Goal: Task Accomplishment & Management: Complete application form

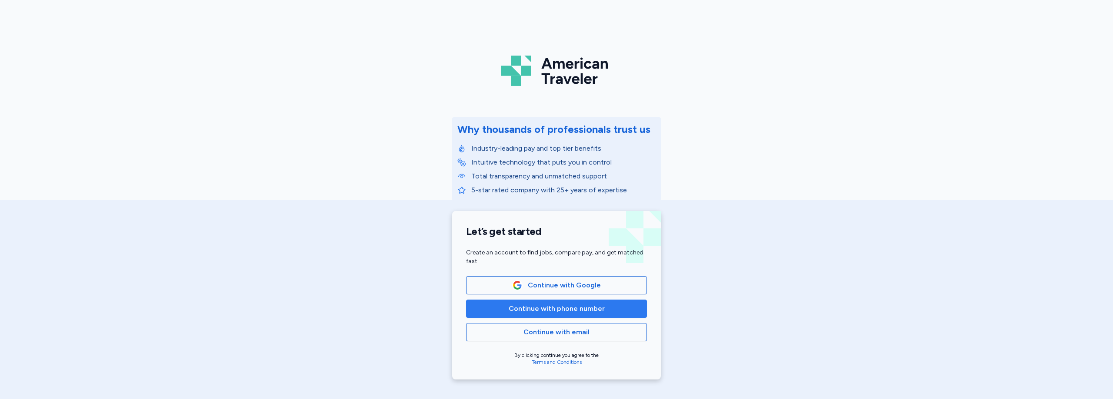
click at [583, 310] on span "Continue with phone number" at bounding box center [557, 309] width 96 height 10
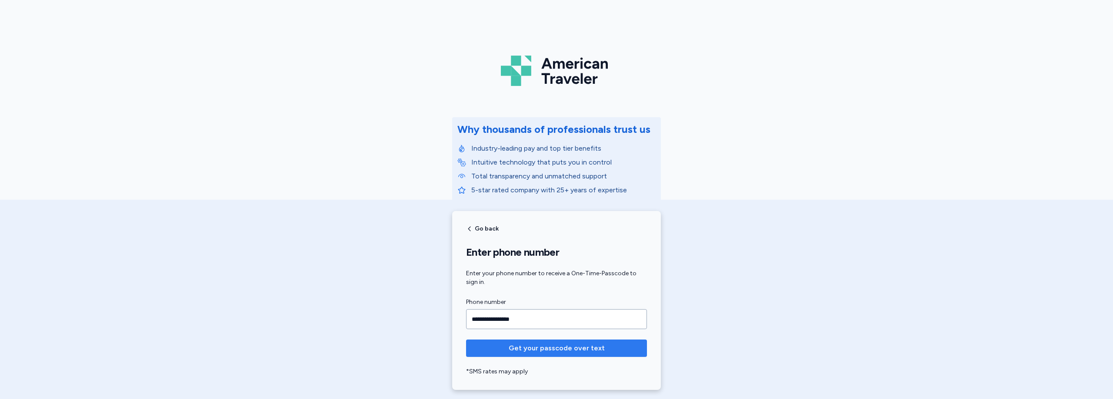
type input "**********"
click at [545, 348] on span "Get your passcode over text" at bounding box center [557, 348] width 96 height 10
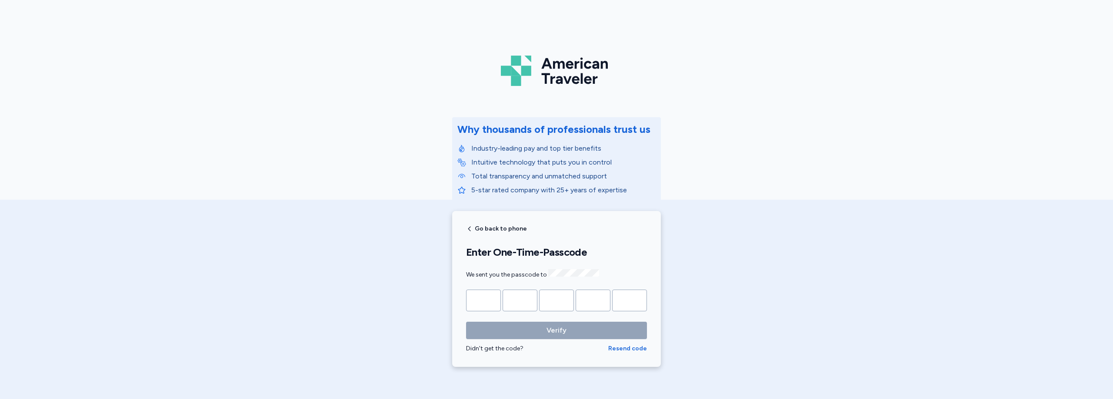
type input "*"
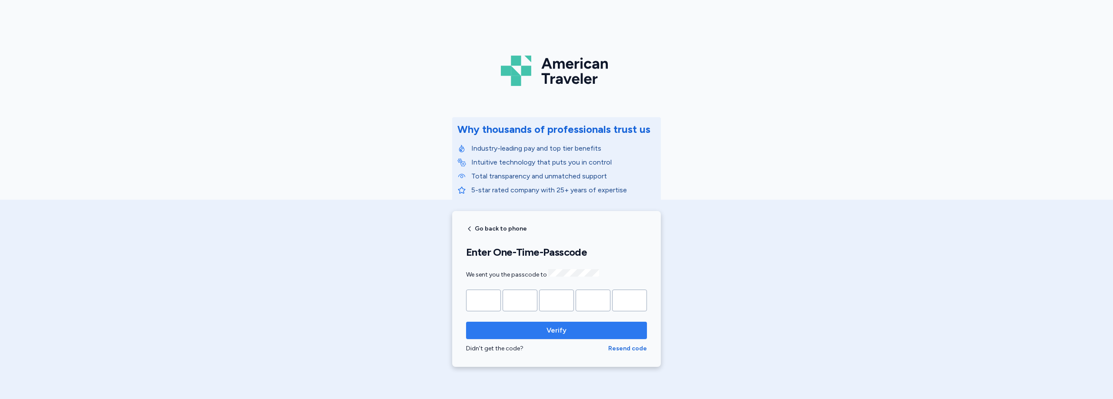
click at [557, 335] on button "Verify" at bounding box center [556, 330] width 181 height 17
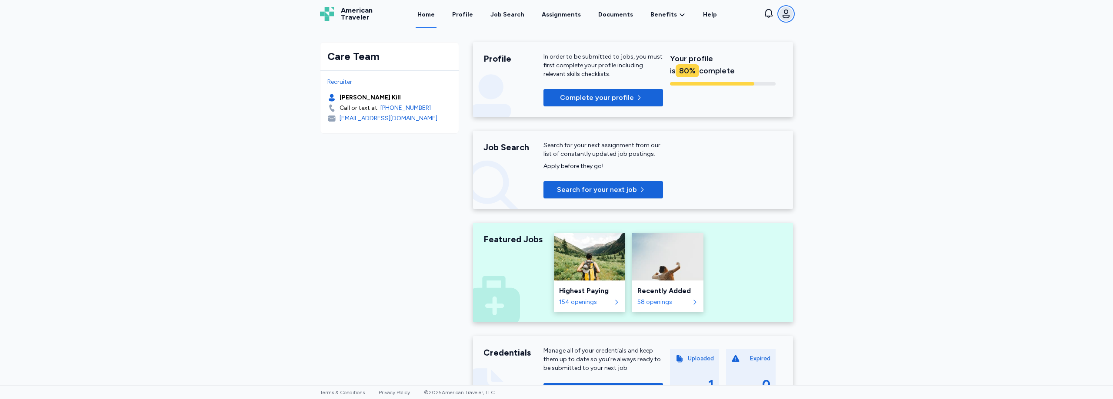
click at [787, 18] on icon "button" at bounding box center [786, 14] width 10 height 10
click at [722, 61] on link "Settings" at bounding box center [737, 55] width 111 height 17
click at [635, 90] on button "Complete your profile" at bounding box center [603, 97] width 120 height 17
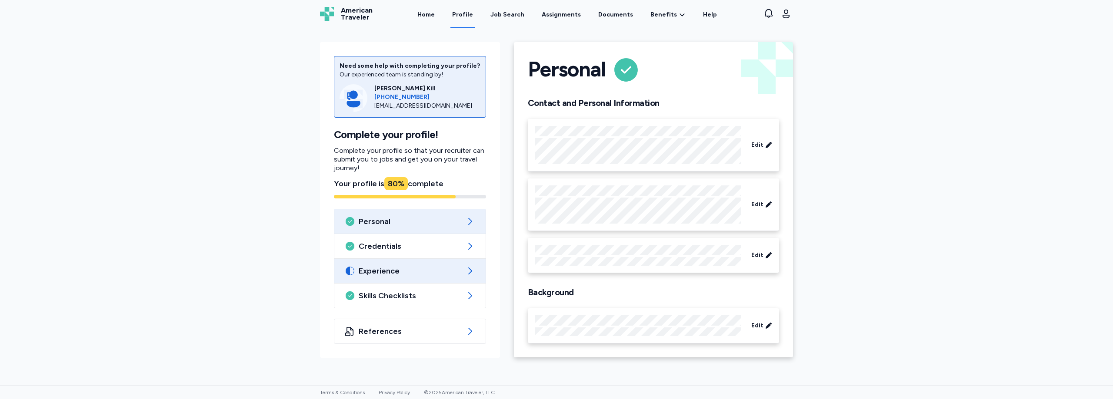
click at [396, 269] on span "Experience" at bounding box center [410, 271] width 103 height 10
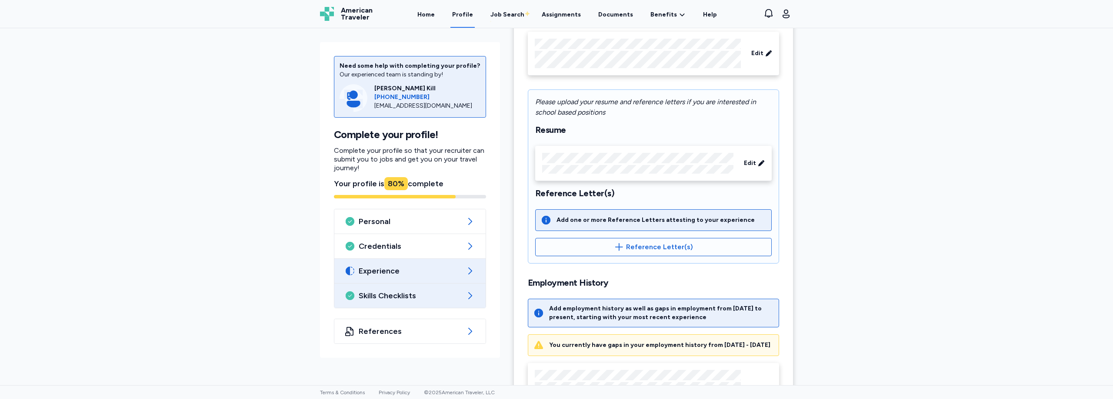
scroll to position [85, 0]
click at [552, 180] on div "Edit" at bounding box center [653, 163] width 236 height 35
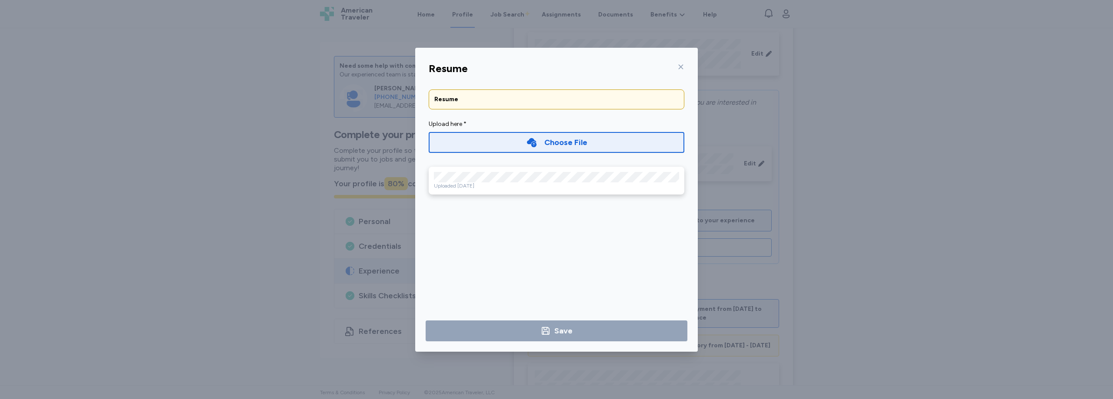
click at [683, 67] on icon at bounding box center [680, 66] width 7 height 7
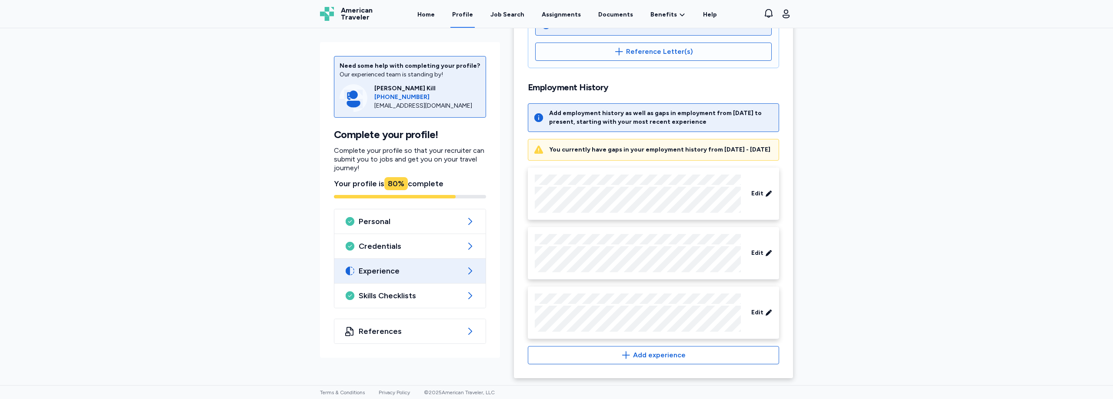
scroll to position [0, 0]
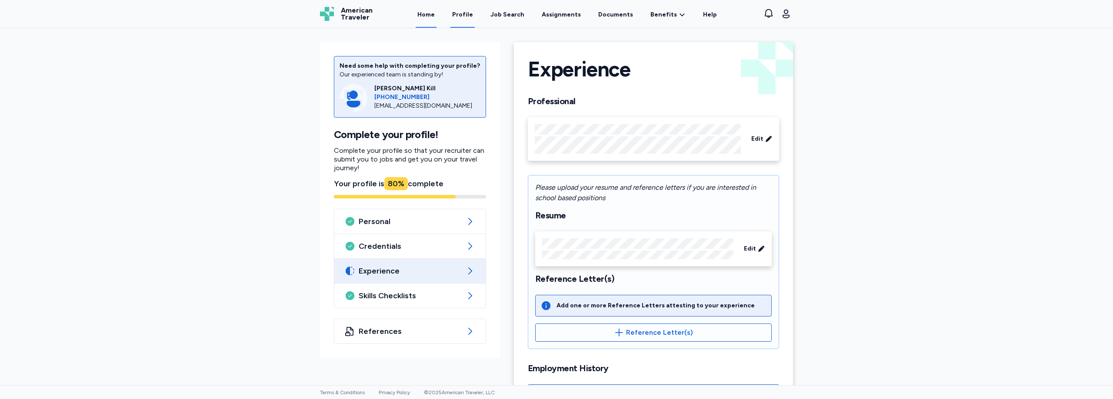
click at [432, 14] on link "Home" at bounding box center [426, 14] width 21 height 27
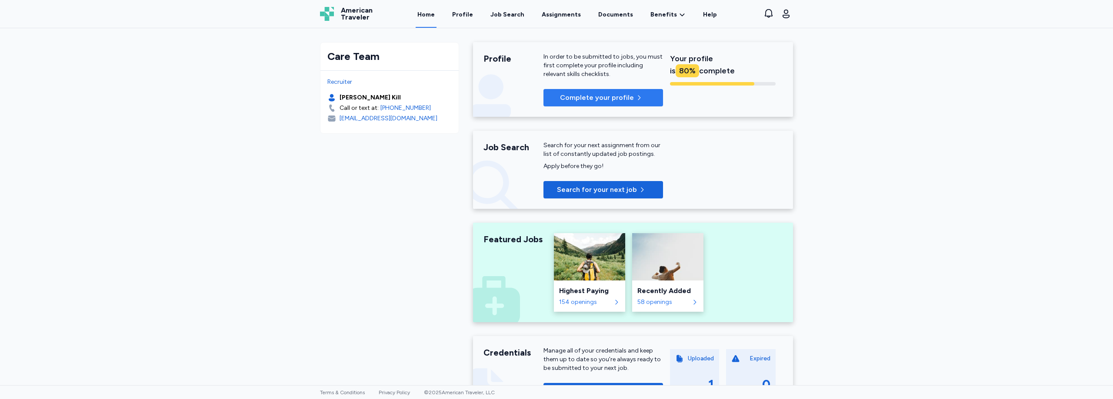
click at [610, 104] on button "Complete your profile" at bounding box center [603, 97] width 120 height 17
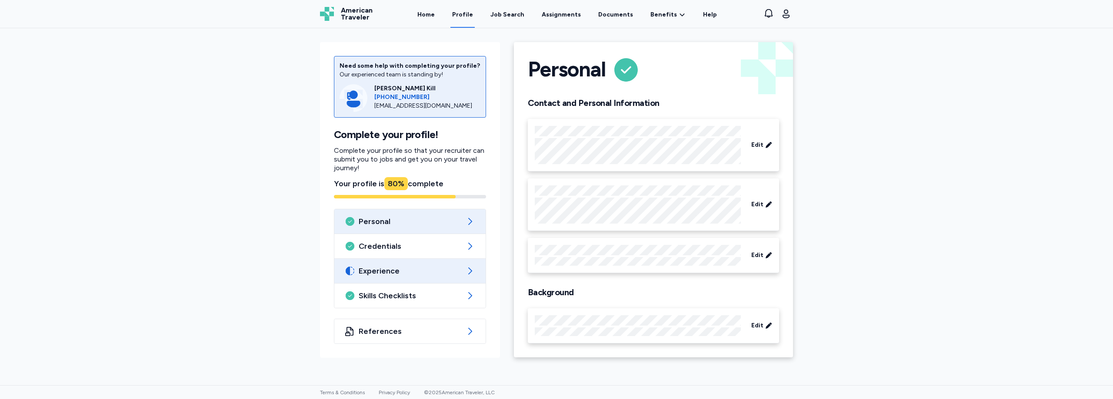
click at [398, 274] on span "Experience" at bounding box center [410, 271] width 103 height 10
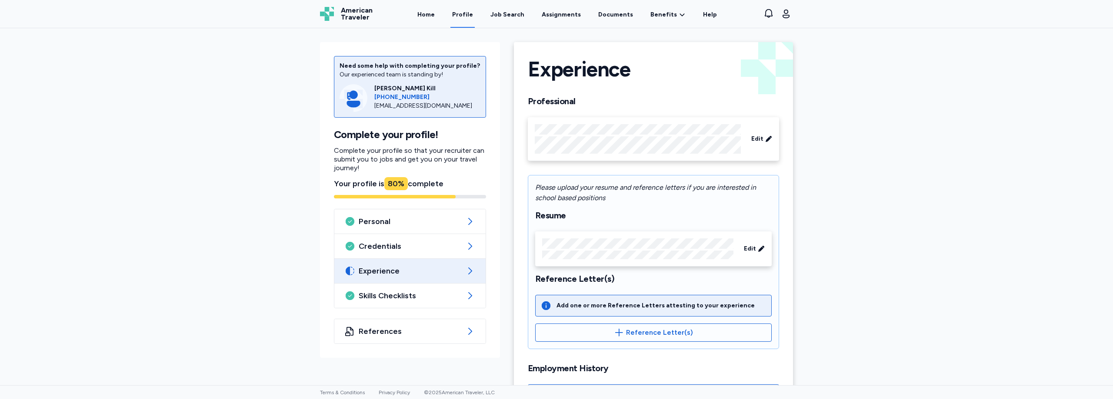
click at [466, 270] on icon at bounding box center [470, 271] width 10 height 10
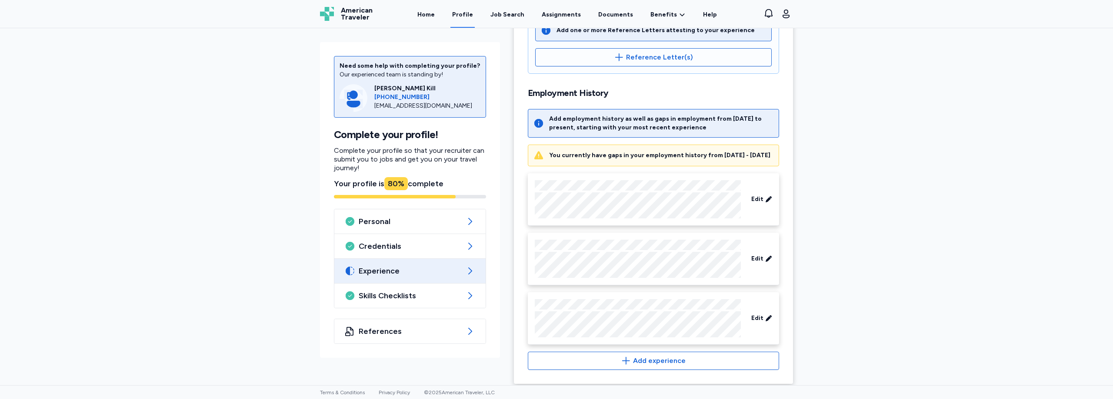
scroll to position [288, 0]
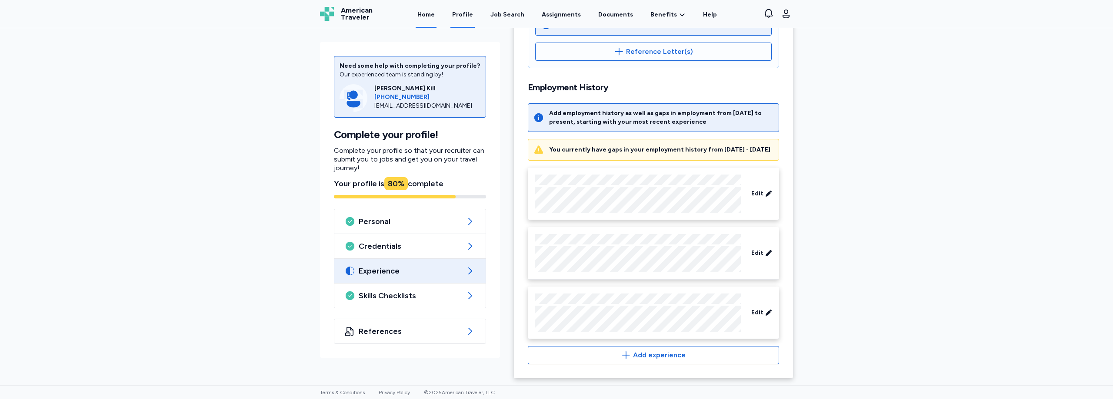
click at [426, 21] on link "Home" at bounding box center [426, 14] width 21 height 27
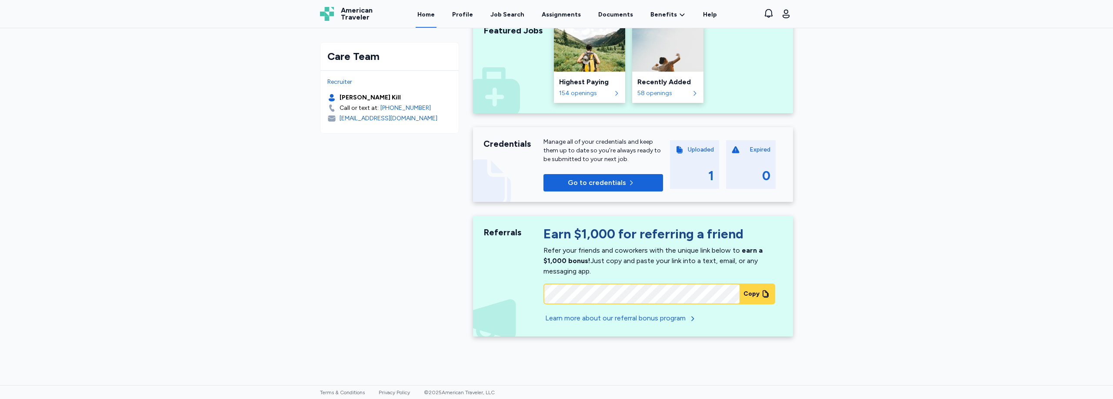
scroll to position [6, 0]
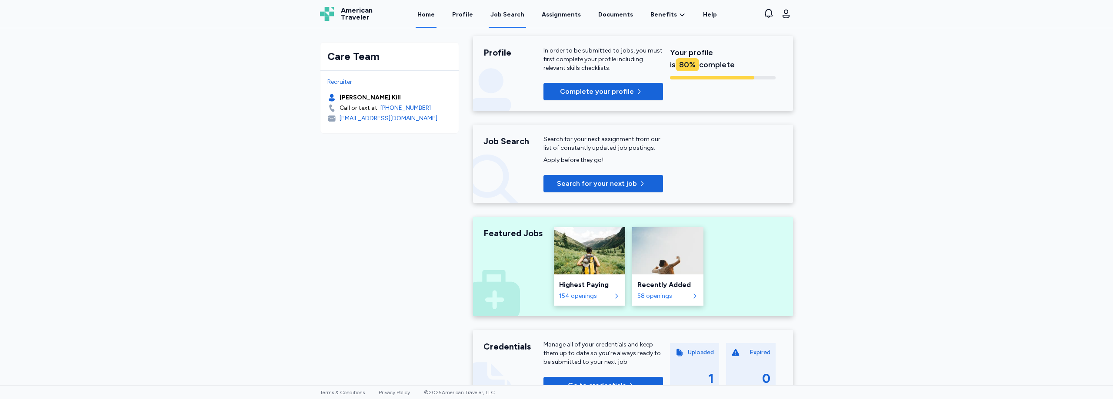
click at [504, 21] on link "Job Search" at bounding box center [507, 14] width 37 height 27
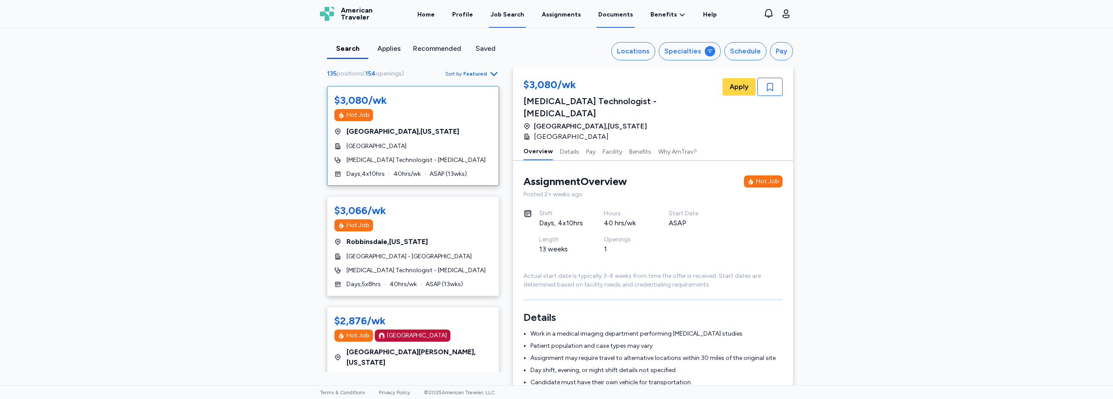
click at [599, 22] on link "Documents" at bounding box center [615, 14] width 38 height 27
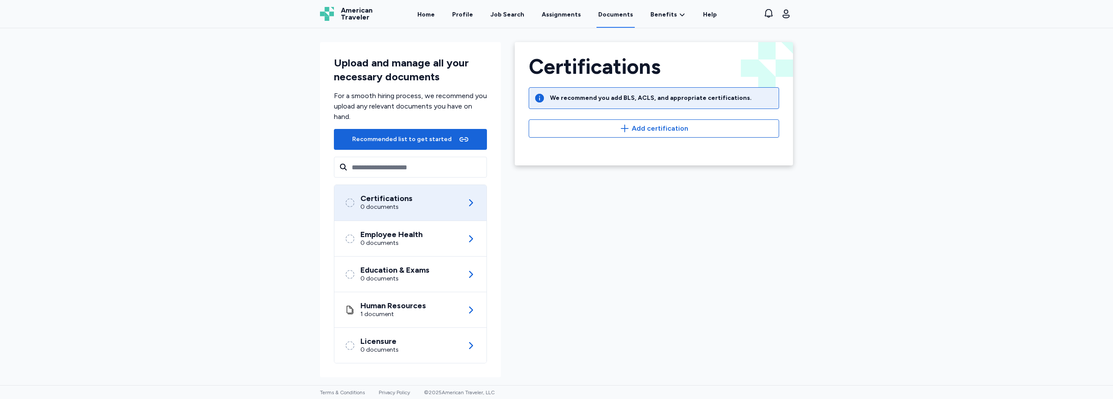
click at [823, 260] on div "Upload and manage all your necessary documents For a smooth hiring process, we …" at bounding box center [556, 206] width 1113 height 357
click at [356, 17] on span "American Traveler" at bounding box center [357, 14] width 32 height 14
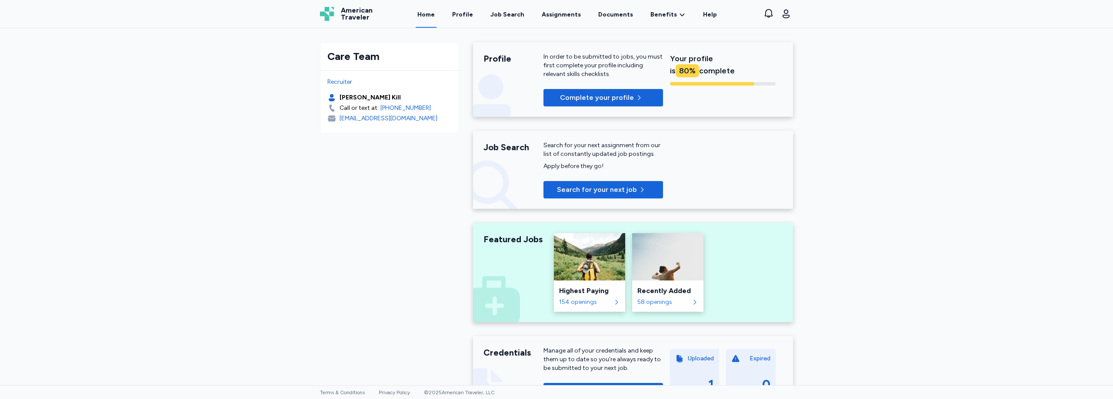
scroll to position [203, 0]
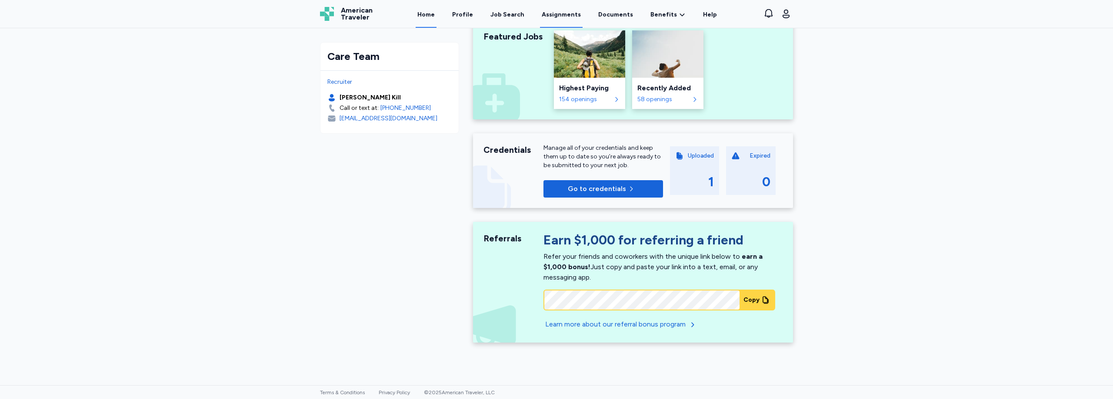
click at [554, 7] on link "Assignments" at bounding box center [561, 14] width 43 height 27
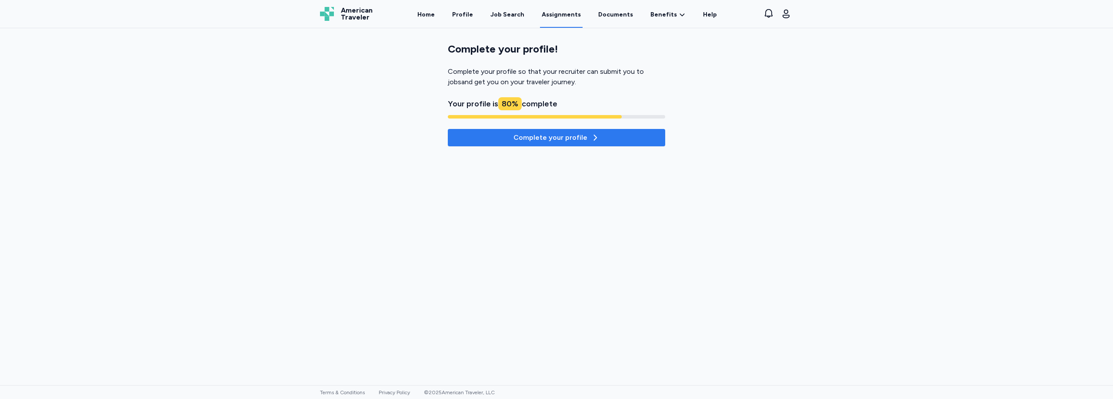
click at [488, 143] on button "Complete your profile" at bounding box center [556, 137] width 217 height 17
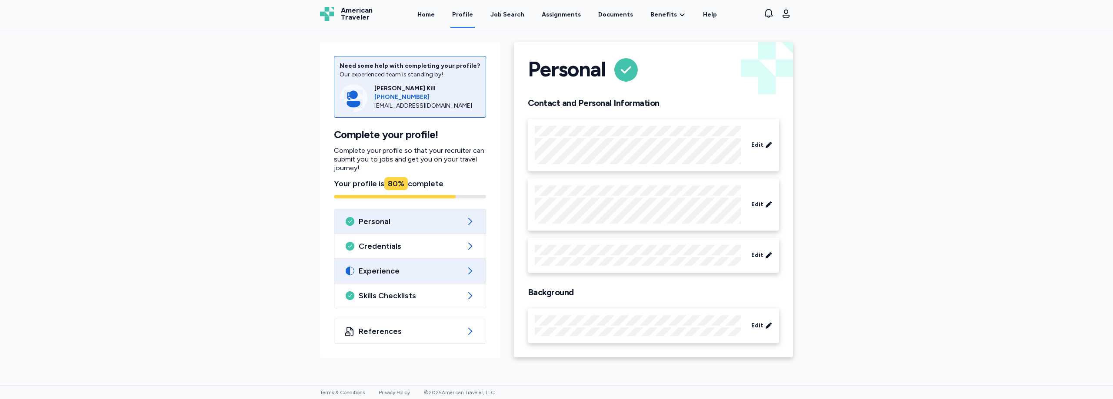
click at [412, 271] on span "Experience" at bounding box center [410, 271] width 103 height 10
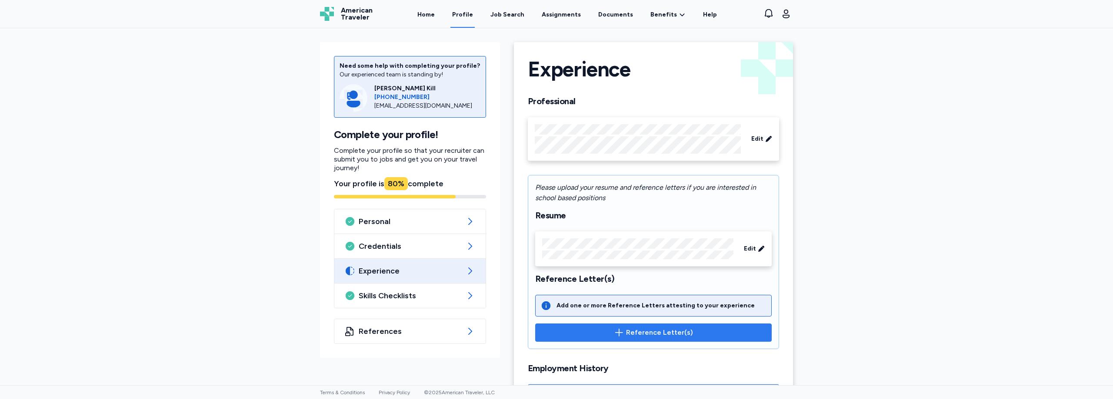
click at [648, 328] on span "Reference Letter(s)" at bounding box center [659, 333] width 67 height 10
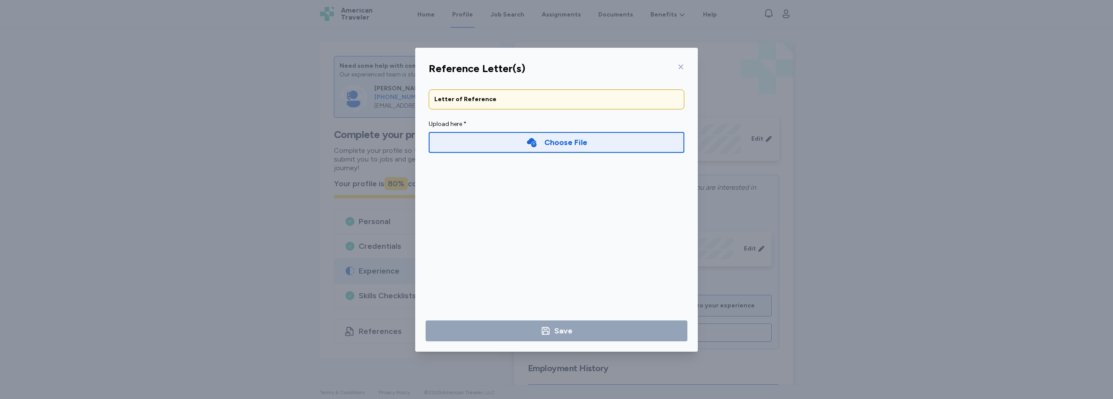
click at [681, 69] on icon at bounding box center [680, 66] width 7 height 7
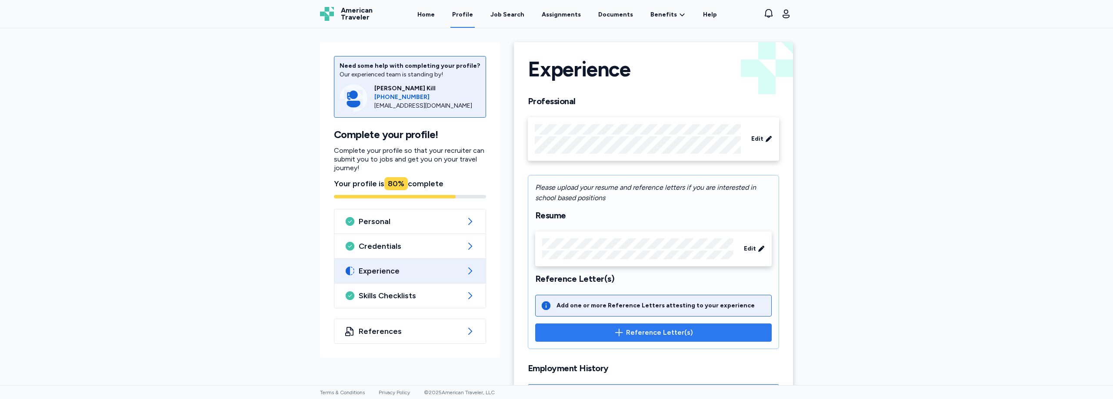
click at [642, 335] on span "Reference Letter(s)" at bounding box center [659, 333] width 67 height 10
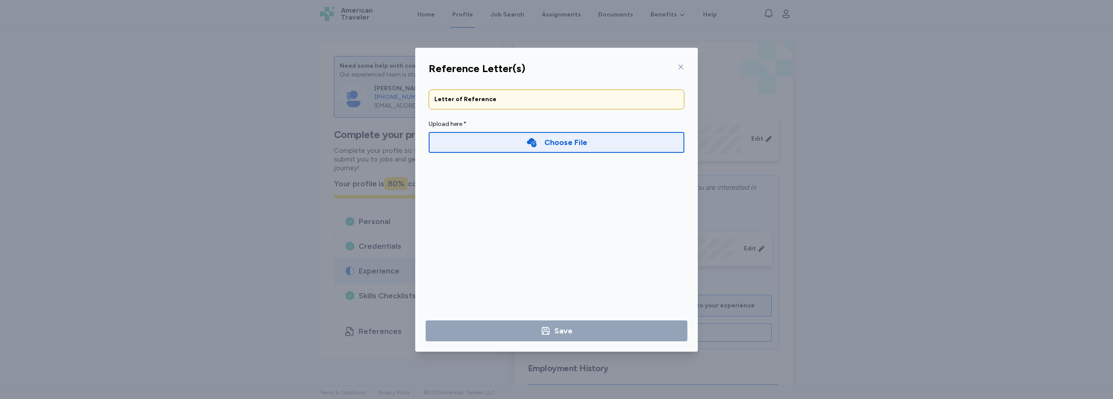
click at [599, 145] on div "Choose File" at bounding box center [557, 142] width 256 height 21
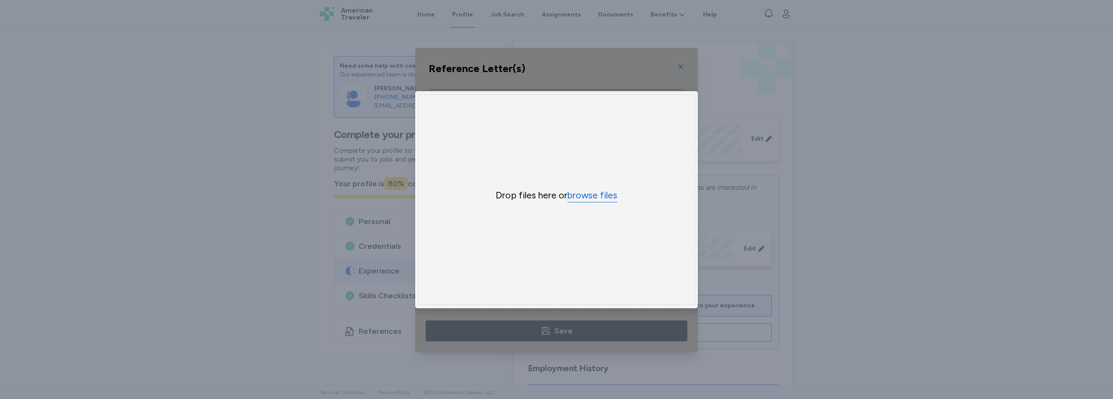
click at [599, 195] on button "browse files" at bounding box center [592, 196] width 50 height 13
click at [671, 65] on div "Uppy Dashboard Window (Press escape to close)" at bounding box center [556, 200] width 283 height 304
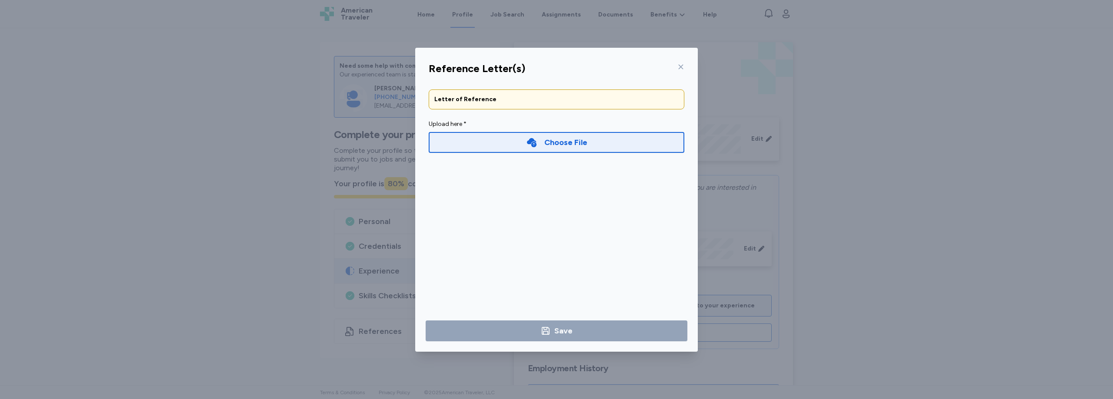
click at [582, 151] on div "Choose File" at bounding box center [557, 142] width 256 height 21
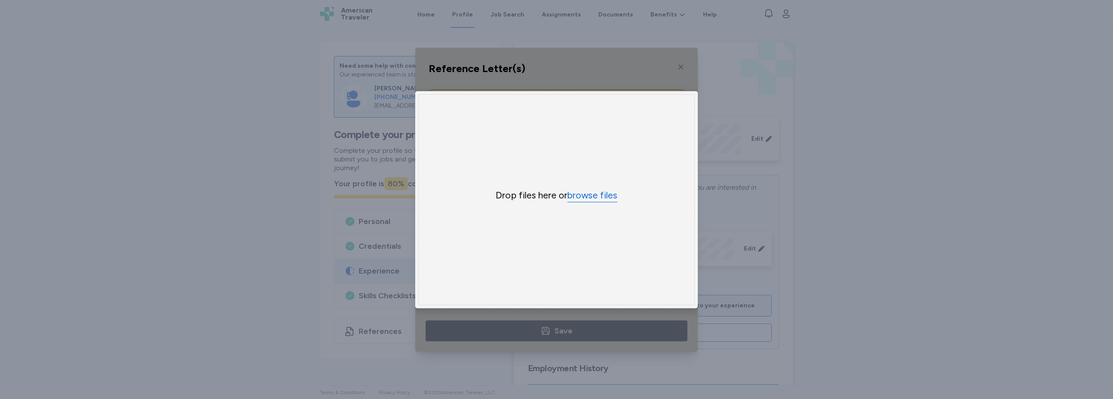
drag, startPoint x: 585, startPoint y: 200, endPoint x: 588, endPoint y: 186, distance: 13.7
click at [585, 200] on div "Drop files here or browse files" at bounding box center [556, 199] width 276 height 211
click at [589, 190] on button "browse files" at bounding box center [592, 196] width 50 height 13
click at [586, 197] on button "browse files" at bounding box center [592, 196] width 50 height 13
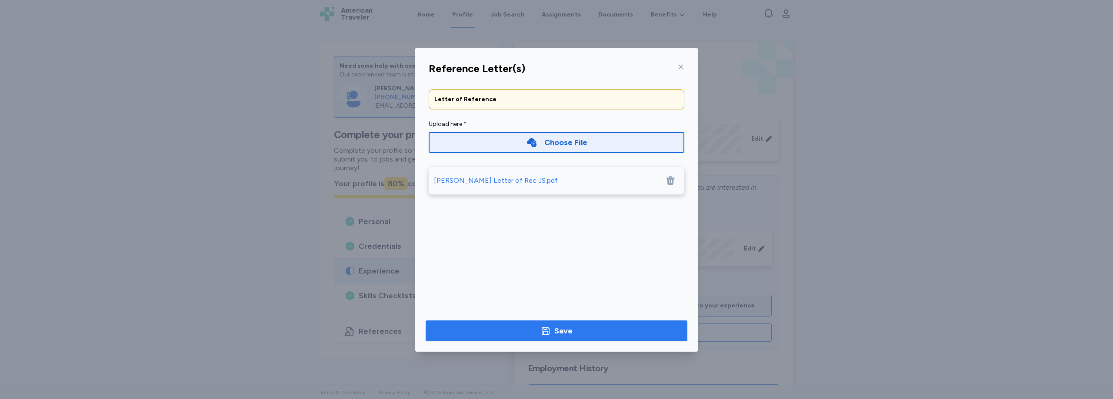
click at [573, 329] on span "Save" at bounding box center [556, 331] width 248 height 12
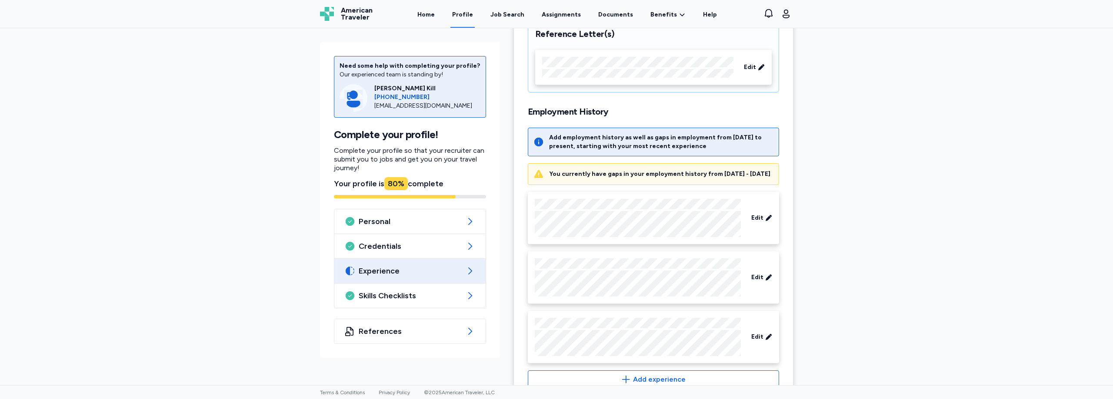
scroll to position [276, 0]
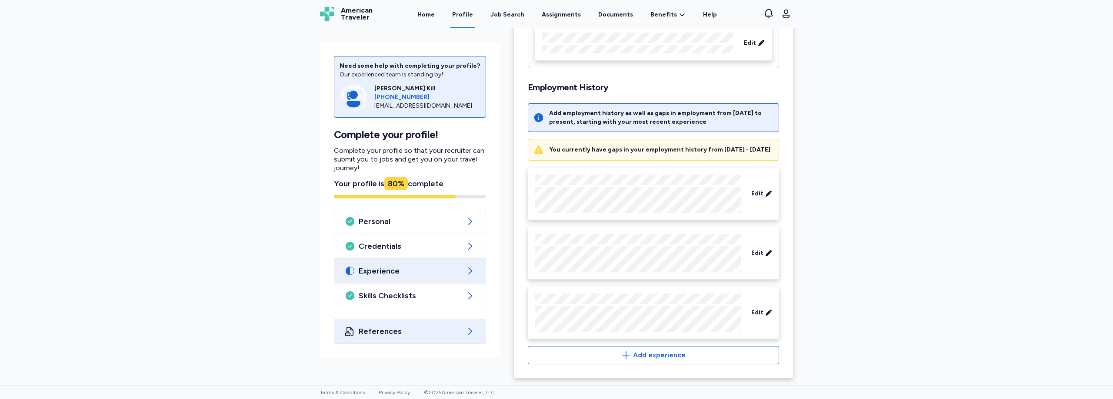
click at [384, 339] on div "References" at bounding box center [409, 331] width 151 height 24
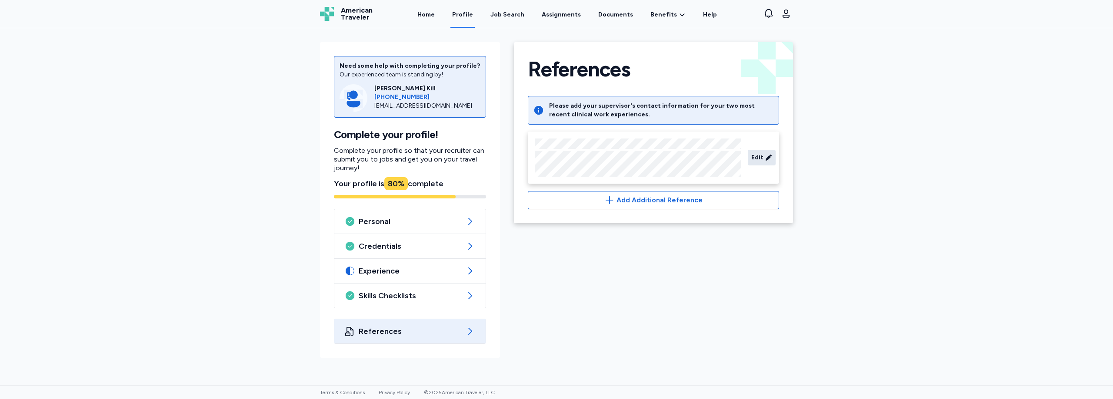
click at [757, 154] on span "Edit" at bounding box center [757, 157] width 12 height 9
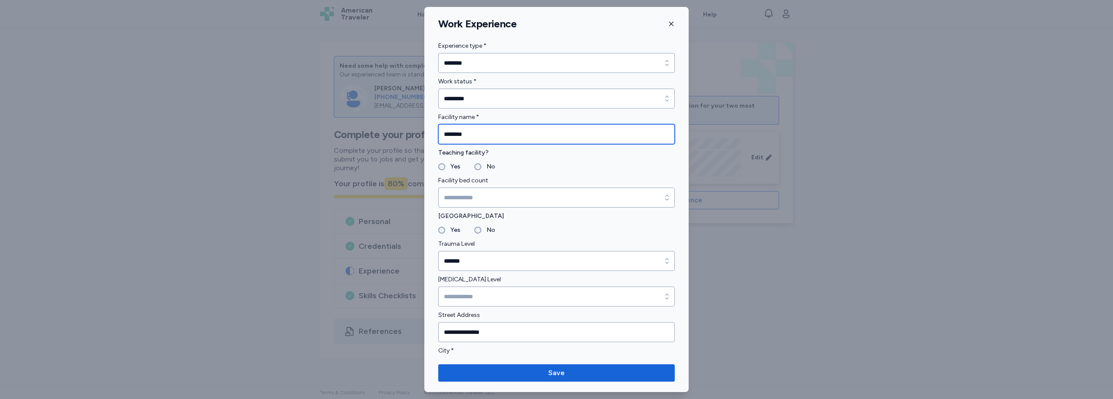
click at [452, 134] on input "********" at bounding box center [556, 134] width 236 height 20
type input "*********"
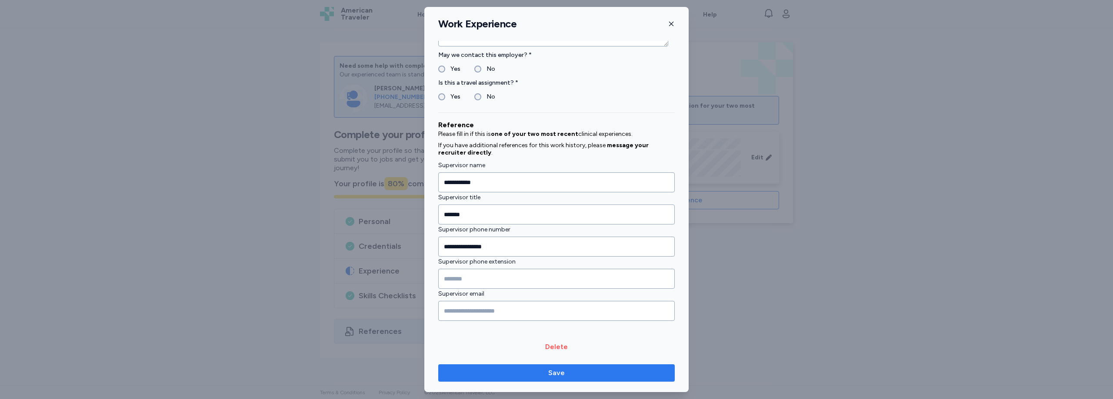
click at [596, 370] on span "Save" at bounding box center [556, 373] width 223 height 10
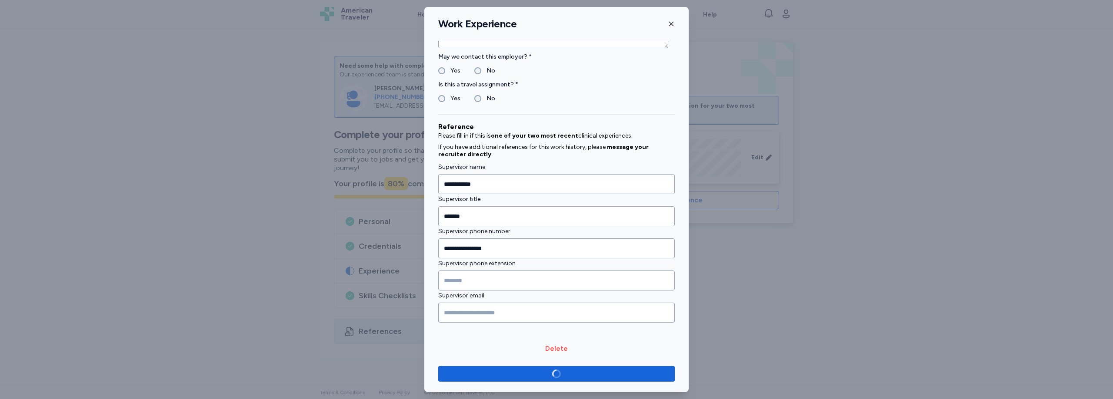
scroll to position [893, 0]
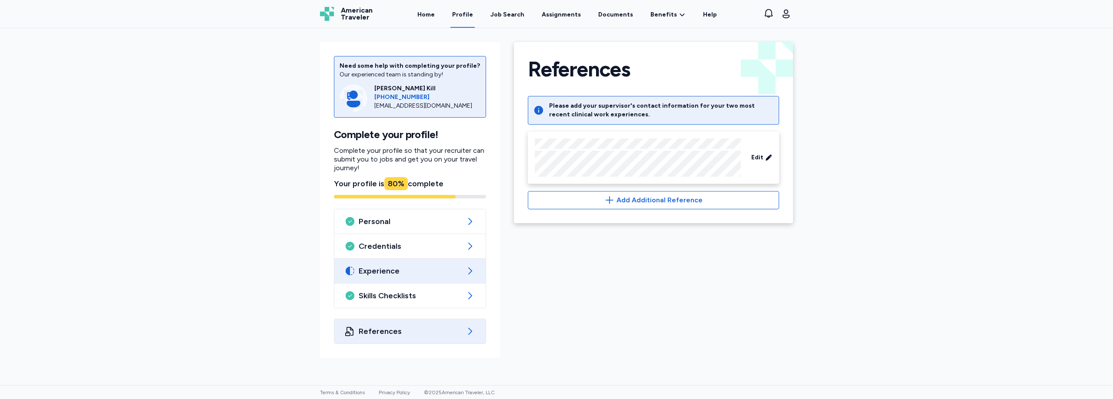
click at [428, 276] on span "Experience" at bounding box center [410, 271] width 103 height 10
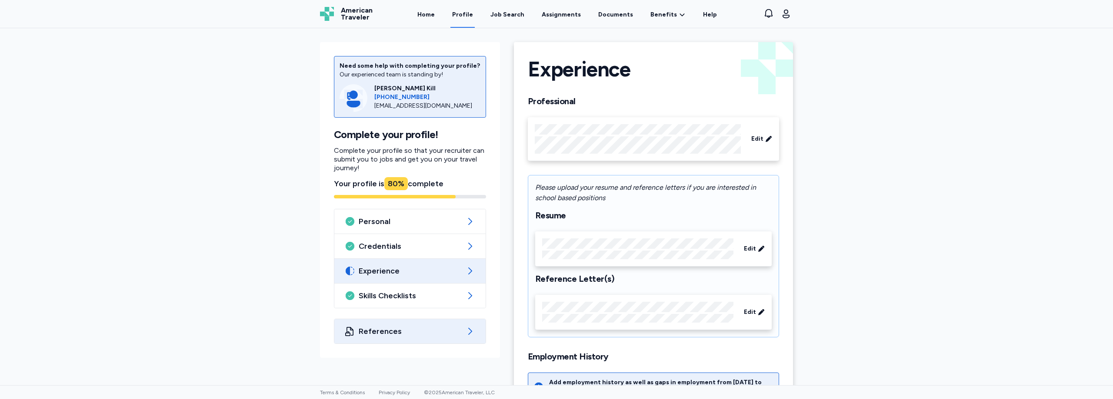
click at [437, 320] on div "References" at bounding box center [409, 331] width 151 height 24
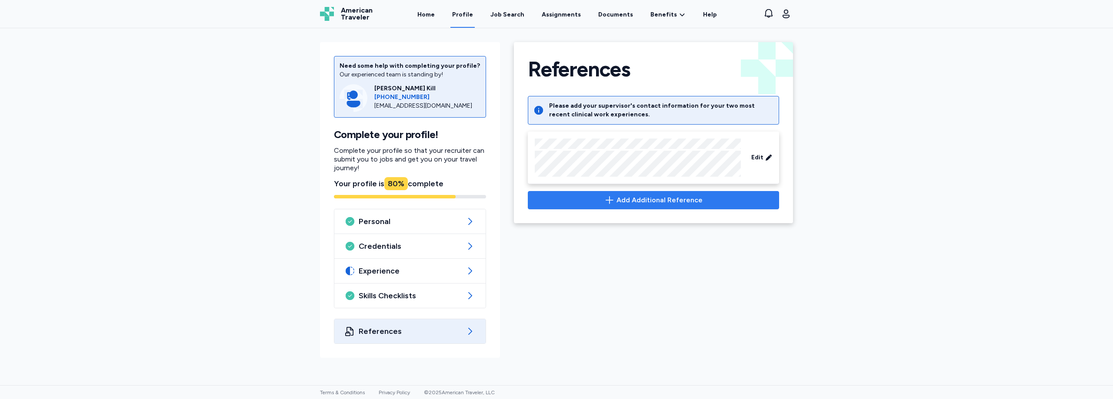
click at [648, 202] on span "Add Additional Reference" at bounding box center [659, 200] width 86 height 10
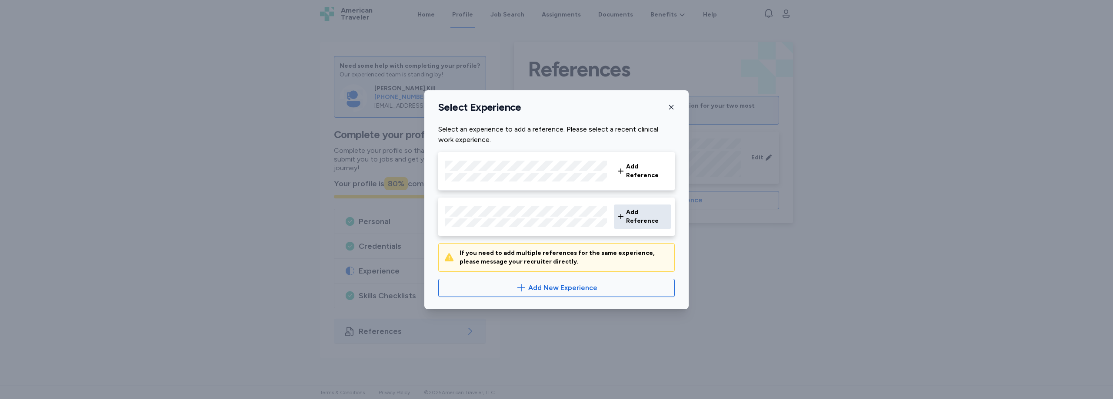
click at [642, 216] on span "Add Reference" at bounding box center [647, 216] width 42 height 17
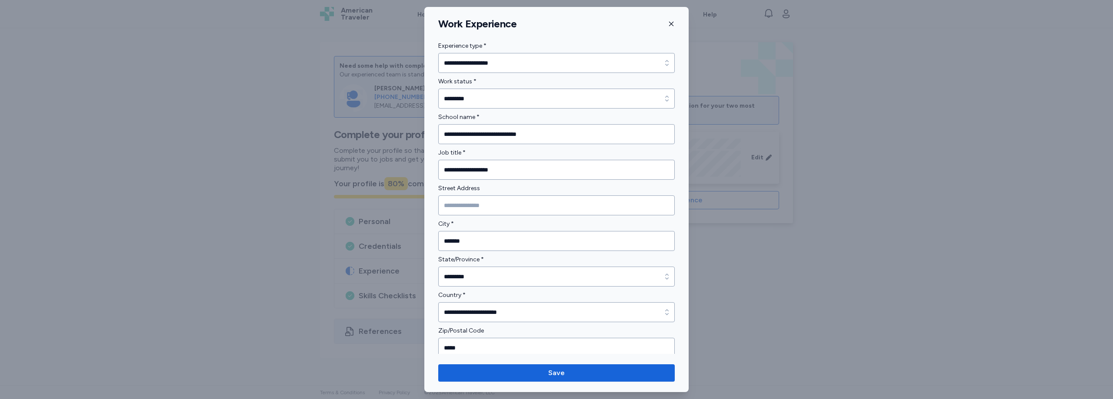
click at [675, 24] on div "Work Experience" at bounding box center [556, 23] width 264 height 13
click at [670, 26] on icon "button" at bounding box center [671, 23] width 7 height 7
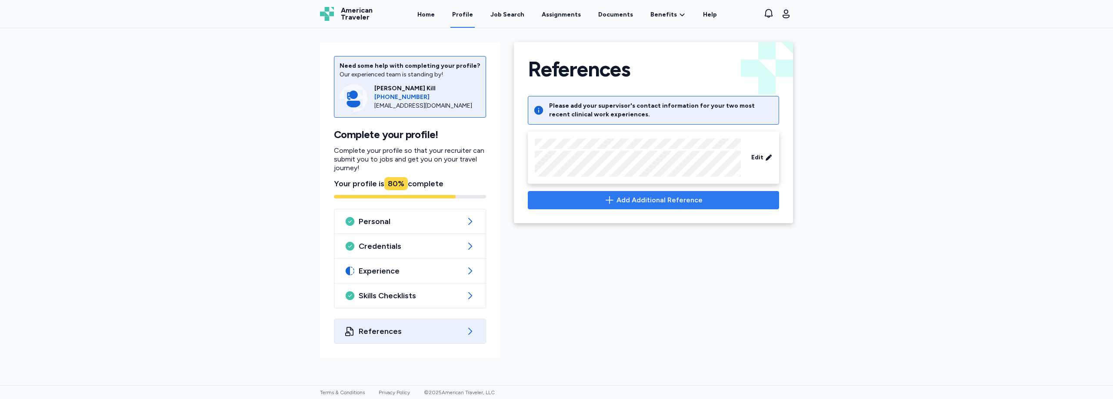
click at [644, 207] on button "Add Additional Reference" at bounding box center [653, 200] width 251 height 18
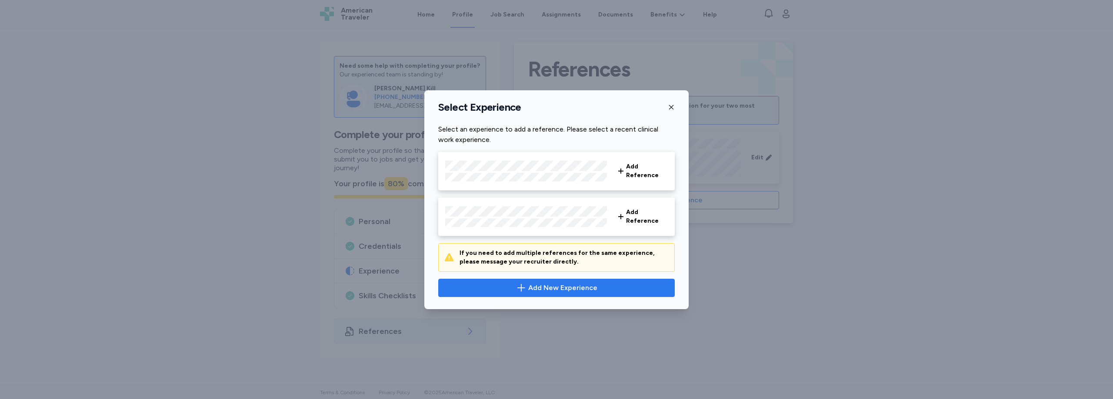
click at [550, 289] on span "Add New Experience" at bounding box center [562, 288] width 69 height 10
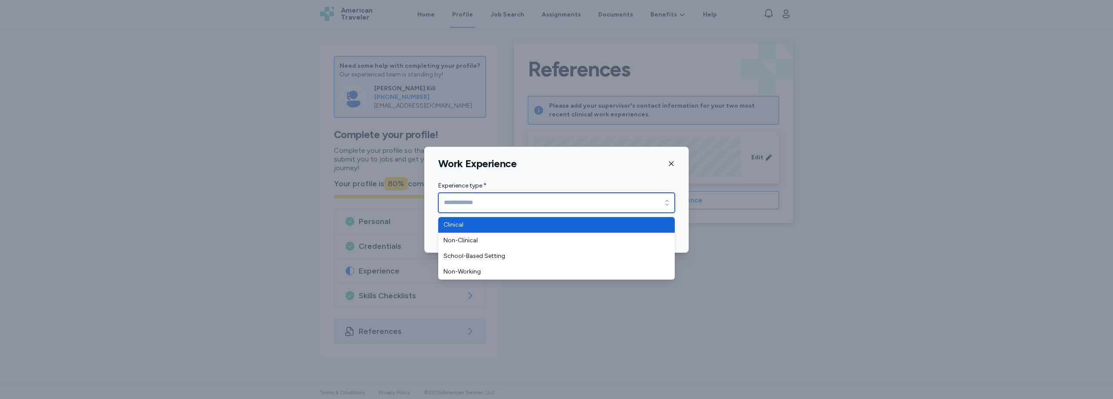
click at [519, 209] on input "Experience type *" at bounding box center [556, 203] width 236 height 20
type input "********"
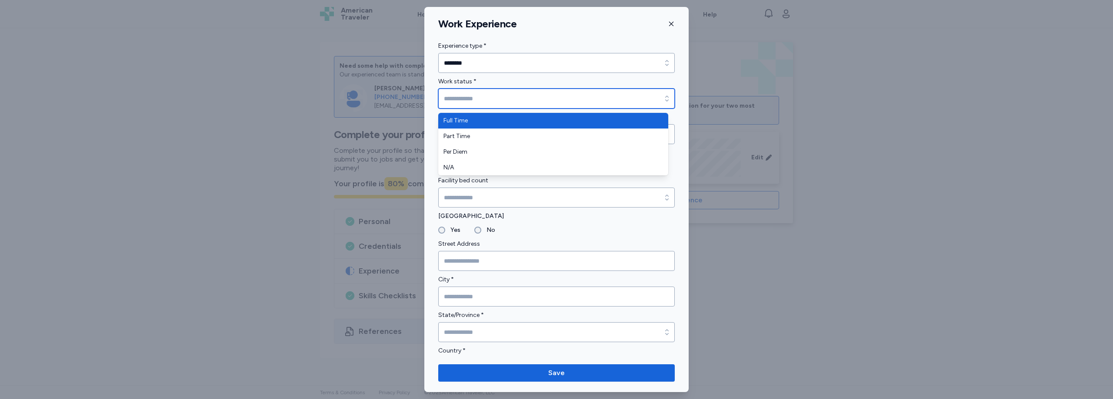
click at [472, 104] on input "Work status *" at bounding box center [556, 99] width 236 height 20
type input "*********"
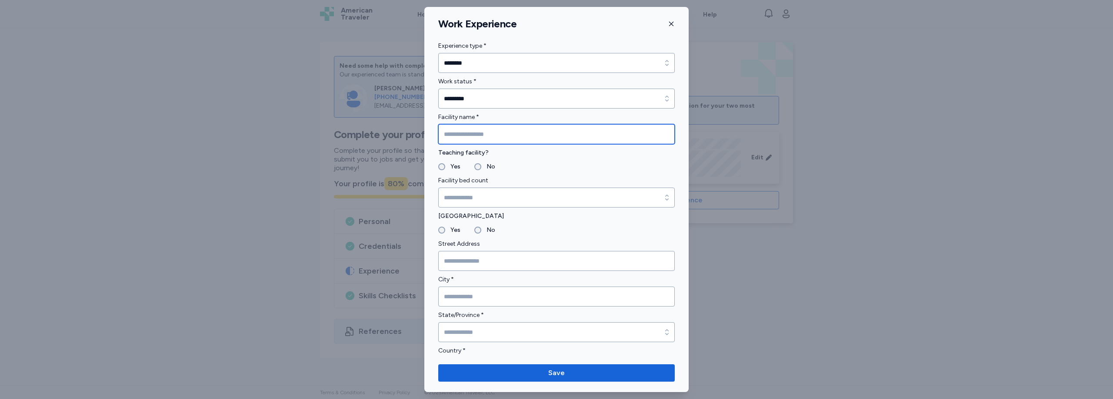
click at [479, 135] on input "Facility name *" at bounding box center [556, 134] width 236 height 20
type input "*********"
drag, startPoint x: 609, startPoint y: 20, endPoint x: 677, endPoint y: 23, distance: 68.7
click at [679, 23] on div "Work Experience" at bounding box center [556, 23] width 264 height 13
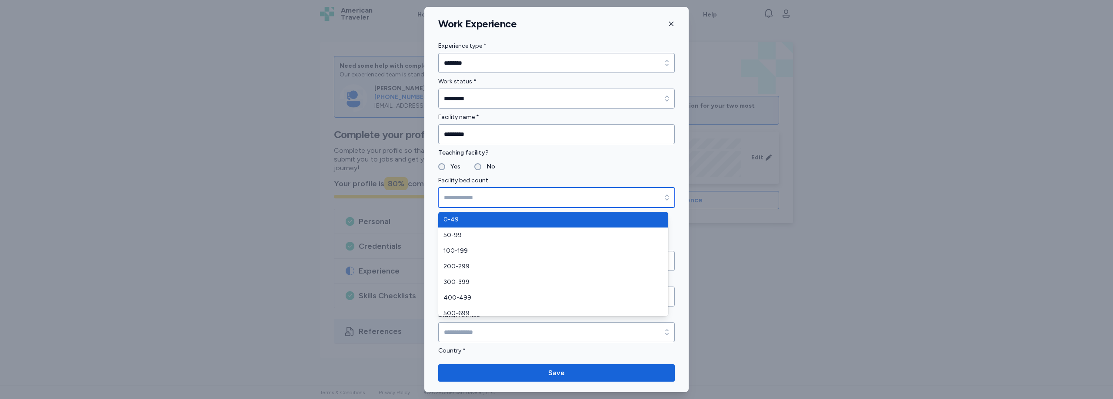
click at [482, 204] on input "Facility bed count" at bounding box center [556, 198] width 236 height 20
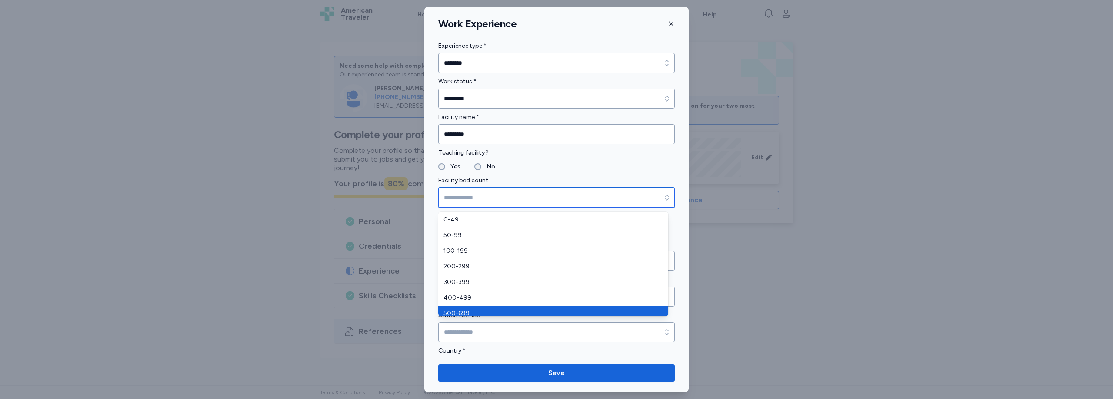
type input "*******"
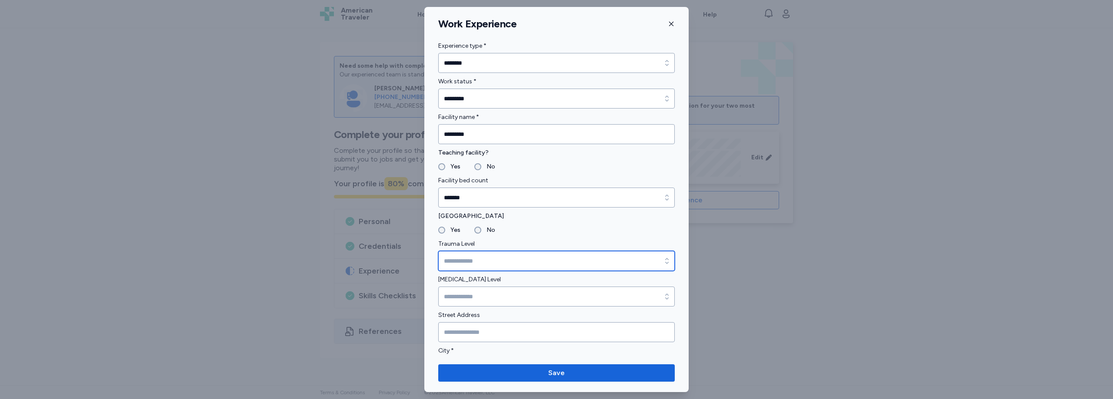
click at [480, 260] on input "Trauma Level" at bounding box center [556, 261] width 236 height 20
type input "*******"
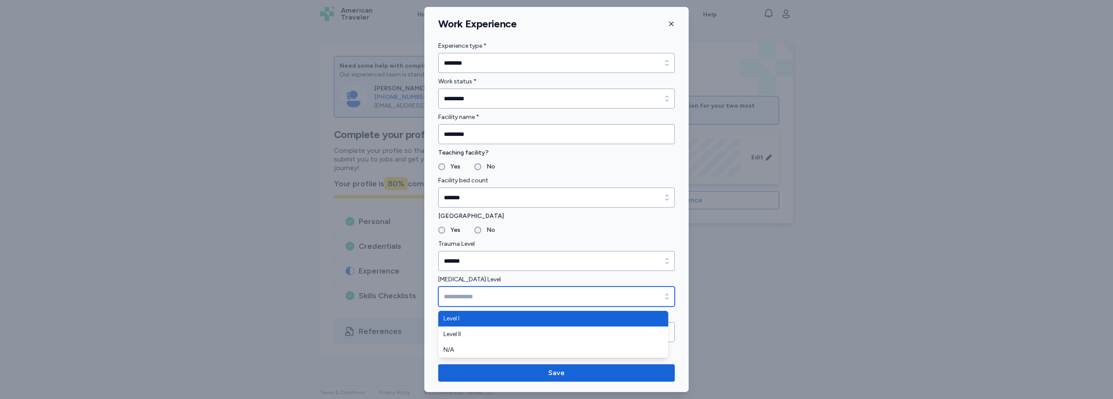
click at [486, 295] on input "Pediatric Trauma Level" at bounding box center [556, 297] width 236 height 20
type input "*******"
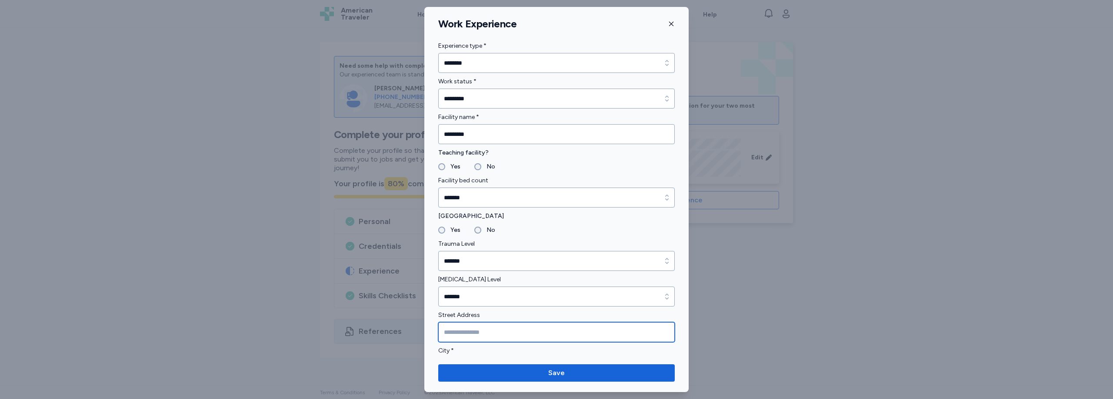
click at [479, 337] on input "Street Address" at bounding box center [556, 333] width 236 height 20
click at [650, 338] on input "**********" at bounding box center [556, 333] width 236 height 20
click at [438, 343] on div at bounding box center [438, 343] width 0 height 0
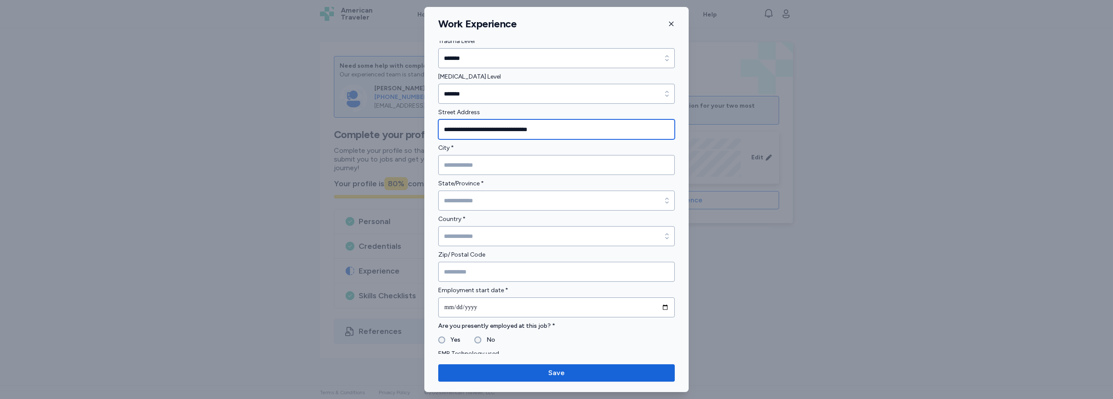
drag, startPoint x: 561, startPoint y: 129, endPoint x: 503, endPoint y: 132, distance: 58.3
click at [503, 132] on input "**********" at bounding box center [556, 130] width 236 height 20
type input "**********"
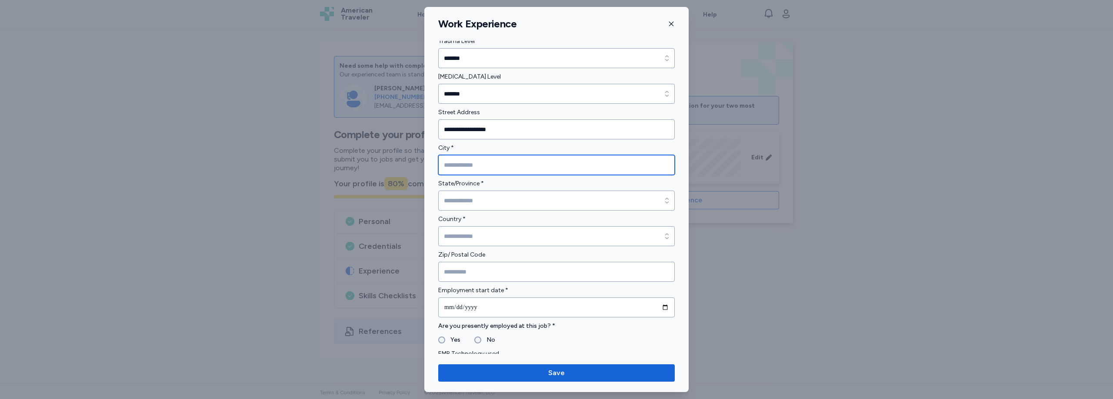
click at [508, 167] on input "City *" at bounding box center [556, 165] width 236 height 20
type input "*******"
click at [508, 201] on input "State/Province *" at bounding box center [556, 201] width 236 height 20
type input "*********"
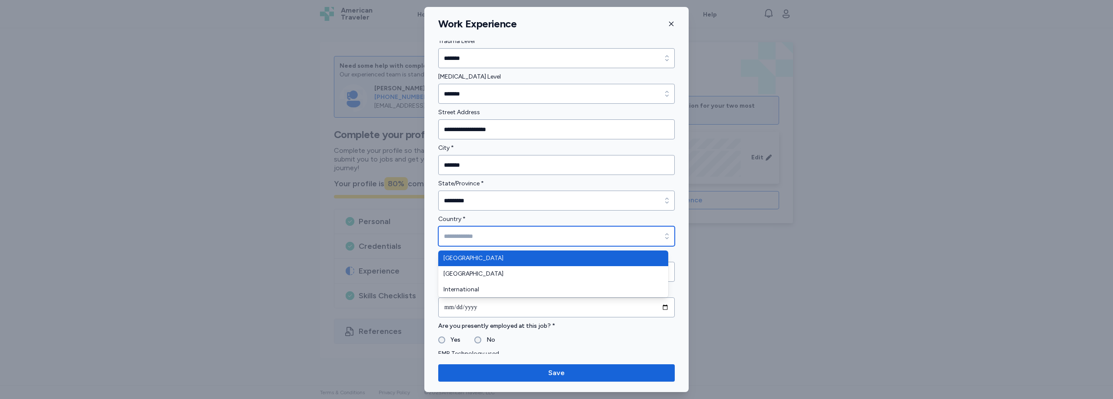
click at [488, 235] on input "Country *" at bounding box center [556, 236] width 236 height 20
type input "**********"
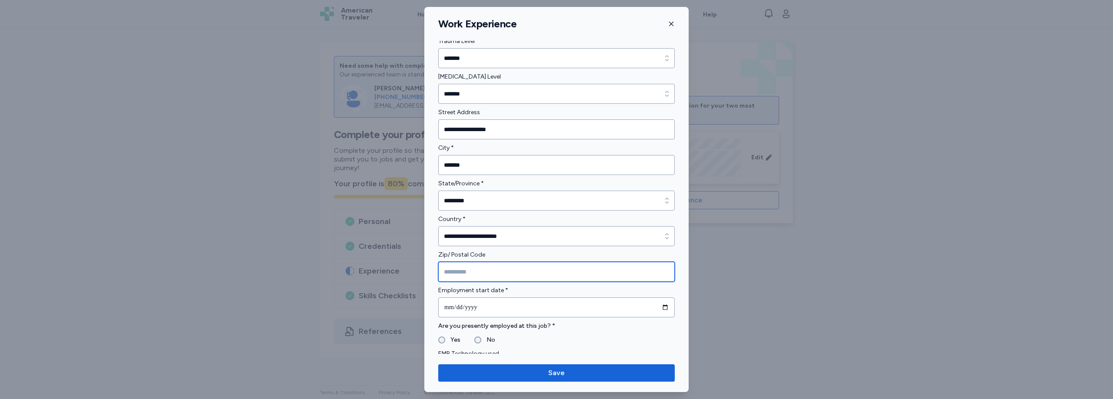
click at [498, 273] on input "Zip/ Postal Code" at bounding box center [556, 272] width 236 height 20
type input "*****"
click at [645, 309] on input "date" at bounding box center [556, 308] width 236 height 20
click at [637, 309] on input "date" at bounding box center [556, 308] width 236 height 20
click at [619, 326] on label "Are you presently employed at this job? *" at bounding box center [556, 326] width 236 height 10
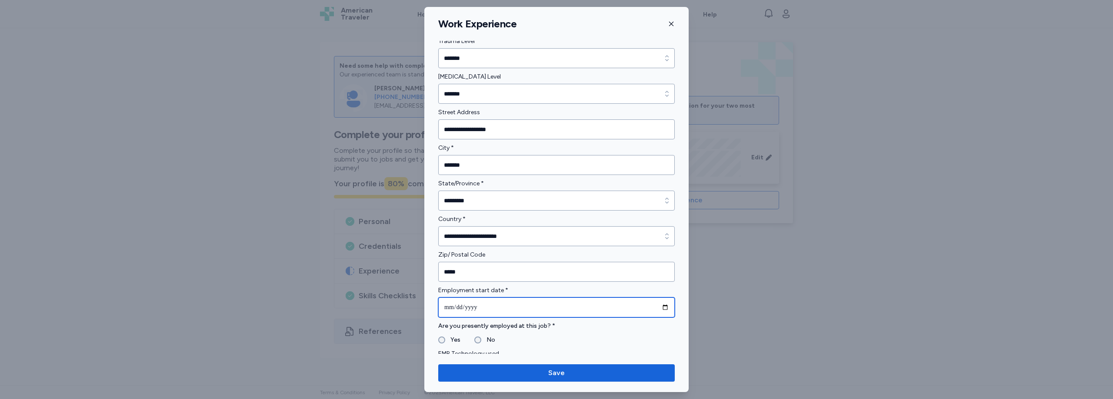
click at [656, 309] on input "date" at bounding box center [556, 308] width 236 height 20
type input "**********"
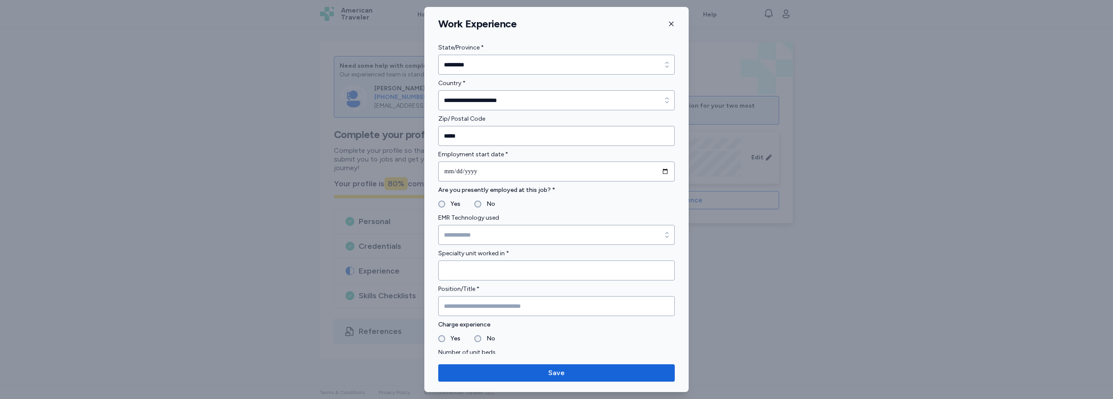
scroll to position [386, 0]
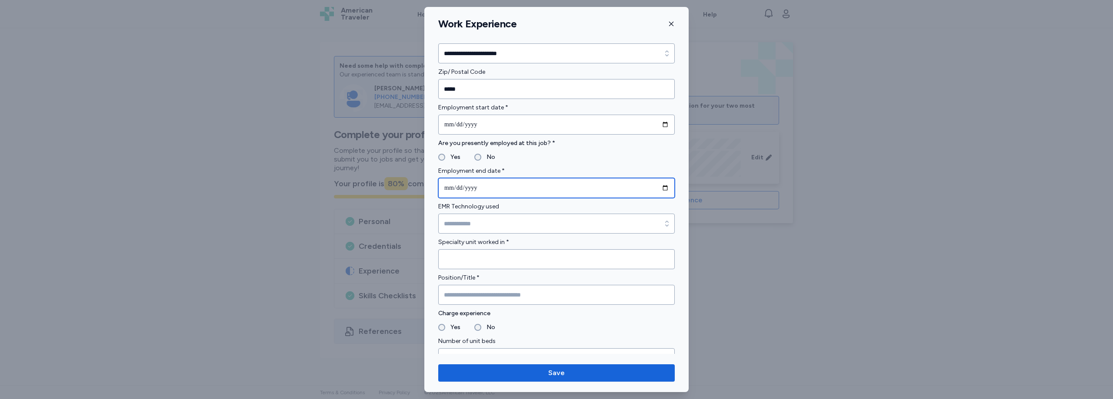
click at [484, 188] on input "date" at bounding box center [556, 188] width 236 height 20
click at [657, 191] on input "date" at bounding box center [556, 188] width 236 height 20
type input "**********"
click at [479, 219] on input "EMR Technology used" at bounding box center [556, 224] width 236 height 20
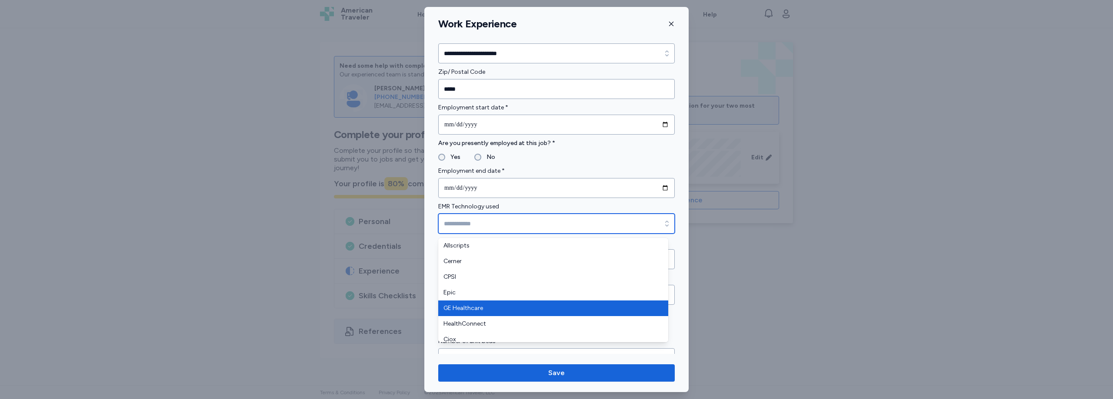
type input "**********"
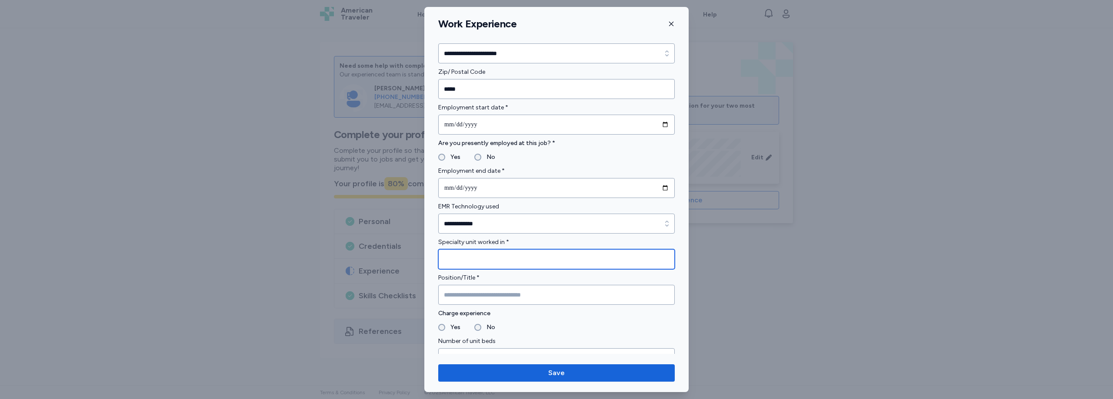
click at [498, 261] on input "Specialty unit worked in *" at bounding box center [556, 259] width 236 height 20
type input "*"
type input "**********"
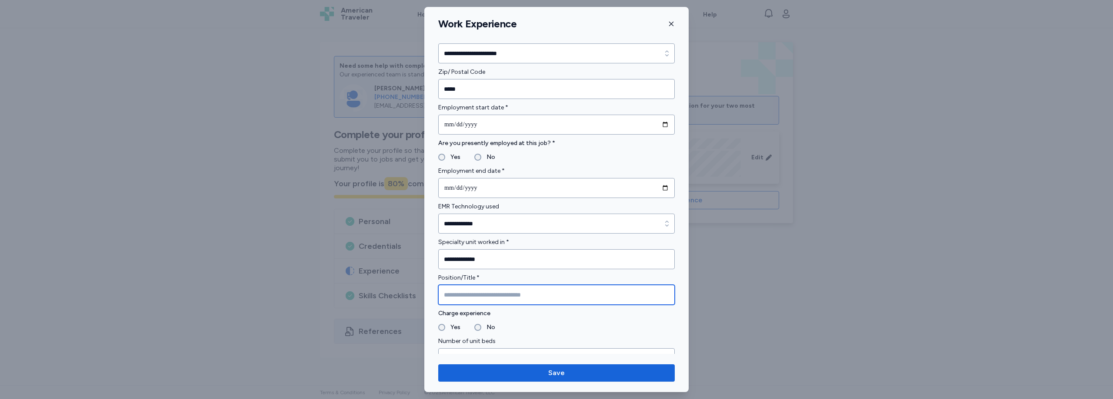
click at [488, 291] on input "Position/Title *" at bounding box center [556, 295] width 236 height 20
type input "**********"
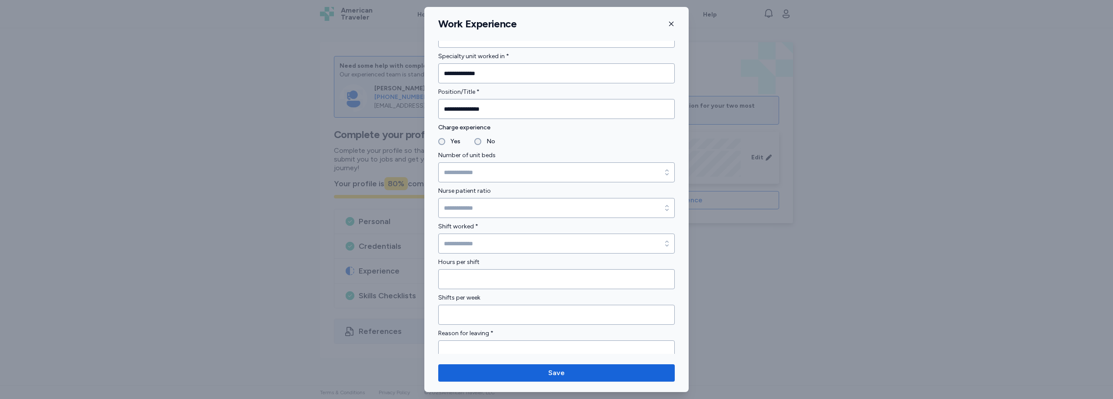
scroll to position [589, 0]
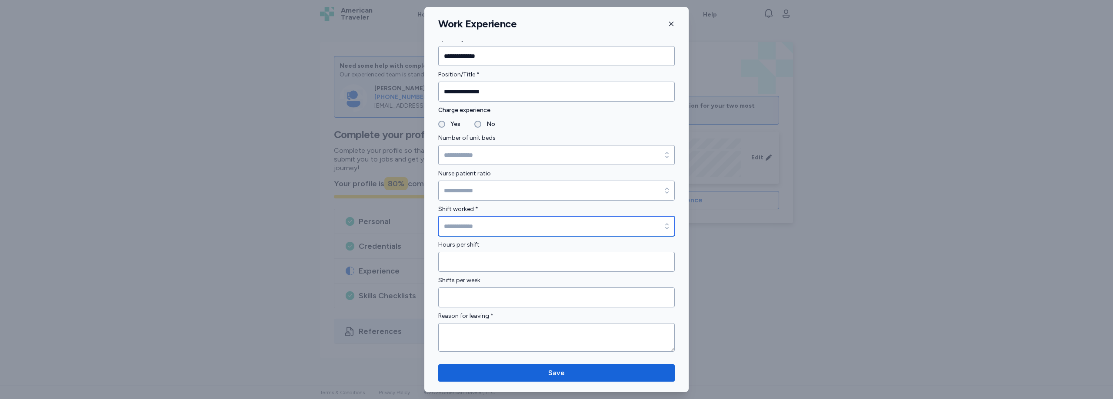
click at [502, 225] on input "Shift worked *" at bounding box center [556, 226] width 236 height 20
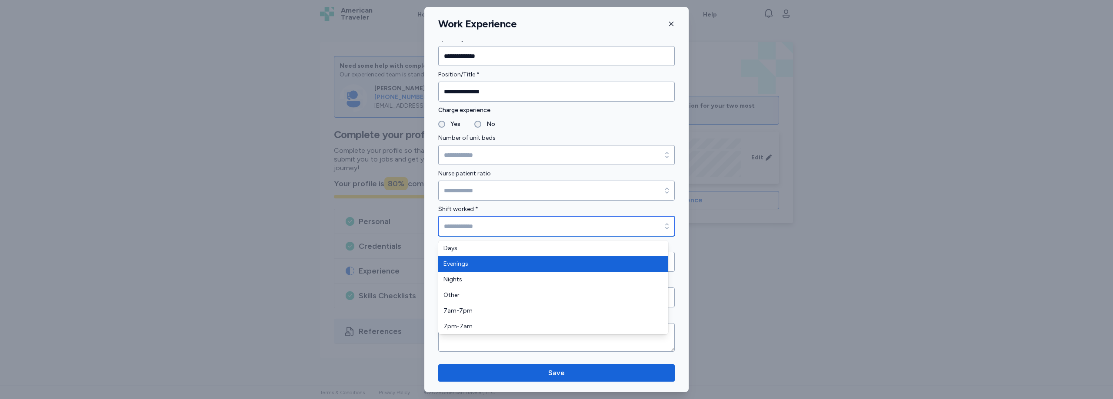
type input "********"
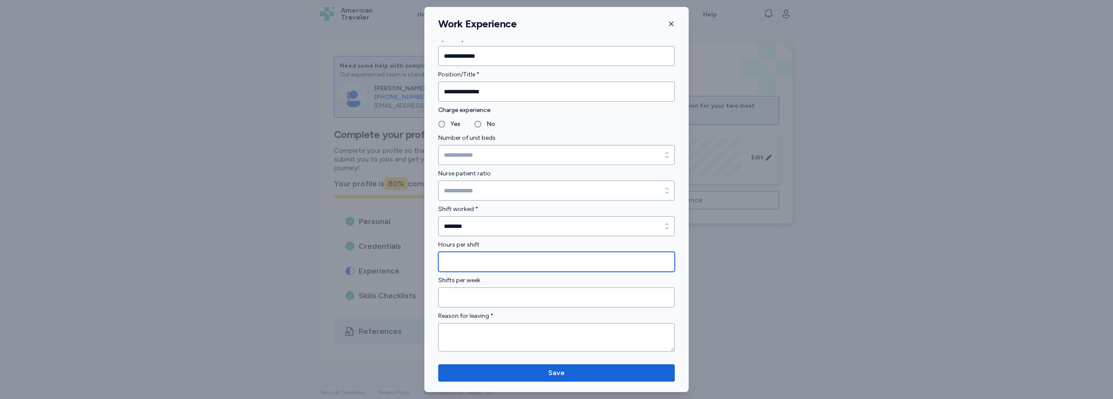
click at [540, 269] on input "Hours per shift" at bounding box center [556, 262] width 236 height 20
type input "*"
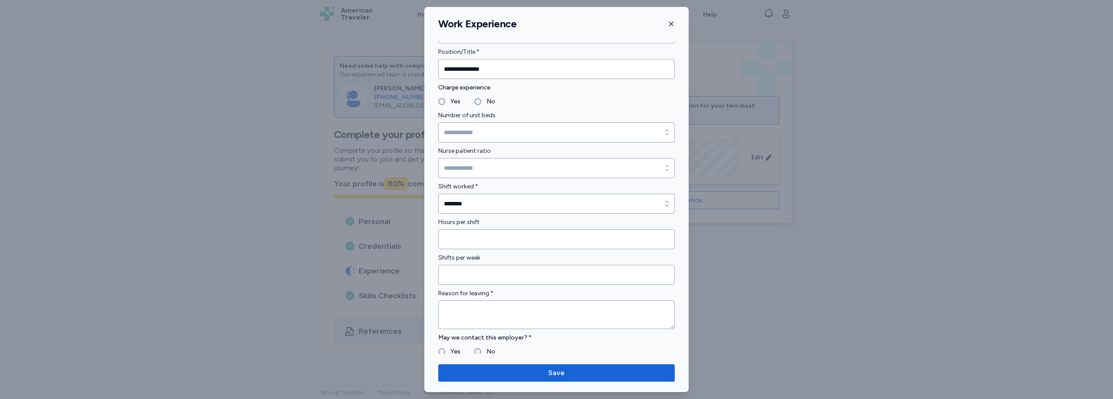
scroll to position [614, 0]
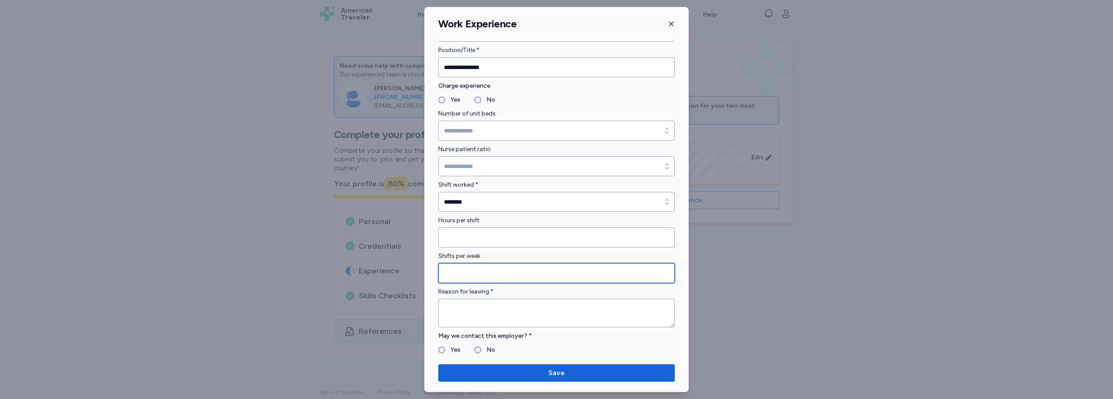
click at [466, 280] on input "Shifts per week" at bounding box center [556, 273] width 236 height 20
type input "*"
click at [505, 311] on textarea at bounding box center [556, 313] width 236 height 29
type textarea "*"
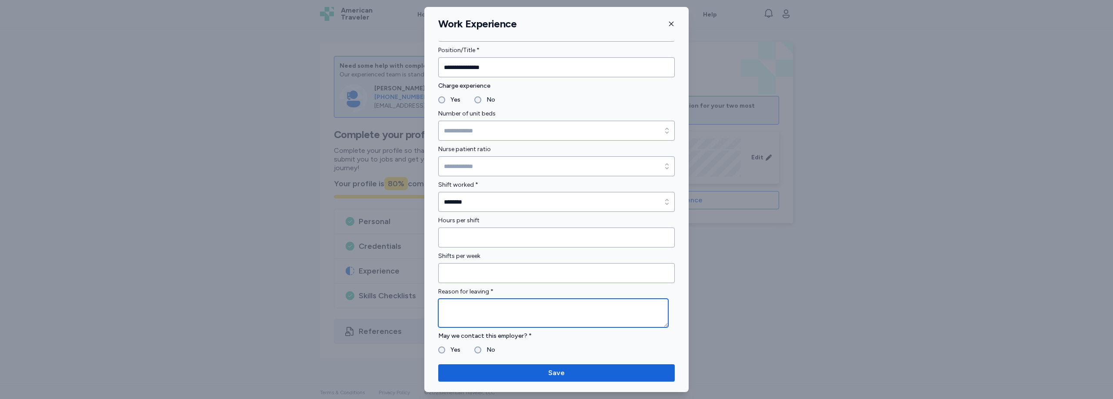
type textarea "*"
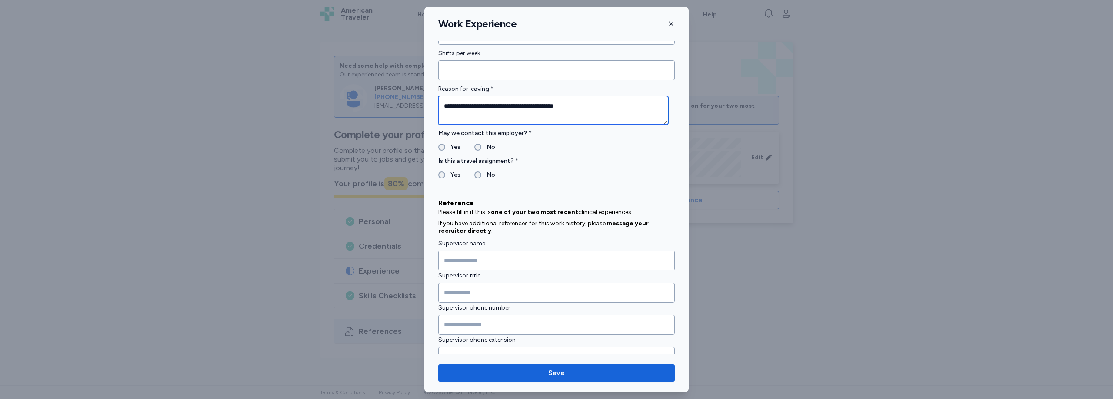
type textarea "**********"
click at [439, 142] on div "May we contact this employer? * Yes No" at bounding box center [556, 140] width 236 height 24
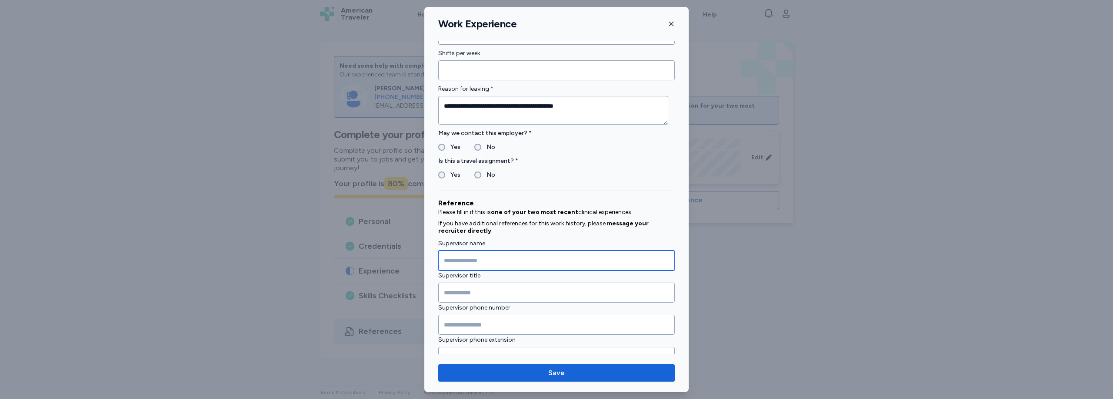
click at [552, 263] on input "Supervisor name" at bounding box center [556, 261] width 236 height 20
type input "**********"
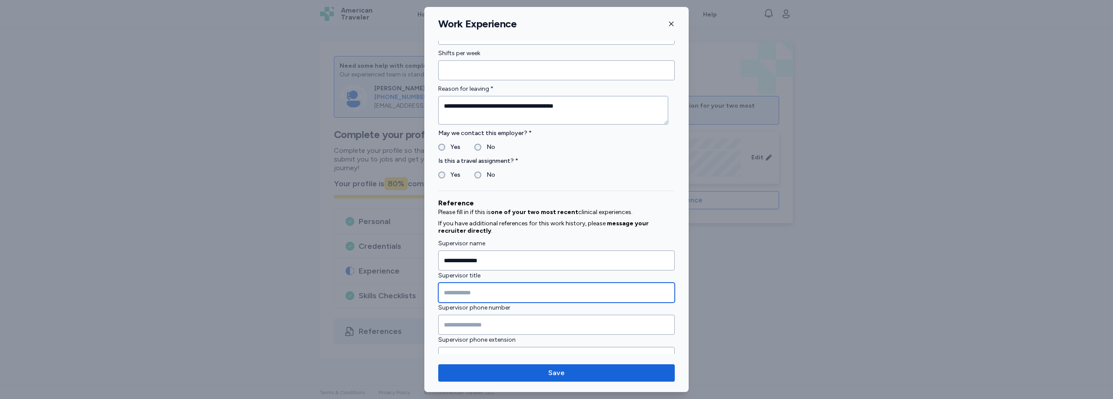
click at [476, 287] on input "Supervisor title" at bounding box center [556, 293] width 236 height 20
type input "**********"
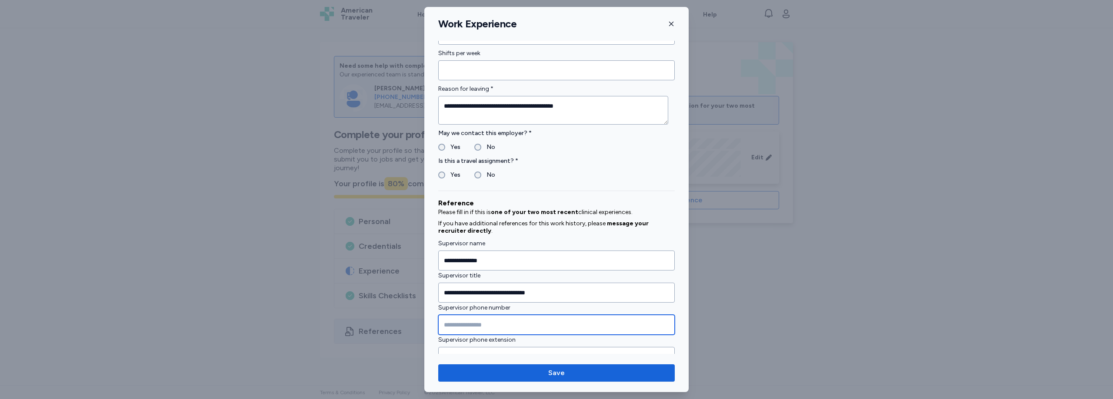
click at [461, 329] on input "Supervisor phone number" at bounding box center [556, 325] width 236 height 20
click at [456, 326] on input "Supervisor phone number" at bounding box center [556, 325] width 236 height 20
click at [462, 325] on input "Supervisor phone number" at bounding box center [556, 325] width 236 height 20
type input "**********"
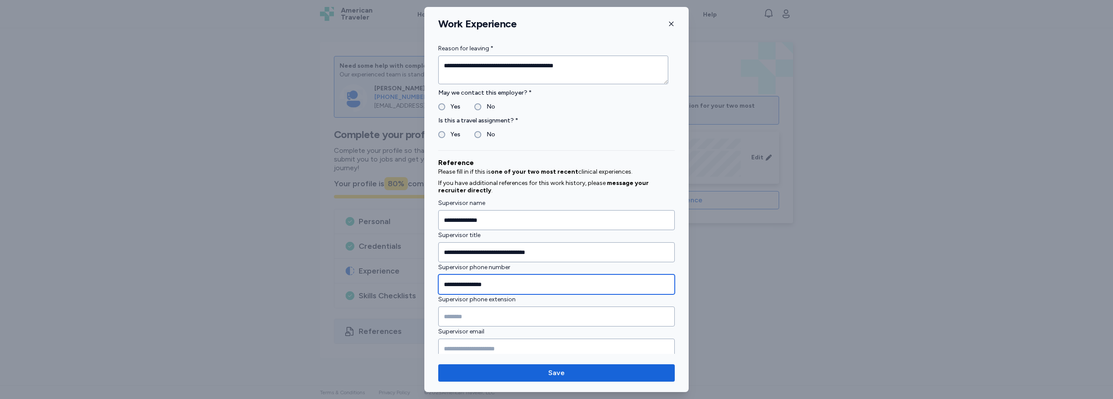
scroll to position [878, 0]
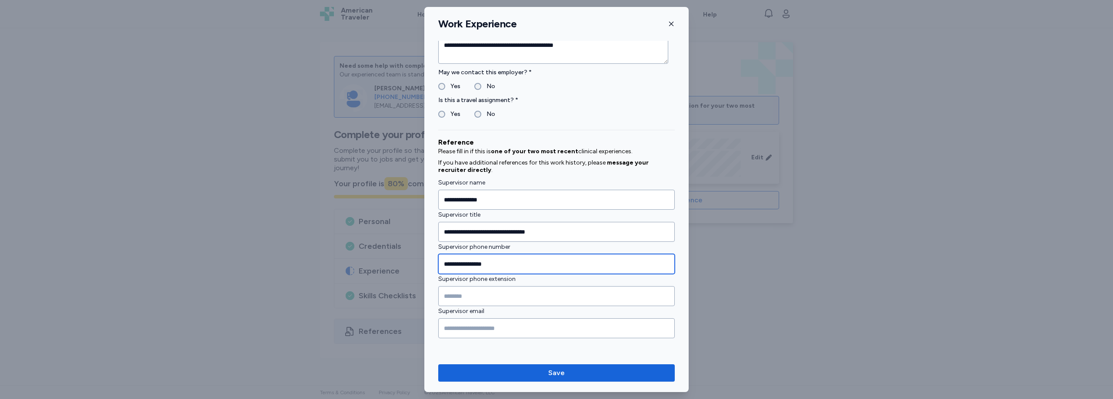
drag, startPoint x: 506, startPoint y: 261, endPoint x: 392, endPoint y: 265, distance: 113.5
click at [392, 265] on div "**********" at bounding box center [556, 199] width 1113 height 399
type input "**********"
click at [652, 105] on label "Is this a travel assignment? *" at bounding box center [556, 100] width 236 height 10
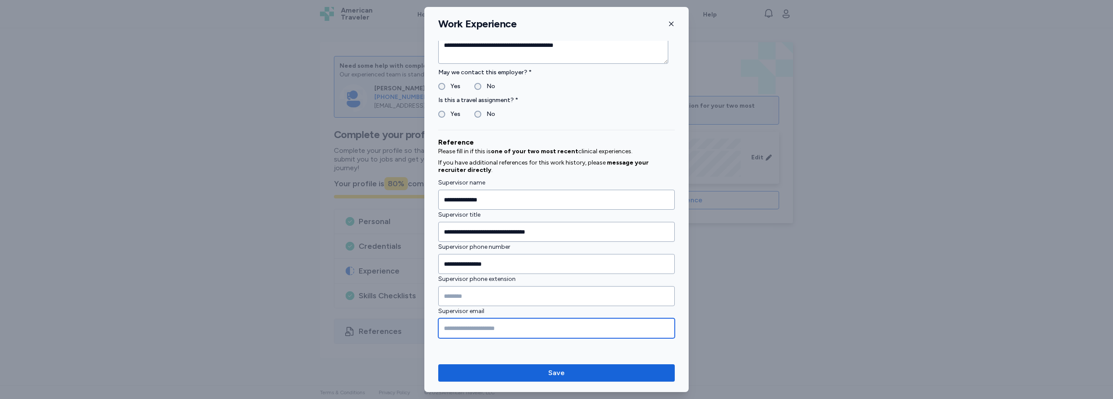
click at [484, 334] on input "Supervisor email" at bounding box center [556, 329] width 236 height 20
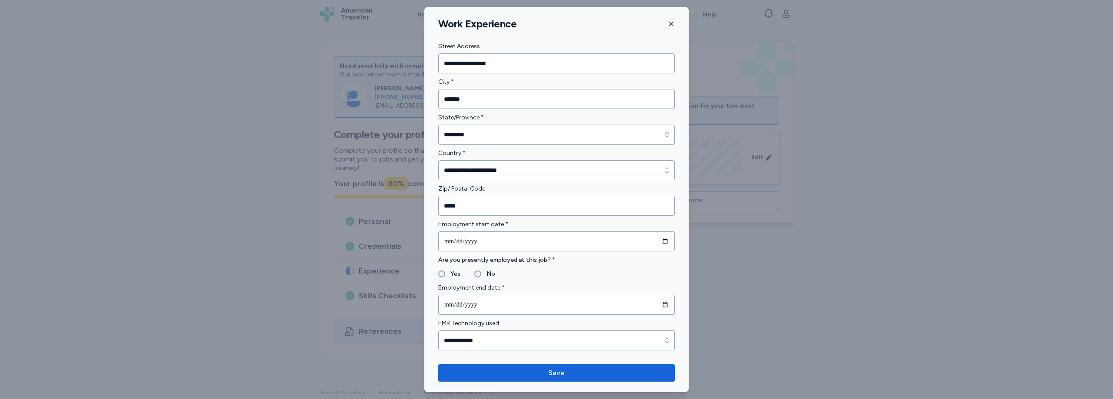
scroll to position [0, 0]
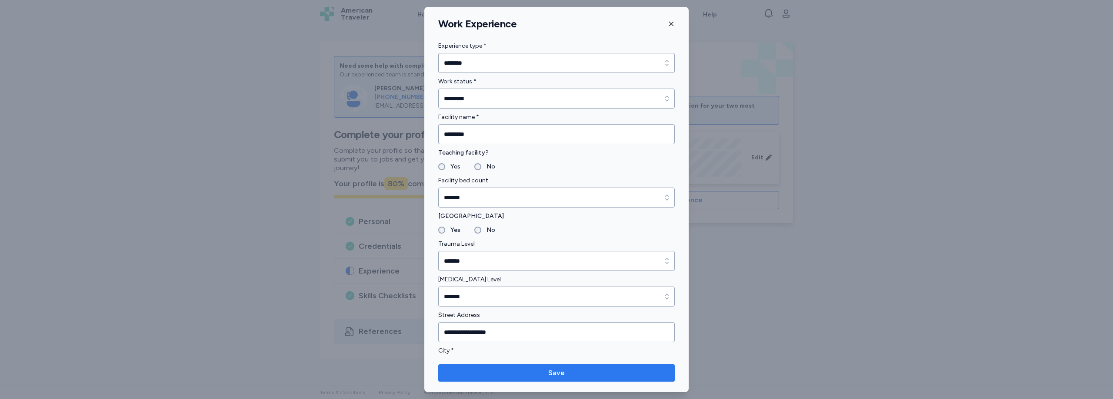
type input "**********"
click at [584, 376] on span "Save" at bounding box center [556, 373] width 223 height 10
type input "*"
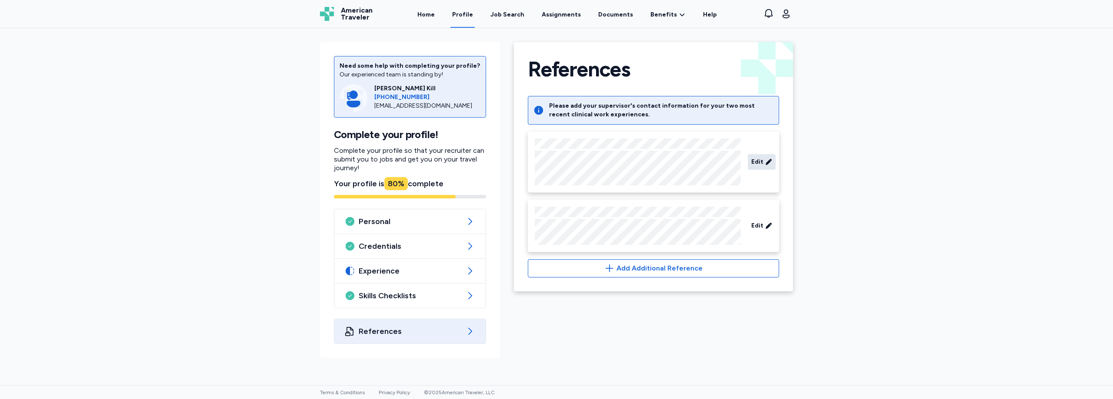
click at [755, 157] on div "Edit" at bounding box center [762, 162] width 28 height 16
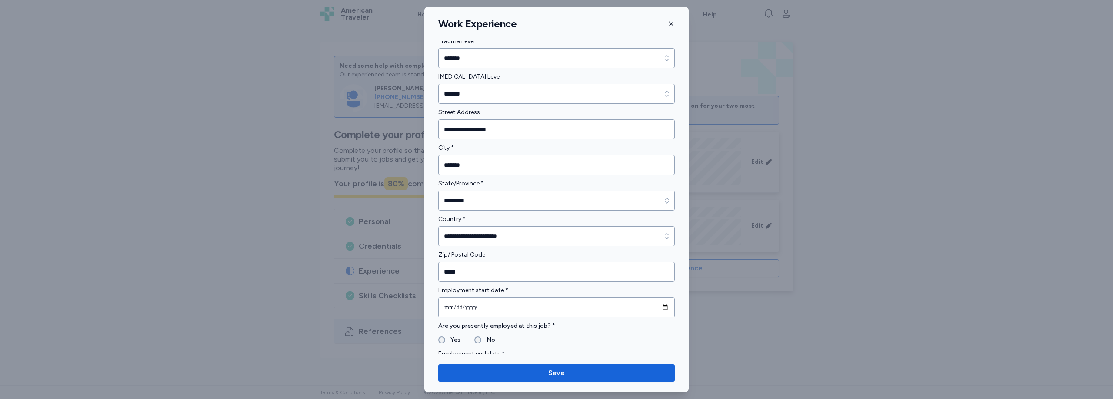
scroll to position [406, 0]
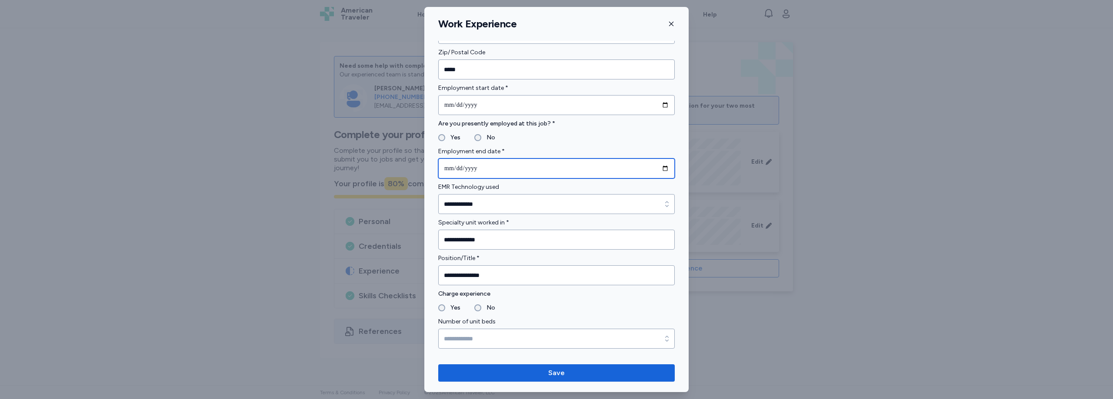
click at [663, 168] on input "**********" at bounding box center [556, 169] width 236 height 20
click at [660, 167] on input "**********" at bounding box center [556, 169] width 236 height 20
type input "**********"
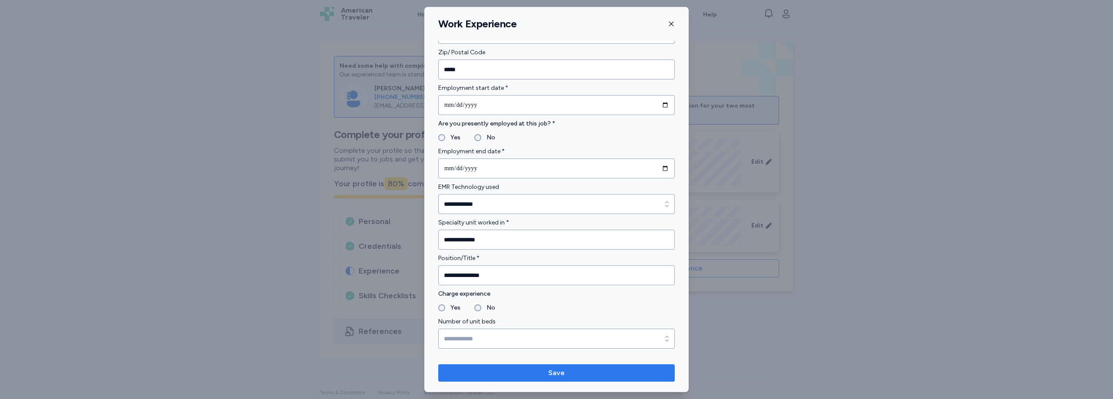
click at [610, 375] on span "Save" at bounding box center [556, 373] width 223 height 10
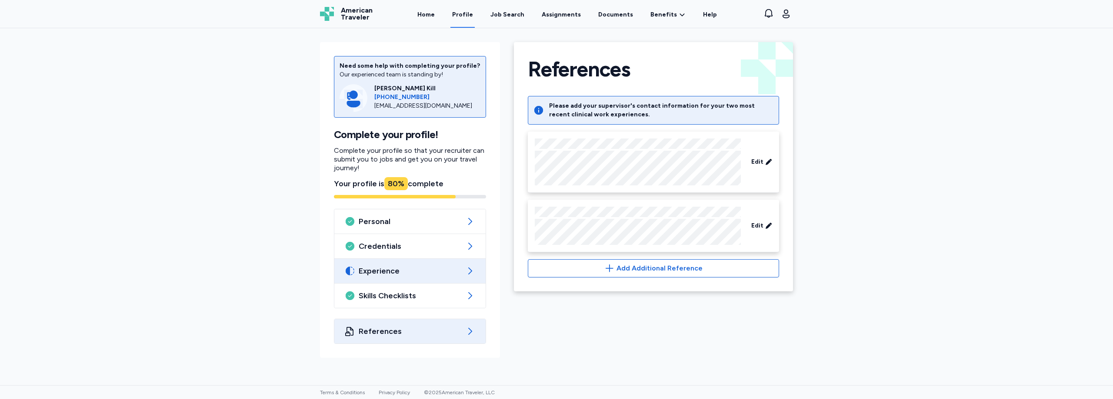
click at [416, 272] on span "Experience" at bounding box center [410, 271] width 103 height 10
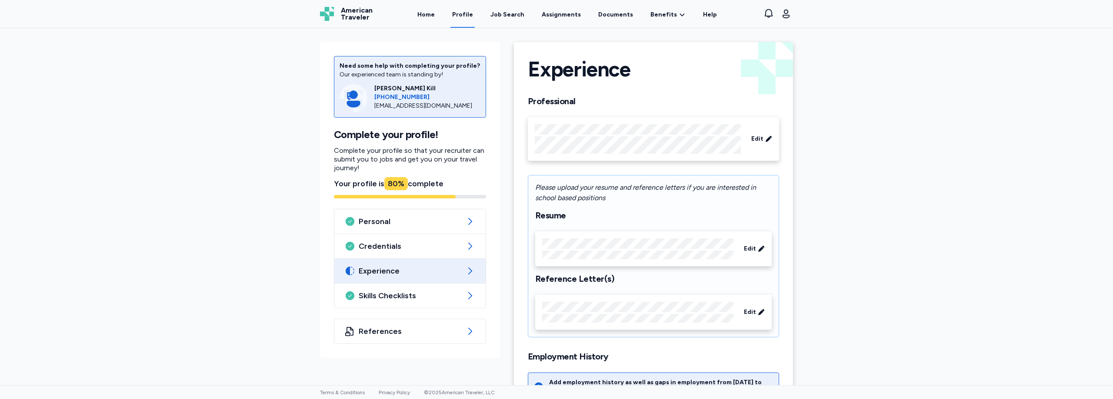
scroll to position [203, 0]
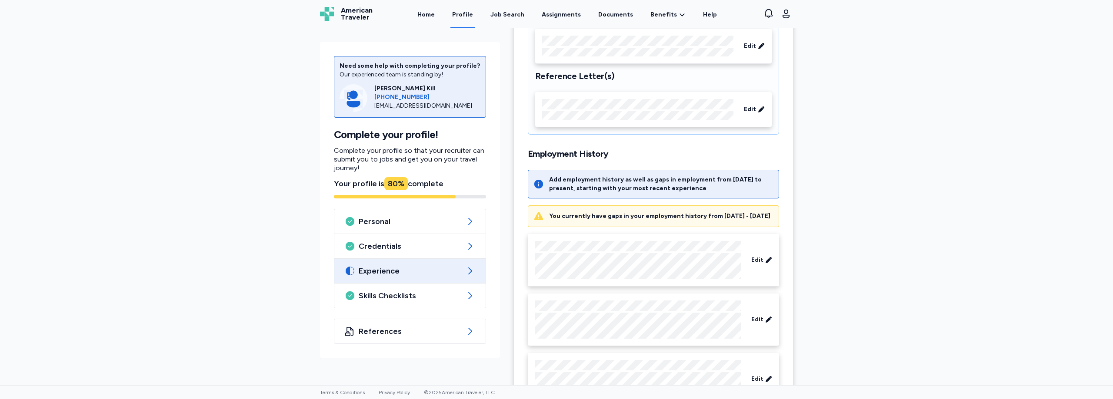
click at [636, 221] on div "You currently have gaps in your employment history from 7/10/2019 - 11/17/2019" at bounding box center [659, 216] width 221 height 9
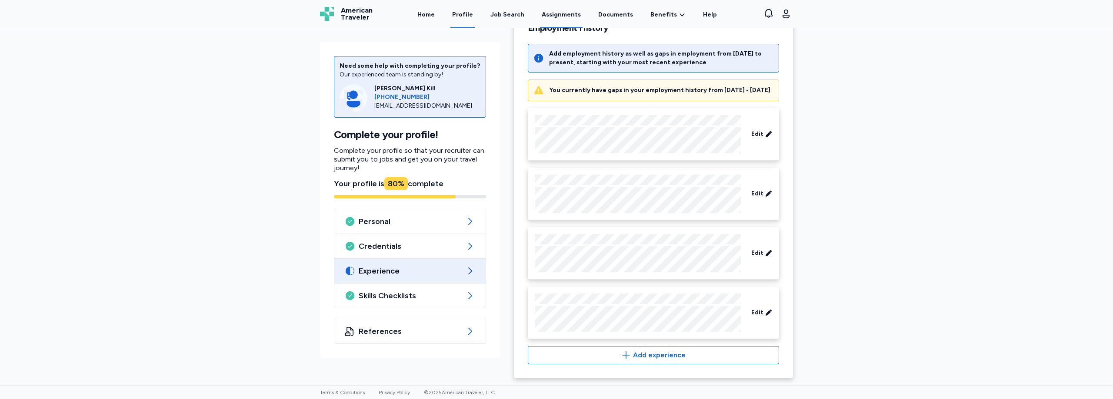
click at [559, 21] on link "Assignments" at bounding box center [561, 14] width 43 height 27
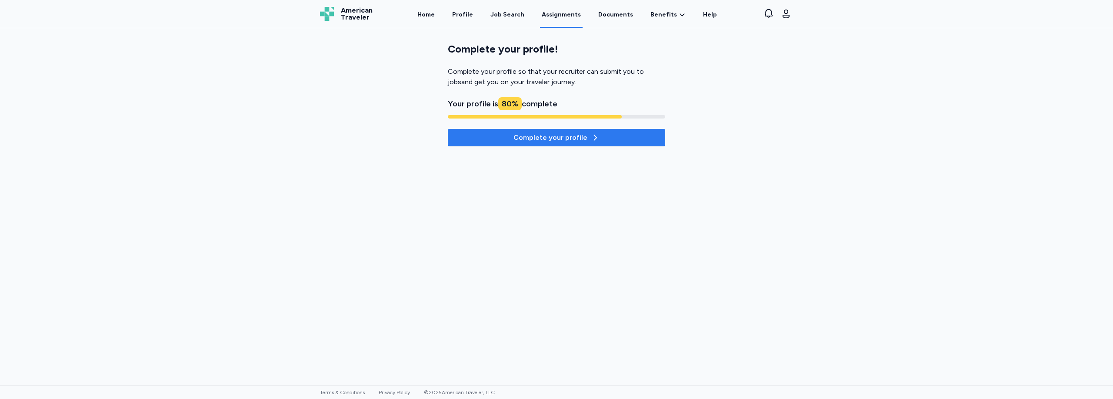
click at [579, 138] on div "Complete your profile" at bounding box center [556, 138] width 86 height 10
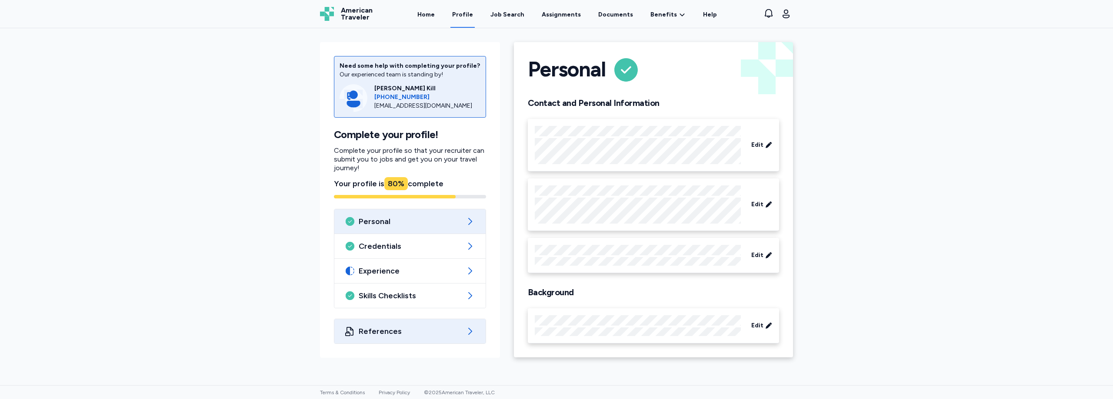
click at [392, 331] on span "References" at bounding box center [410, 331] width 103 height 10
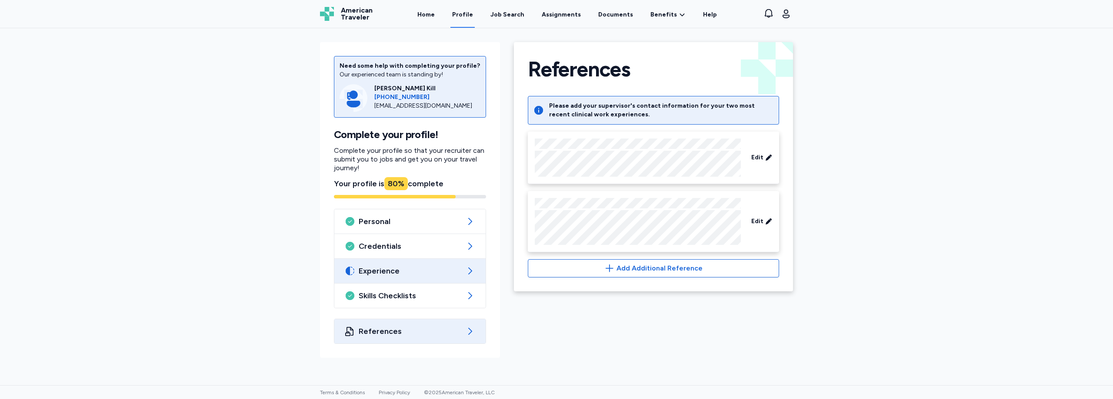
click at [380, 266] on div "Experience" at bounding box center [409, 271] width 151 height 24
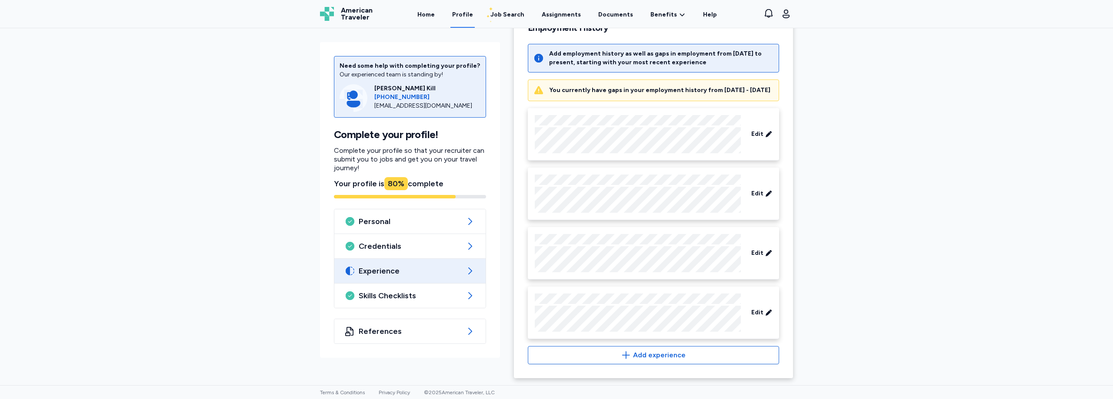
scroll to position [336, 0]
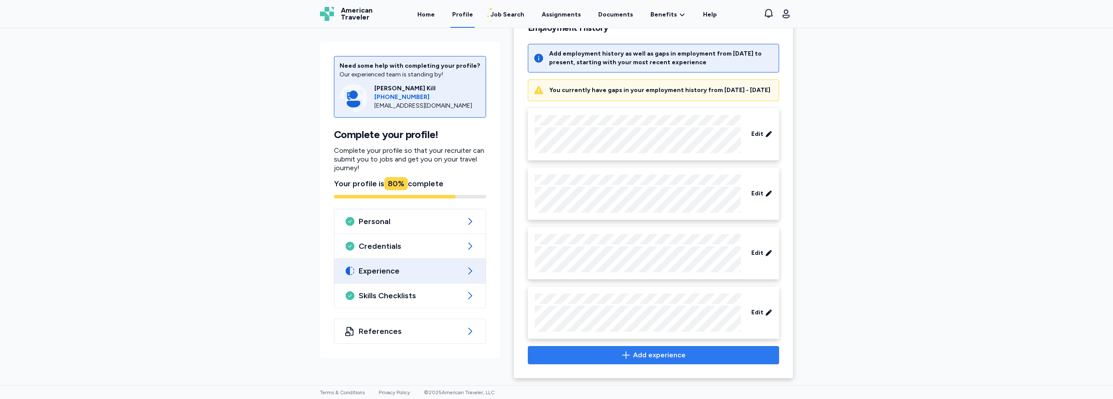
click at [659, 353] on span "Add experience" at bounding box center [659, 355] width 53 height 10
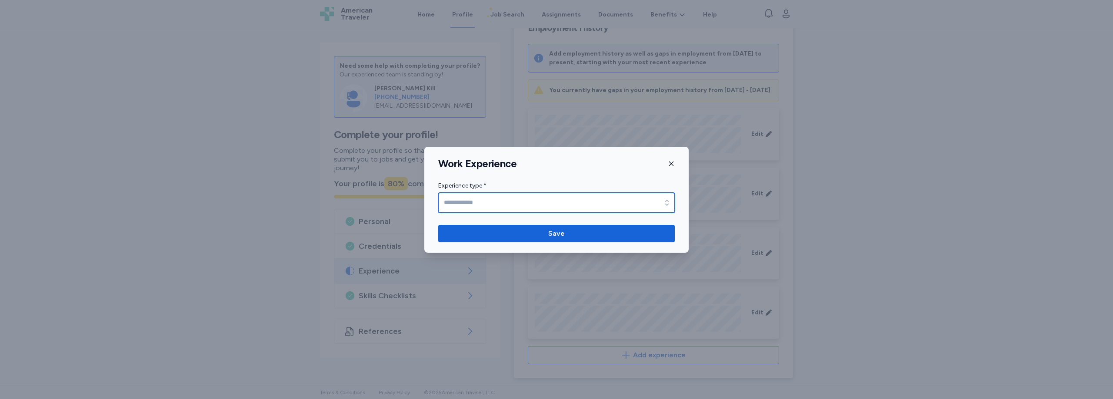
click at [632, 205] on input "Experience type *" at bounding box center [556, 203] width 236 height 20
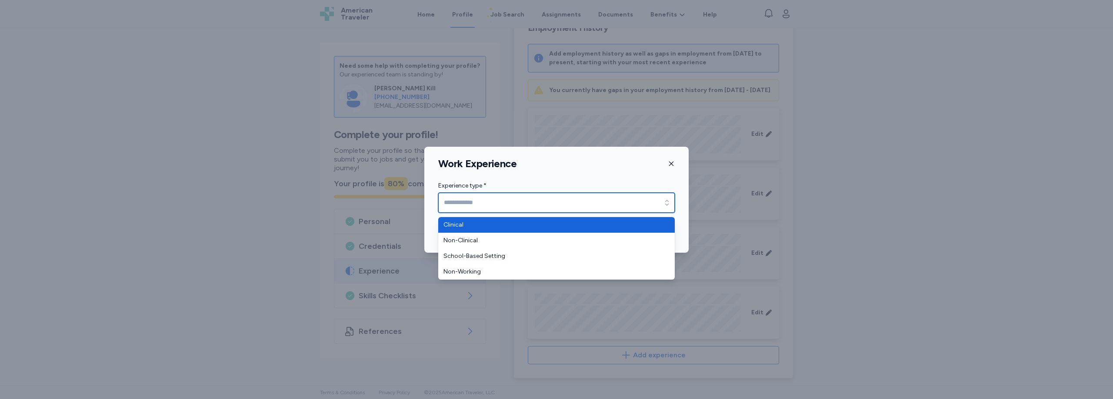
type input "********"
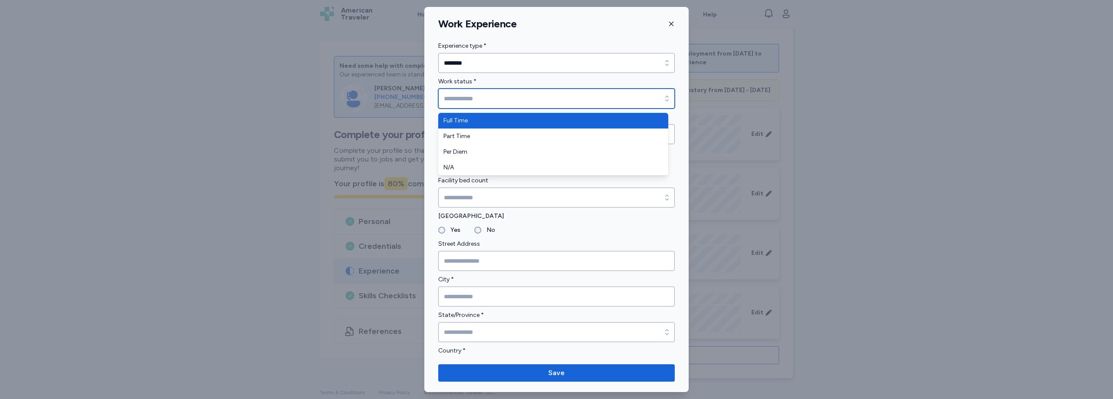
click at [486, 96] on input "Work status *" at bounding box center [556, 99] width 236 height 20
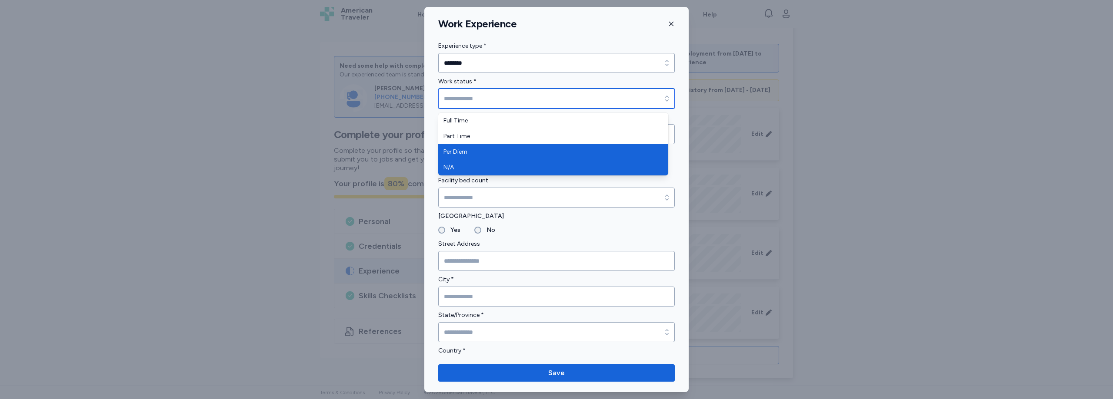
type input "********"
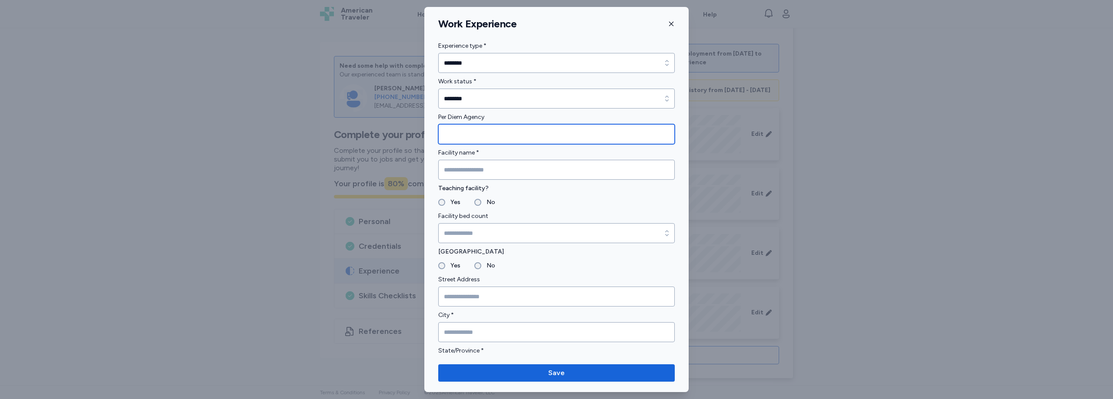
click at [488, 142] on input "Per Diem Agency" at bounding box center [556, 134] width 236 height 20
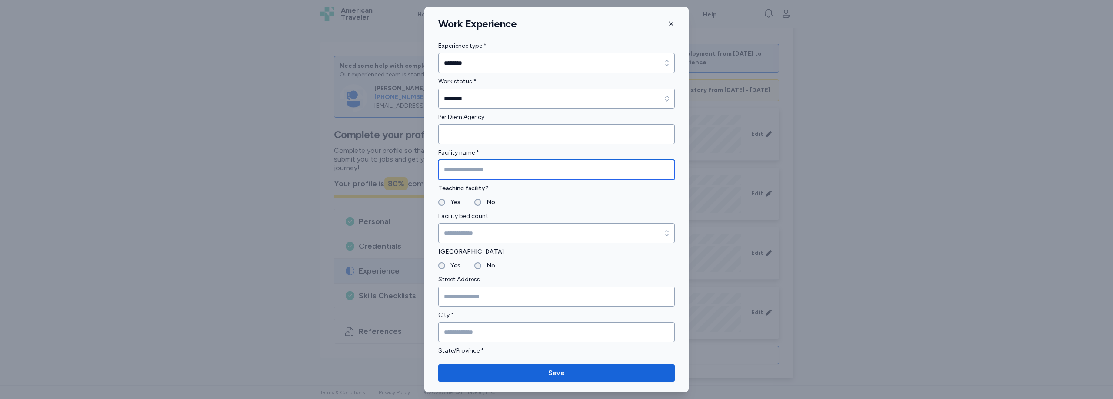
click at [483, 166] on input "Facility name *" at bounding box center [556, 170] width 236 height 20
type input "*********"
click at [482, 265] on label "No" at bounding box center [488, 266] width 14 height 10
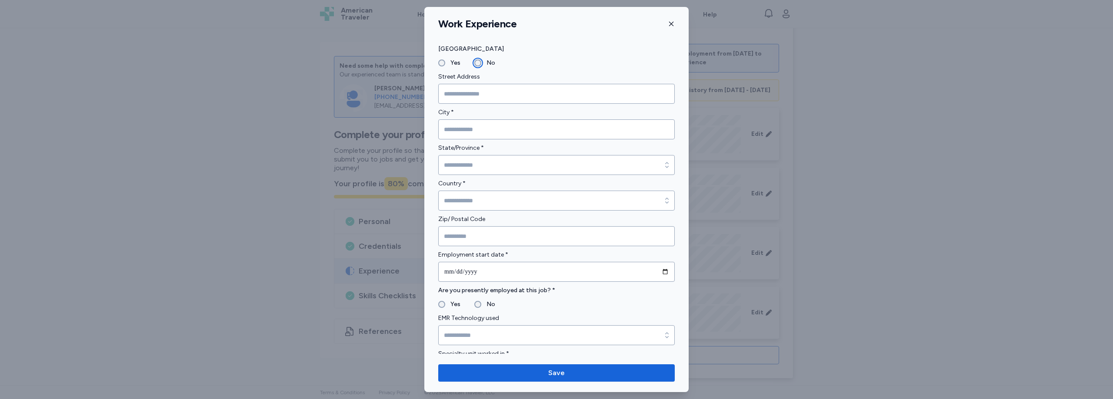
scroll to position [0, 0]
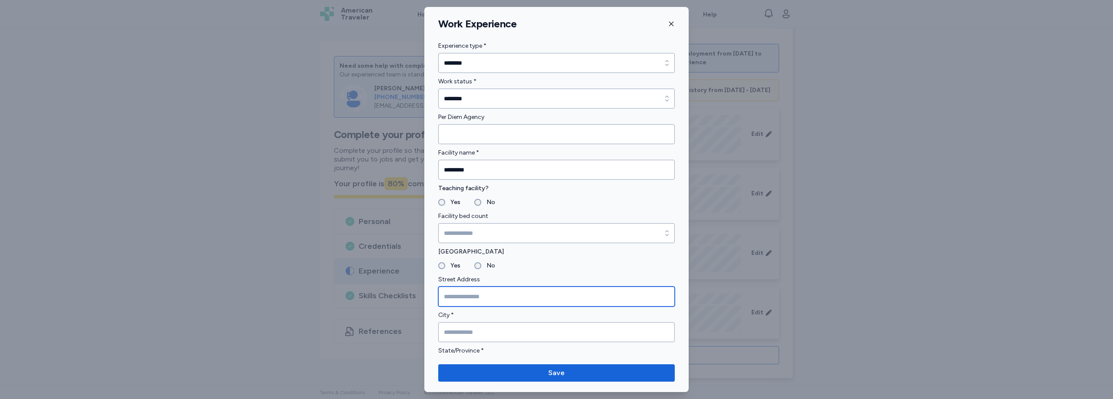
click at [487, 301] on input "Street Address" at bounding box center [556, 297] width 236 height 20
paste input "**********"
type input "**********"
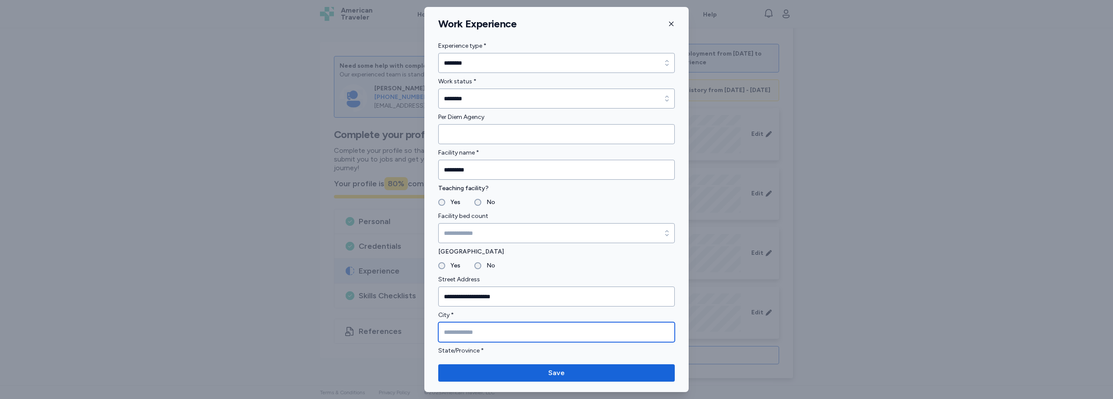
click at [489, 329] on input "City *" at bounding box center [556, 333] width 236 height 20
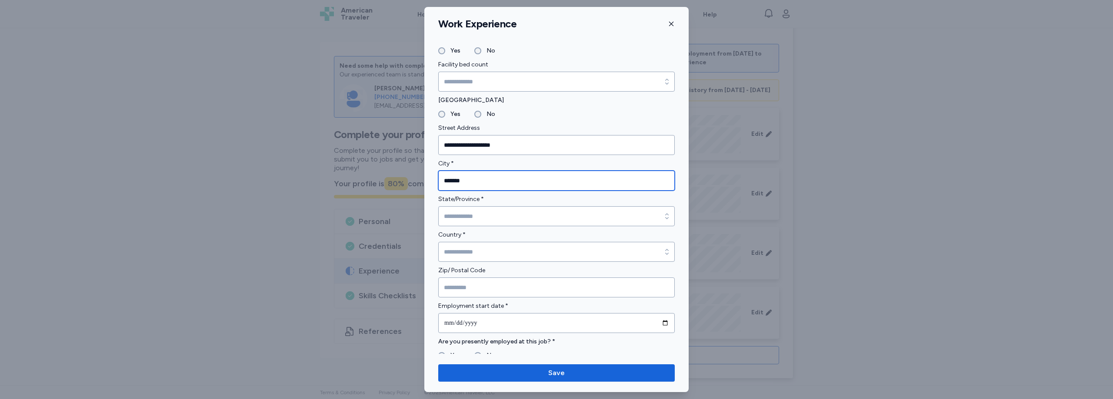
scroll to position [203, 0]
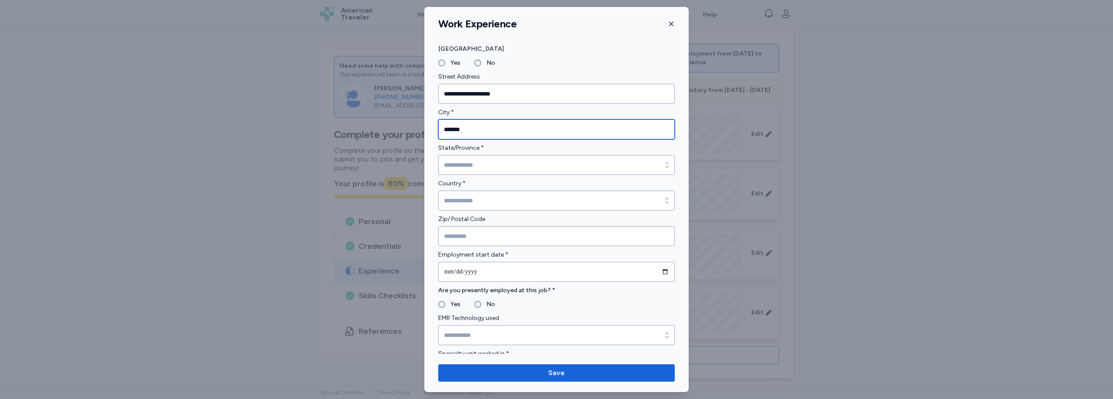
type input "*******"
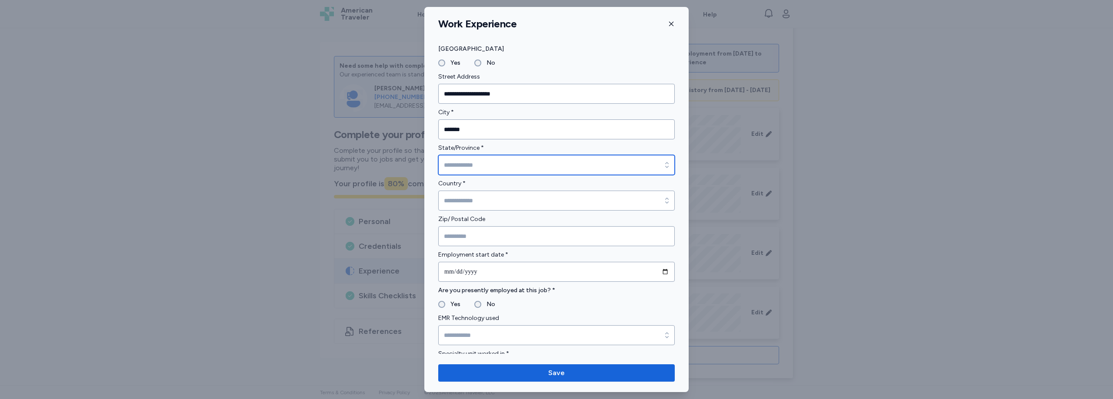
click at [472, 160] on input "State/Province *" at bounding box center [556, 165] width 236 height 20
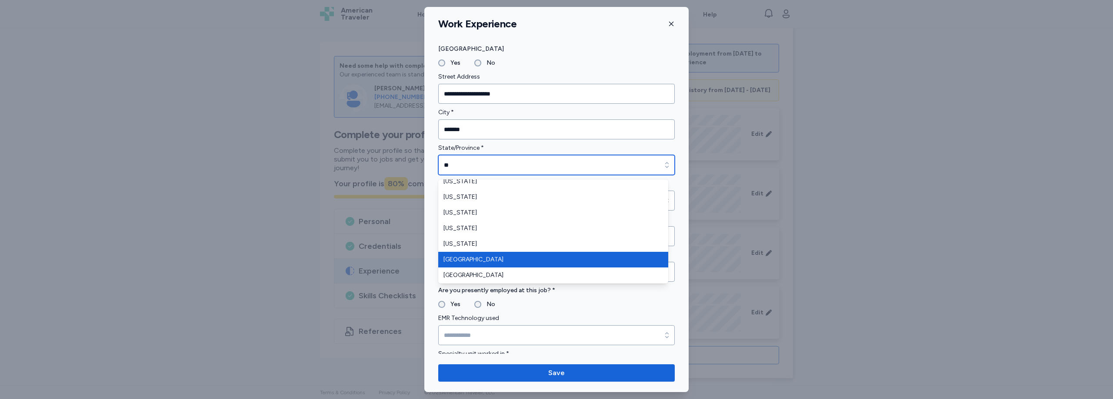
scroll to position [0, 0]
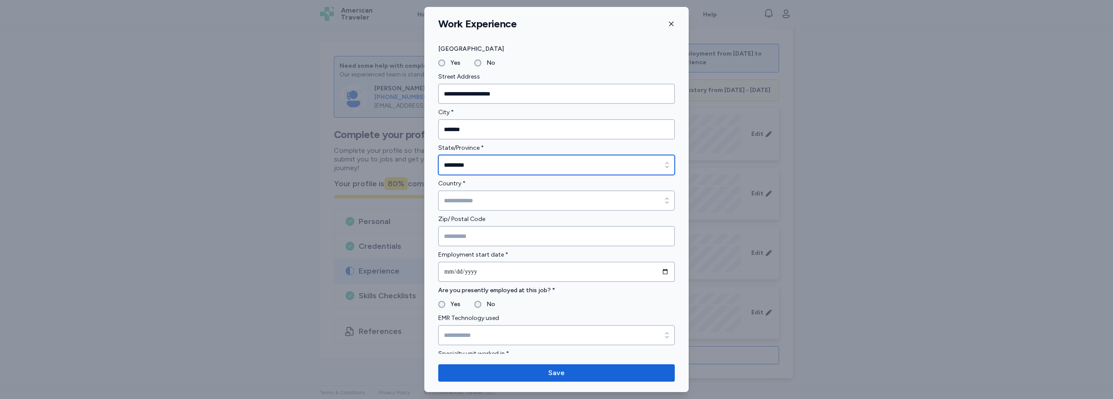
type input "*********"
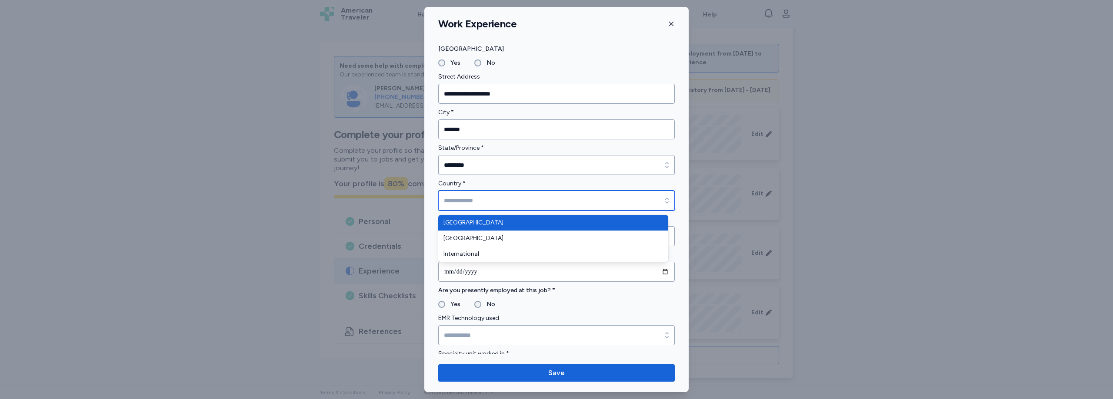
click at [475, 203] on input "Country *" at bounding box center [556, 201] width 236 height 20
type input "**********"
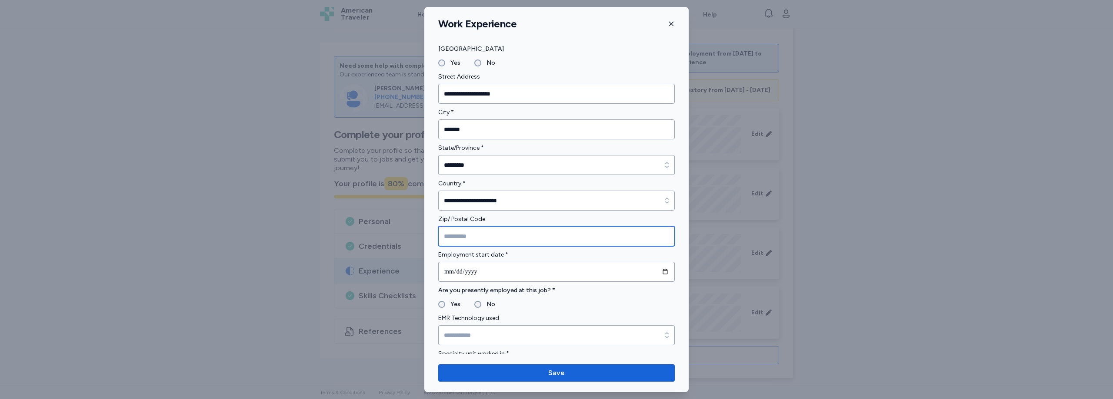
drag, startPoint x: 466, startPoint y: 233, endPoint x: 459, endPoint y: 212, distance: 22.8
click at [466, 233] on input "Zip/ Postal Code" at bounding box center [556, 236] width 236 height 20
type input "*****"
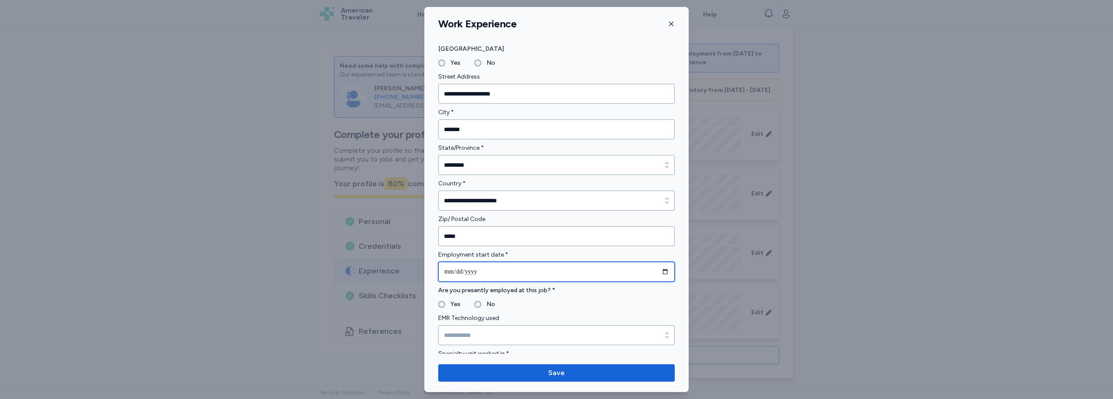
click at [661, 273] on input "date" at bounding box center [556, 272] width 236 height 20
drag, startPoint x: 565, startPoint y: 14, endPoint x: 686, endPoint y: 10, distance: 120.9
click at [750, 47] on div "**********" at bounding box center [556, 199] width 1113 height 399
click at [664, 273] on input "**********" at bounding box center [556, 272] width 236 height 20
click at [657, 272] on input "**********" at bounding box center [556, 272] width 236 height 20
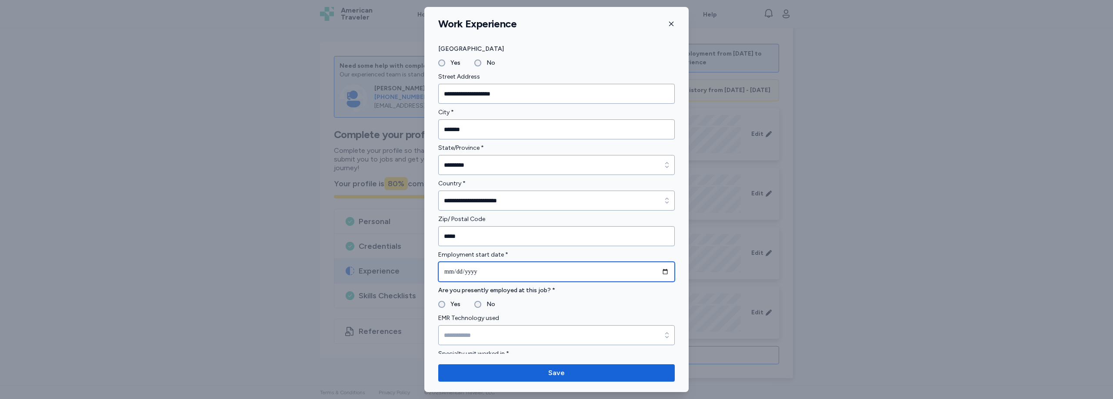
type input "**********"
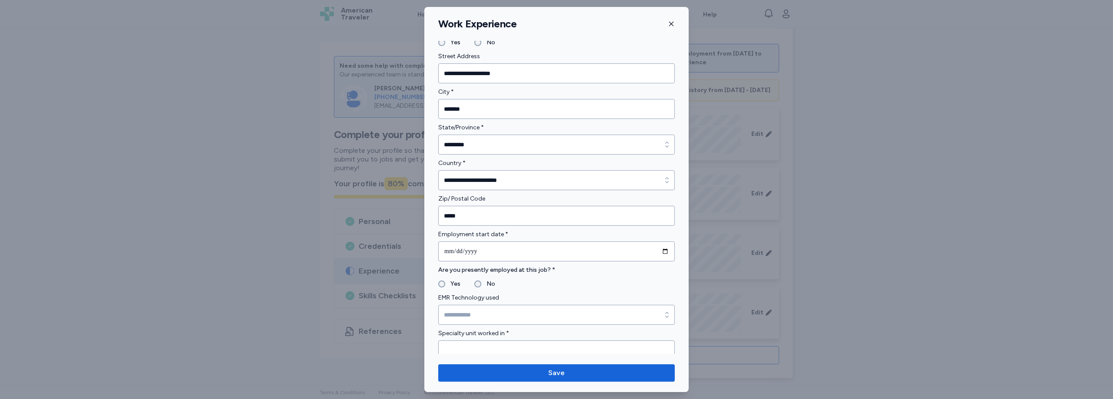
scroll to position [255, 0]
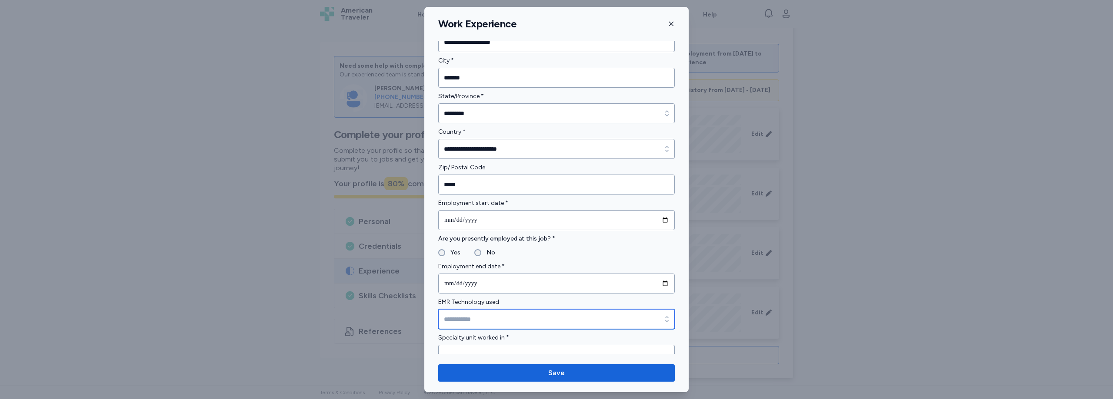
click at [487, 313] on input "EMR Technology used" at bounding box center [556, 319] width 236 height 20
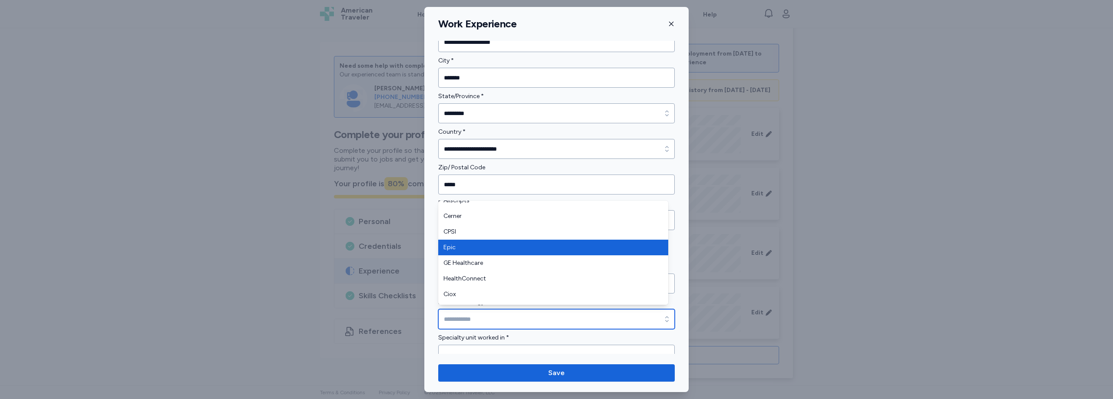
scroll to position [0, 0]
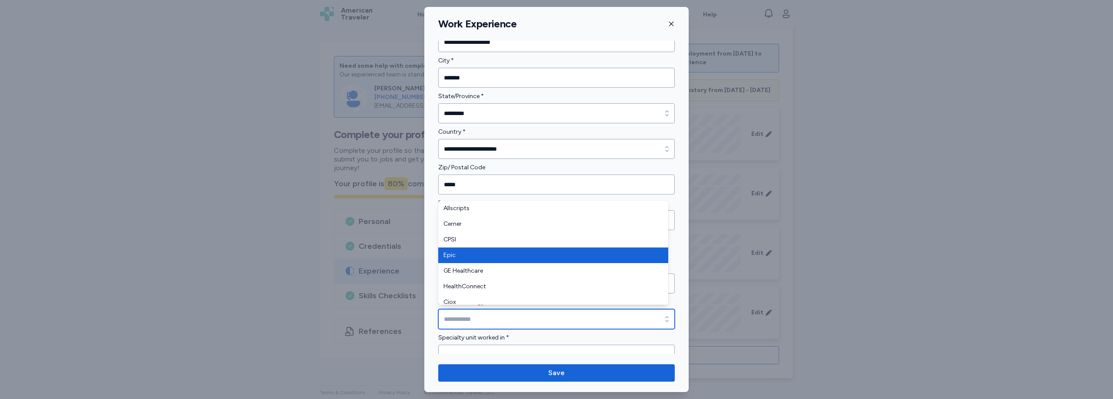
type input "****"
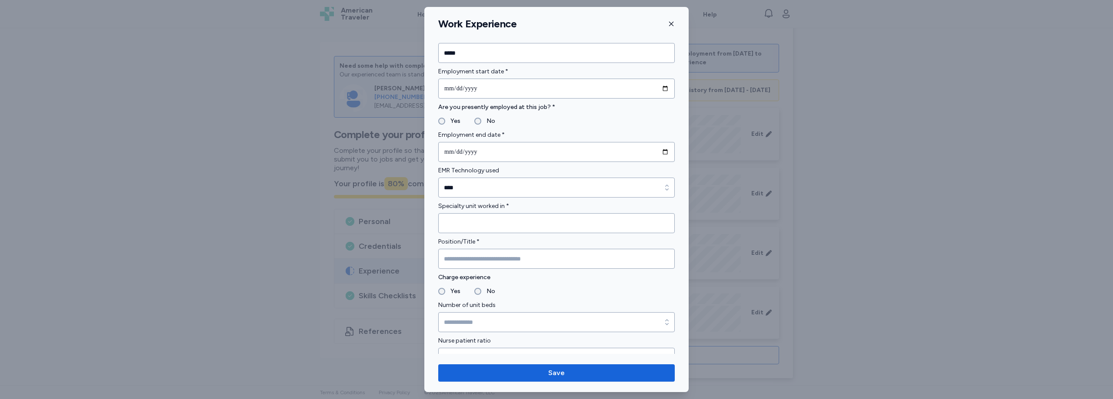
scroll to position [396, 0]
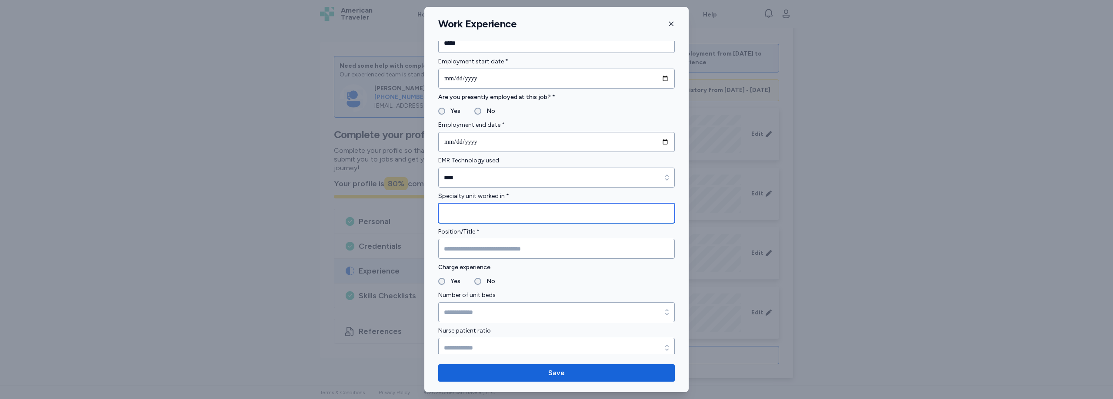
click at [480, 216] on input "Specialty unit worked in *" at bounding box center [556, 213] width 236 height 20
type input "**********"
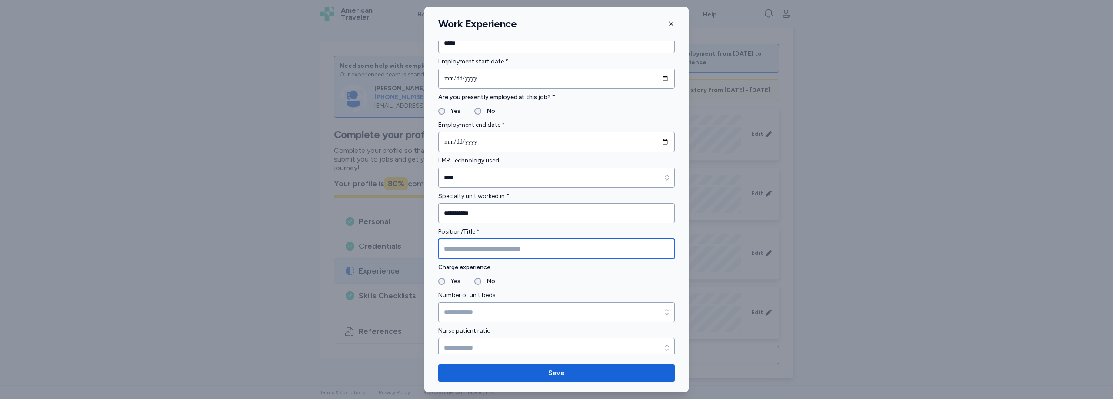
click at [490, 257] on input "Position/Title *" at bounding box center [556, 249] width 236 height 20
type input "**********"
click at [476, 287] on form "**********" at bounding box center [556, 239] width 236 height 1118
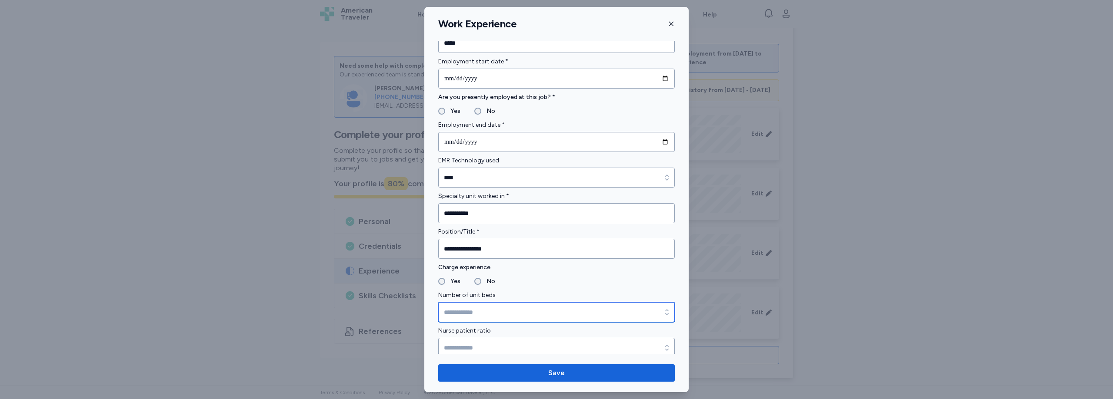
click at [570, 308] on input "Number of unit beds" at bounding box center [556, 313] width 236 height 20
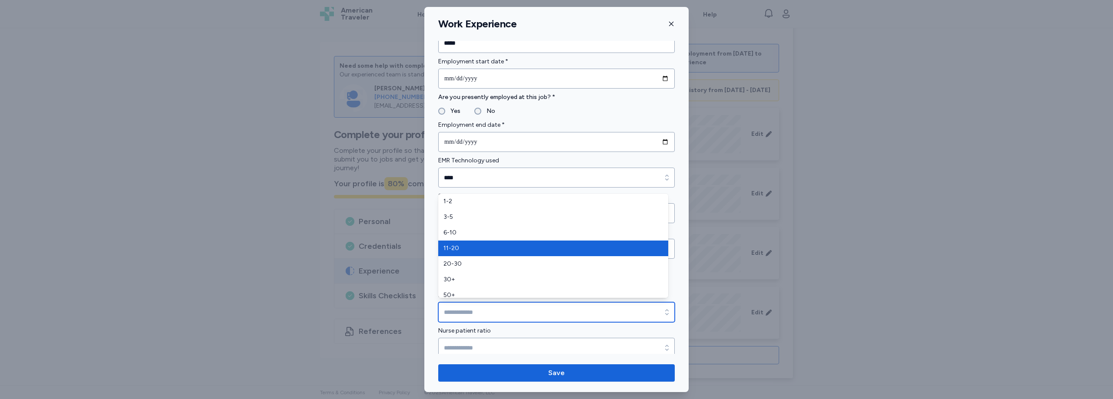
type input "*****"
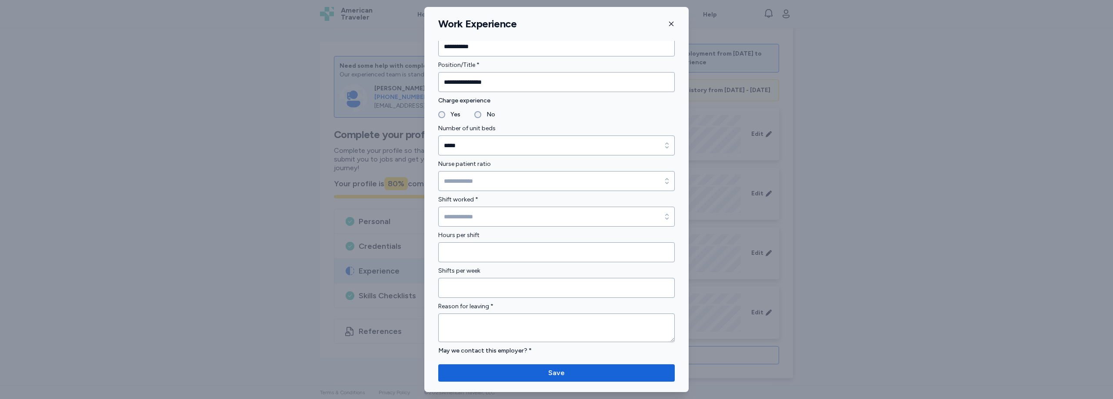
scroll to position [565, 0]
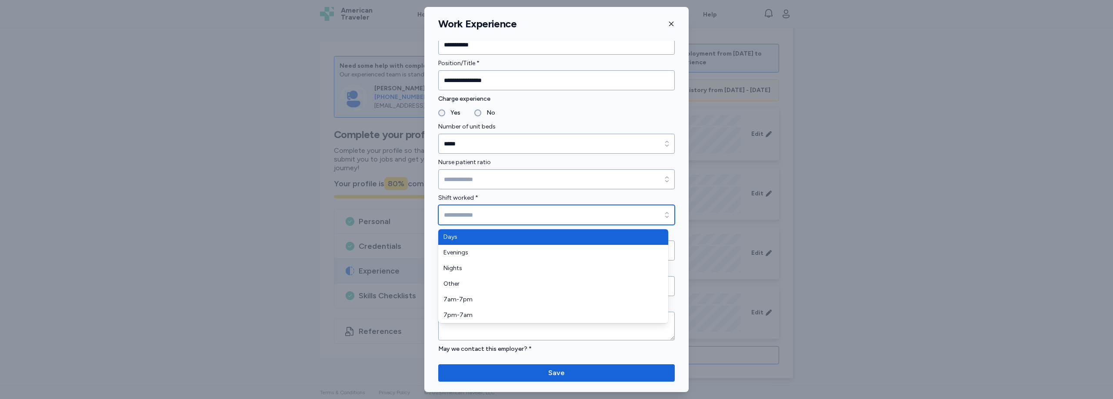
click at [662, 212] on icon "button" at bounding box center [666, 215] width 9 height 9
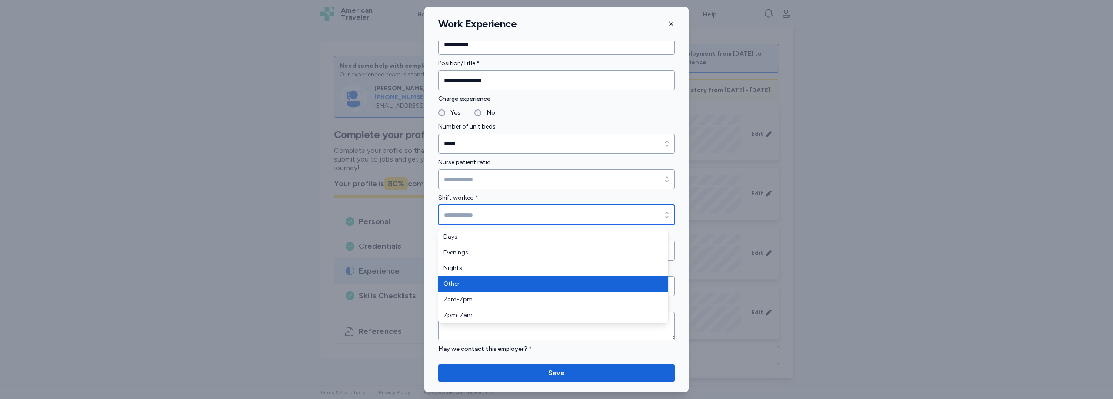
type input "*****"
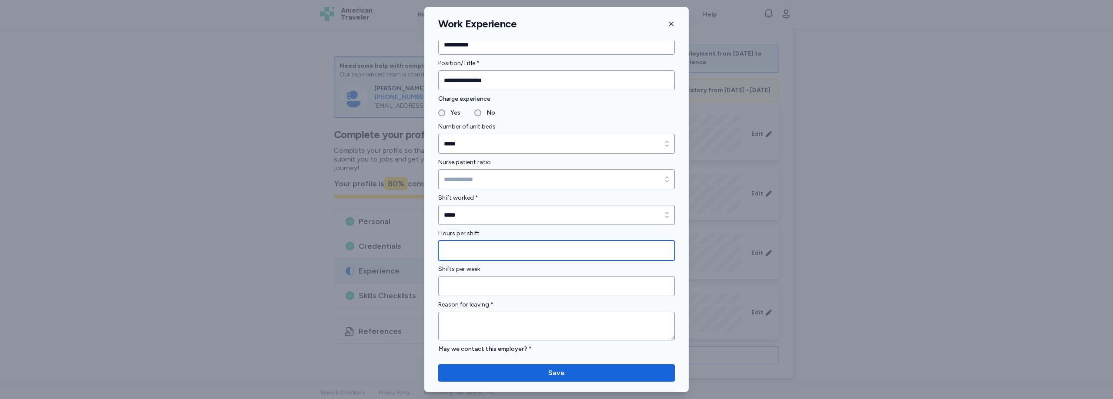
click at [469, 250] on input "Hours per shift" at bounding box center [556, 251] width 236 height 20
type input "*"
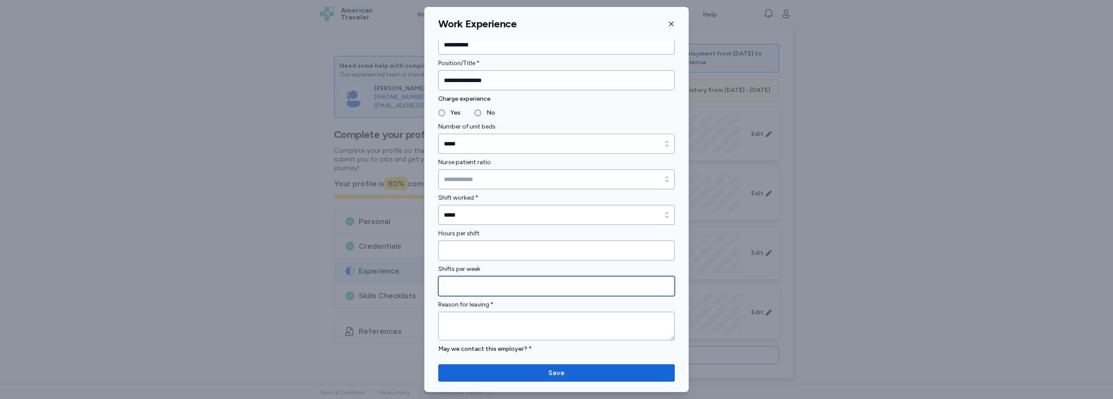
click at [480, 291] on input "Shifts per week" at bounding box center [556, 286] width 236 height 20
type input "*"
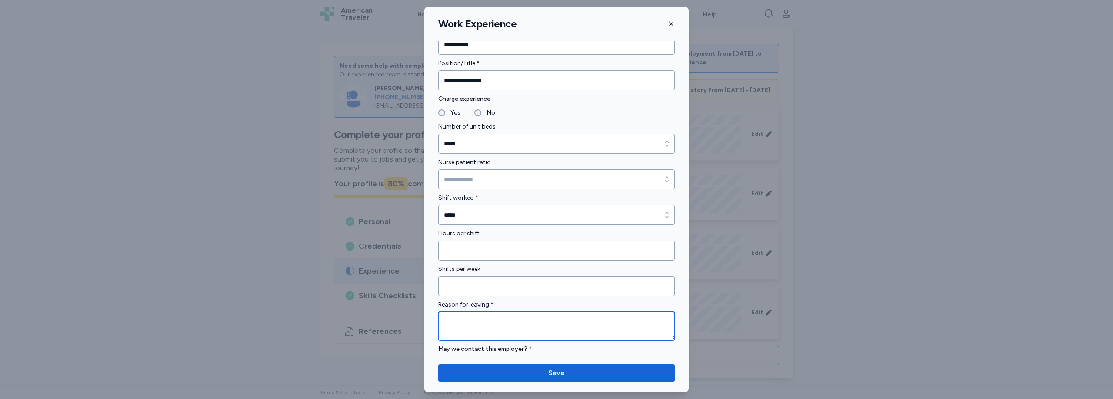
click at [490, 333] on textarea at bounding box center [556, 326] width 236 height 29
type textarea "*"
type textarea "**********"
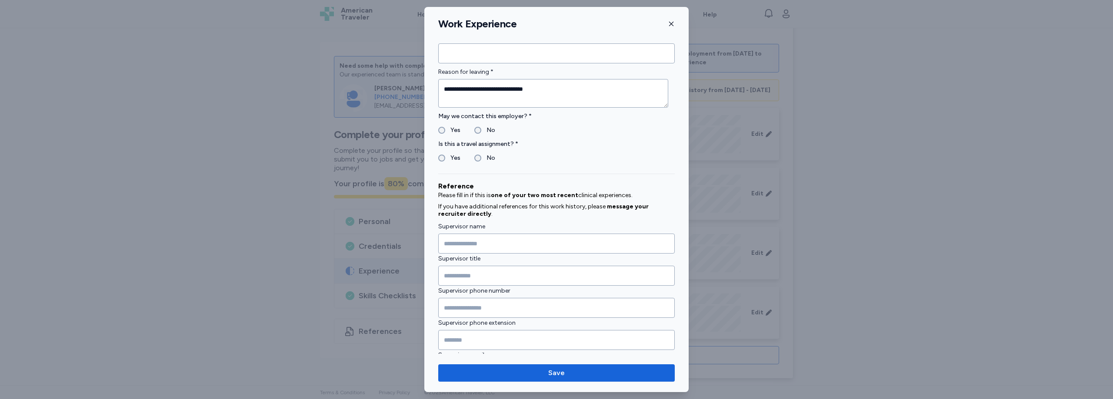
scroll to position [842, 0]
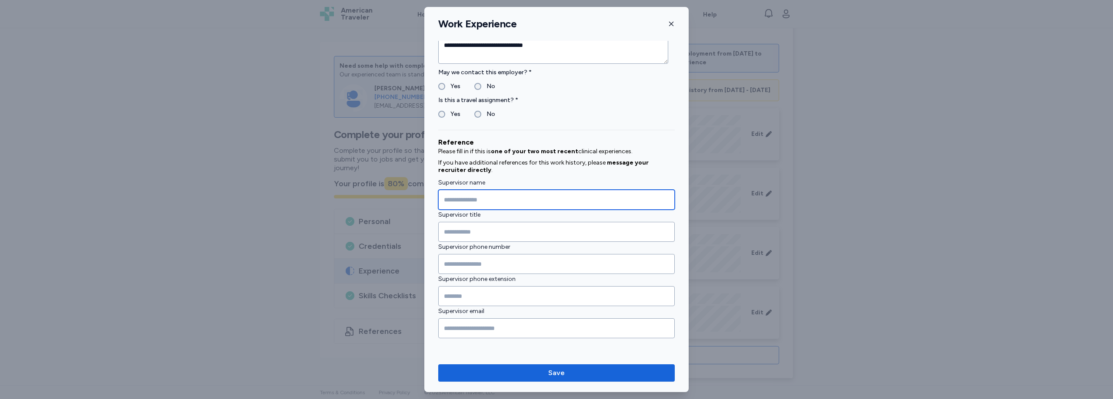
click at [486, 205] on input "Supervisor name" at bounding box center [556, 200] width 236 height 20
type input "**********"
click at [488, 234] on input "Supervisor title" at bounding box center [556, 232] width 236 height 20
type input "*******"
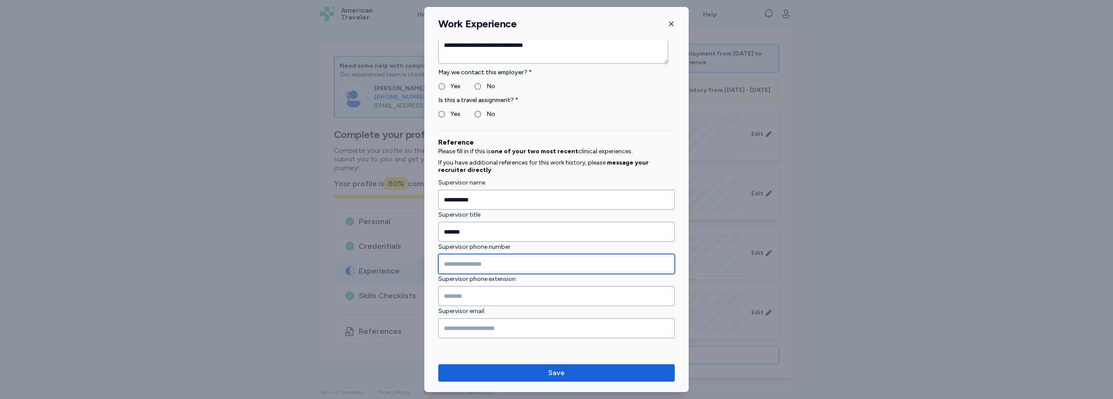
click at [459, 263] on input "Supervisor phone number" at bounding box center [556, 264] width 236 height 20
type input "**********"
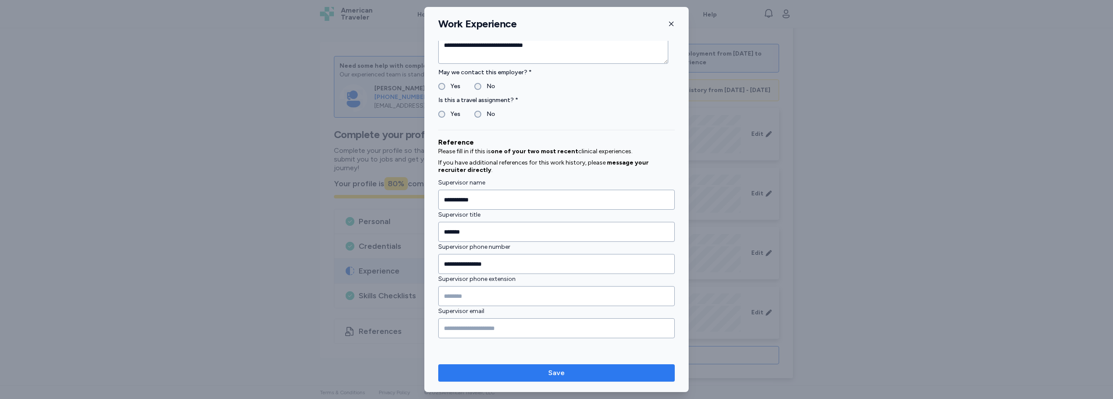
click at [569, 367] on button "Save" at bounding box center [556, 373] width 236 height 17
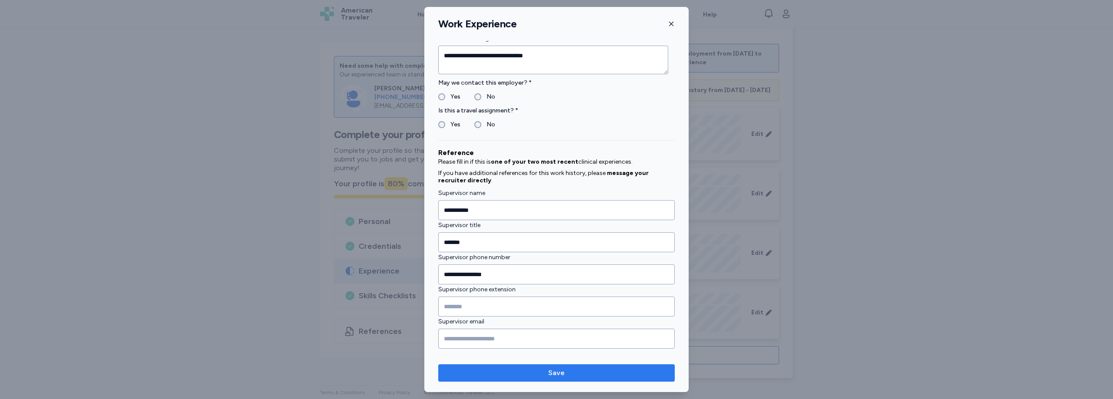
scroll to position [341, 0]
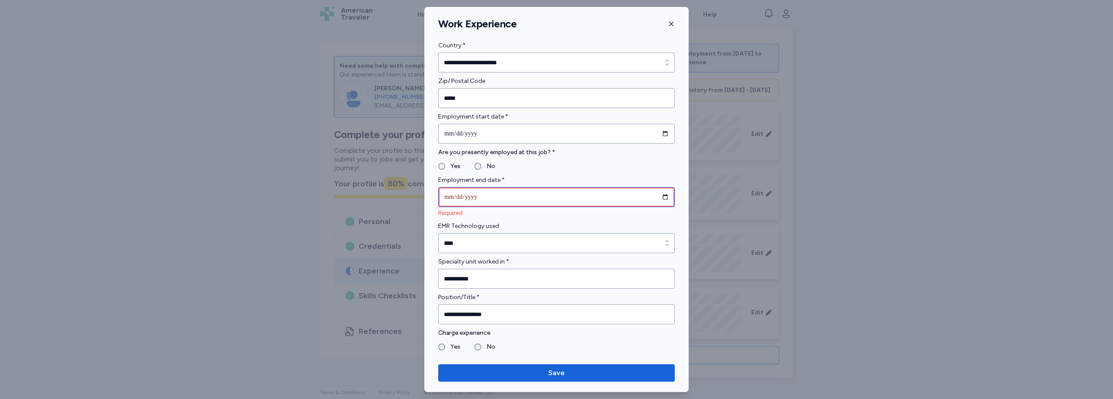
click at [660, 197] on input "date" at bounding box center [556, 197] width 236 height 20
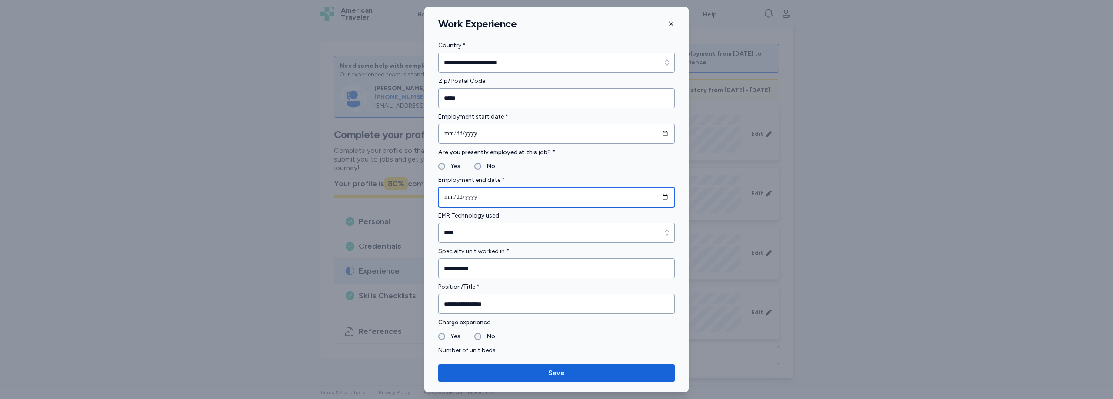
type input "**********"
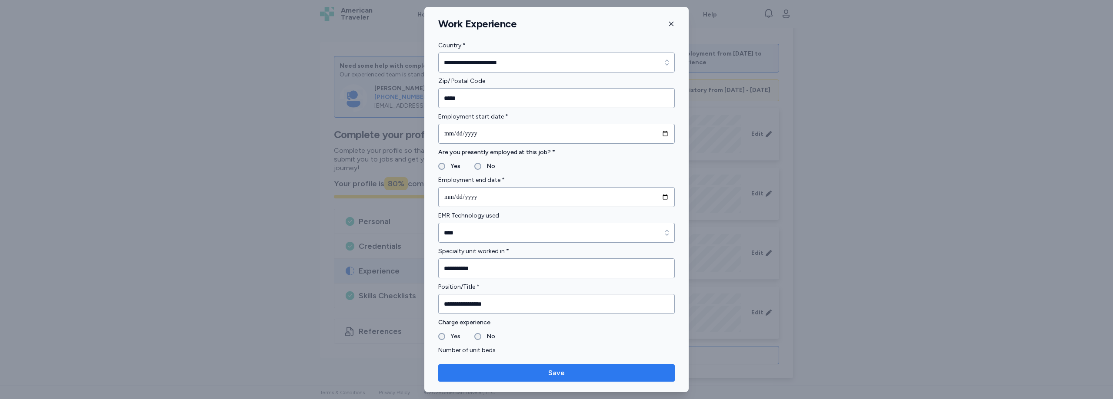
click at [575, 369] on span "Save" at bounding box center [556, 373] width 223 height 10
type input "*"
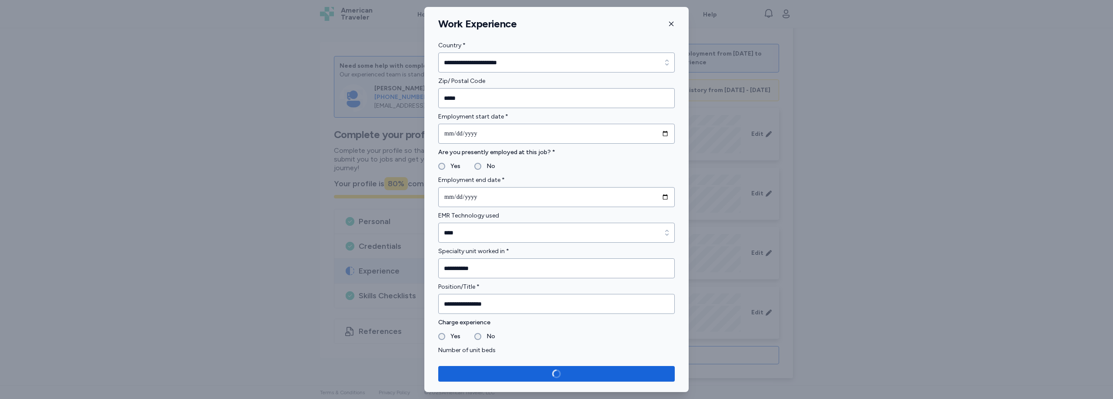
scroll to position [326, 0]
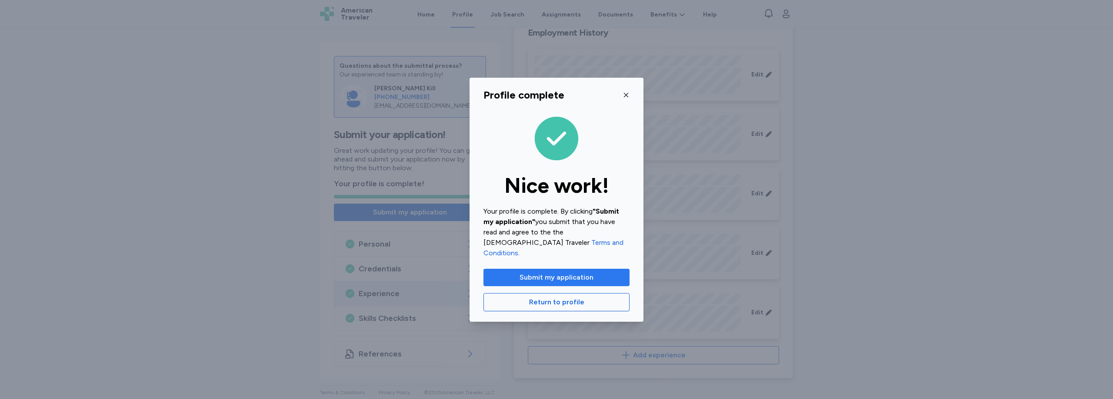
click at [545, 277] on span "Submit my application" at bounding box center [556, 278] width 74 height 10
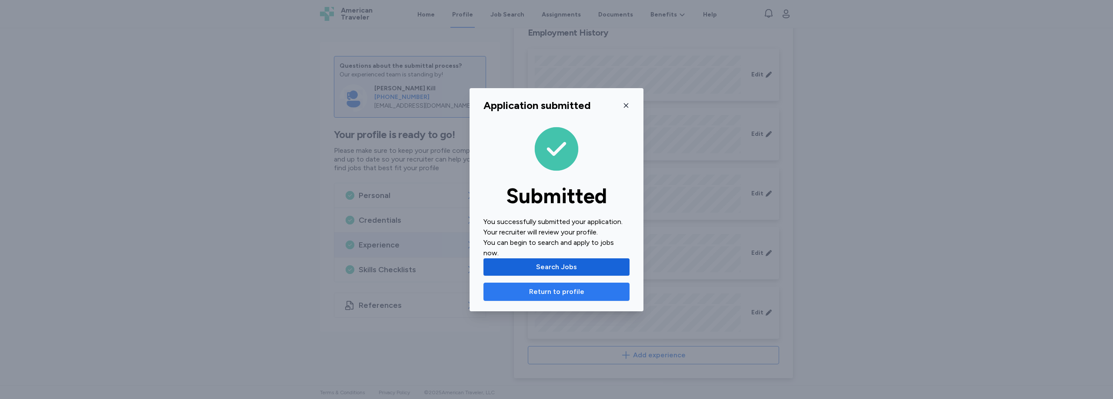
click at [569, 296] on span "Return to profile" at bounding box center [556, 292] width 55 height 10
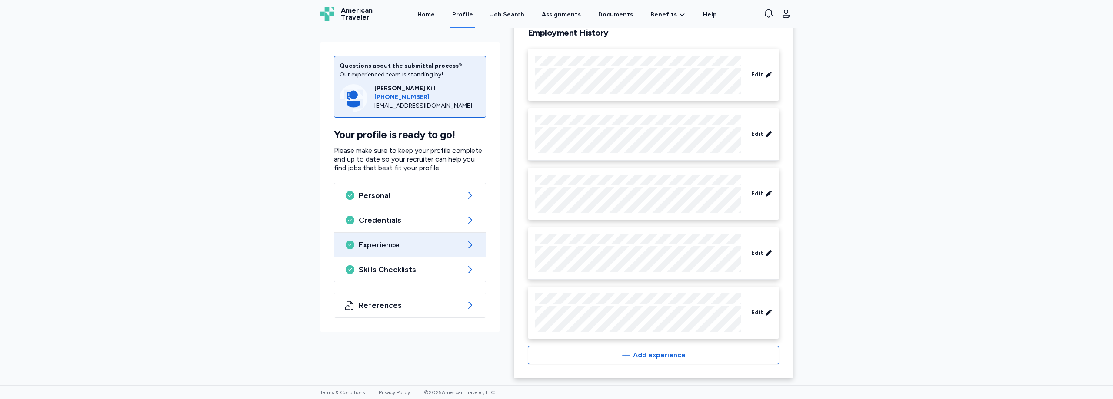
scroll to position [123, 0]
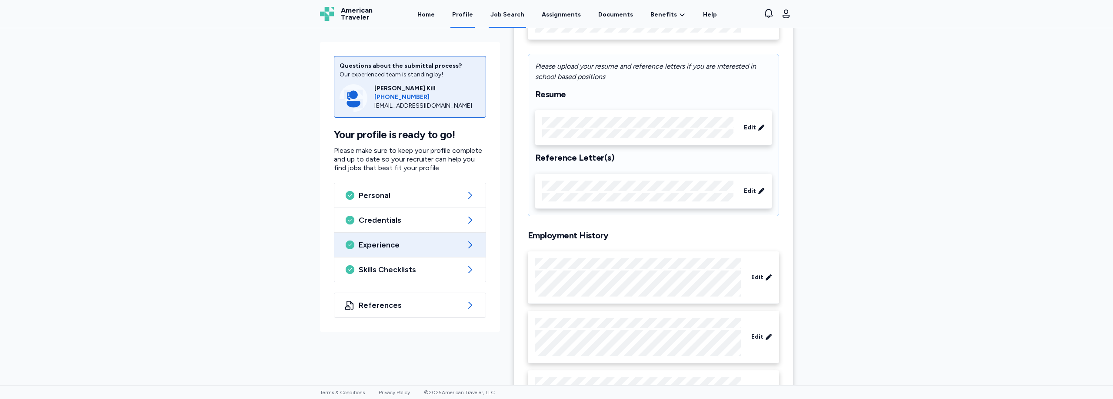
click at [521, 11] on div "Job Search" at bounding box center [507, 14] width 34 height 9
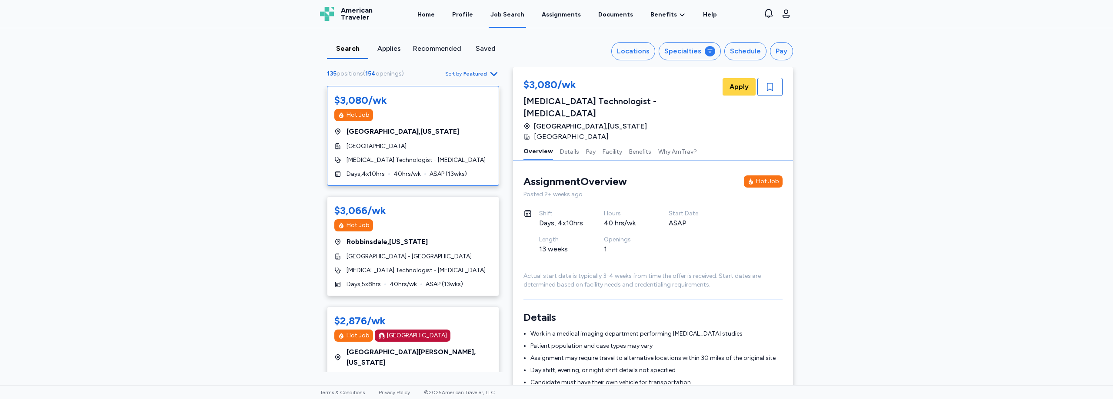
click at [382, 49] on div "Applies" at bounding box center [389, 48] width 34 height 10
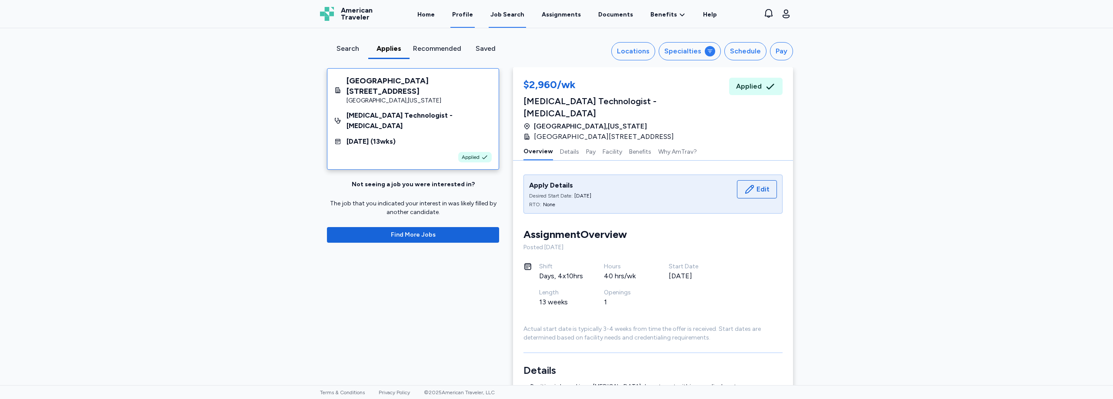
click at [472, 17] on link "Profile" at bounding box center [462, 14] width 24 height 27
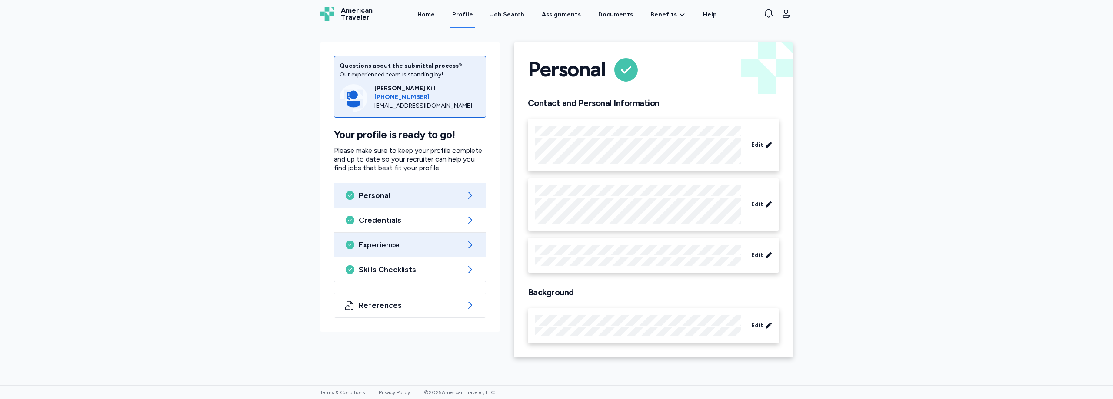
click at [389, 251] on div "Experience" at bounding box center [409, 245] width 151 height 24
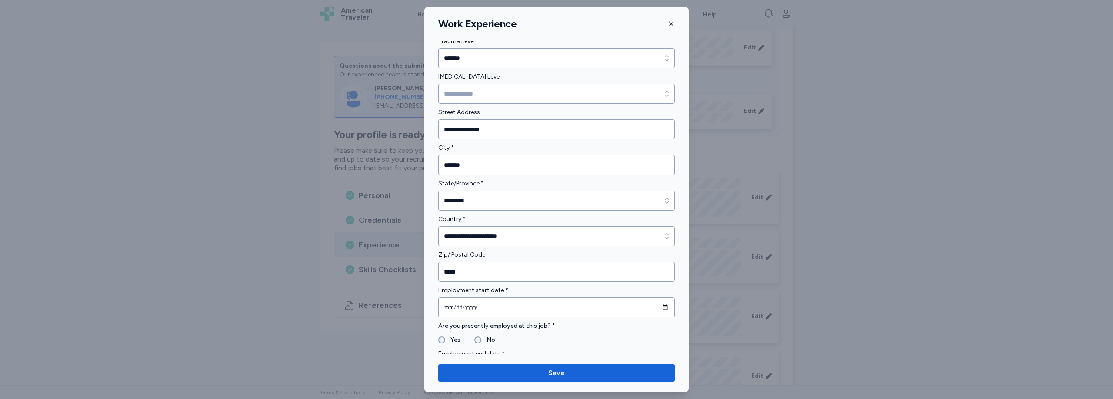
scroll to position [406, 0]
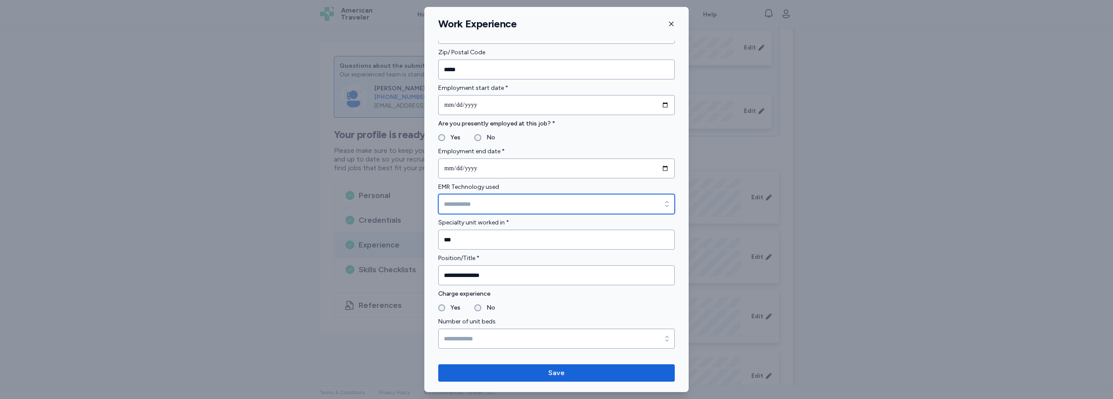
click at [556, 206] on input "EMR Technology used" at bounding box center [556, 204] width 236 height 20
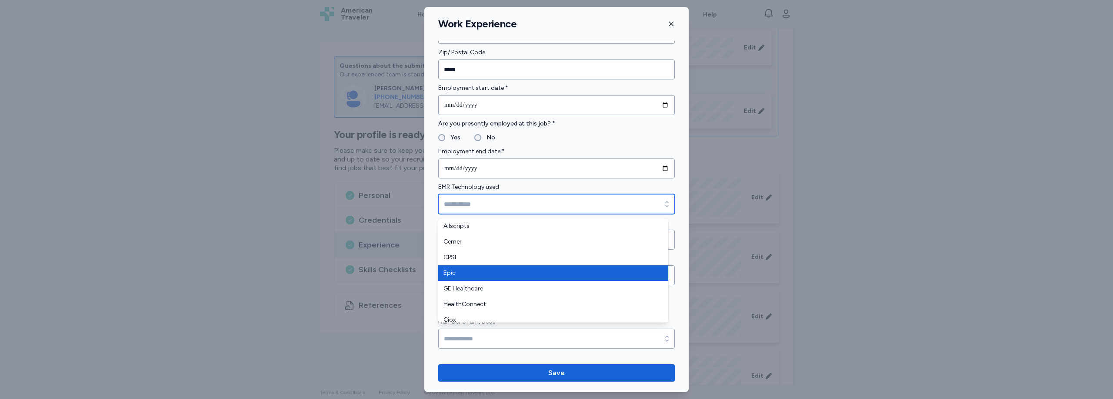
type input "****"
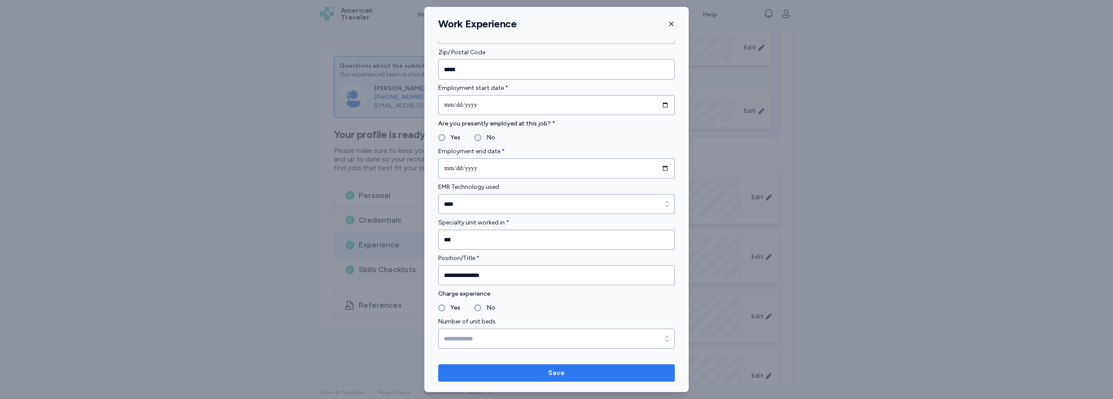
click at [602, 372] on span "Save" at bounding box center [556, 373] width 223 height 10
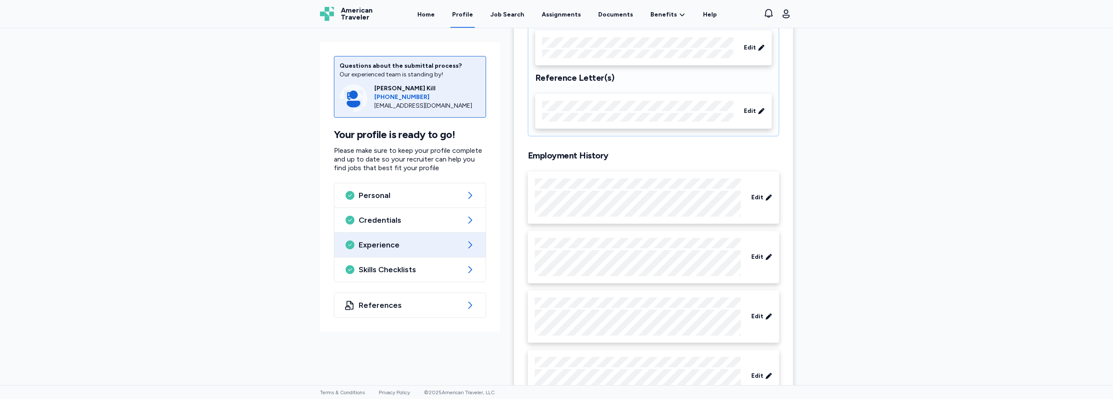
click at [579, 189] on div at bounding box center [638, 198] width 206 height 38
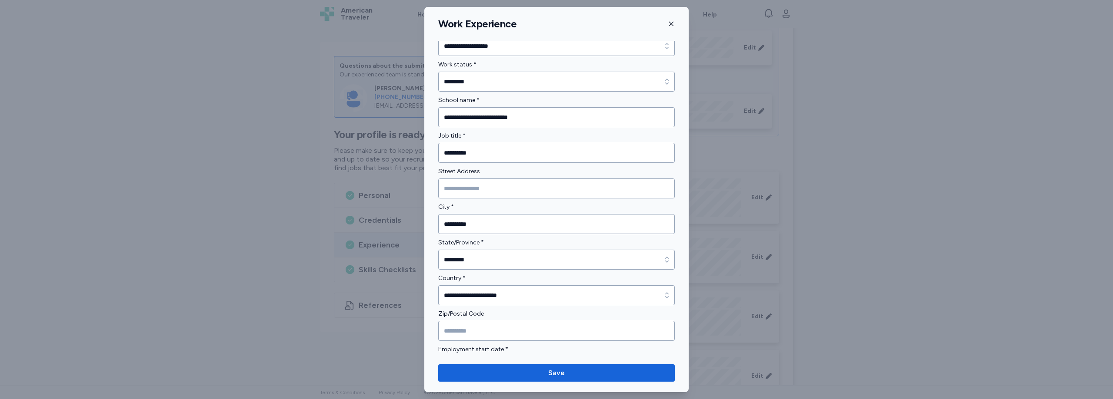
scroll to position [0, 0]
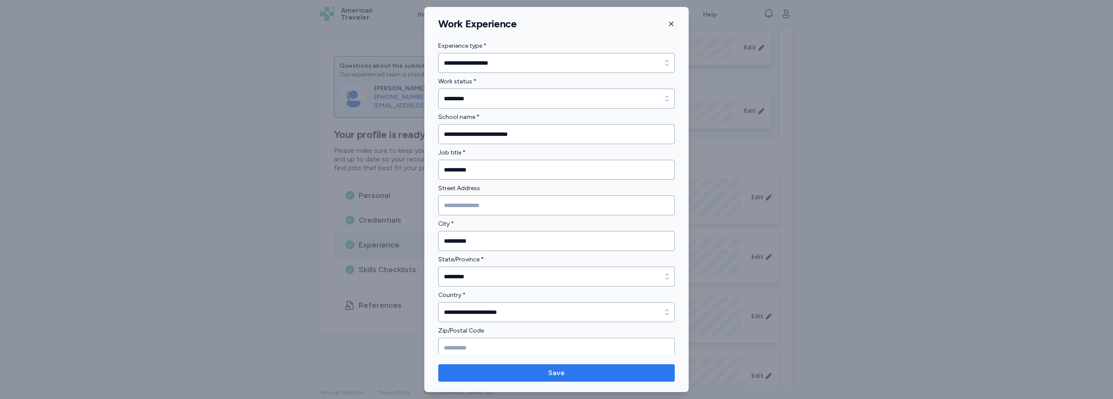
click at [562, 373] on span "Save" at bounding box center [556, 373] width 17 height 10
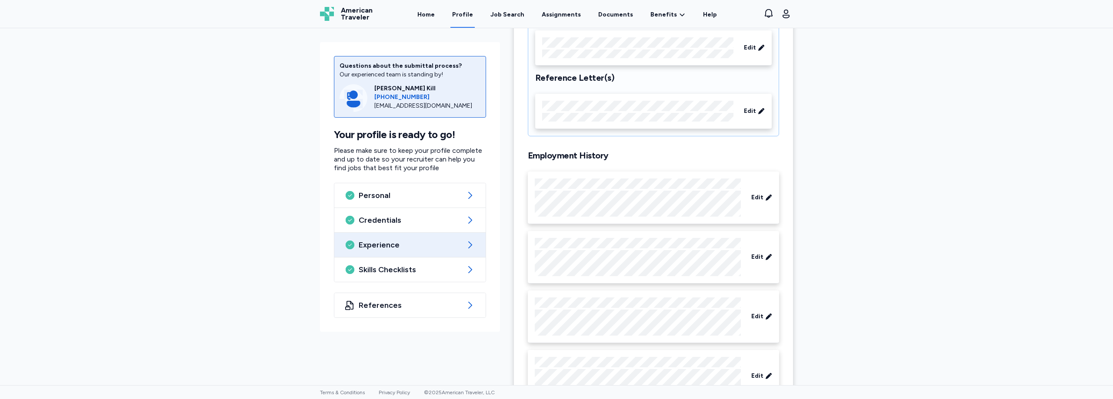
click at [573, 369] on div at bounding box center [638, 376] width 206 height 38
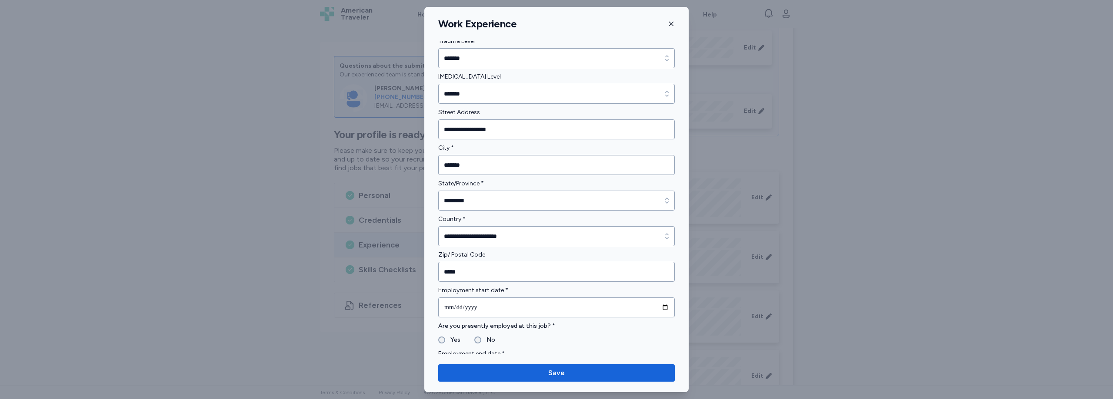
scroll to position [406, 0]
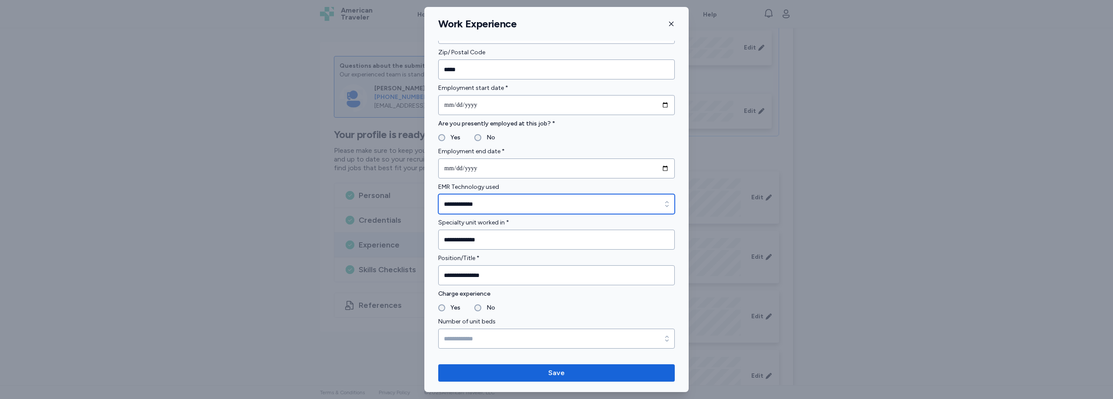
click at [506, 198] on input "**********" at bounding box center [556, 204] width 236 height 20
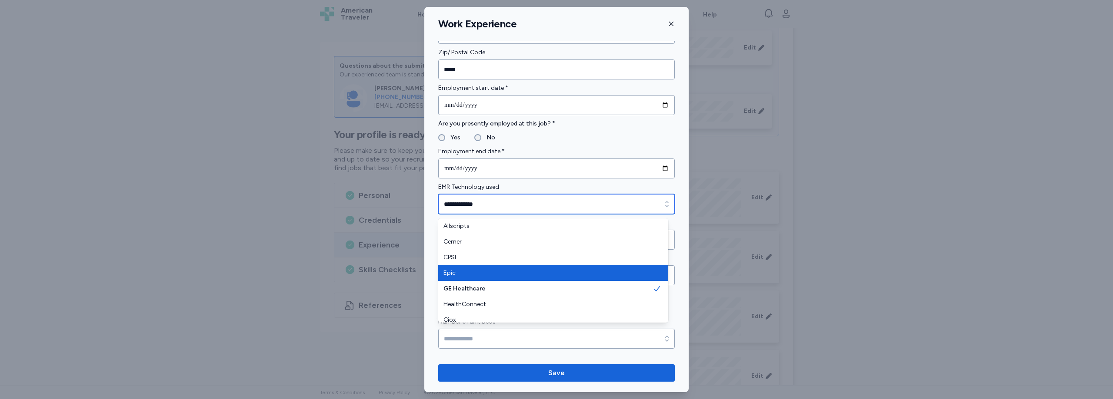
type input "****"
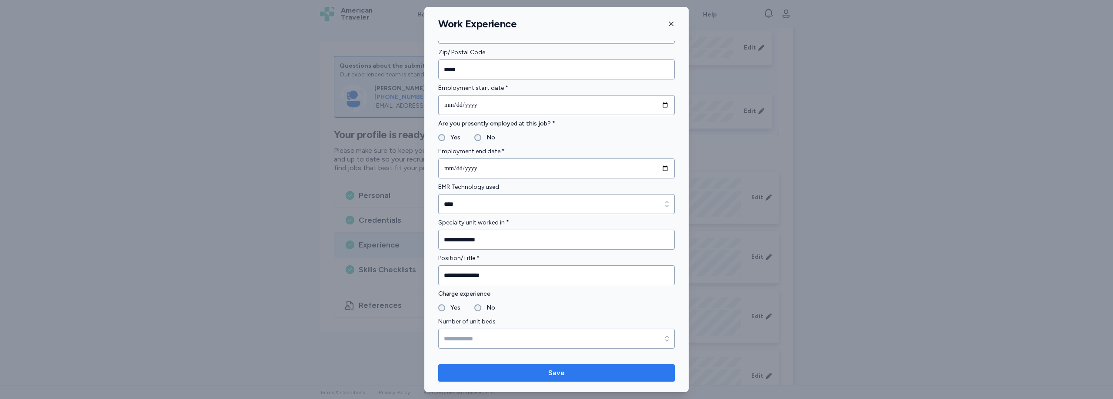
click at [570, 375] on span "Save" at bounding box center [556, 373] width 223 height 10
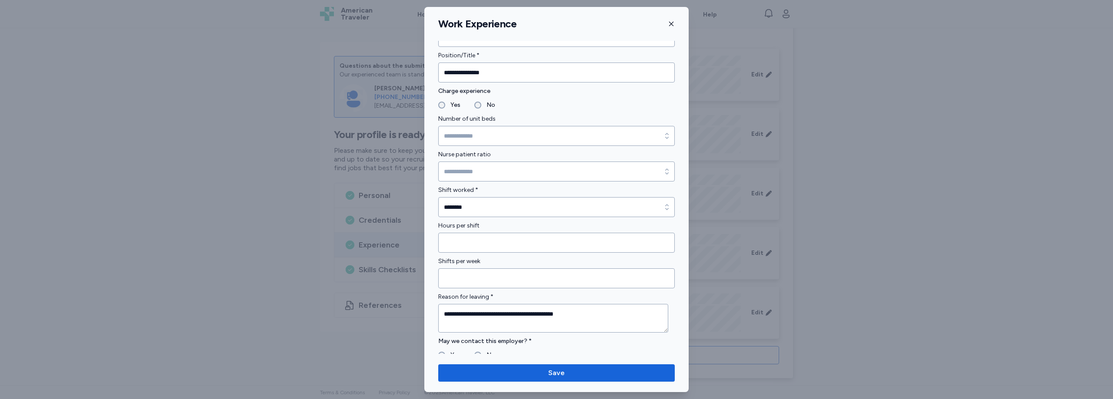
click at [668, 20] on icon "button" at bounding box center [671, 23] width 7 height 7
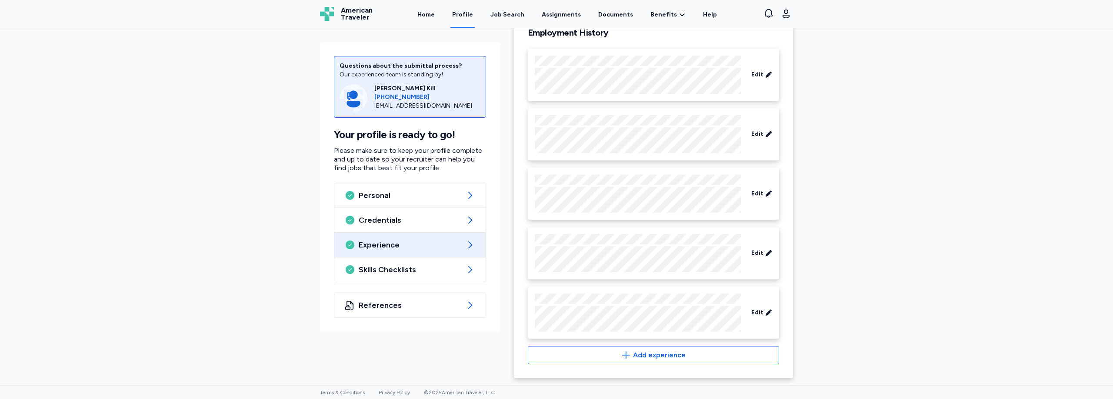
click at [612, 185] on div at bounding box center [638, 194] width 206 height 38
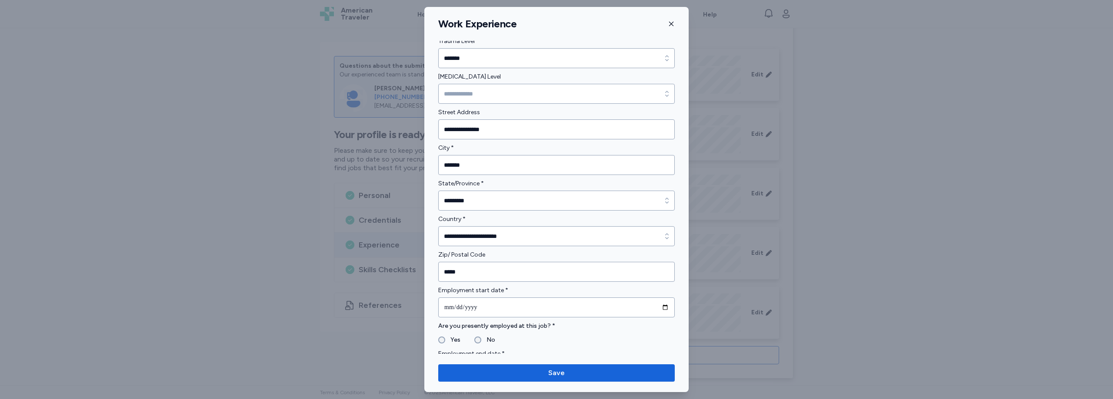
scroll to position [0, 0]
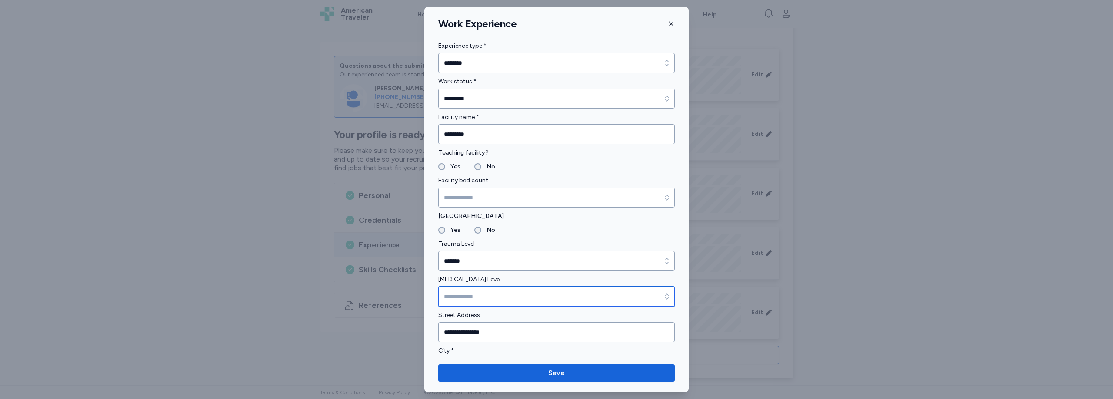
click at [496, 295] on input "Pediatric Trauma Level" at bounding box center [556, 297] width 236 height 20
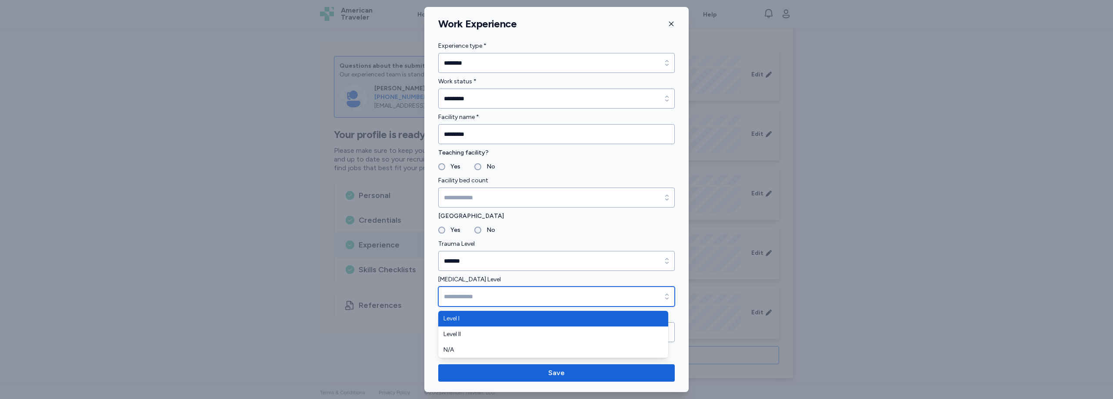
type input "*******"
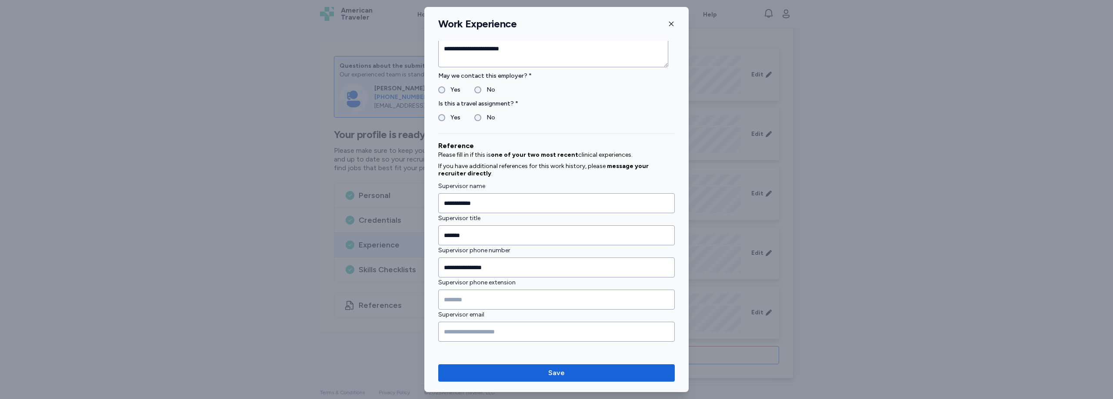
scroll to position [895, 0]
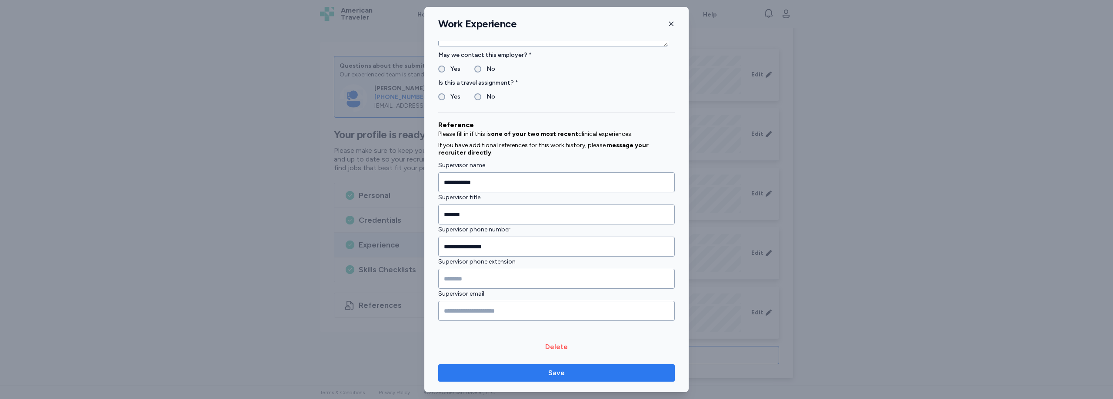
click at [578, 373] on span "Save" at bounding box center [556, 373] width 223 height 10
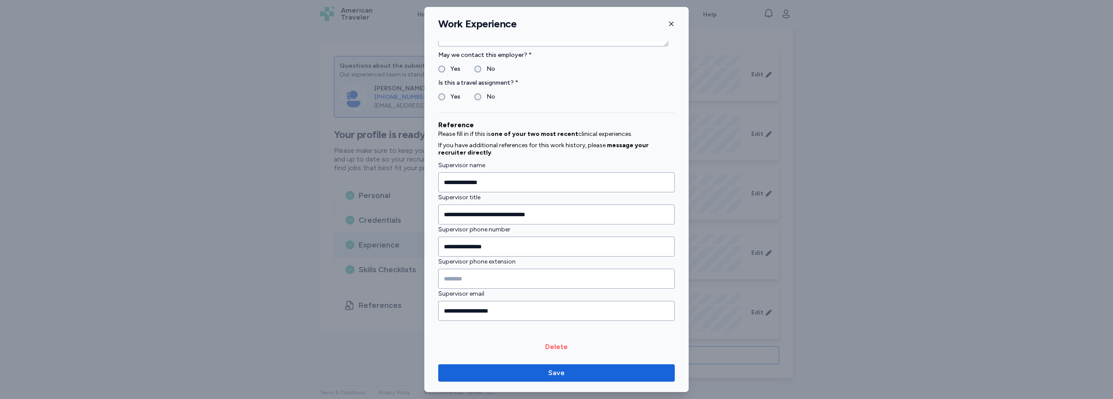
click at [672, 22] on icon "button" at bounding box center [671, 23] width 7 height 7
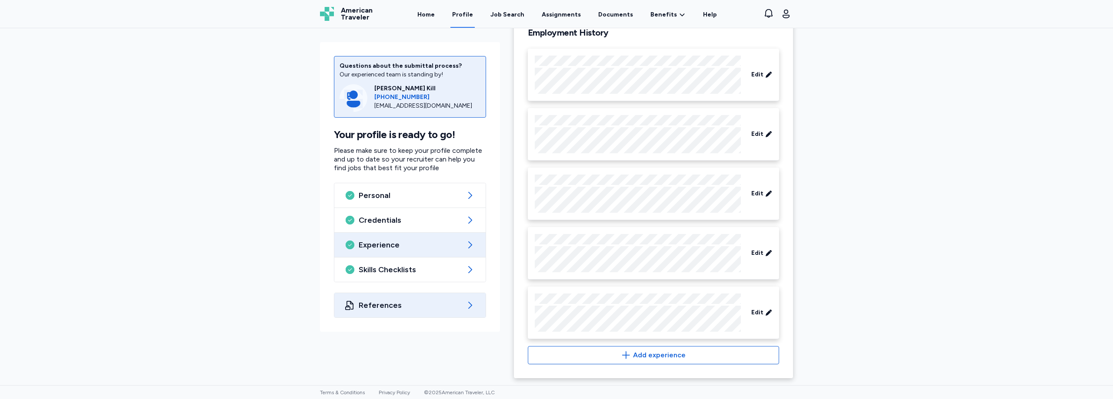
click at [402, 305] on span "References" at bounding box center [410, 305] width 103 height 10
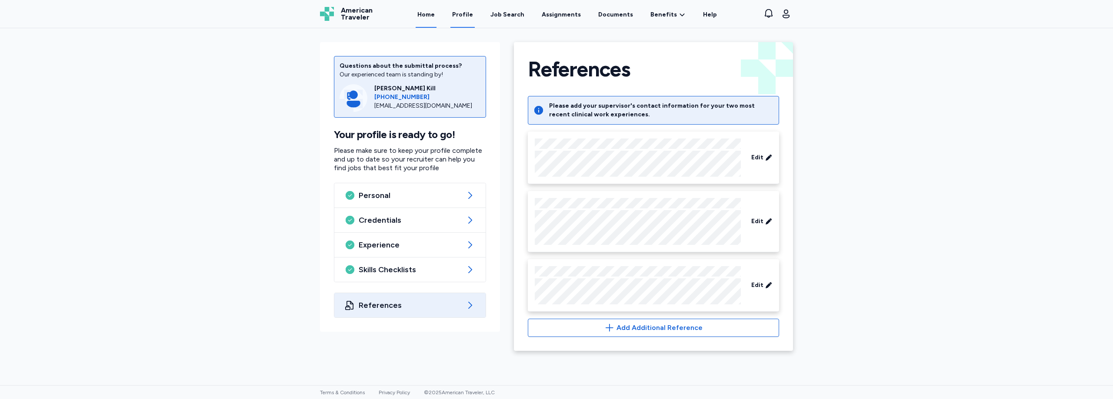
click at [436, 7] on link "Home" at bounding box center [426, 14] width 21 height 27
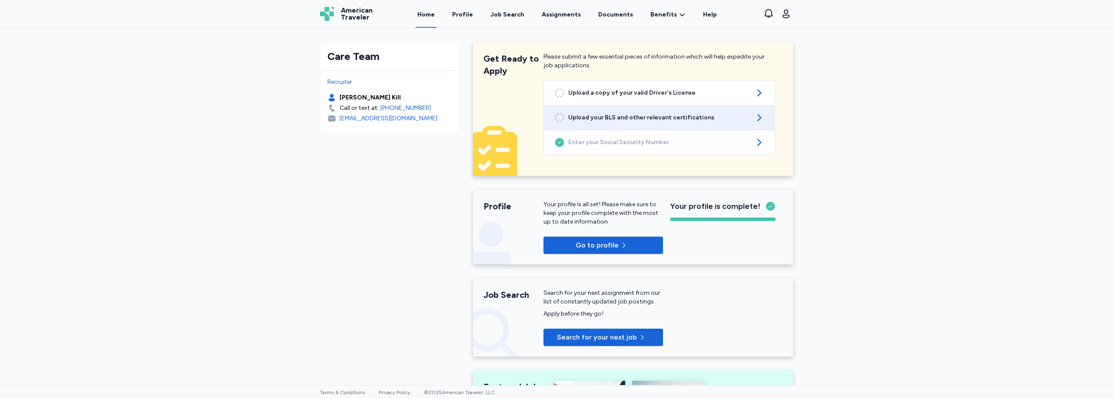
click at [642, 130] on link "Upload your BLS and other relevant certifications" at bounding box center [659, 118] width 231 height 24
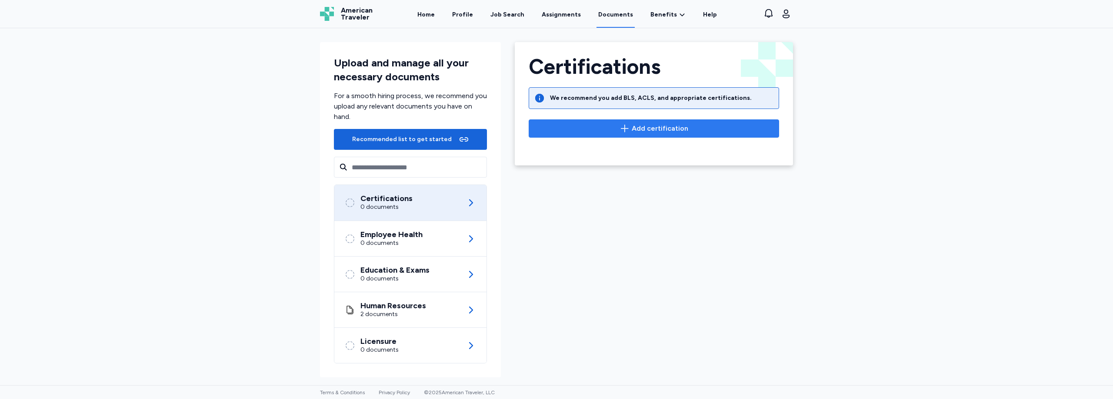
click at [665, 132] on span "Add certification" at bounding box center [660, 128] width 57 height 10
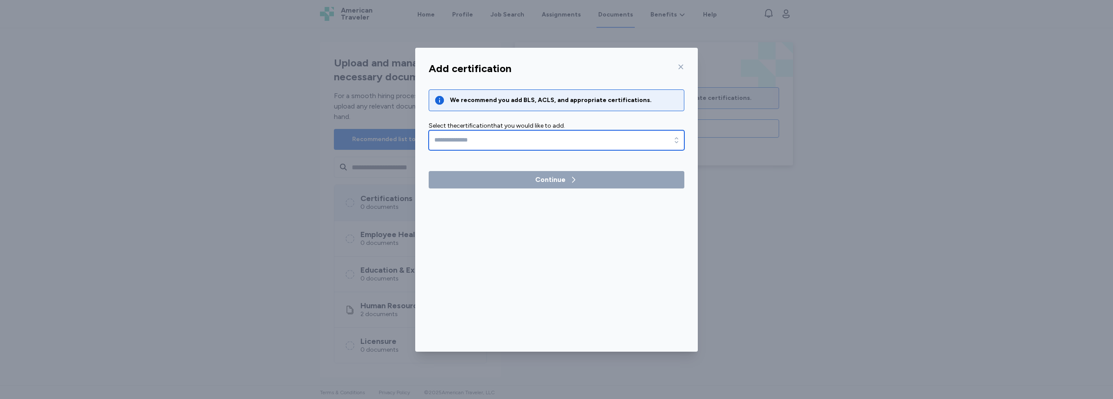
click at [489, 137] on input "text" at bounding box center [557, 140] width 256 height 20
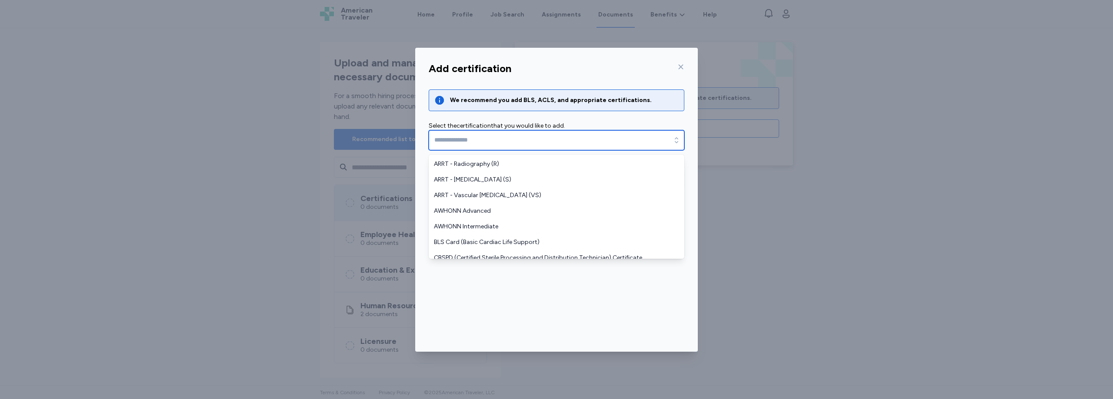
scroll to position [193, 0]
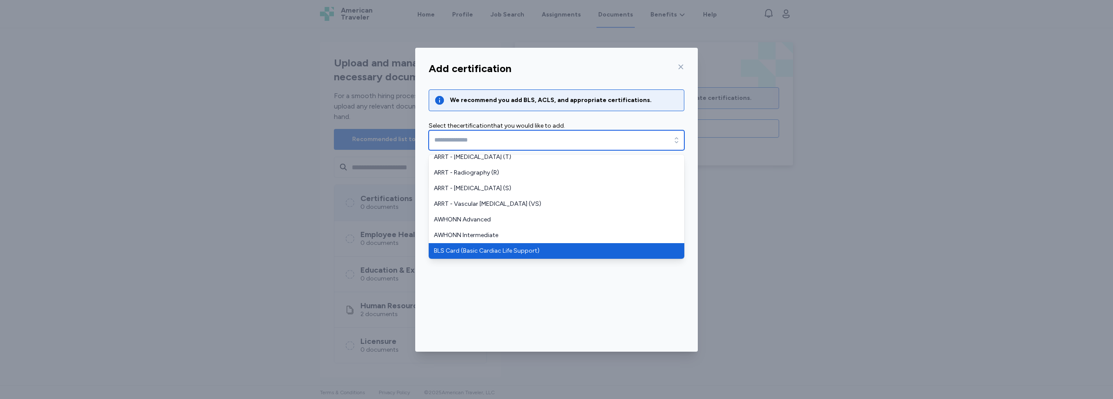
type input "**********"
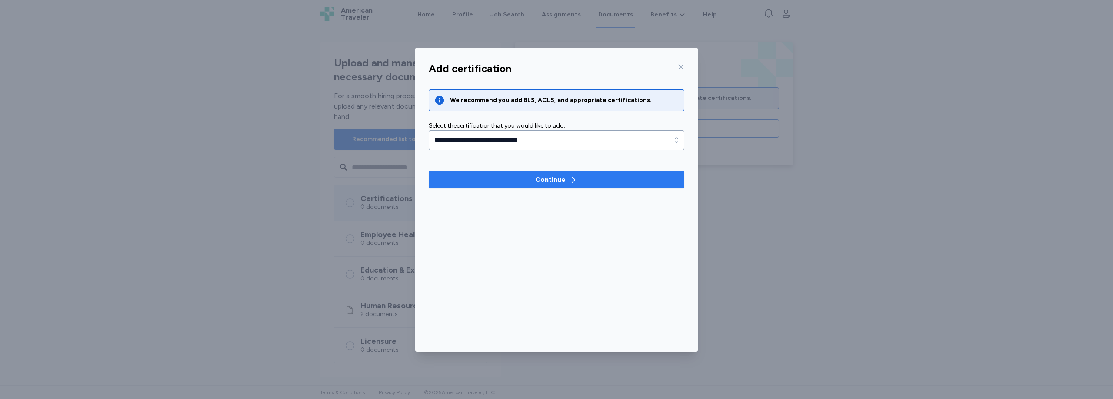
click at [536, 175] on div "Continue" at bounding box center [550, 180] width 30 height 10
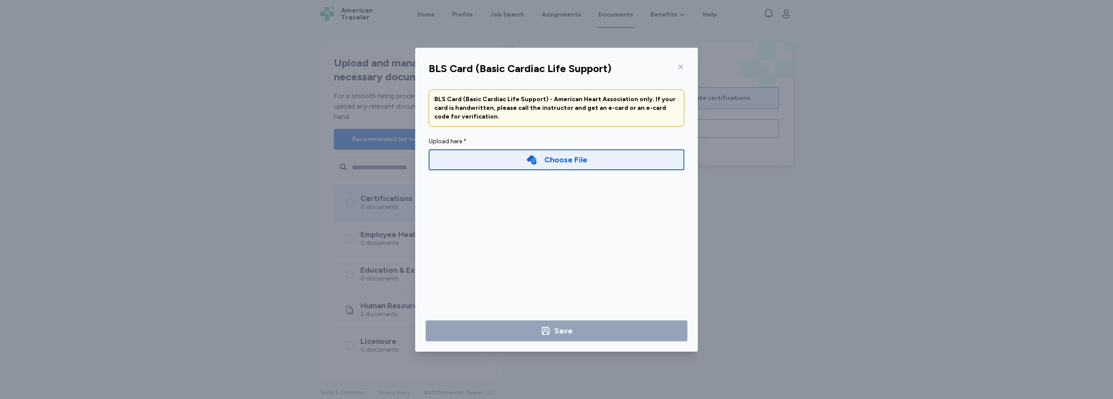
click at [541, 163] on div "Choose File" at bounding box center [556, 160] width 61 height 12
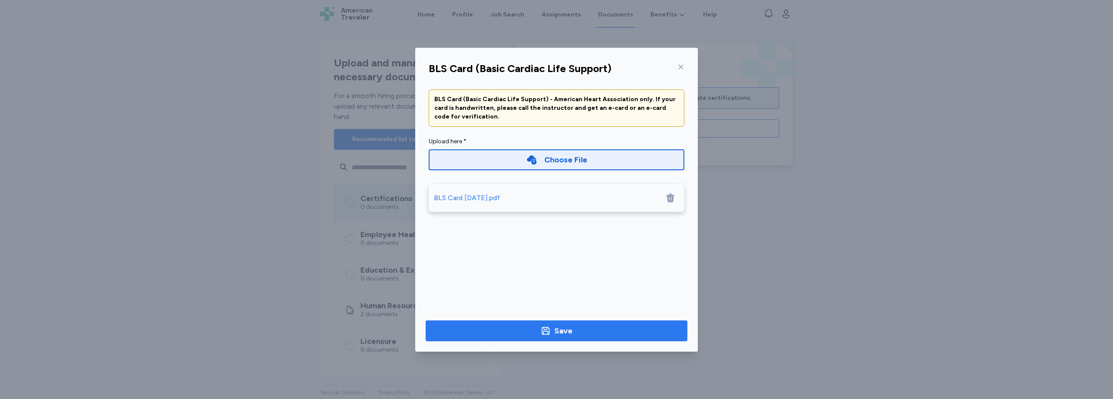
click at [611, 329] on span "Save" at bounding box center [556, 331] width 248 height 12
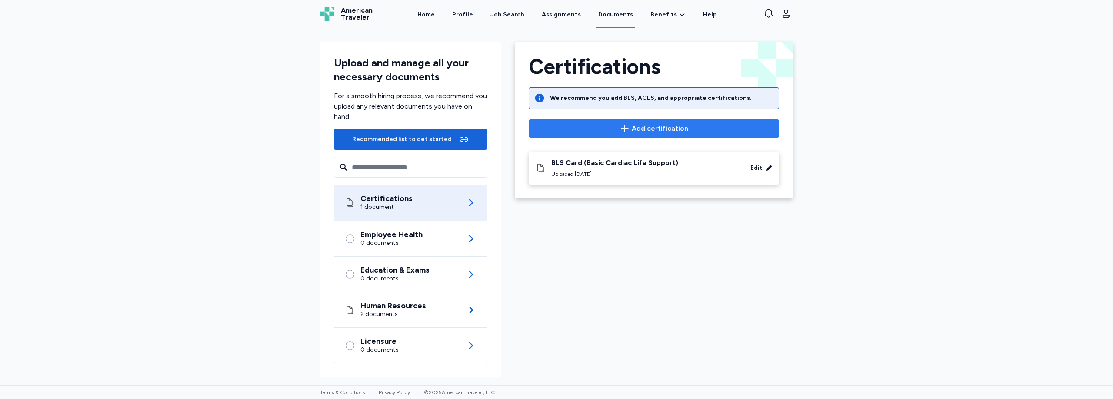
click at [657, 129] on span "Add certification" at bounding box center [660, 128] width 57 height 10
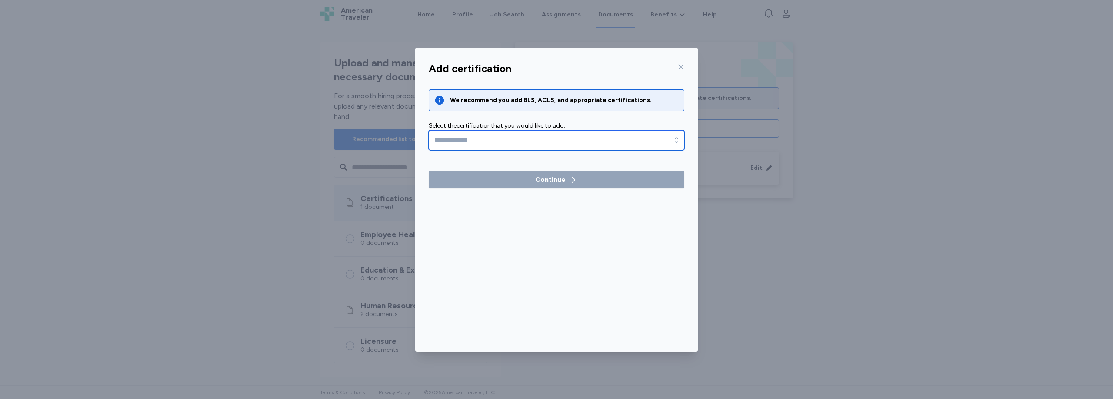
click at [555, 132] on input "text" at bounding box center [557, 140] width 256 height 20
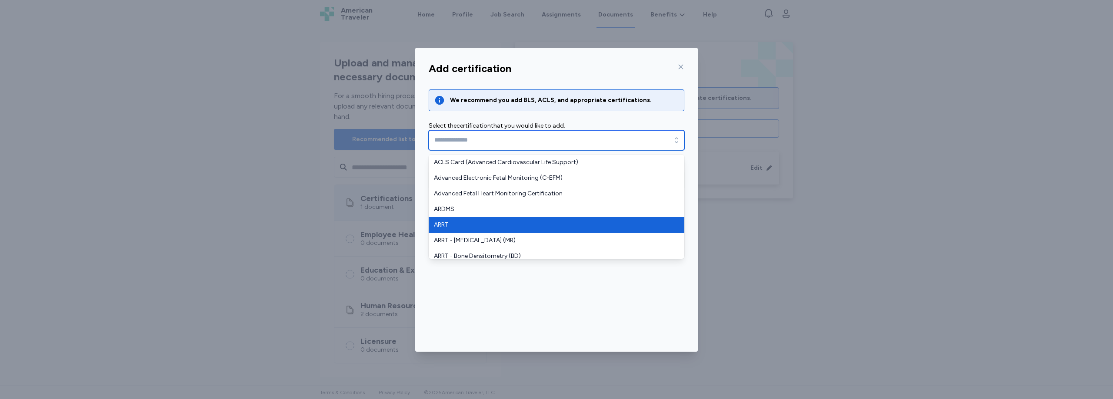
type input "****"
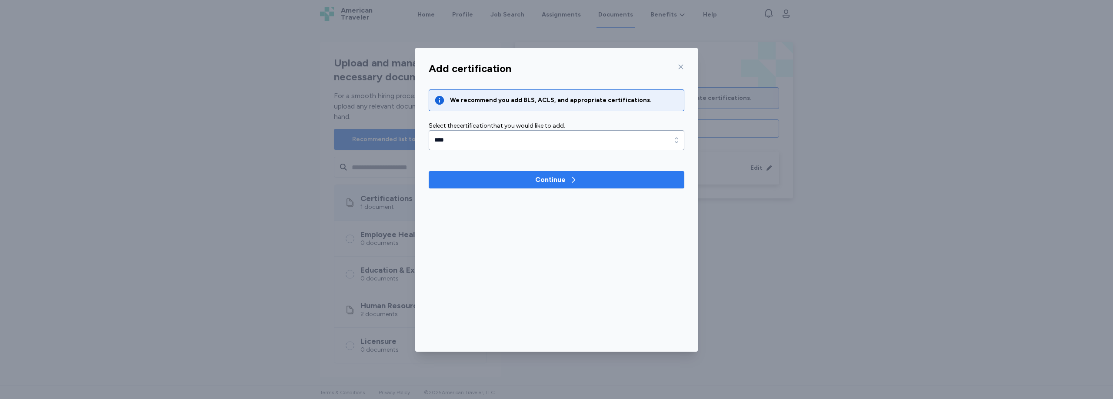
click at [572, 178] on icon "button" at bounding box center [573, 180] width 3 height 6
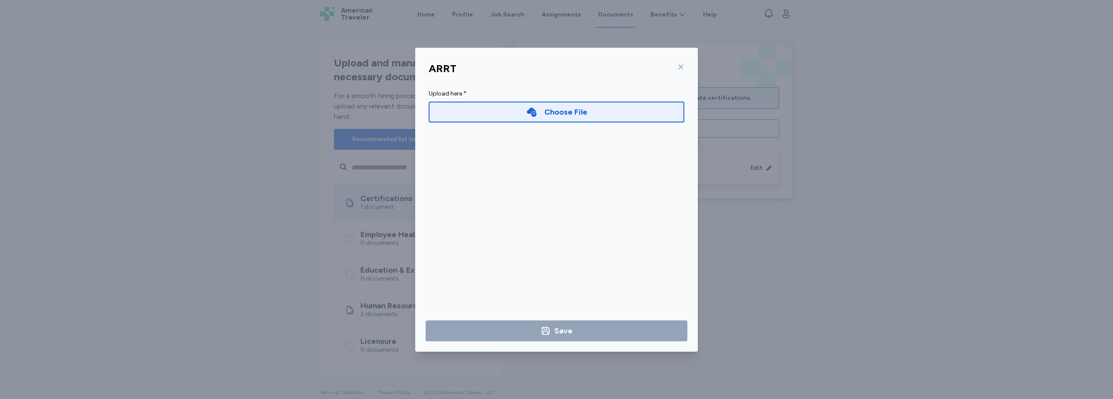
click at [571, 123] on div "Choose File" at bounding box center [557, 112] width 256 height 28
click at [569, 123] on div "Choose File" at bounding box center [557, 112] width 256 height 28
click at [565, 121] on div "Choose File" at bounding box center [557, 112] width 256 height 21
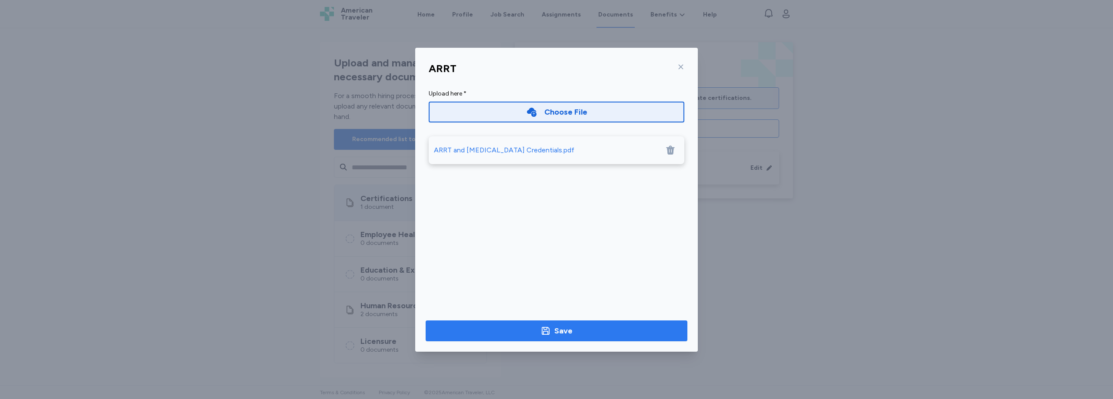
click at [575, 329] on span "Save" at bounding box center [556, 331] width 248 height 12
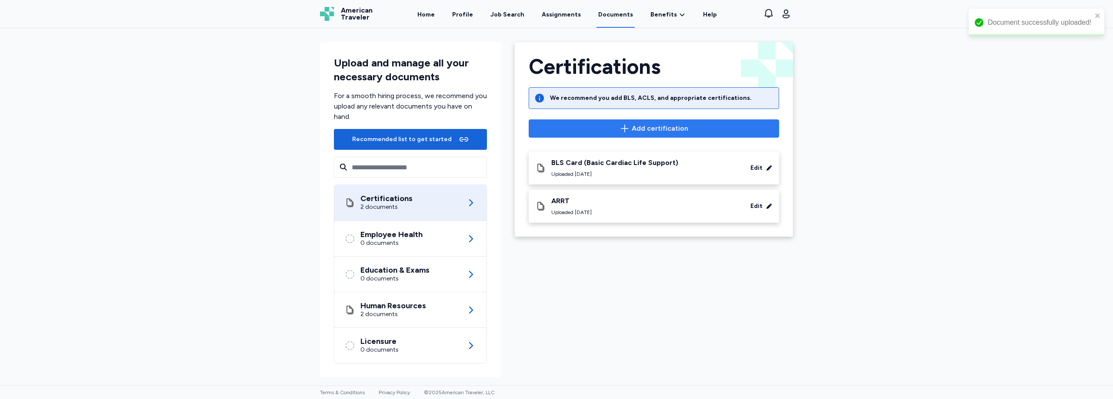
click at [649, 130] on span "Add certification" at bounding box center [660, 128] width 57 height 10
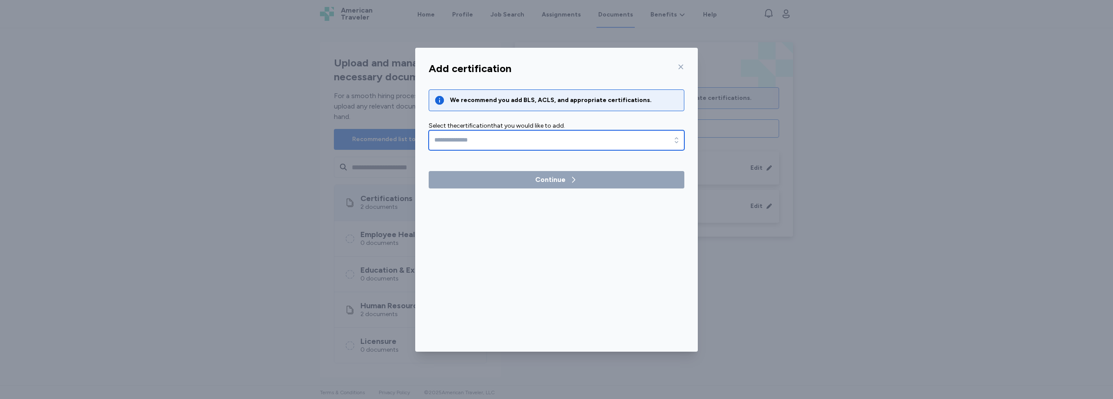
click at [531, 142] on input "text" at bounding box center [557, 140] width 256 height 20
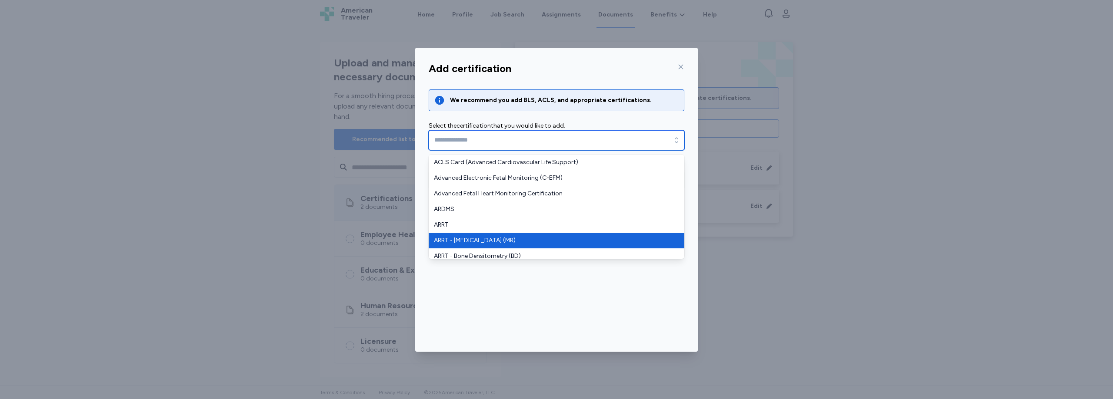
type input "**********"
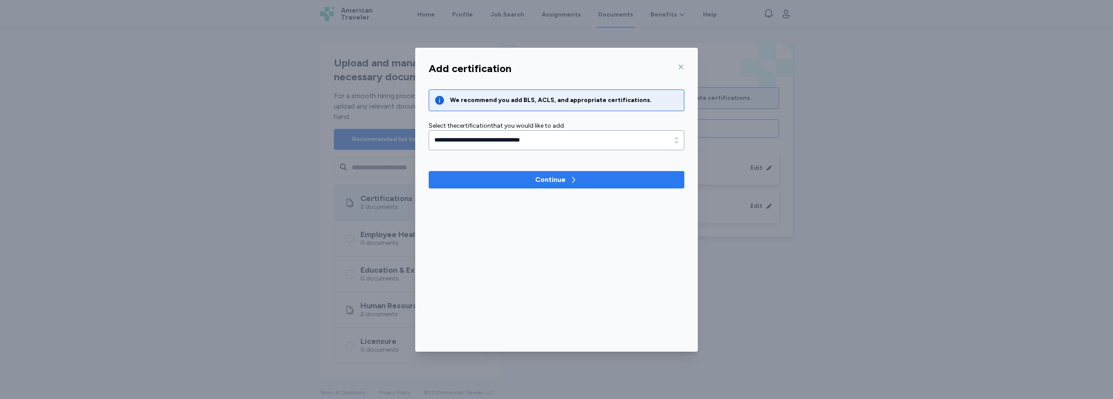
click at [542, 178] on div "Continue" at bounding box center [550, 180] width 30 height 10
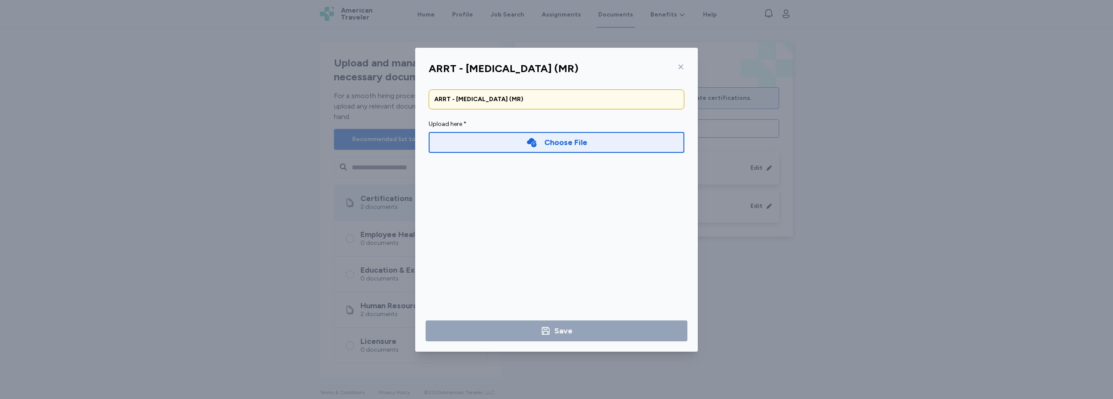
click at [550, 137] on div "Choose File" at bounding box center [565, 142] width 43 height 12
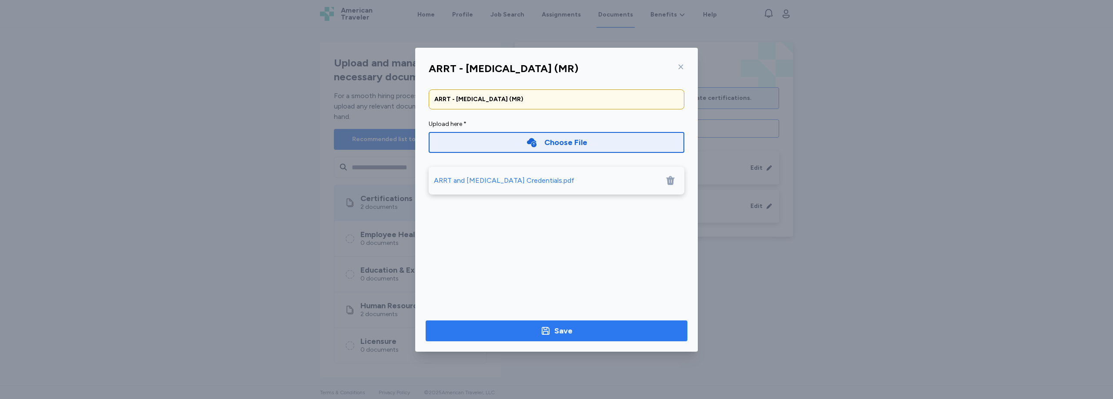
click at [611, 335] on span "Save" at bounding box center [556, 331] width 248 height 12
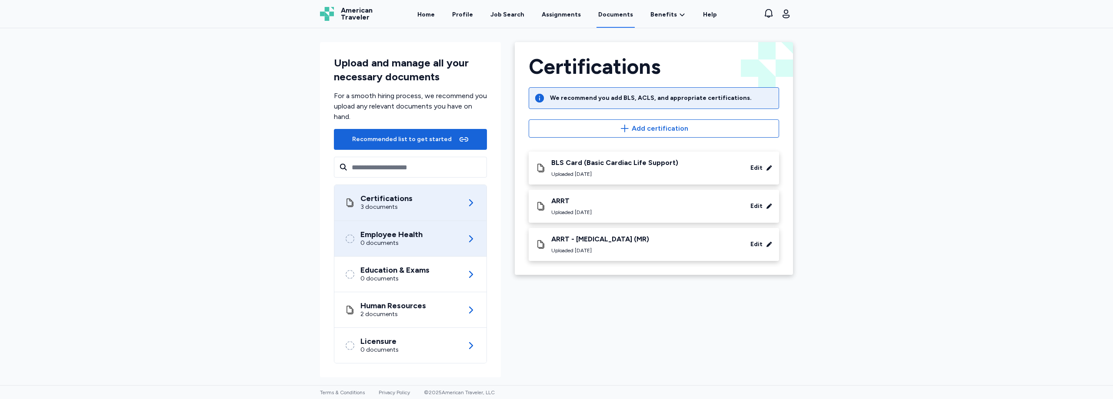
click at [400, 237] on div "Employee Health" at bounding box center [391, 234] width 62 height 9
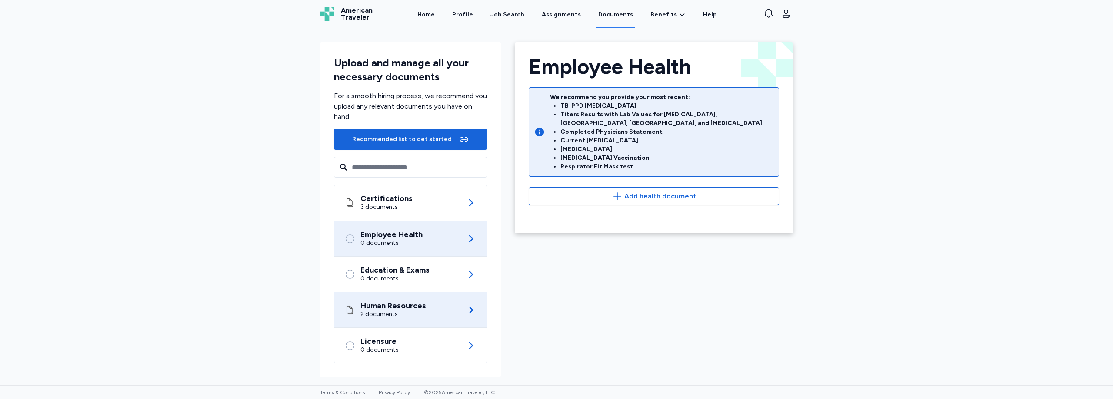
click at [415, 308] on div "Human Resources" at bounding box center [393, 306] width 66 height 9
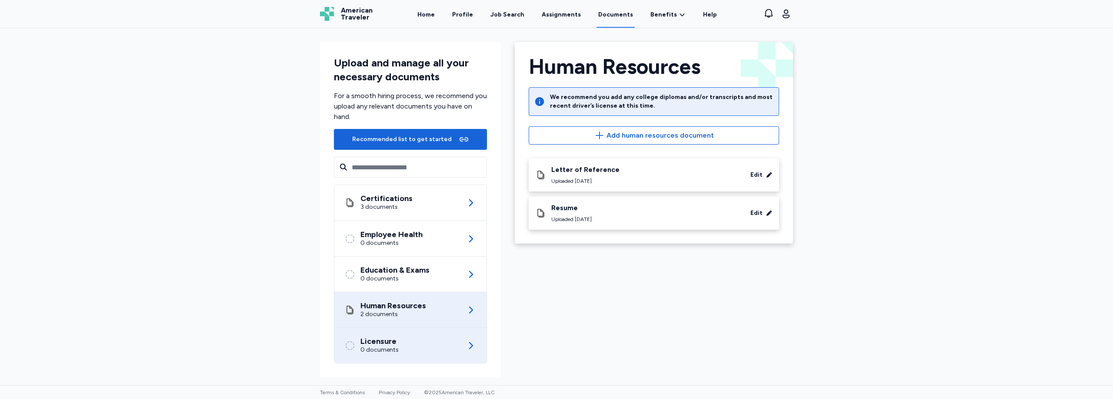
click at [395, 349] on div "0 documents" at bounding box center [379, 350] width 38 height 9
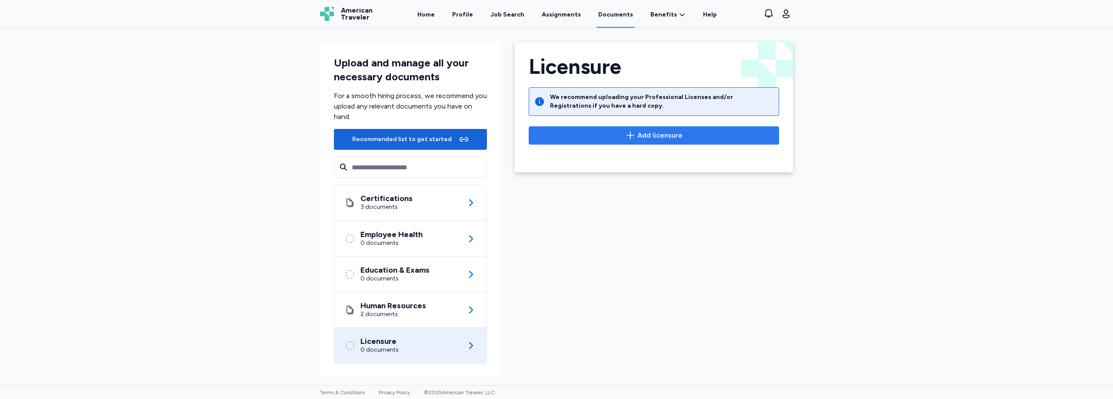
click at [660, 128] on button "Add licensure" at bounding box center [654, 135] width 250 height 18
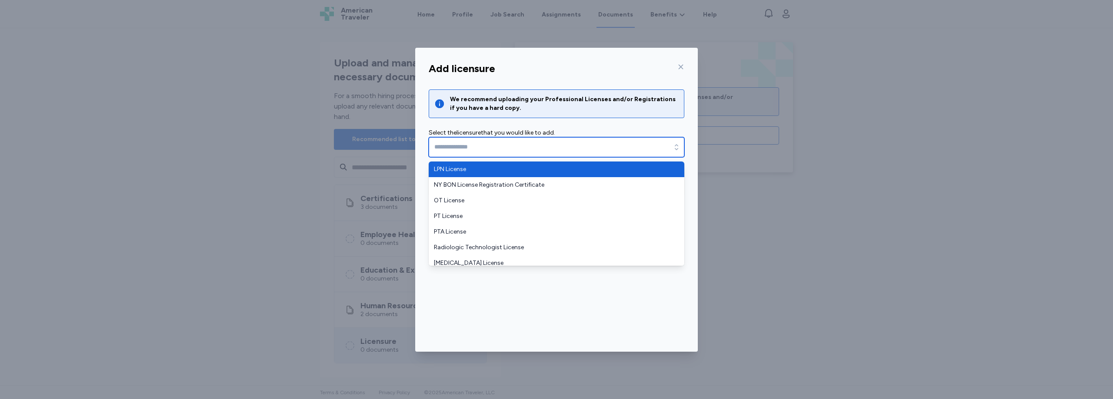
click at [587, 146] on input "text" at bounding box center [557, 147] width 256 height 20
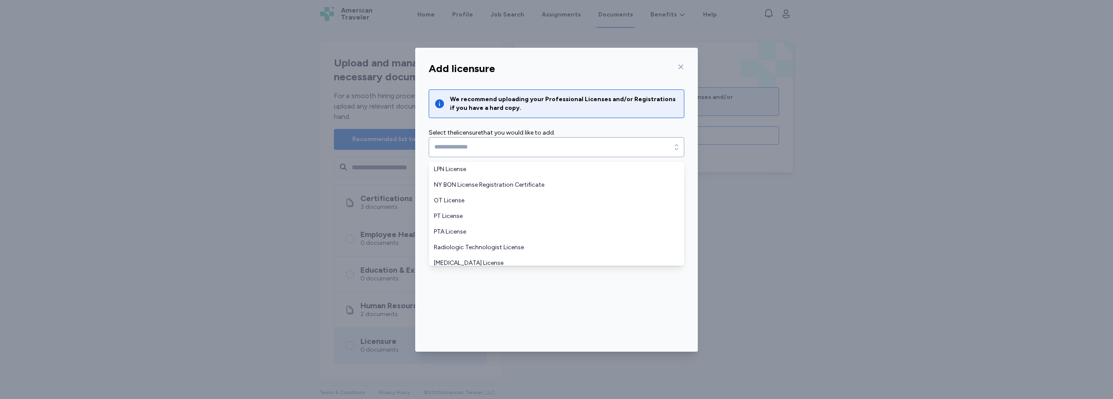
click at [780, 329] on div "Add licensure We recommend uploading your Professional Licenses and/or Registra…" at bounding box center [556, 199] width 1113 height 399
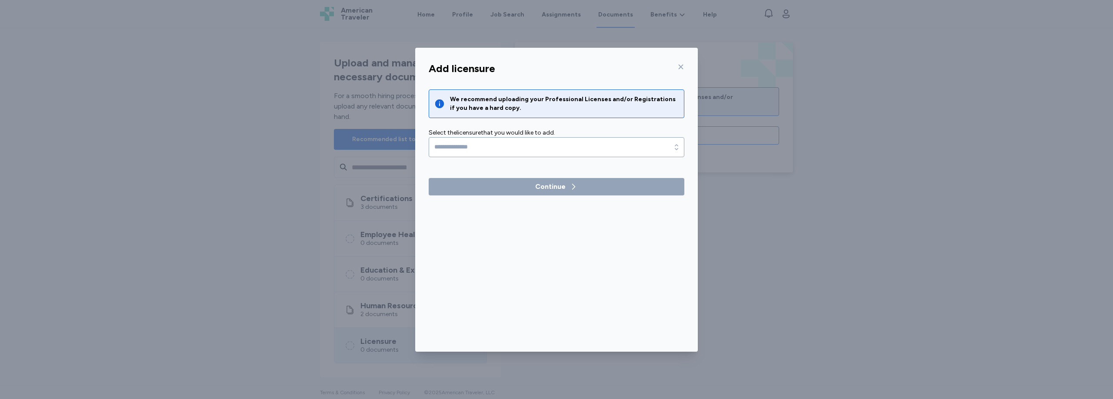
click at [678, 63] on div at bounding box center [679, 67] width 10 height 14
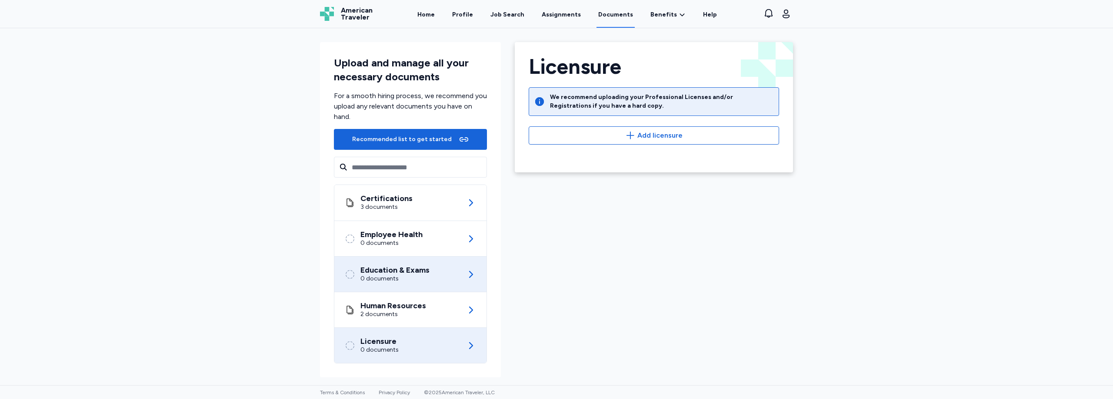
click at [415, 279] on div "0 documents" at bounding box center [394, 279] width 69 height 9
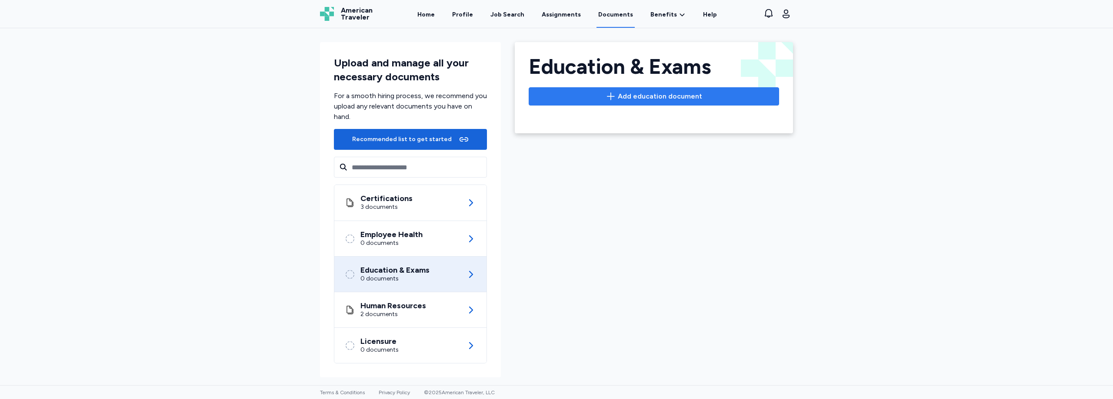
click at [632, 94] on span "Add education document" at bounding box center [660, 96] width 84 height 10
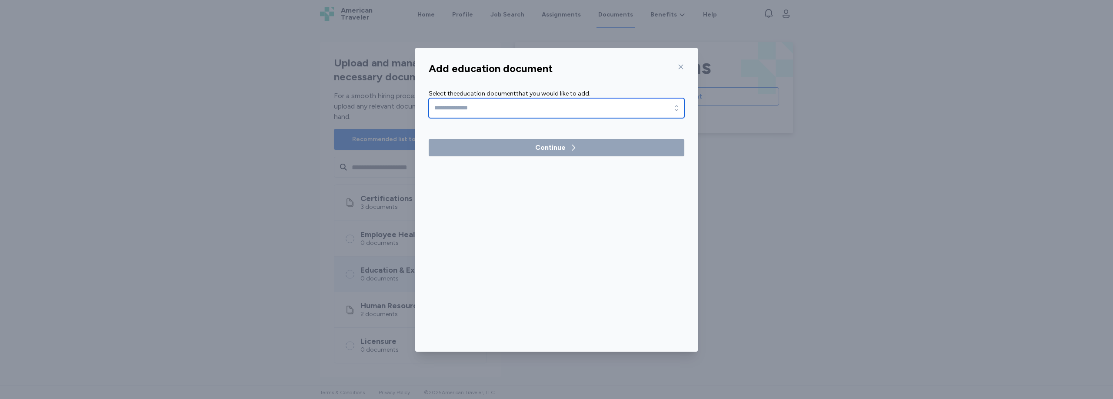
click at [574, 105] on input "text" at bounding box center [557, 108] width 256 height 20
click at [679, 65] on div "Add education document Select the education document that you would like to add…" at bounding box center [556, 205] width 283 height 294
click at [682, 63] on icon at bounding box center [680, 66] width 7 height 7
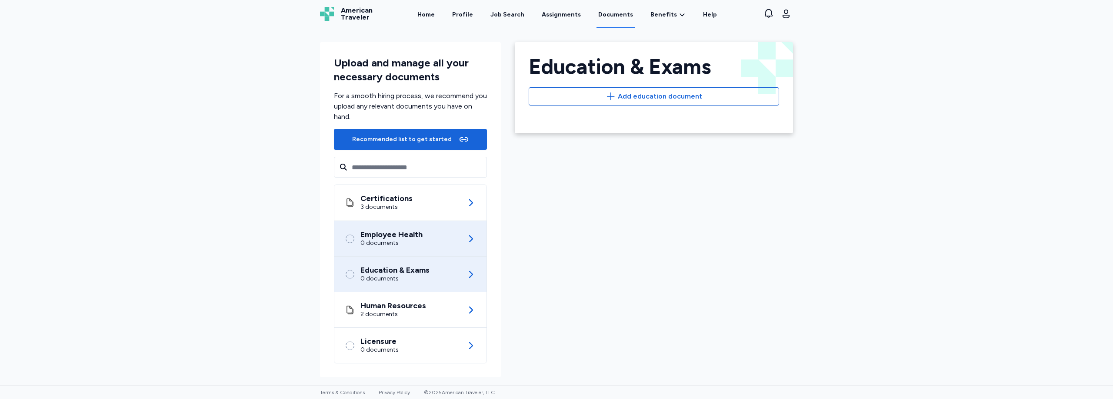
click at [402, 234] on div "Employee Health" at bounding box center [391, 234] width 62 height 9
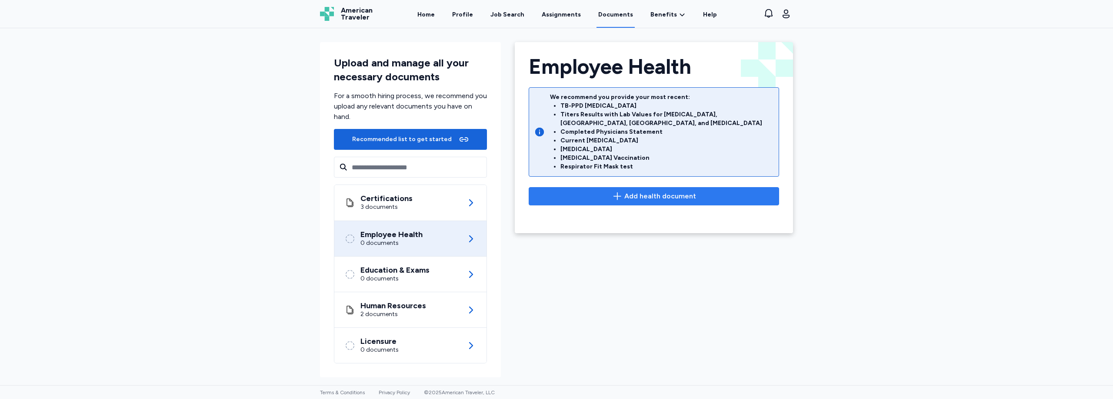
click at [600, 191] on span "Add health document" at bounding box center [654, 196] width 236 height 10
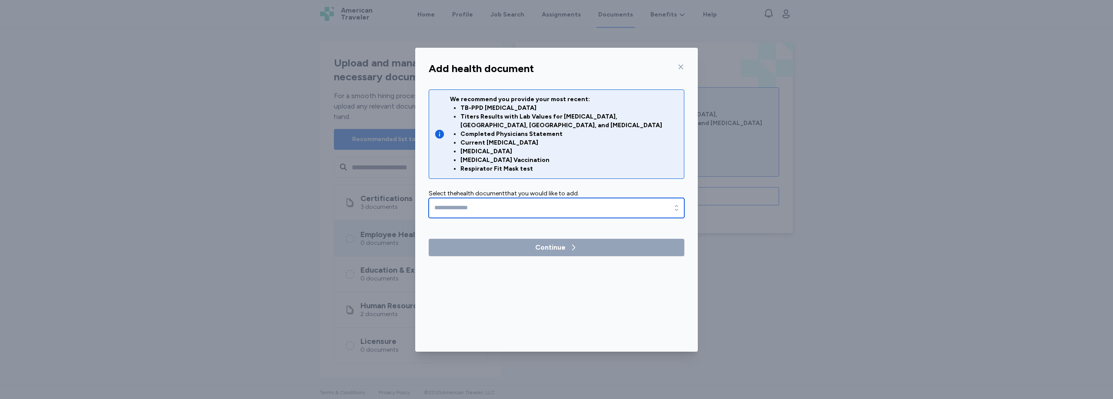
click at [543, 202] on input "text" at bounding box center [557, 208] width 256 height 20
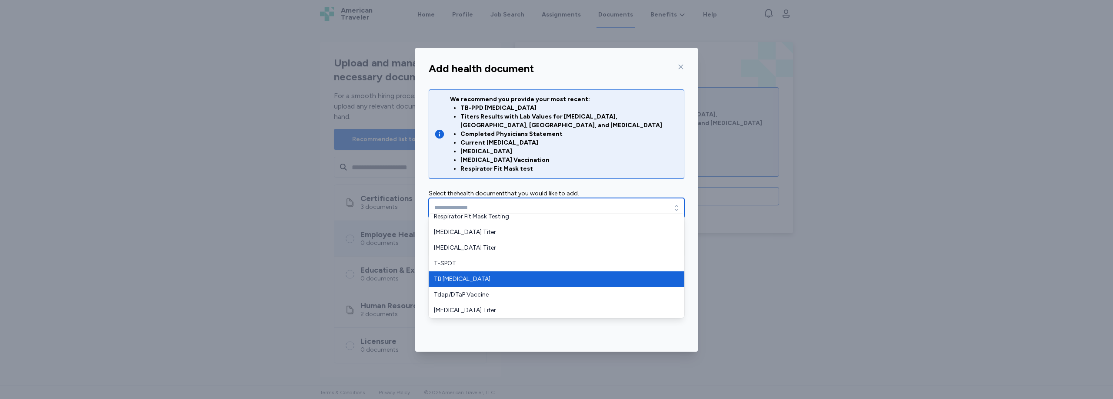
scroll to position [318, 0]
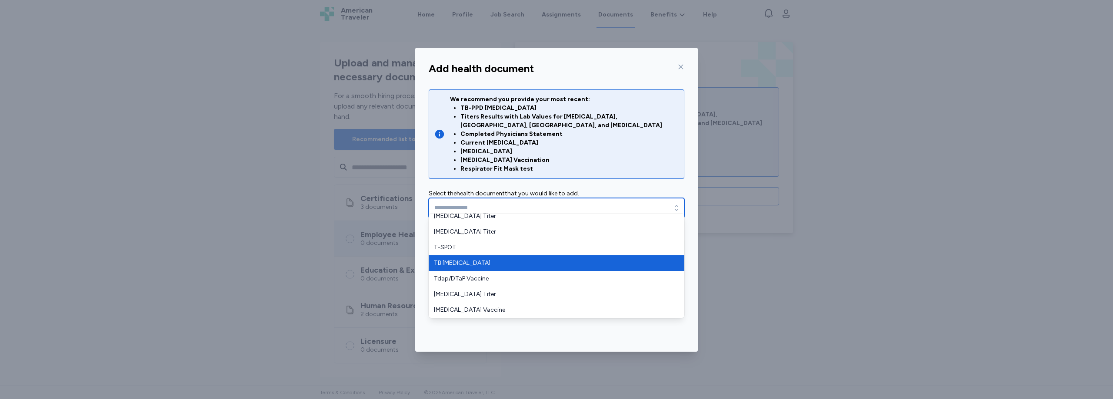
type input "**********"
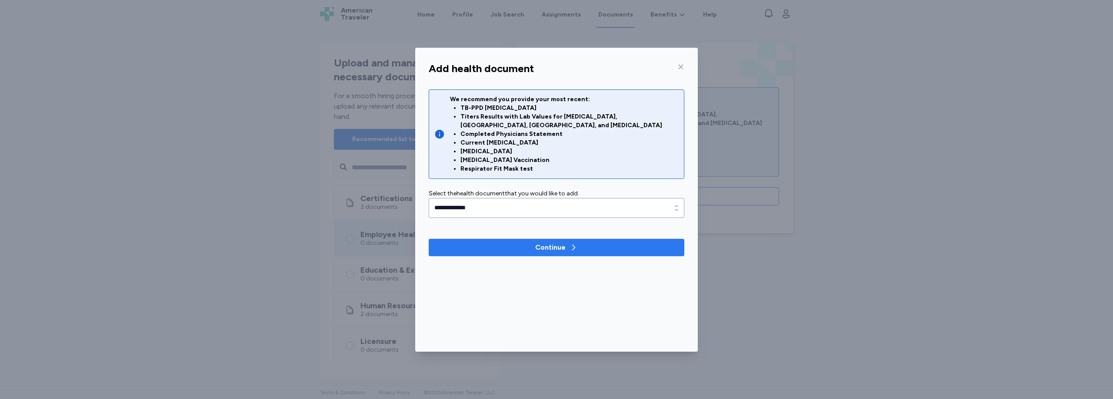
click at [545, 243] on div "Continue" at bounding box center [550, 248] width 30 height 10
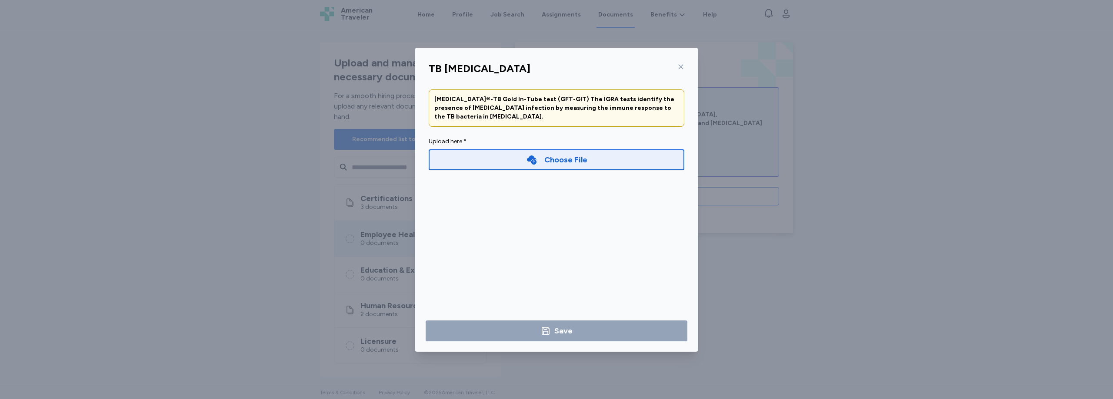
click at [563, 166] on div "Choose File" at bounding box center [557, 160] width 256 height 21
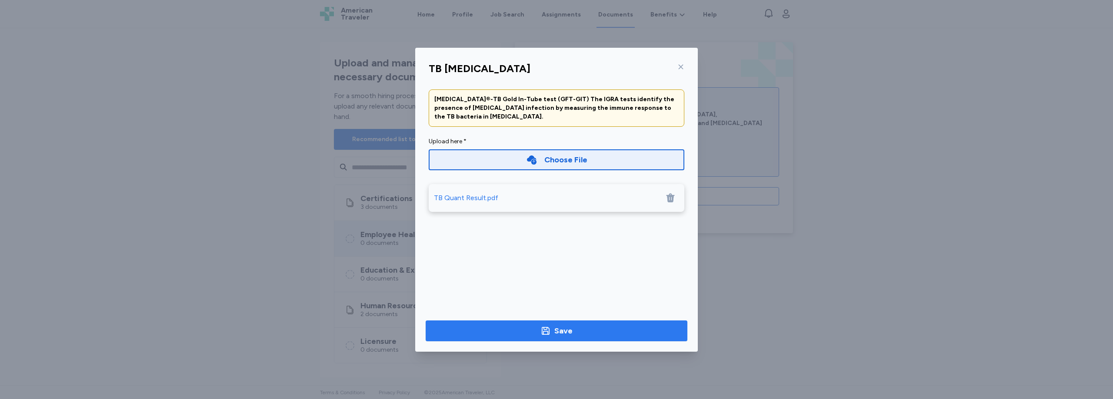
click at [555, 328] on div "Save" at bounding box center [563, 331] width 18 height 12
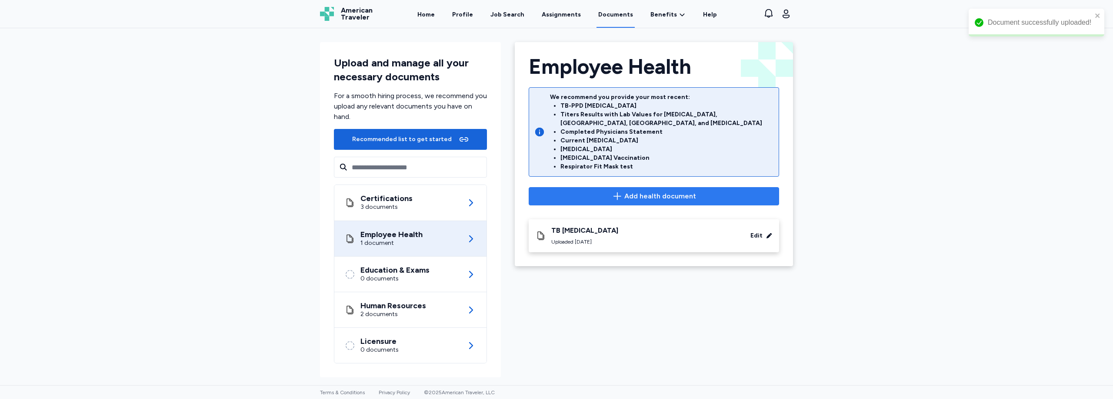
click at [646, 191] on span "Add health document" at bounding box center [660, 196] width 72 height 10
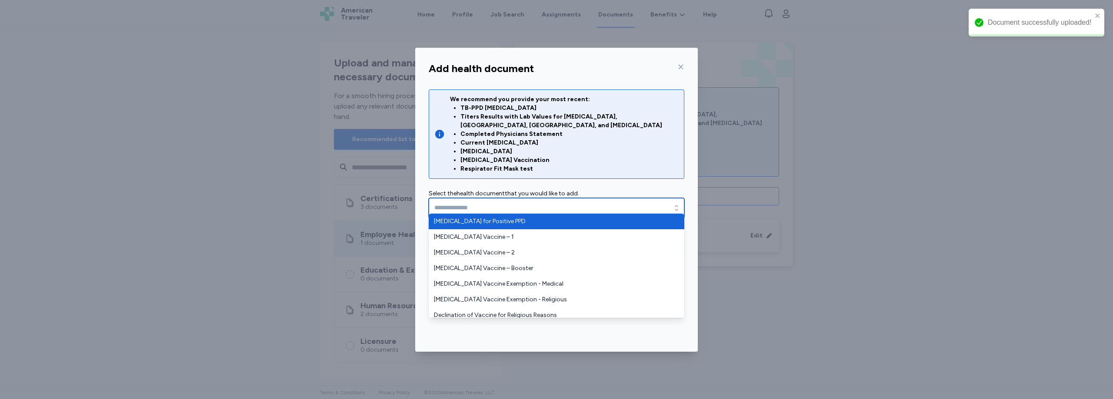
click at [550, 198] on input "text" at bounding box center [557, 208] width 256 height 20
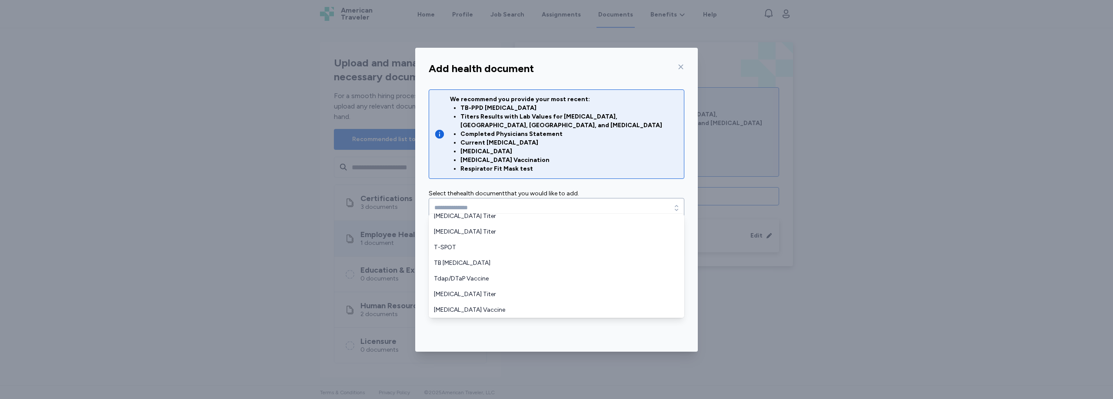
click at [935, 220] on div "Add health document We recommend you provide your most recent: TB-PPD Skin Test…" at bounding box center [556, 199] width 1113 height 399
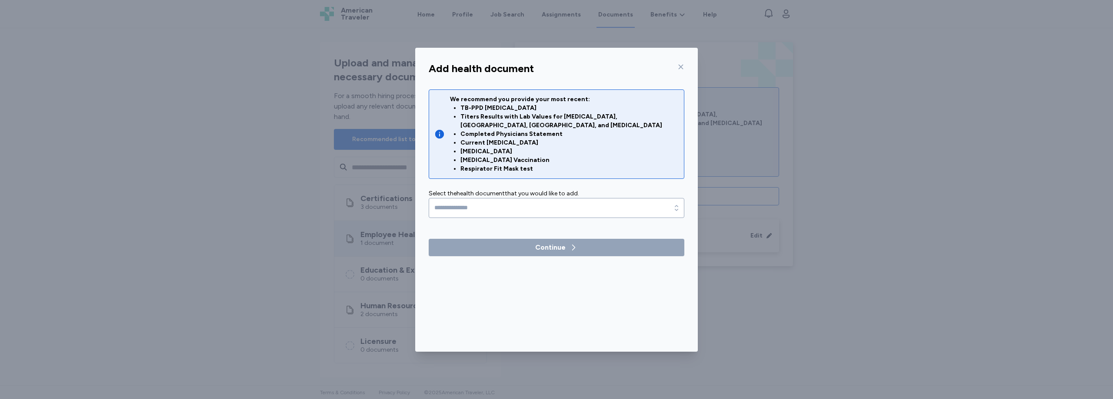
click at [679, 68] on icon at bounding box center [681, 66] width 5 height 5
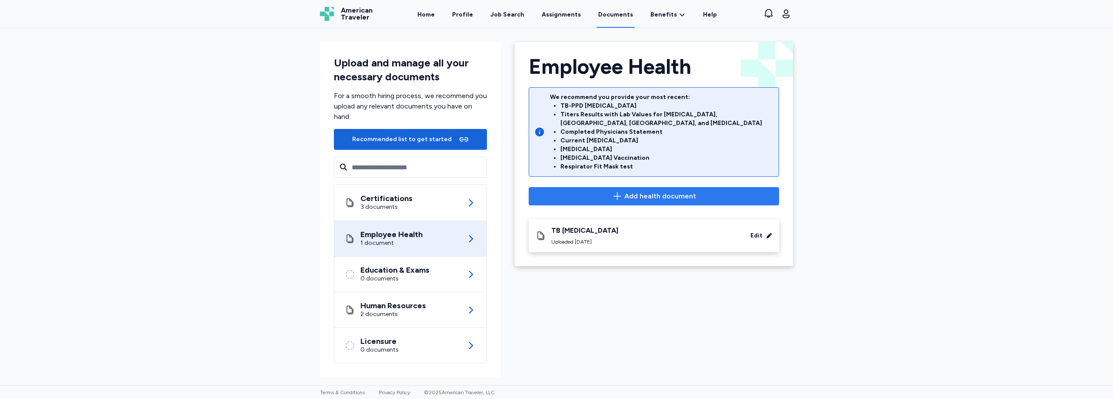
click at [605, 193] on button "Add health document" at bounding box center [654, 196] width 250 height 18
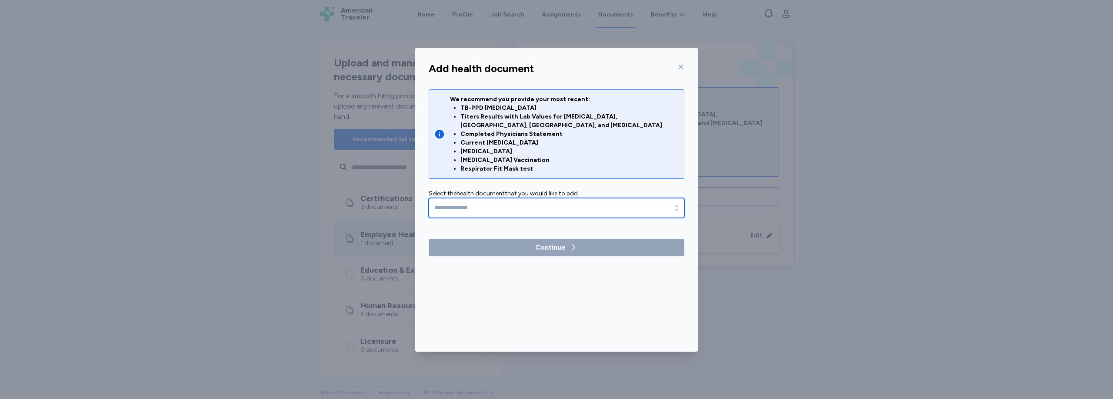
click at [531, 198] on input "text" at bounding box center [557, 208] width 256 height 20
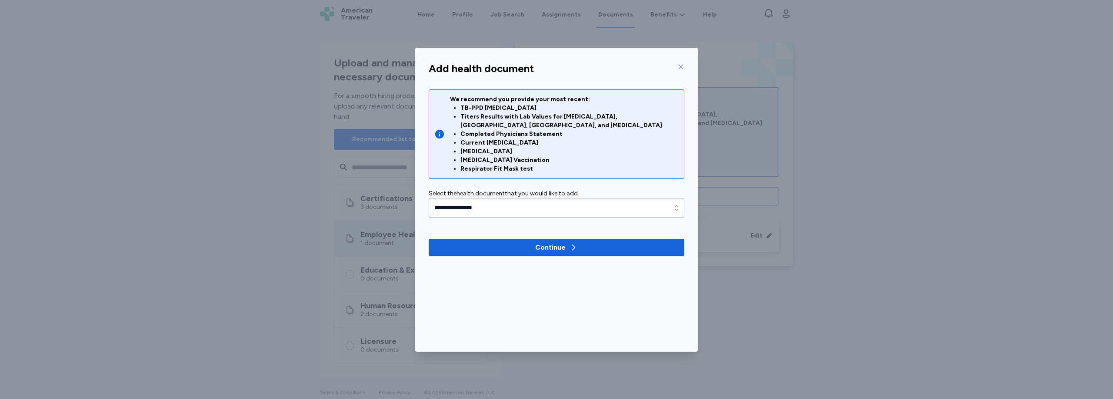
click at [530, 248] on div "**********" at bounding box center [556, 173] width 269 height 188
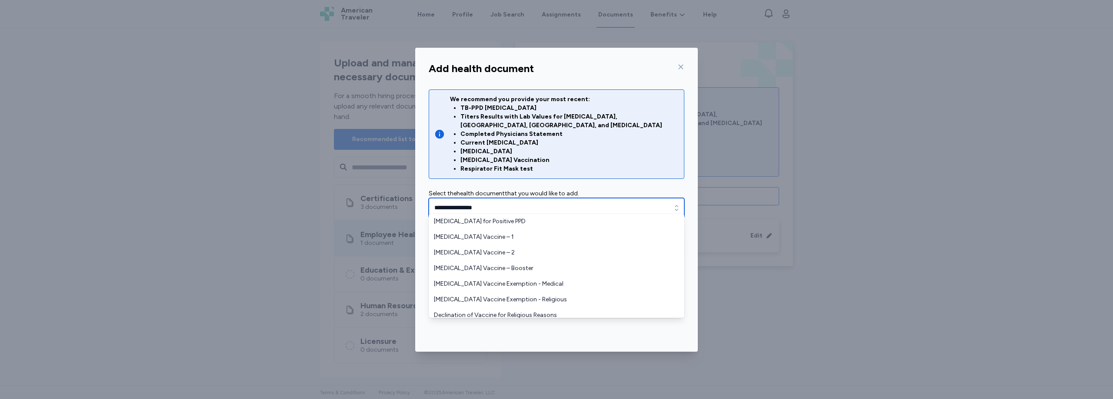
click at [527, 198] on input "**********" at bounding box center [557, 208] width 256 height 20
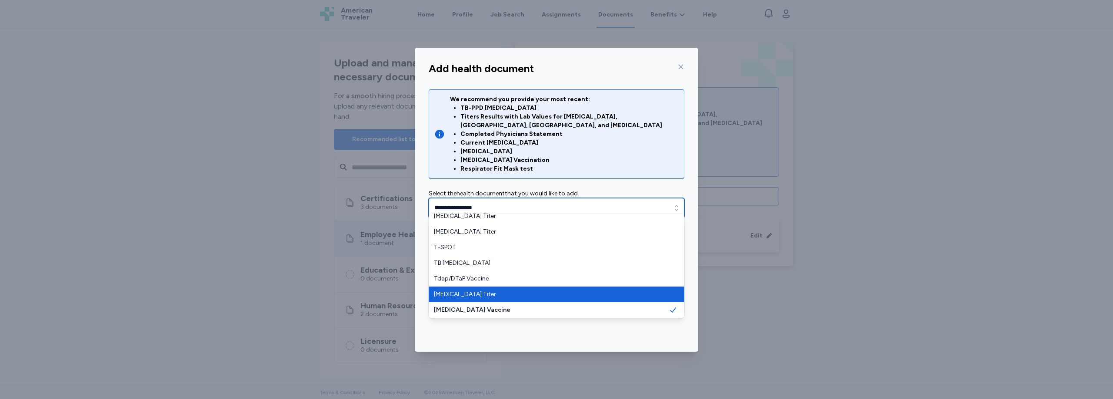
type input "**********"
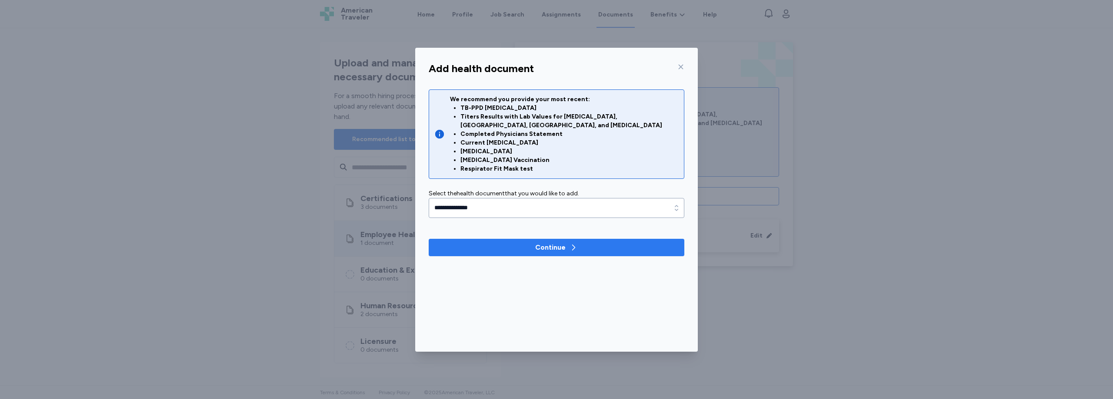
click at [506, 243] on span "Continue" at bounding box center [557, 248] width 242 height 10
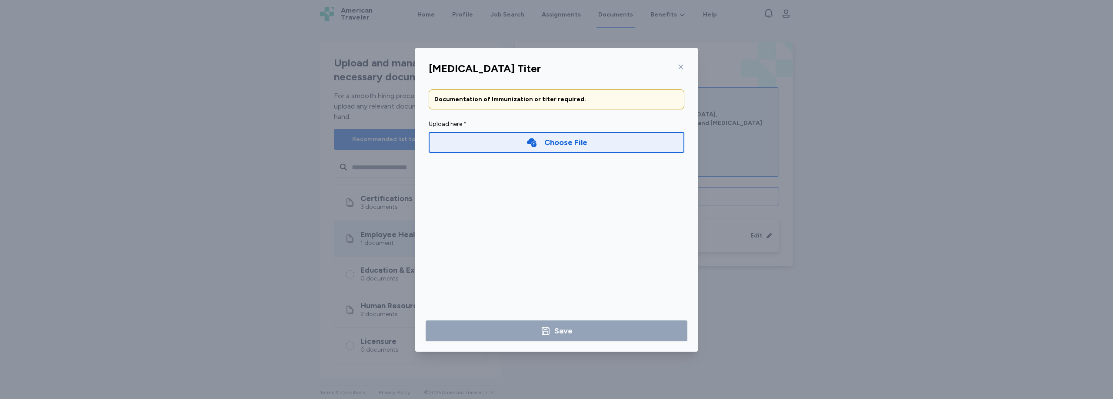
click at [551, 140] on div "Choose File" at bounding box center [565, 142] width 43 height 12
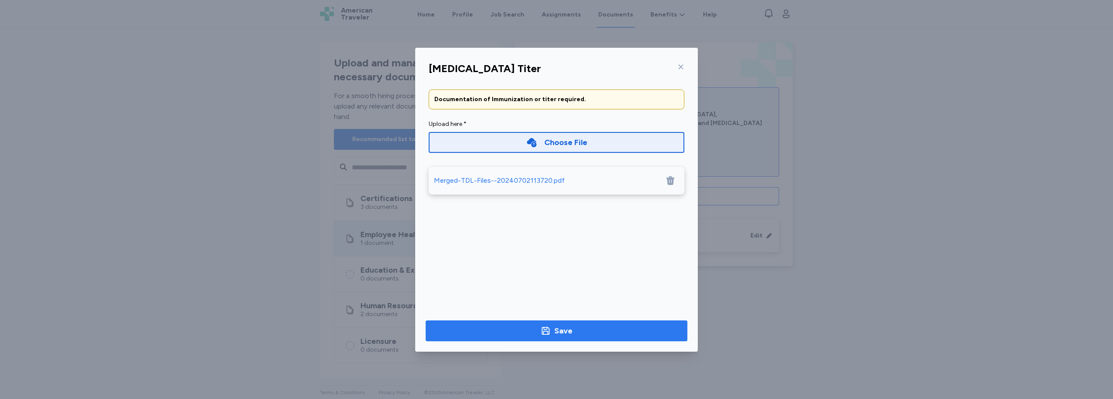
click at [568, 333] on div "Save" at bounding box center [563, 331] width 18 height 12
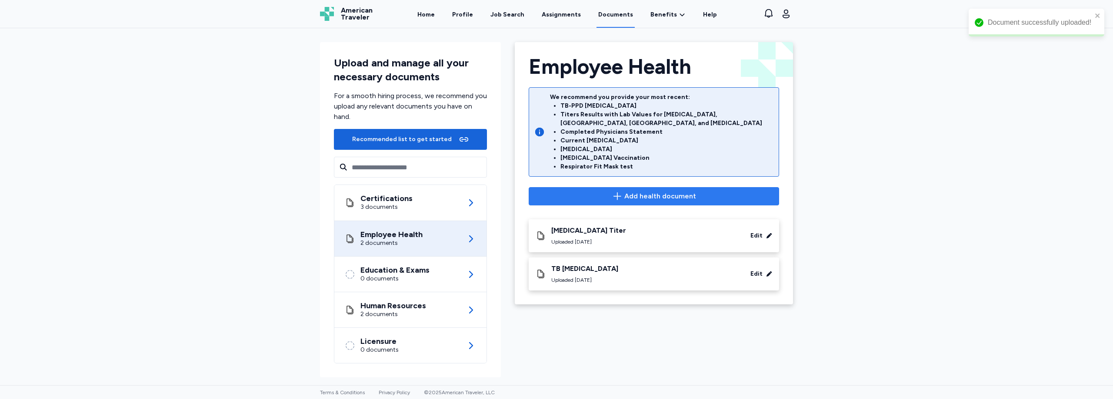
click at [569, 191] on span "Add health document" at bounding box center [654, 196] width 236 height 10
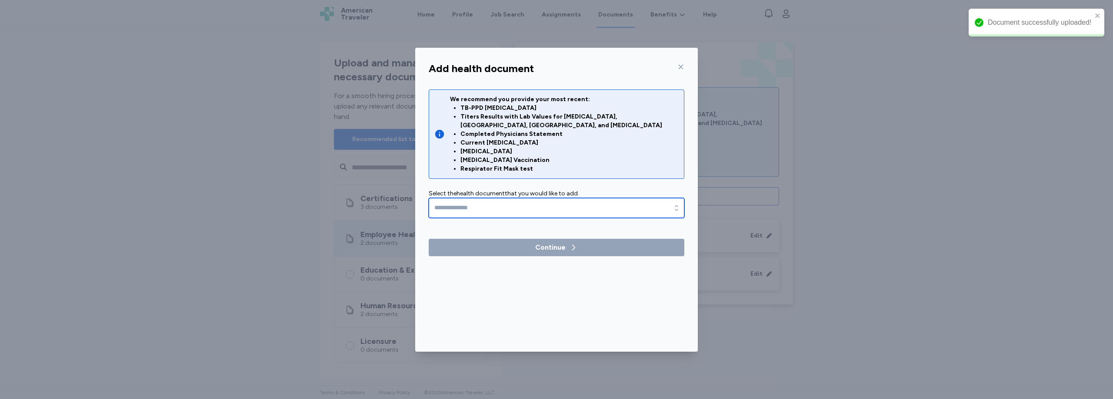
click at [489, 206] on input "text" at bounding box center [557, 208] width 256 height 20
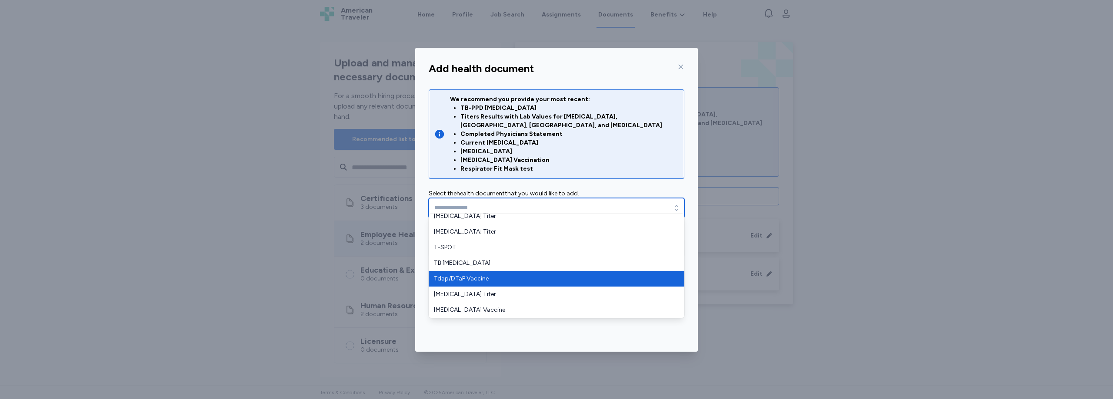
type input "**********"
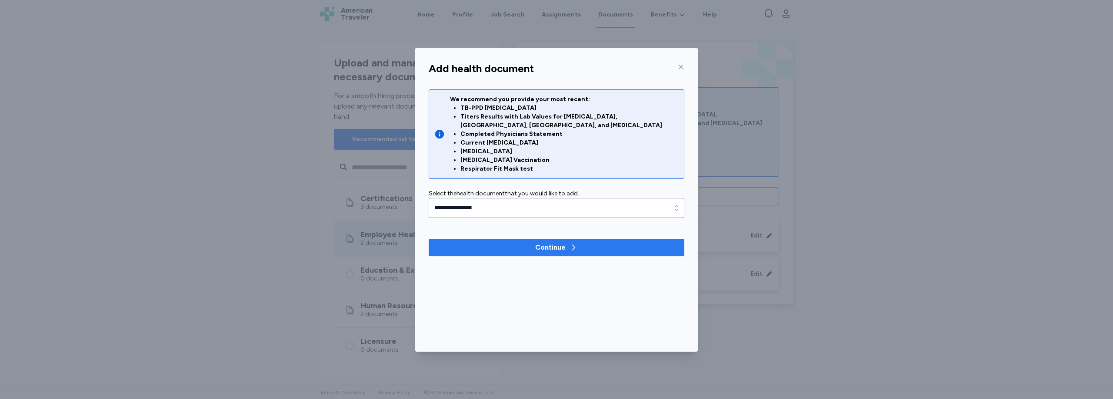
click at [535, 243] on span "Continue" at bounding box center [557, 248] width 242 height 10
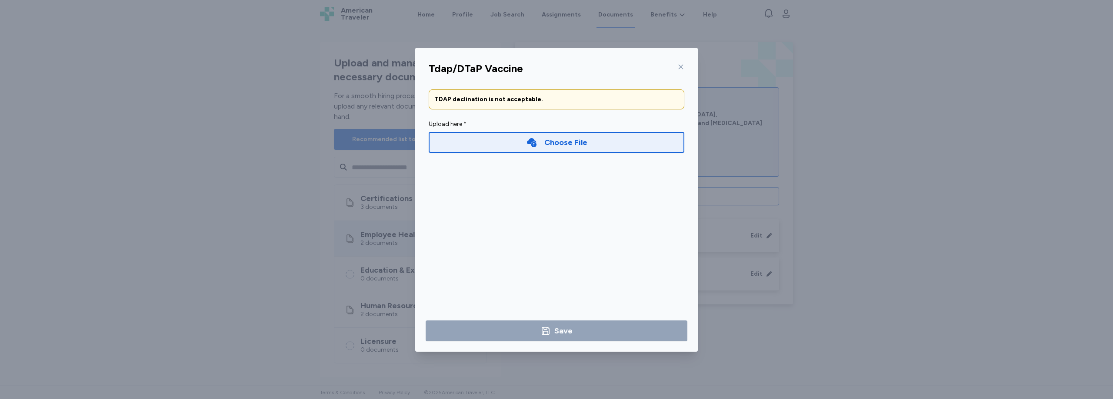
click at [535, 146] on icon at bounding box center [532, 142] width 10 height 9
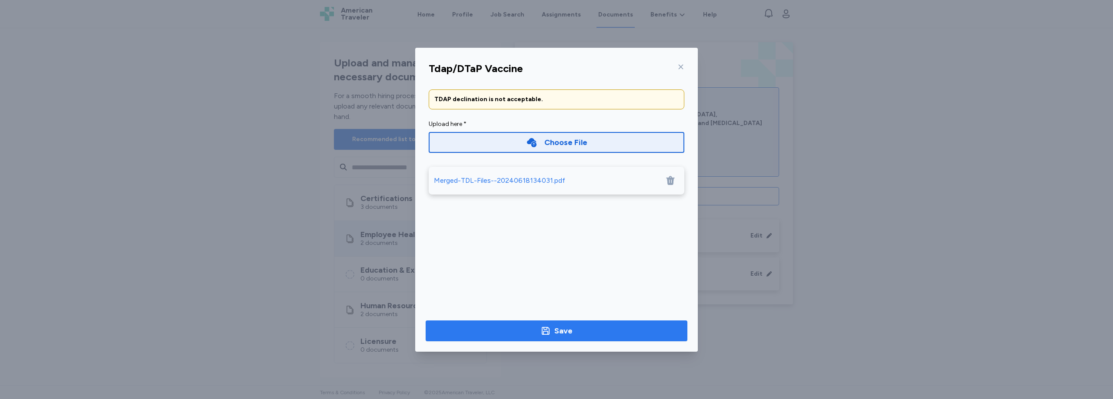
click at [586, 333] on span "Save" at bounding box center [556, 331] width 248 height 12
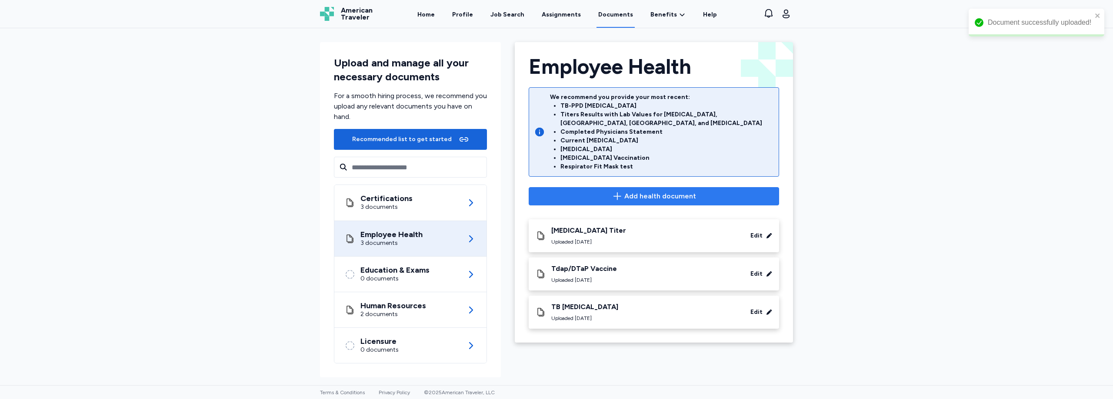
click at [605, 191] on span "Add health document" at bounding box center [654, 196] width 236 height 10
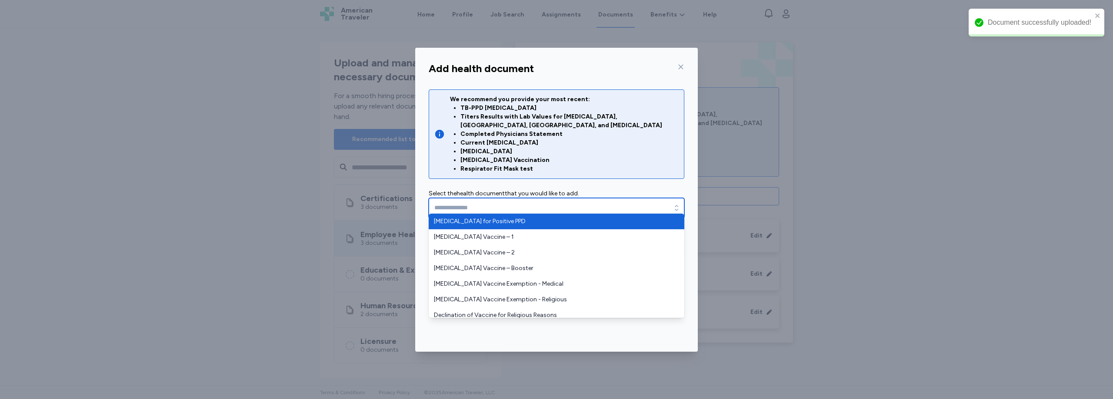
click at [463, 198] on input "text" at bounding box center [557, 208] width 256 height 20
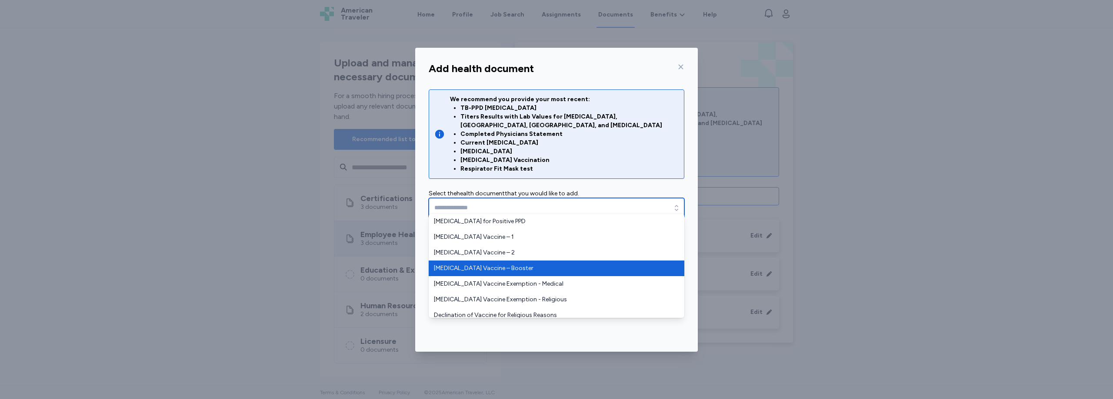
type input "**********"
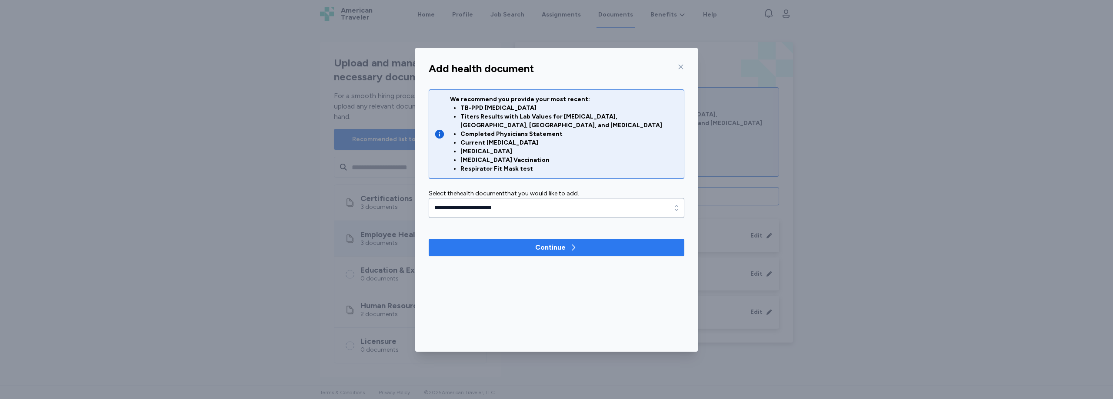
click at [531, 244] on button "Continue" at bounding box center [557, 247] width 256 height 17
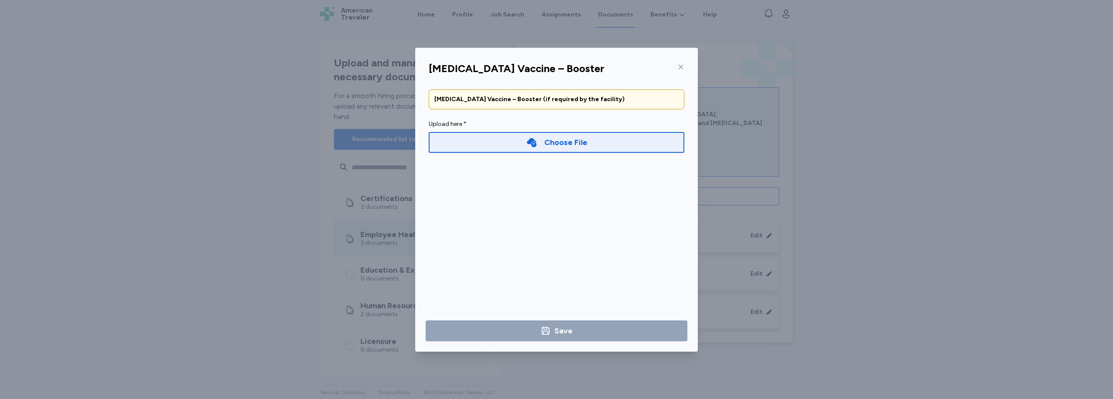
click at [685, 66] on div "COVID-19 Vaccine – Booster" at bounding box center [556, 68] width 269 height 21
click at [682, 66] on icon at bounding box center [680, 66] width 7 height 7
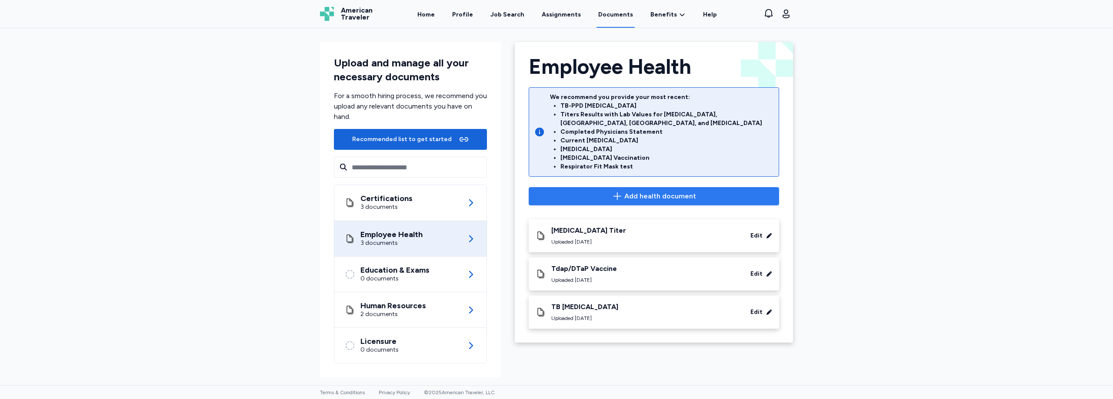
drag, startPoint x: 614, startPoint y: 176, endPoint x: 615, endPoint y: 184, distance: 7.9
click at [613, 178] on div "Employee Health We recommend you provide your most recent: TB-PPD Skin Test Tit…" at bounding box center [653, 131] width 271 height 150
click at [615, 191] on icon "button" at bounding box center [617, 196] width 10 height 10
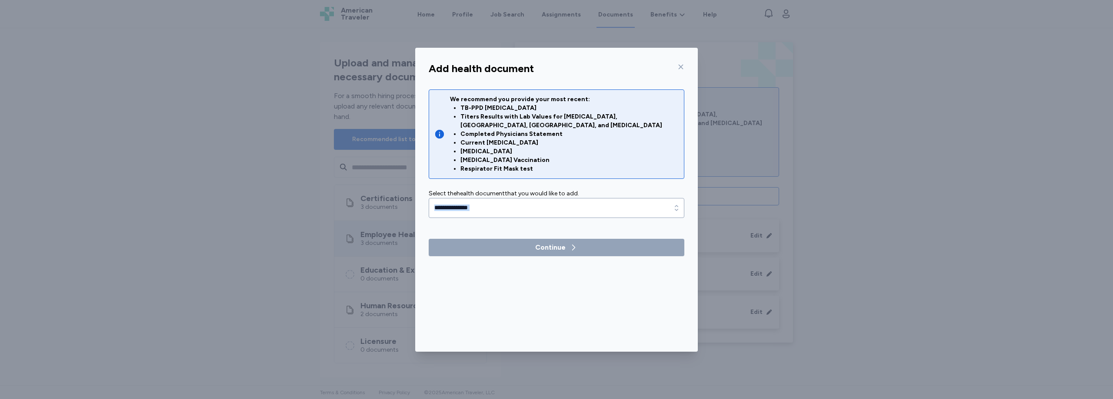
click at [488, 203] on div "We recommend you provide your most recent: TB-PPD Skin Test Titers Results with…" at bounding box center [557, 173] width 256 height 167
click at [488, 202] on input "text" at bounding box center [557, 208] width 256 height 20
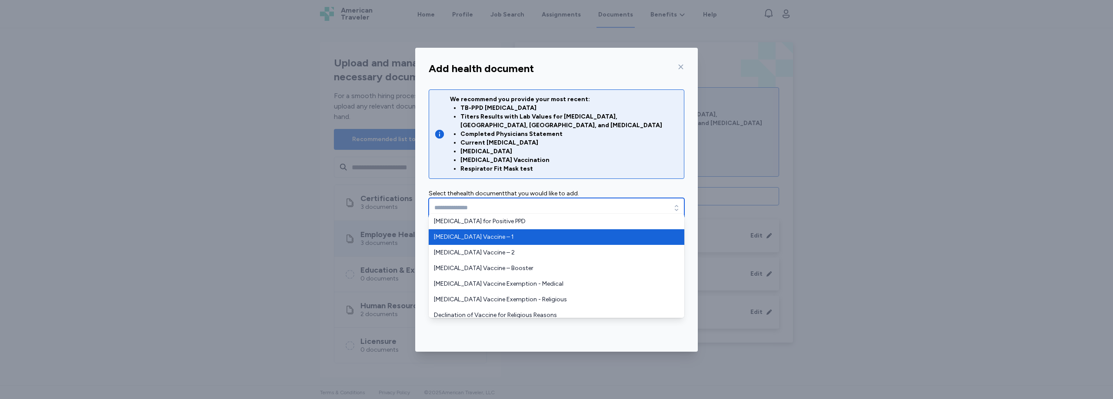
type input "**********"
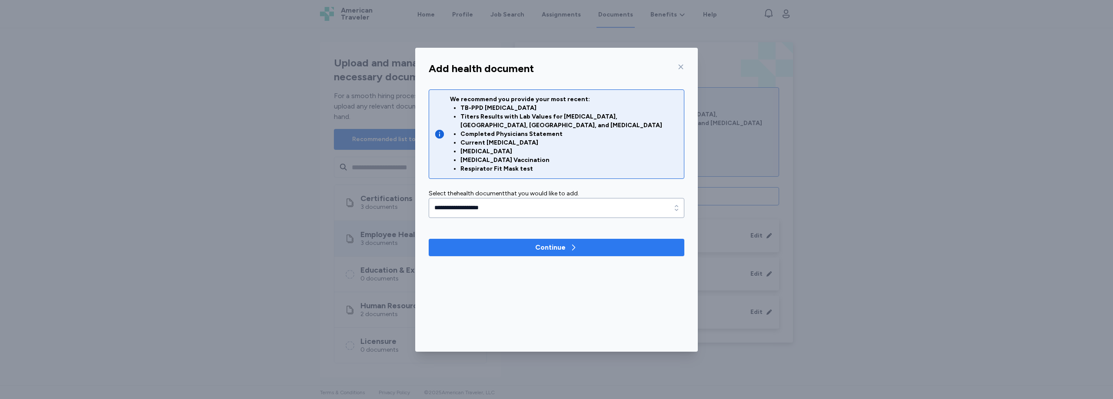
click at [534, 243] on span "Continue" at bounding box center [557, 248] width 242 height 10
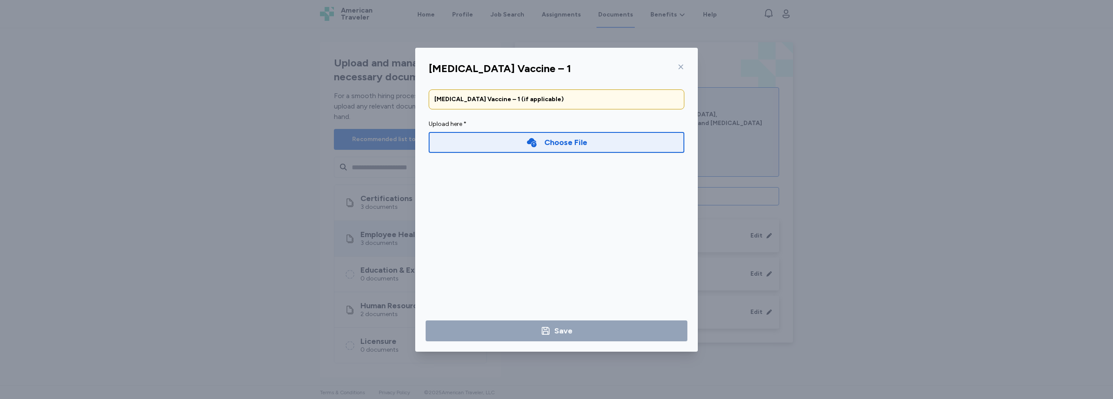
click at [527, 137] on icon at bounding box center [531, 142] width 11 height 11
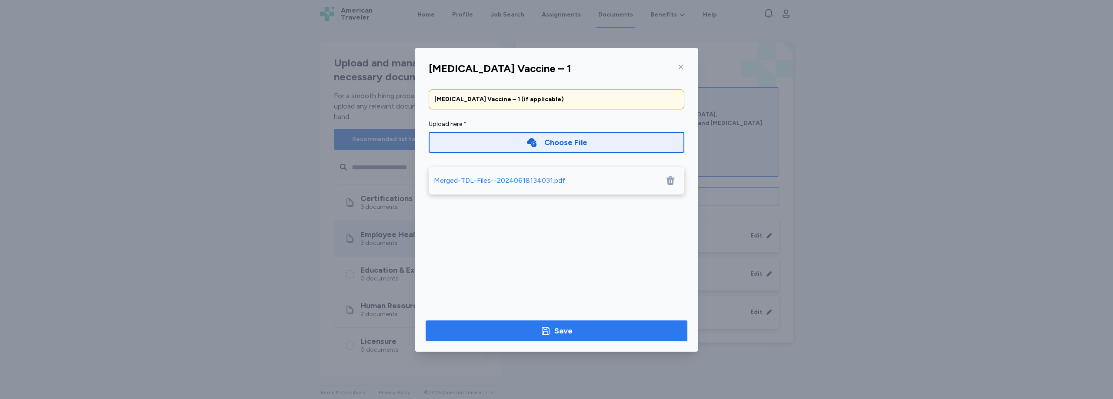
click at [595, 322] on button "Save" at bounding box center [557, 331] width 262 height 21
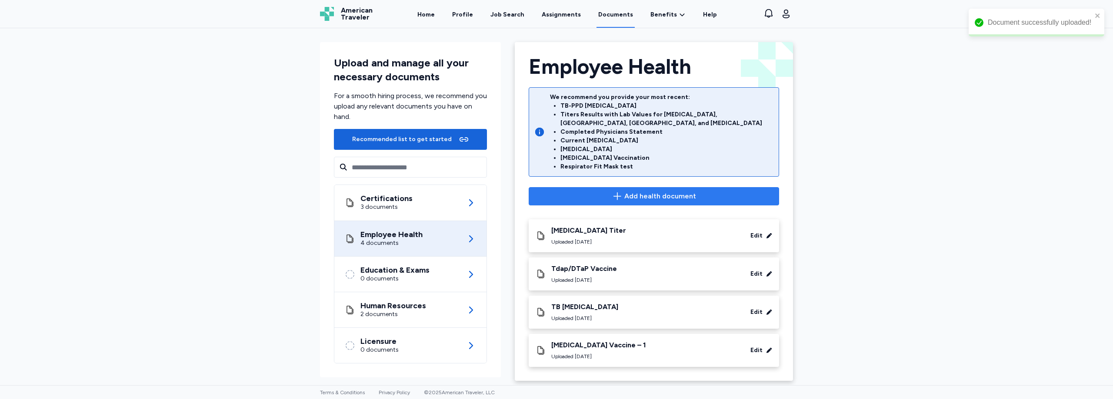
click at [594, 196] on button "Add health document" at bounding box center [654, 196] width 250 height 18
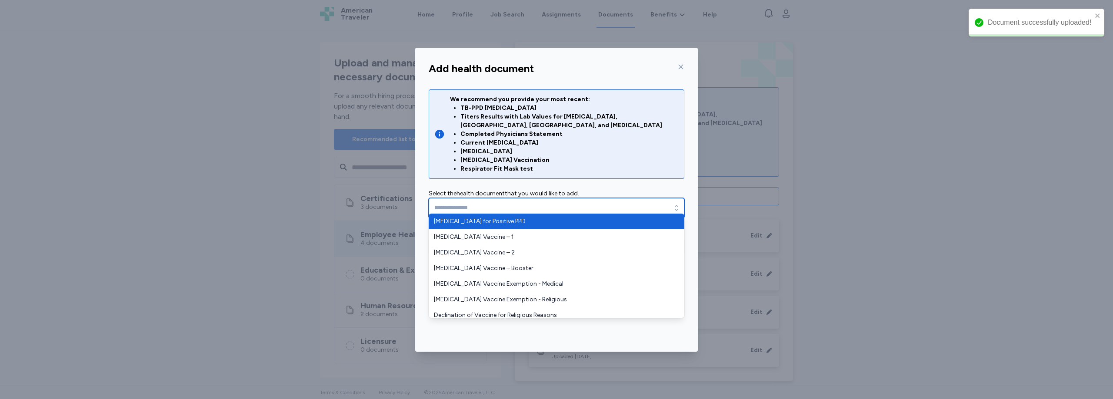
click at [500, 198] on input "text" at bounding box center [557, 208] width 256 height 20
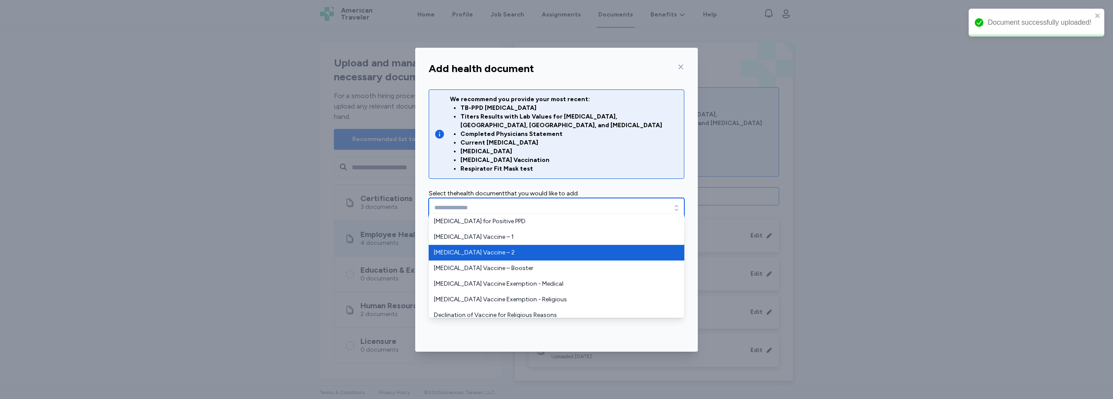
type input "**********"
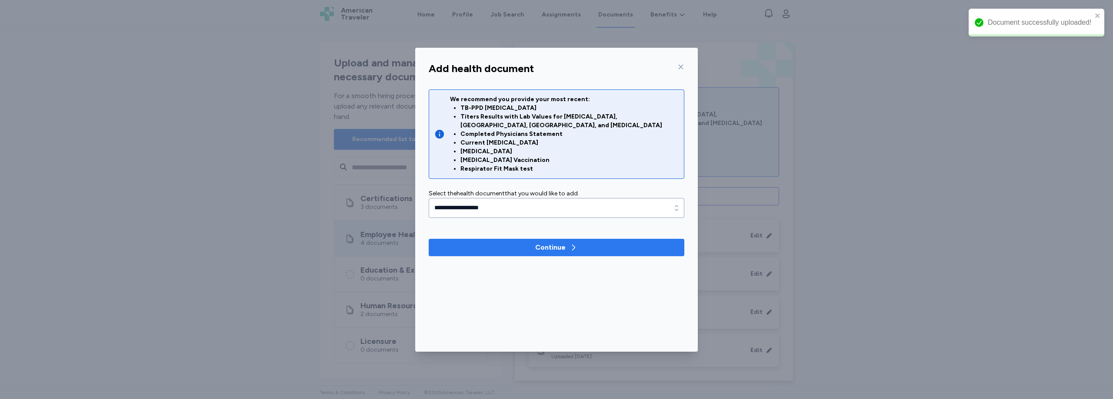
click at [559, 245] on button "Continue" at bounding box center [557, 247] width 256 height 17
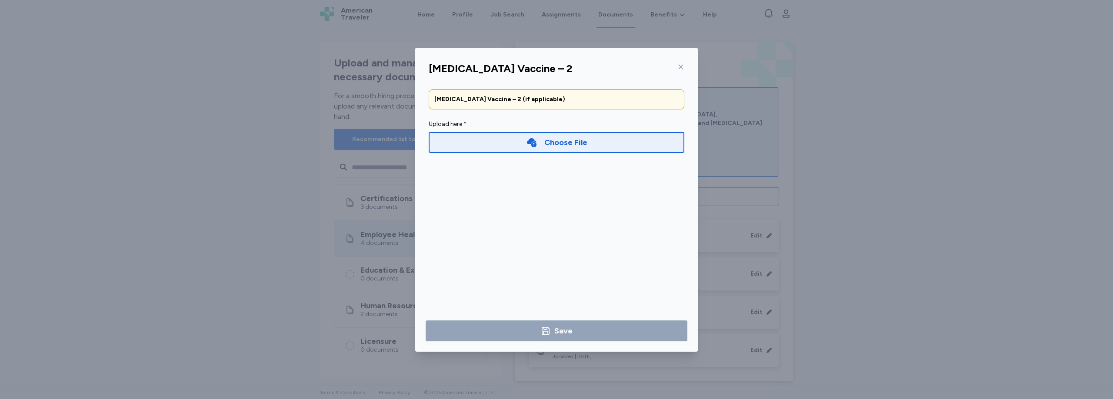
click at [504, 149] on div "Choose File" at bounding box center [557, 142] width 256 height 21
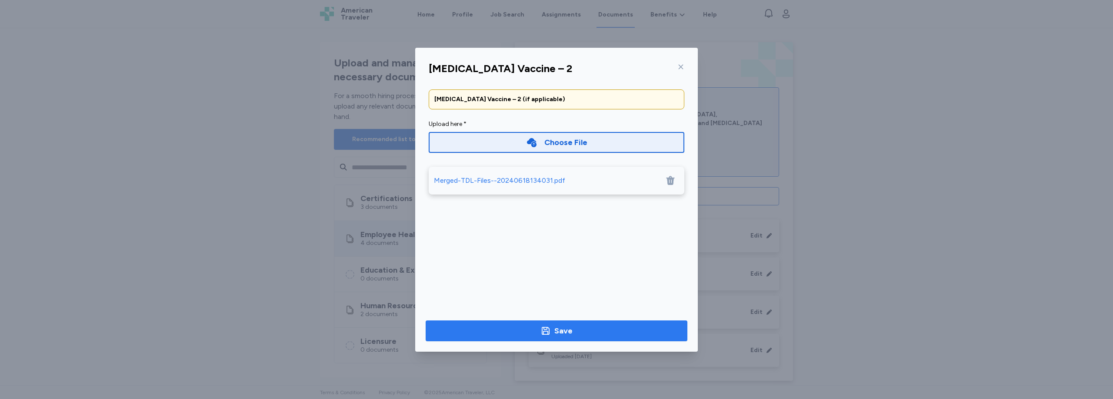
click at [565, 327] on div "Save" at bounding box center [563, 331] width 18 height 12
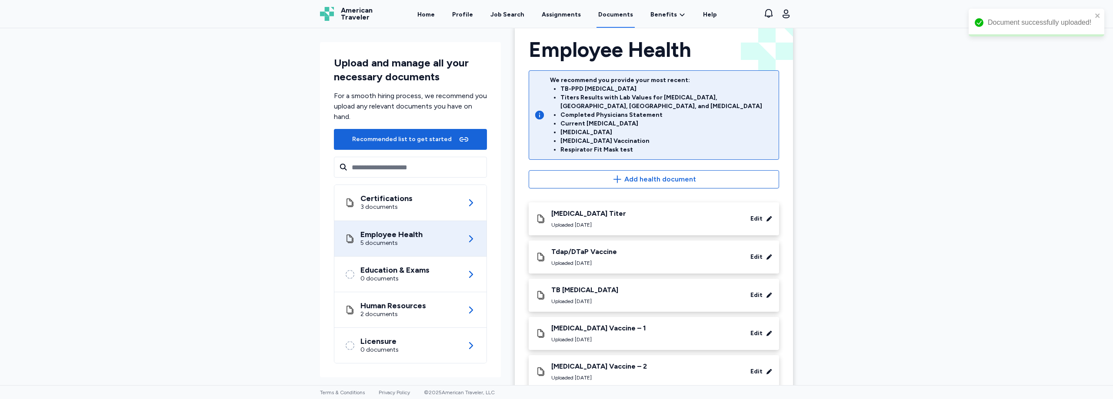
scroll to position [32, 0]
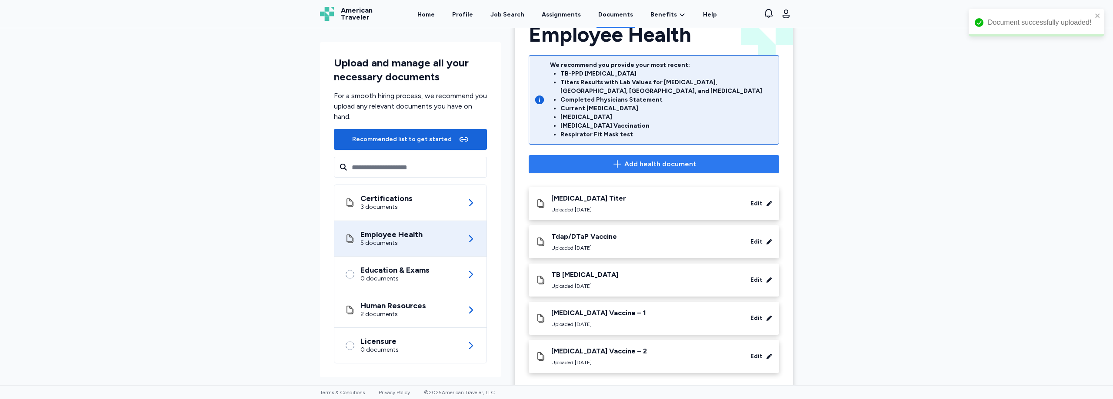
click at [606, 159] on span "Add health document" at bounding box center [654, 164] width 236 height 10
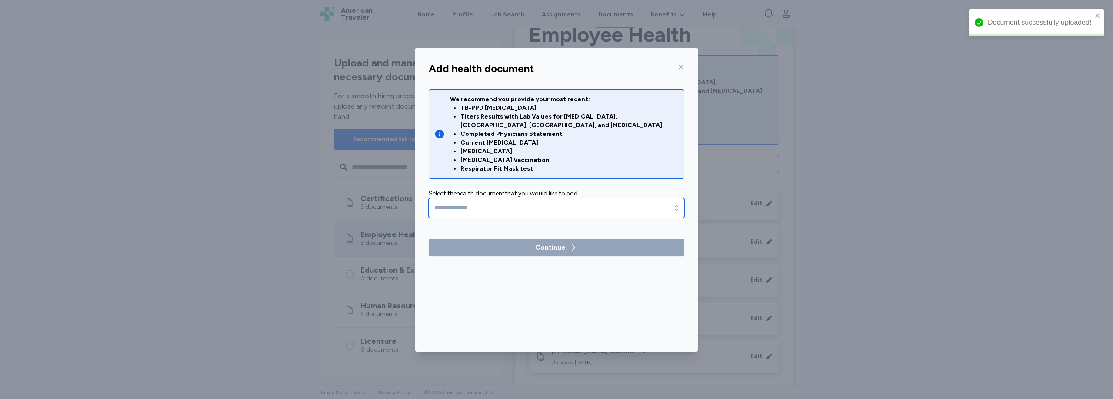
click at [559, 198] on input "text" at bounding box center [557, 208] width 256 height 20
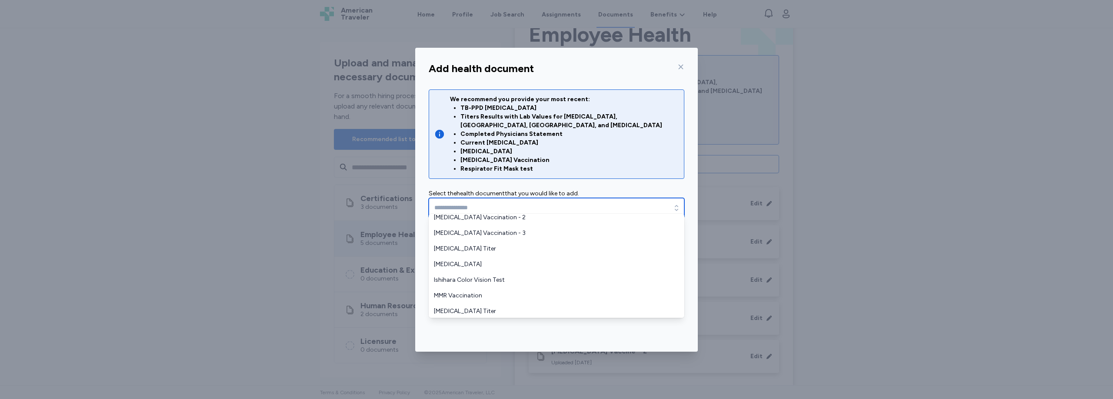
scroll to position [140, 0]
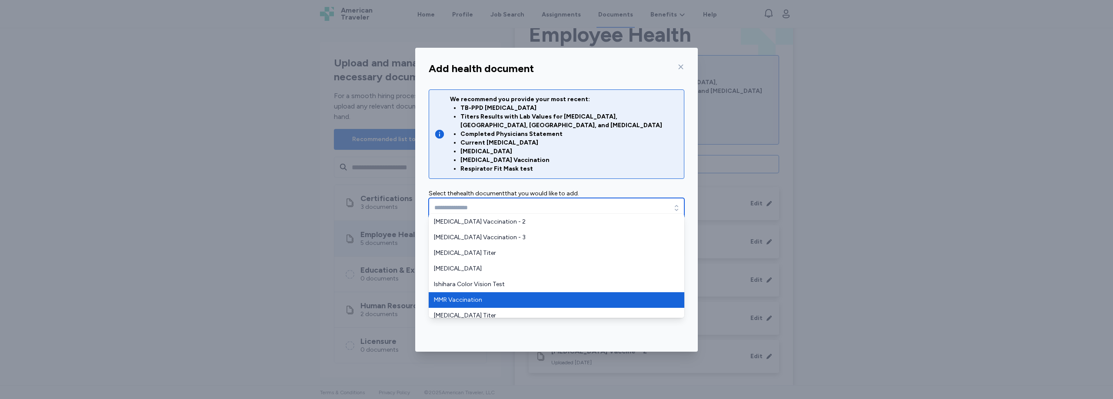
type input "**********"
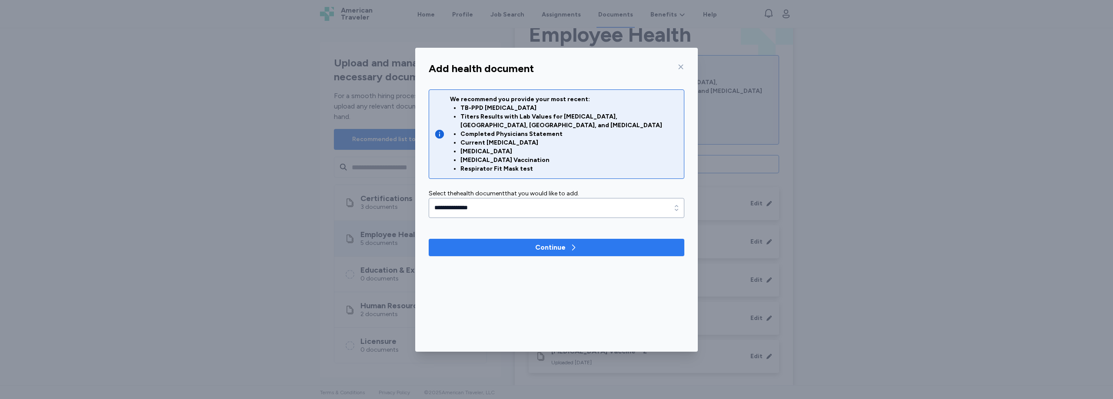
click at [509, 243] on span "Continue" at bounding box center [557, 248] width 242 height 10
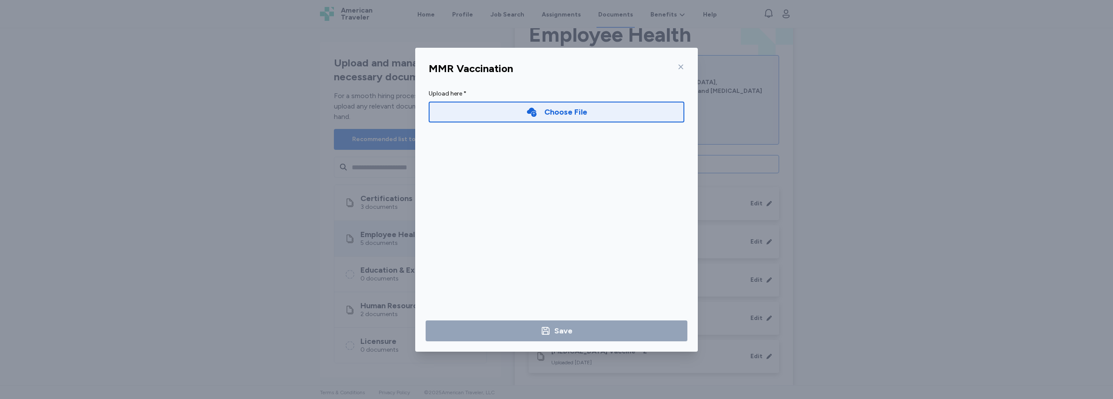
click at [581, 115] on div "Choose File" at bounding box center [565, 112] width 43 height 12
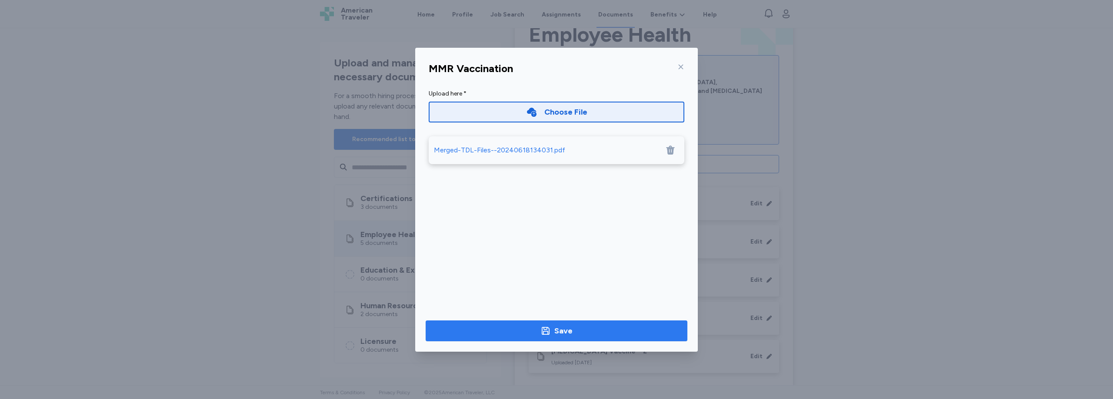
click at [608, 328] on span "Save" at bounding box center [556, 331] width 248 height 12
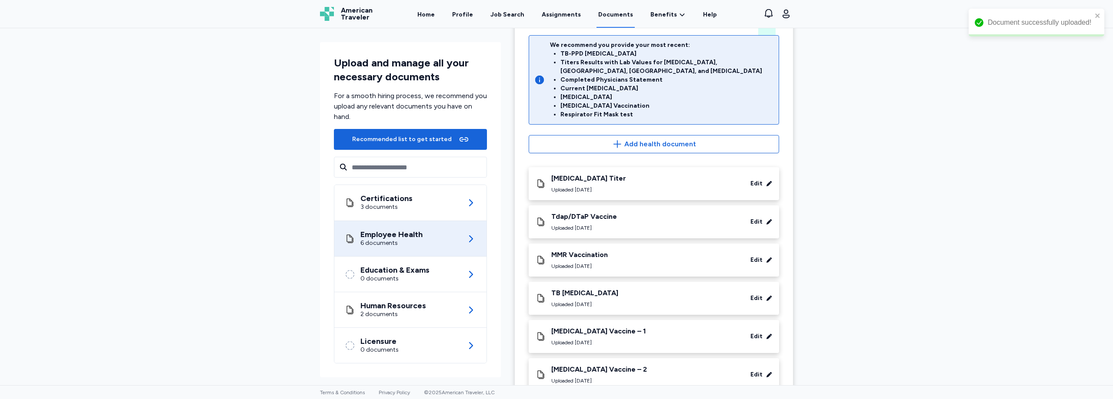
scroll to position [70, 0]
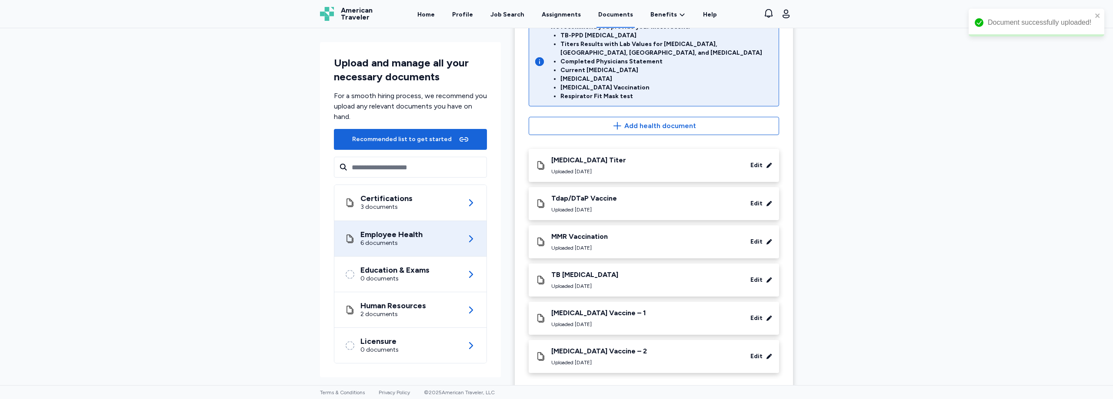
click at [608, 107] on div "Employee Health We recommend you provide your most recent: TB-PPD Skin Test Tit…" at bounding box center [653, 61] width 271 height 150
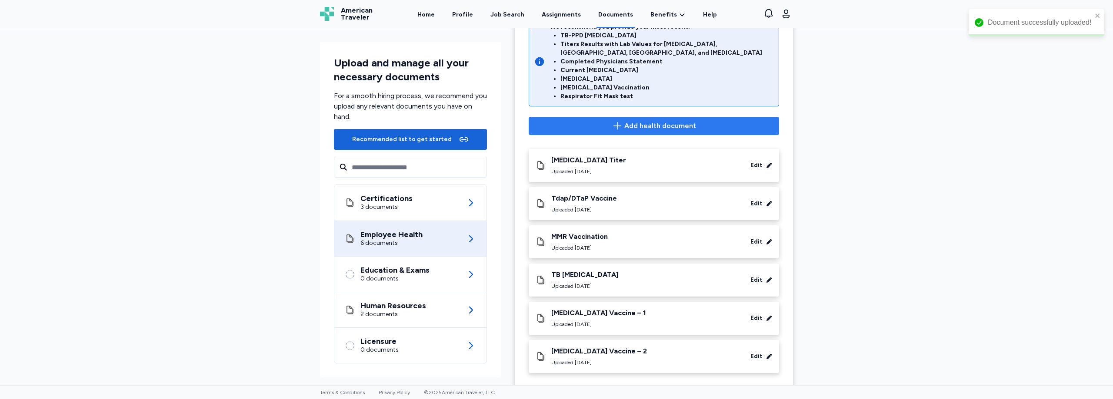
click at [606, 117] on button "Add health document" at bounding box center [654, 126] width 250 height 18
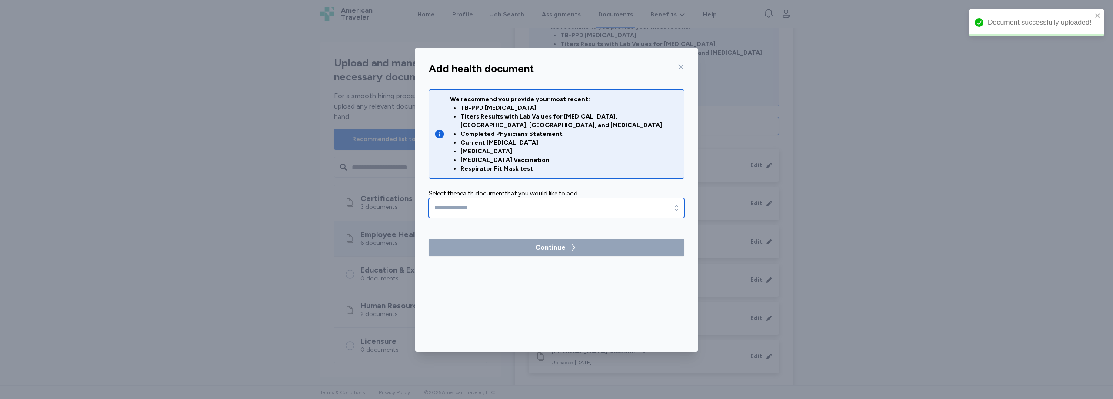
drag, startPoint x: 510, startPoint y: 190, endPoint x: 510, endPoint y: 200, distance: 9.1
click at [510, 198] on input "text" at bounding box center [557, 208] width 256 height 20
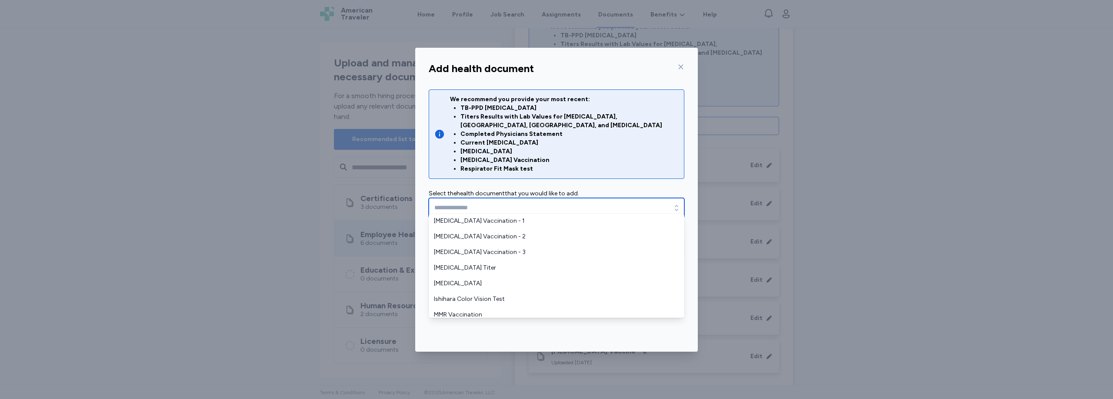
scroll to position [117, 0]
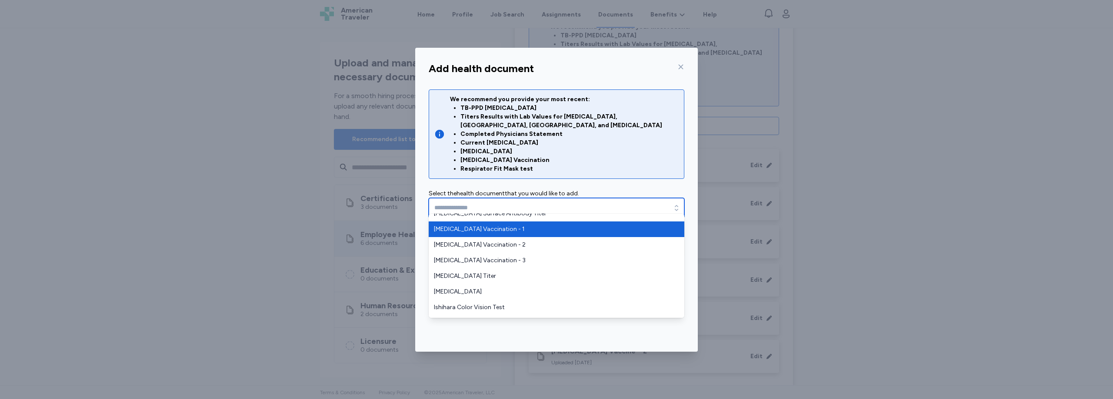
type input "**********"
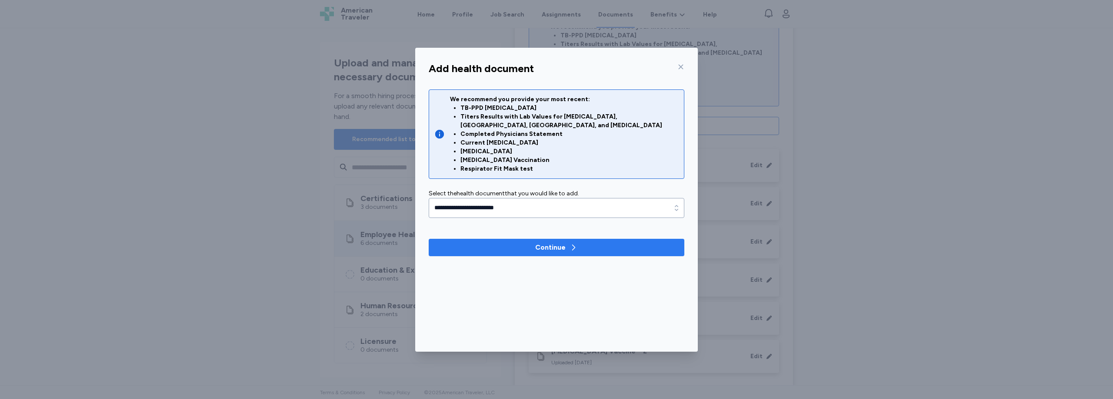
click at [518, 243] on span "Continue" at bounding box center [557, 248] width 242 height 10
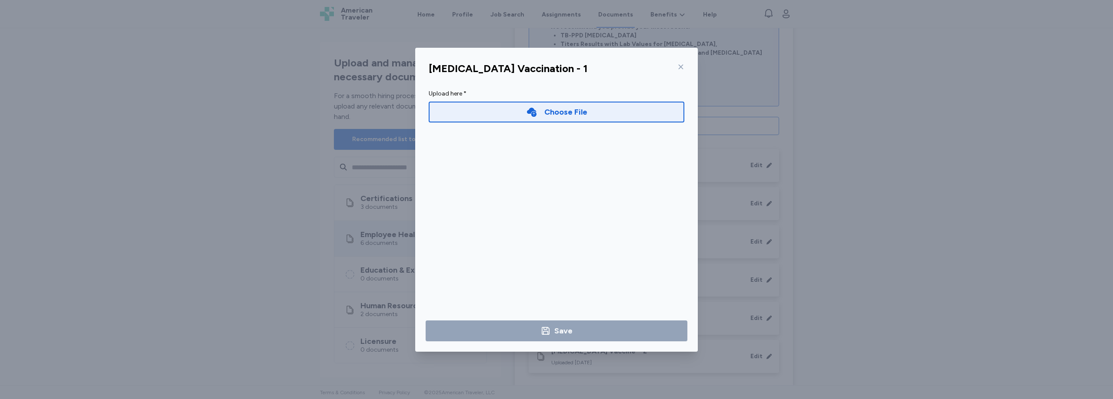
click at [549, 115] on div "Choose File" at bounding box center [565, 112] width 43 height 12
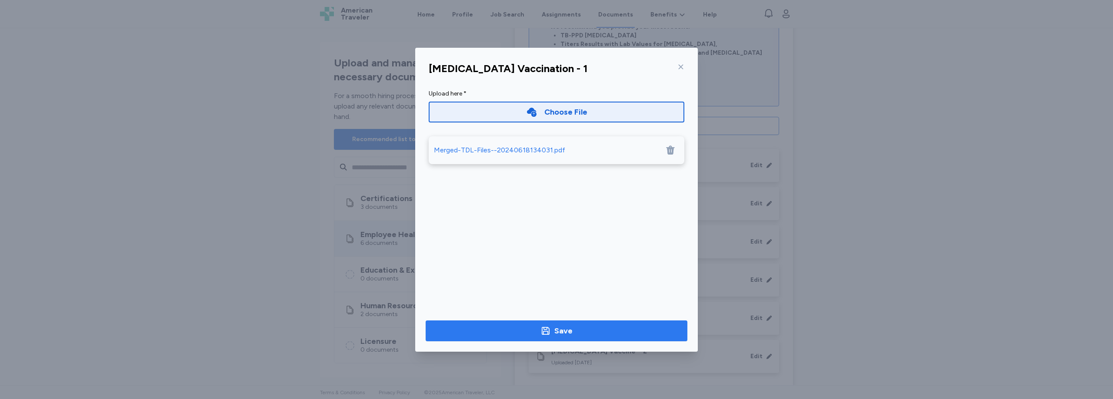
click at [588, 332] on span "Save" at bounding box center [556, 331] width 248 height 12
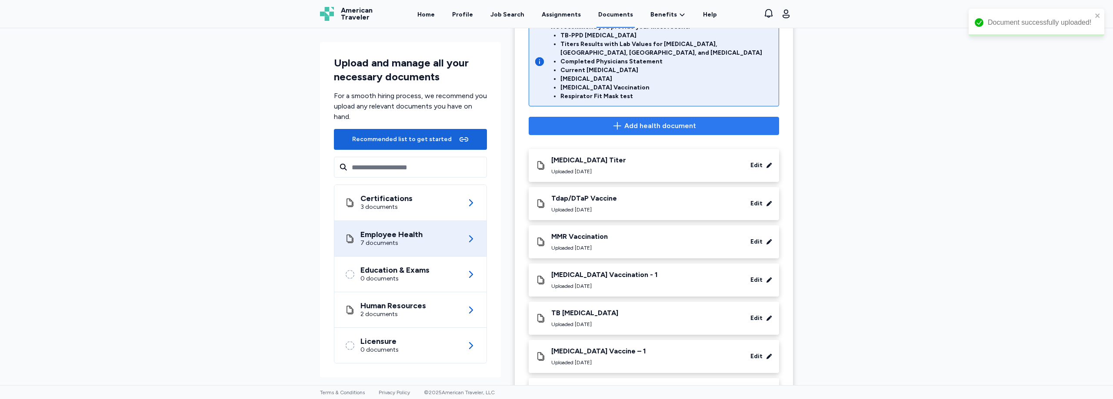
click at [603, 121] on span "Add health document" at bounding box center [654, 126] width 236 height 10
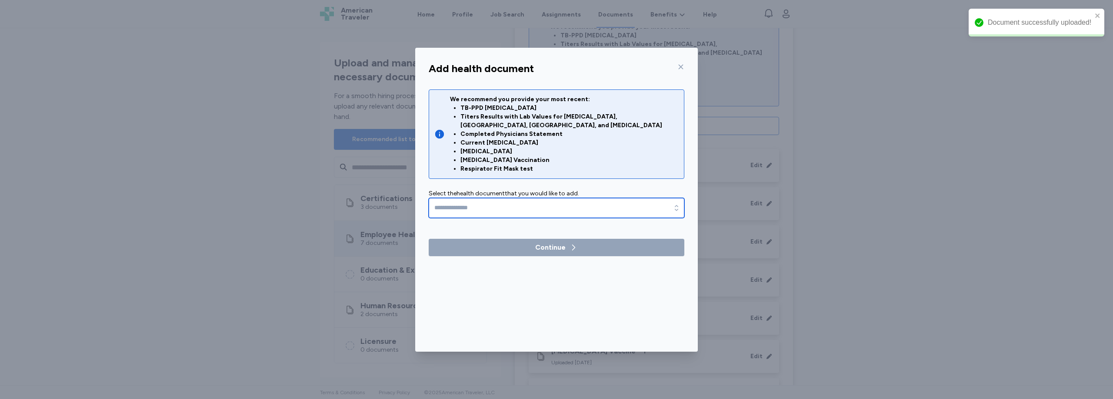
click at [509, 198] on input "text" at bounding box center [557, 208] width 256 height 20
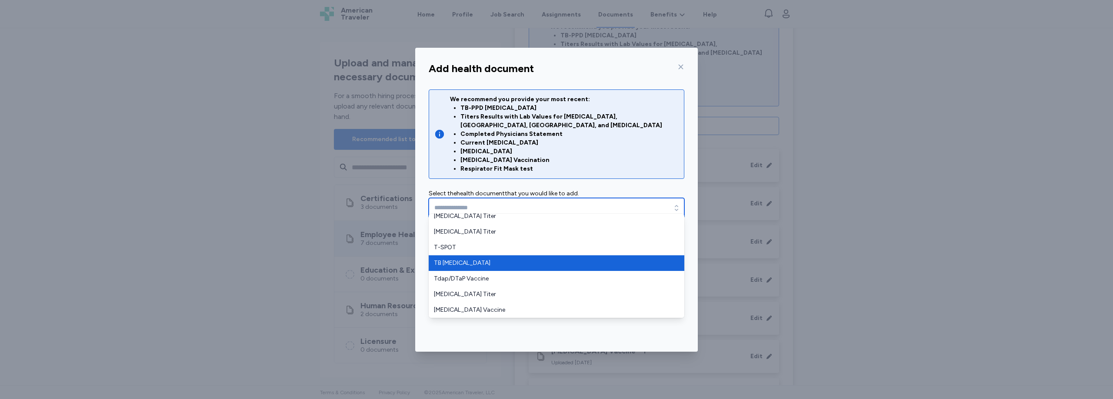
scroll to position [115, 0]
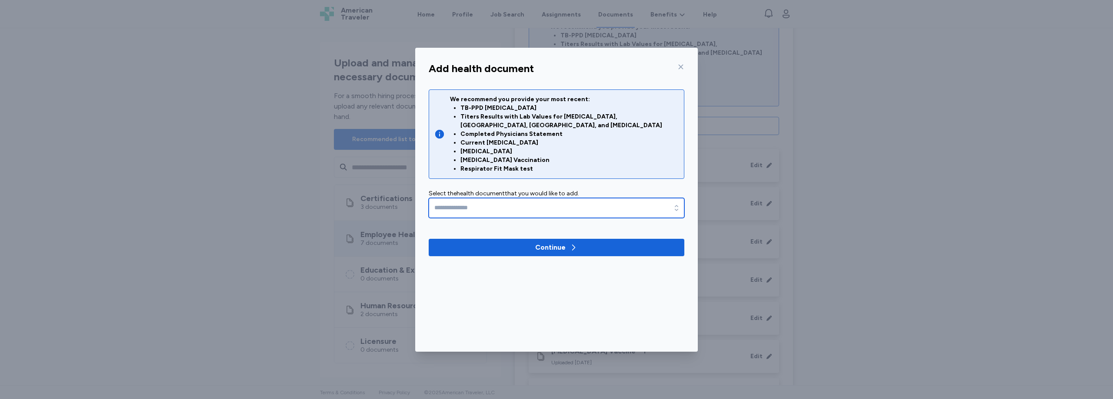
type input "**********"
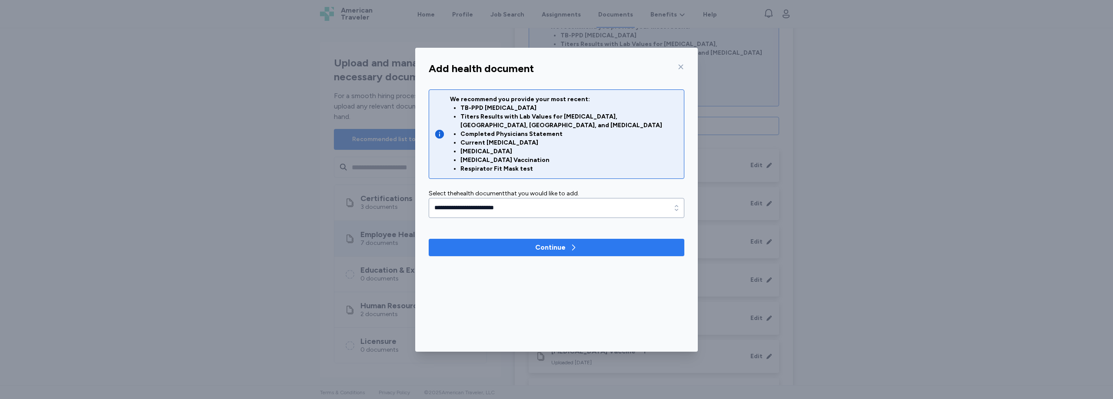
click at [510, 243] on span "Continue" at bounding box center [557, 248] width 242 height 10
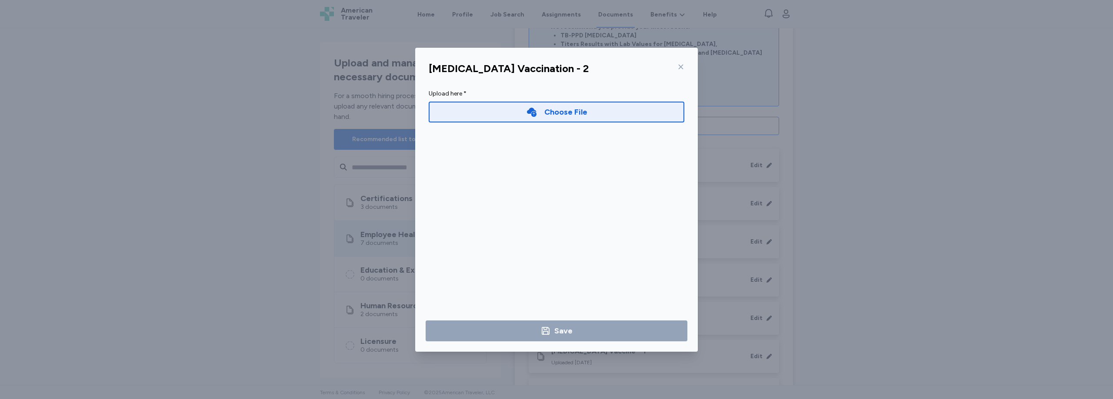
click at [559, 116] on div "Choose File" at bounding box center [565, 112] width 43 height 12
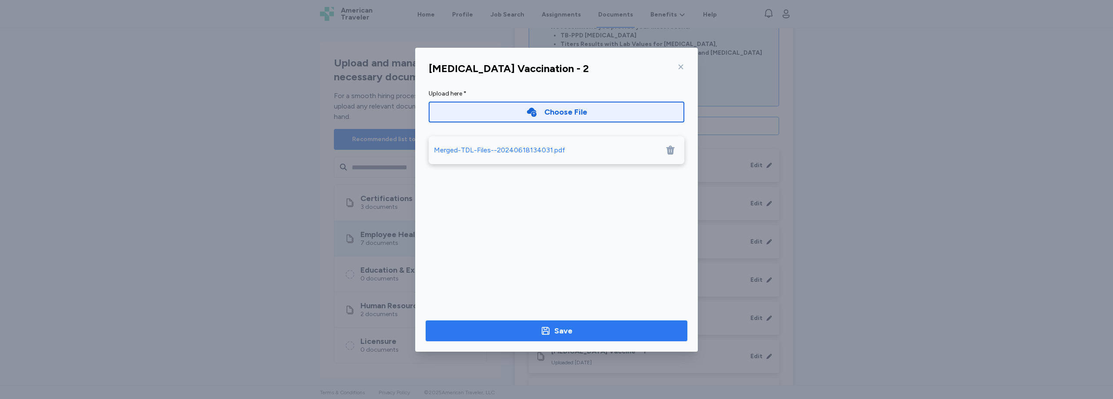
click at [576, 333] on span "Save" at bounding box center [556, 331] width 248 height 12
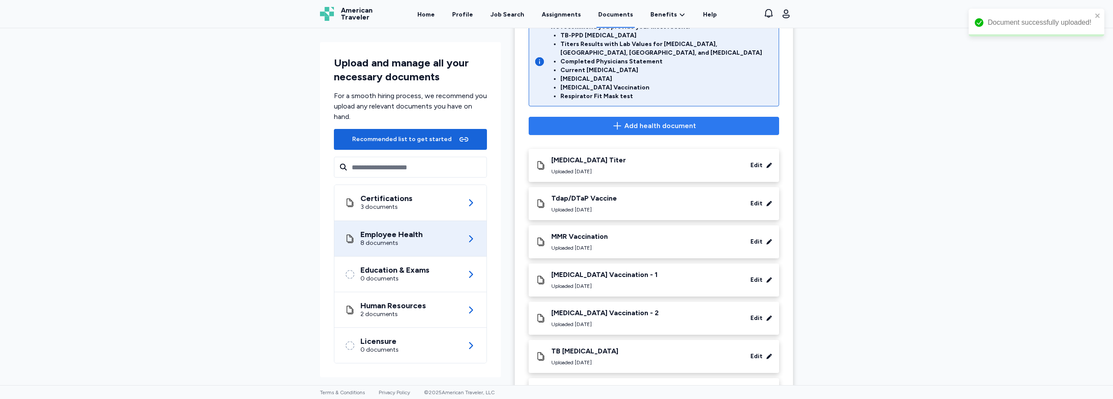
click at [568, 121] on span "Add health document" at bounding box center [654, 126] width 236 height 10
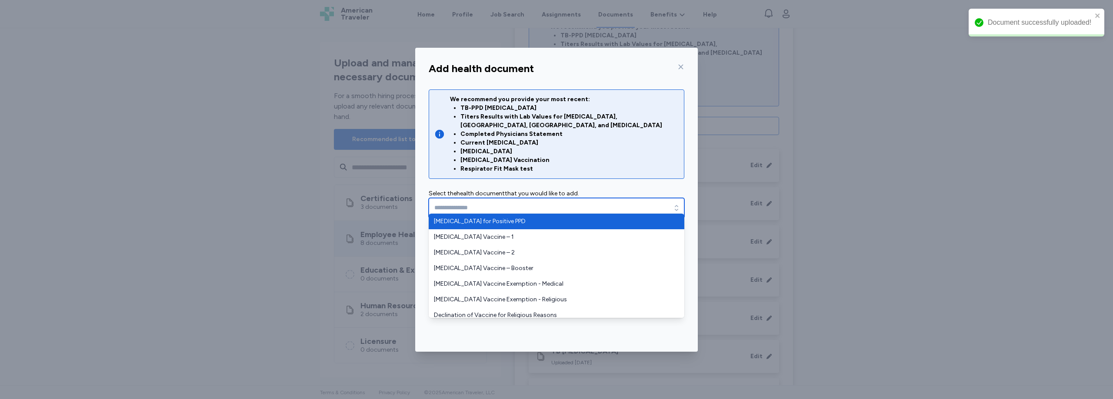
click at [569, 207] on input "text" at bounding box center [557, 208] width 256 height 20
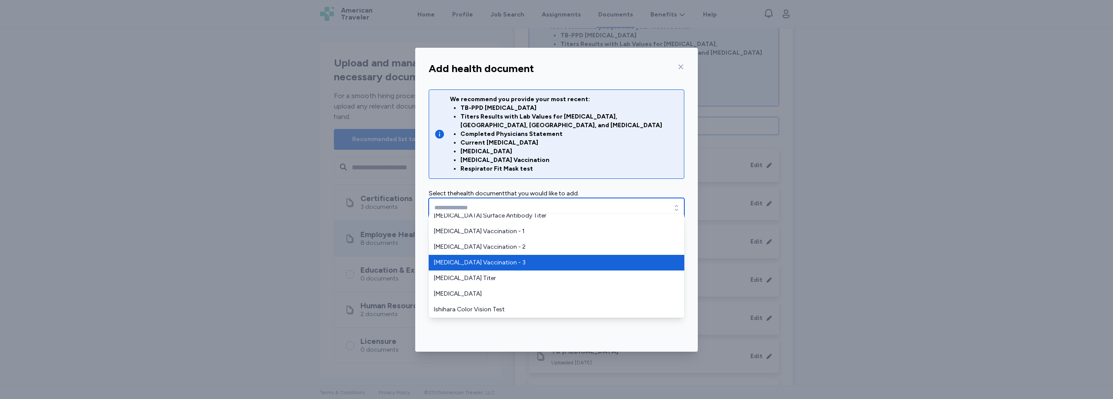
type input "**********"
drag, startPoint x: 499, startPoint y: 267, endPoint x: 503, endPoint y: 261, distance: 7.5
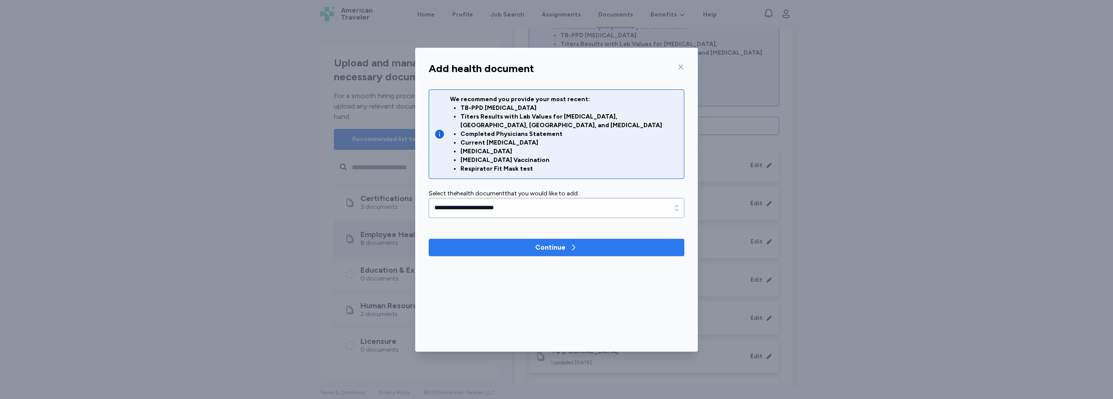
click at [525, 243] on span "Continue" at bounding box center [557, 248] width 242 height 10
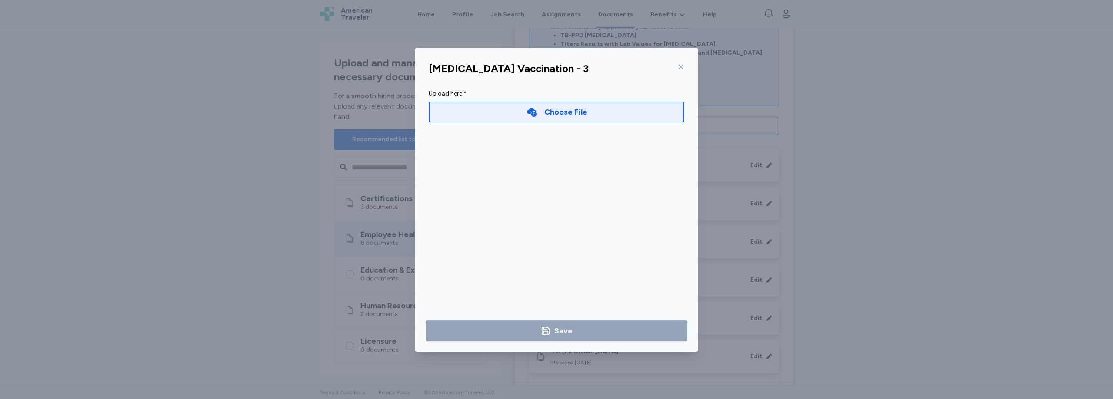
click at [553, 106] on div "Choose File" at bounding box center [565, 112] width 43 height 12
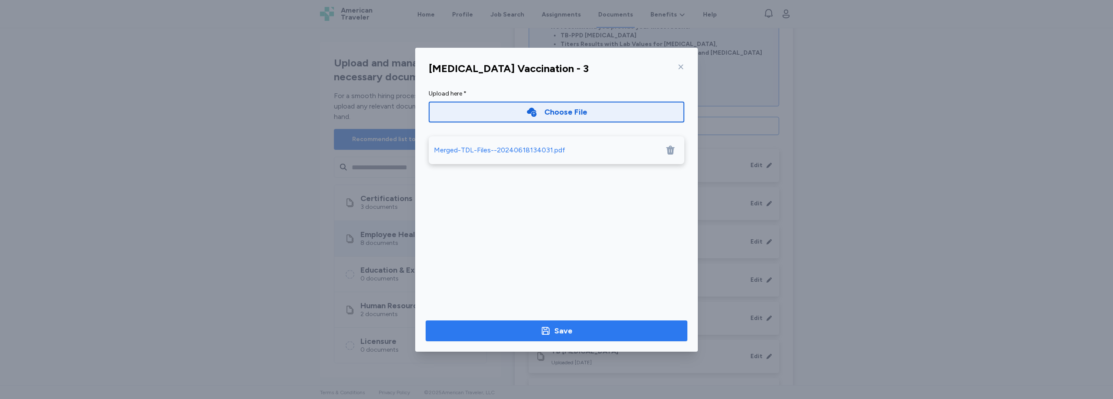
click at [561, 329] on div "Save" at bounding box center [563, 331] width 18 height 12
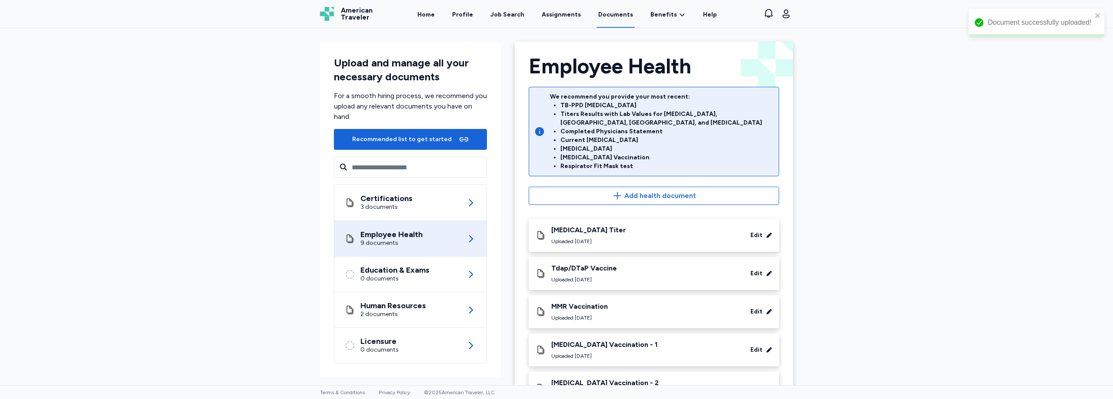
scroll to position [0, 0]
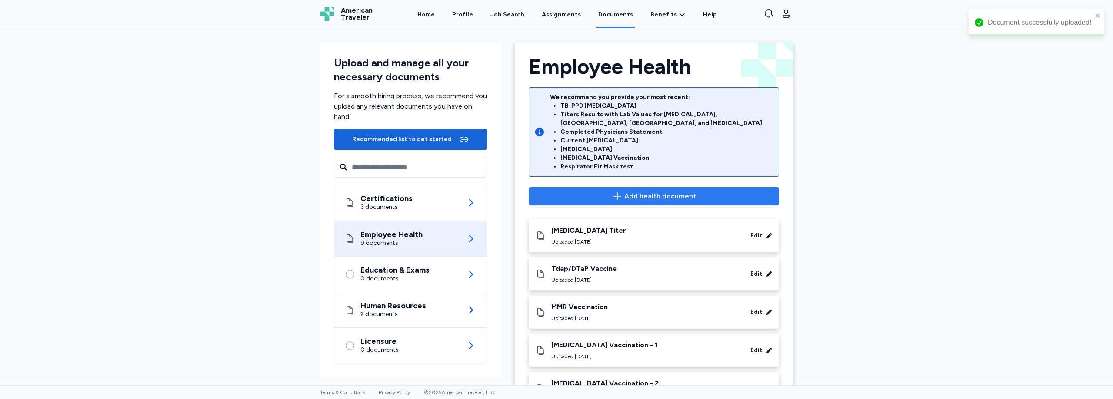
click at [651, 191] on span "Add health document" at bounding box center [660, 196] width 72 height 10
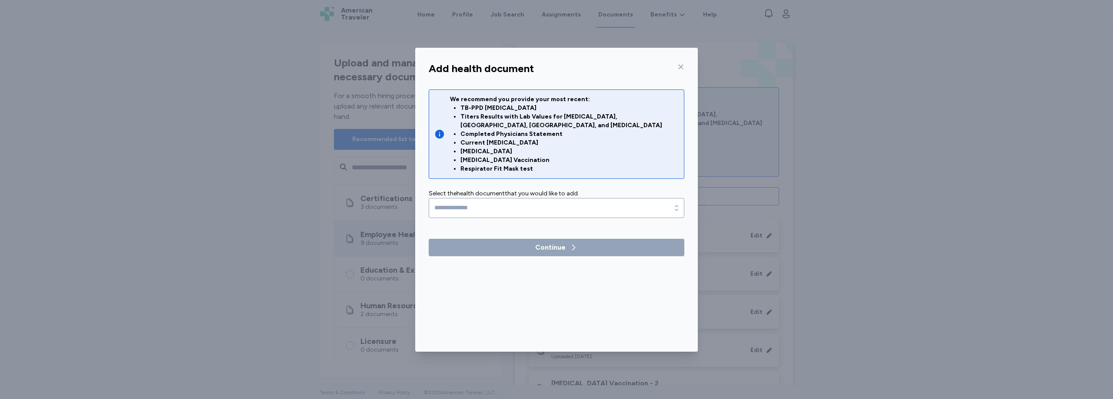
click at [679, 68] on icon at bounding box center [680, 66] width 7 height 7
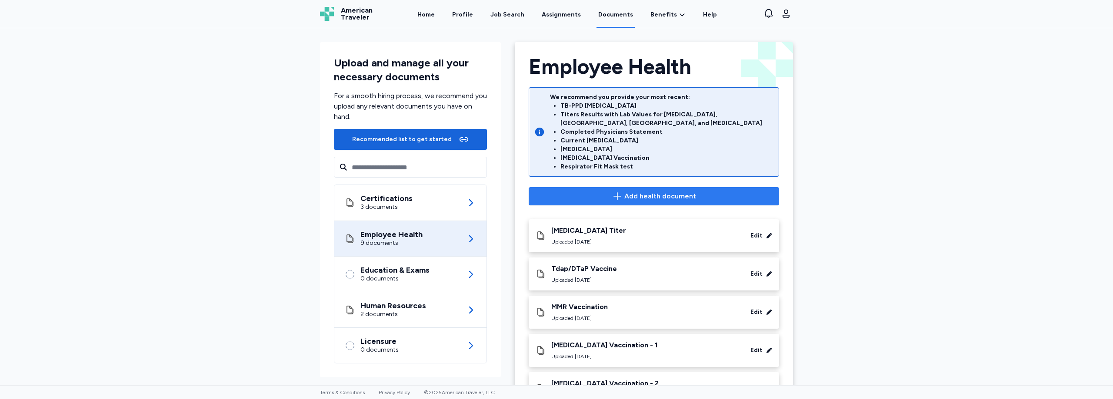
click at [635, 191] on span "Add health document" at bounding box center [660, 196] width 72 height 10
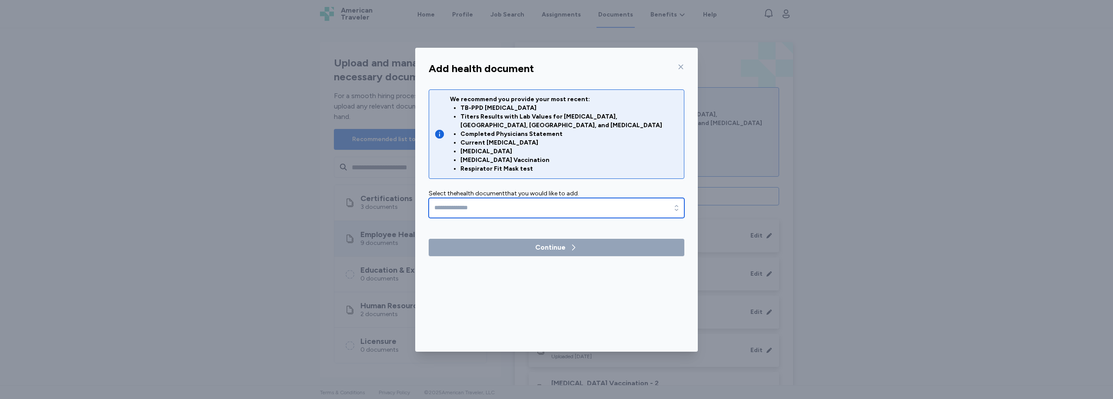
click at [553, 198] on input "text" at bounding box center [557, 208] width 256 height 20
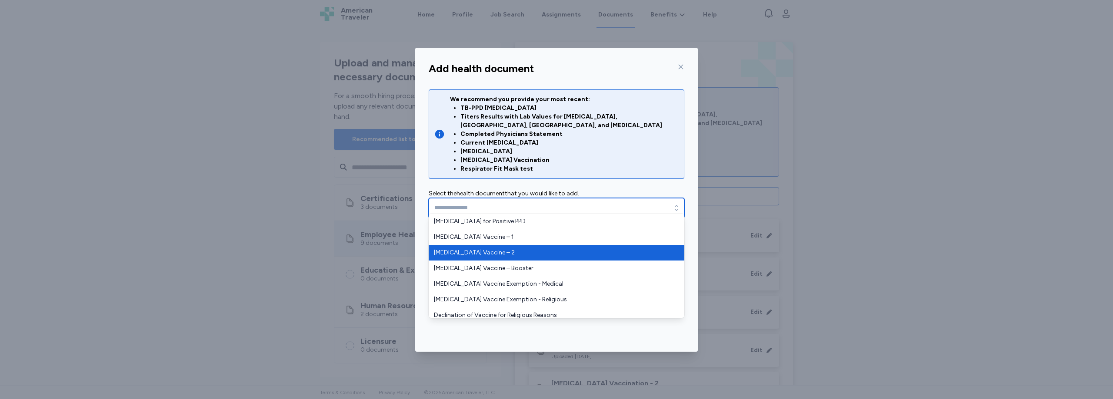
scroll to position [203, 0]
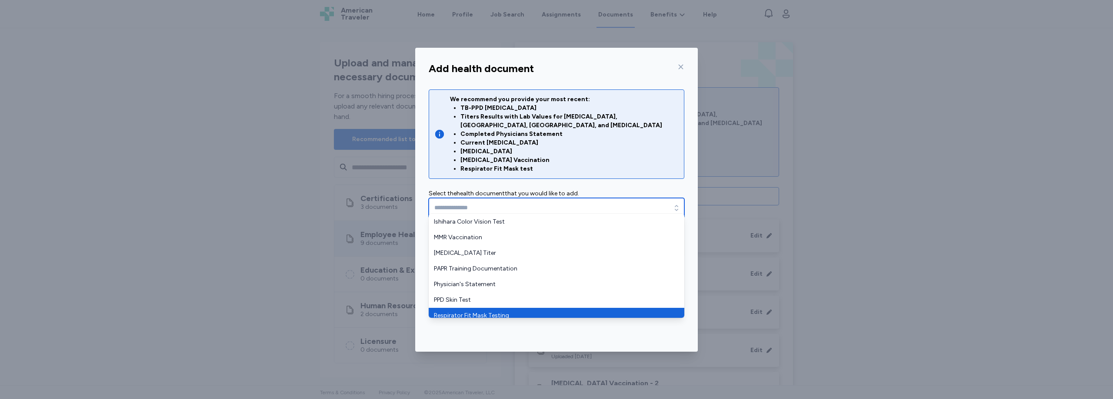
type input "**********"
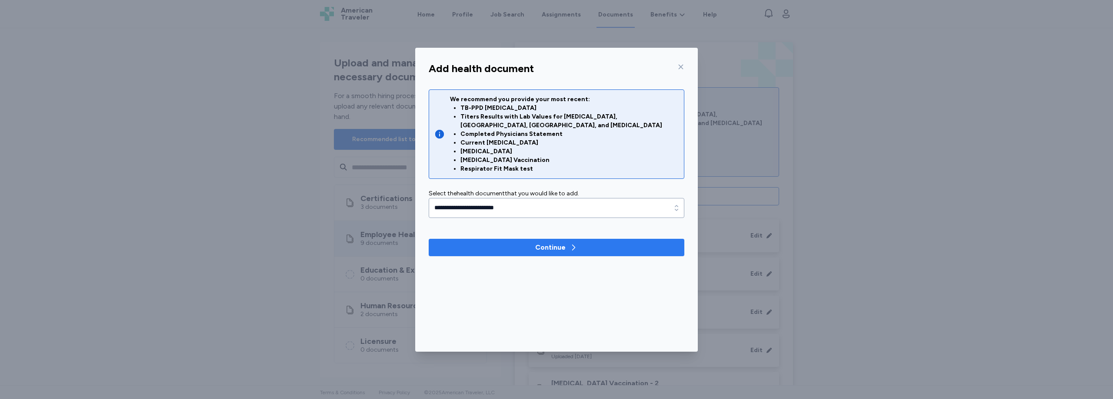
click at [521, 243] on span "Continue" at bounding box center [557, 248] width 242 height 10
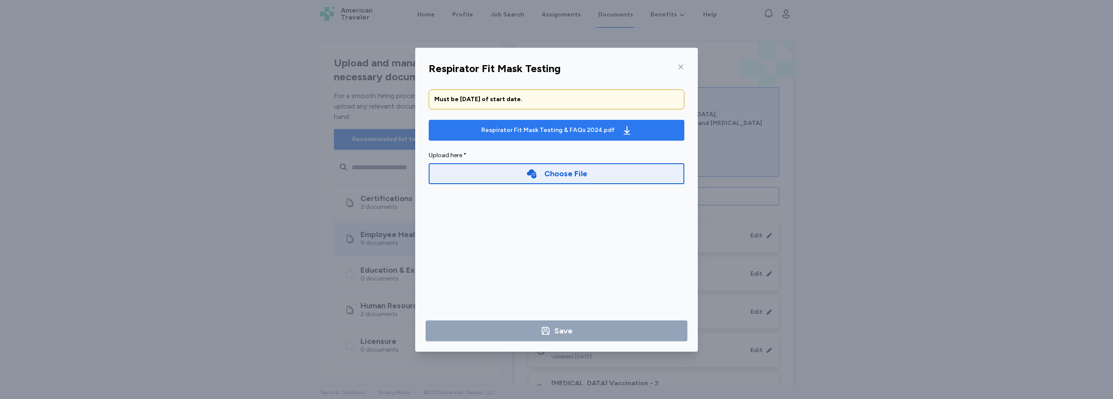
click at [565, 130] on div "Respirator Fit Mask Testing & FAQs 2024.pdf" at bounding box center [547, 130] width 133 height 9
click at [543, 170] on div "Choose File" at bounding box center [556, 174] width 61 height 12
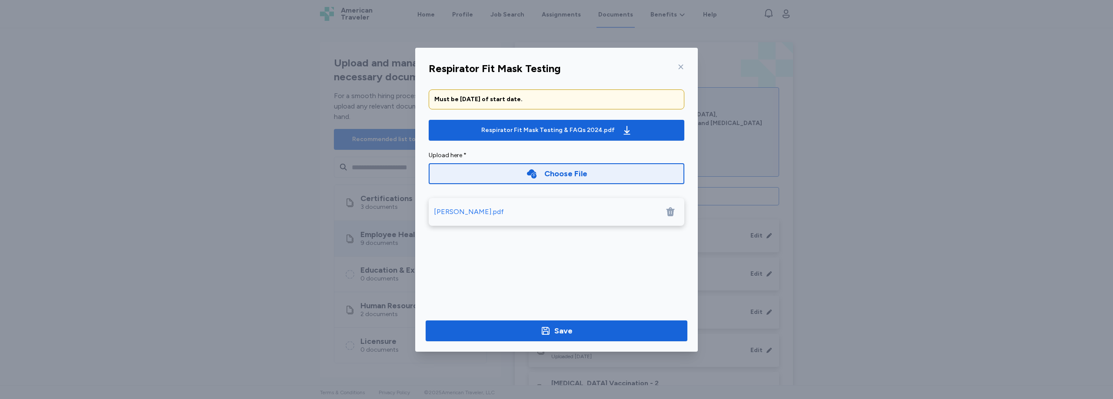
click at [457, 213] on div "LeGrand.pdf" at bounding box center [469, 212] width 70 height 10
click at [605, 332] on span "Save" at bounding box center [556, 331] width 248 height 12
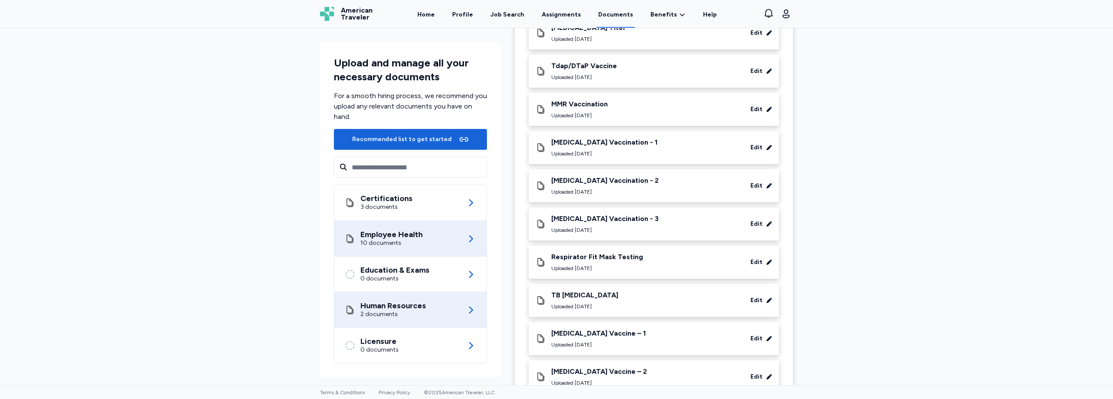
click at [385, 321] on div "Human Resources 2 documents" at bounding box center [410, 310] width 131 height 35
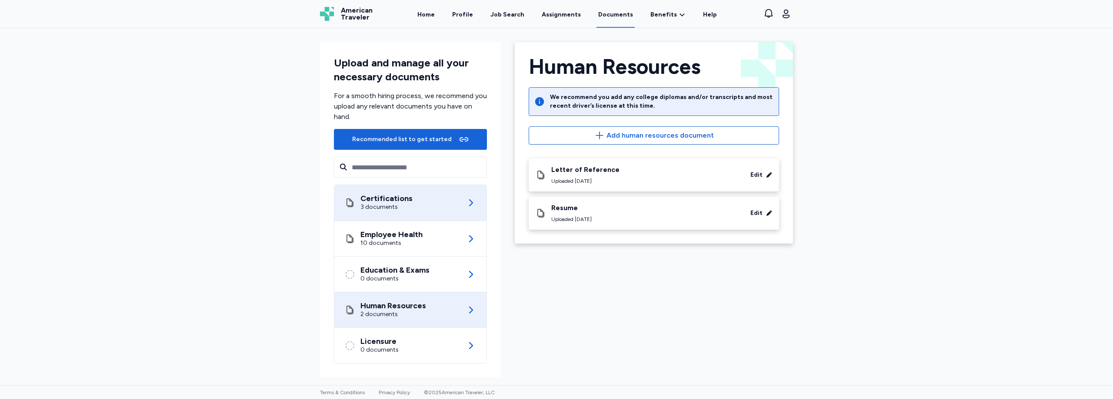
click at [381, 211] on div "3 documents" at bounding box center [386, 207] width 52 height 9
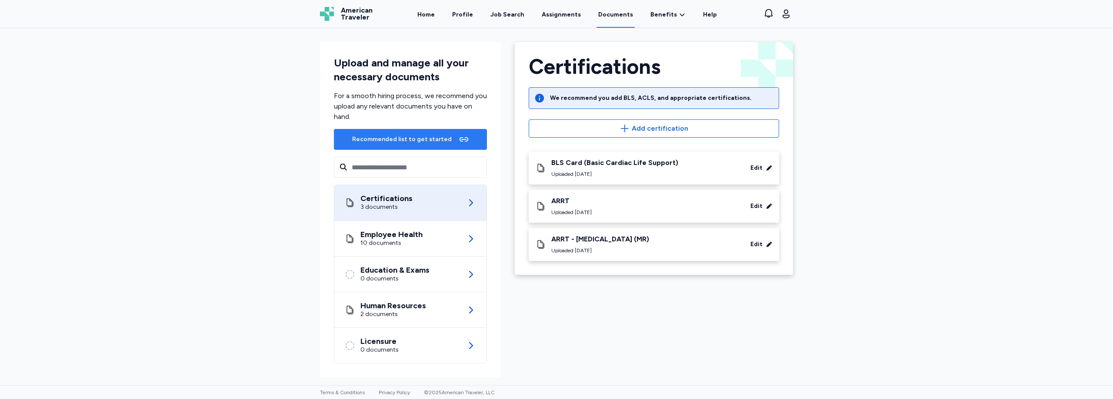
click at [393, 136] on div "Recommended list to get started" at bounding box center [402, 139] width 100 height 9
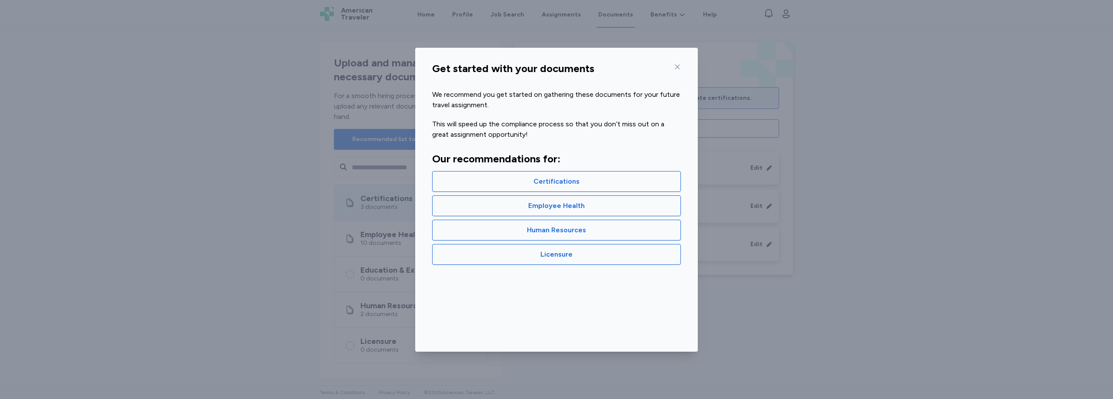
click at [679, 63] on icon at bounding box center [677, 66] width 7 height 7
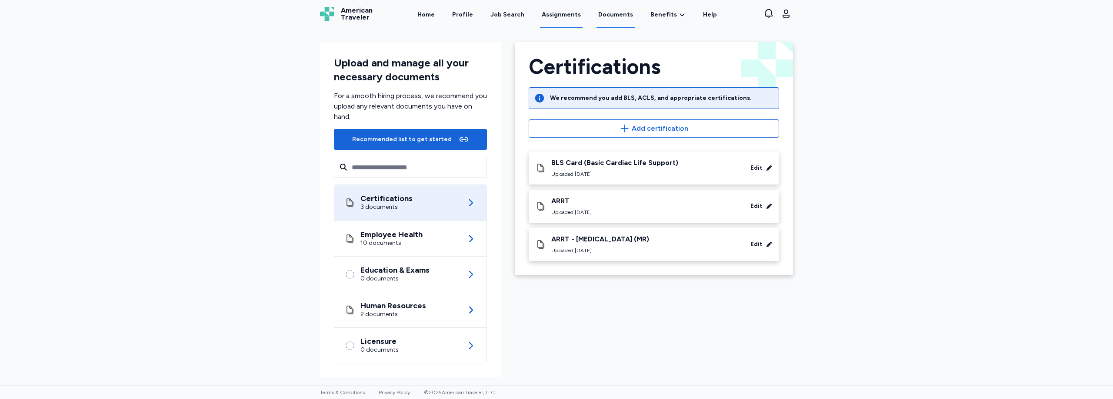
click at [573, 21] on link "Assignments" at bounding box center [561, 14] width 43 height 27
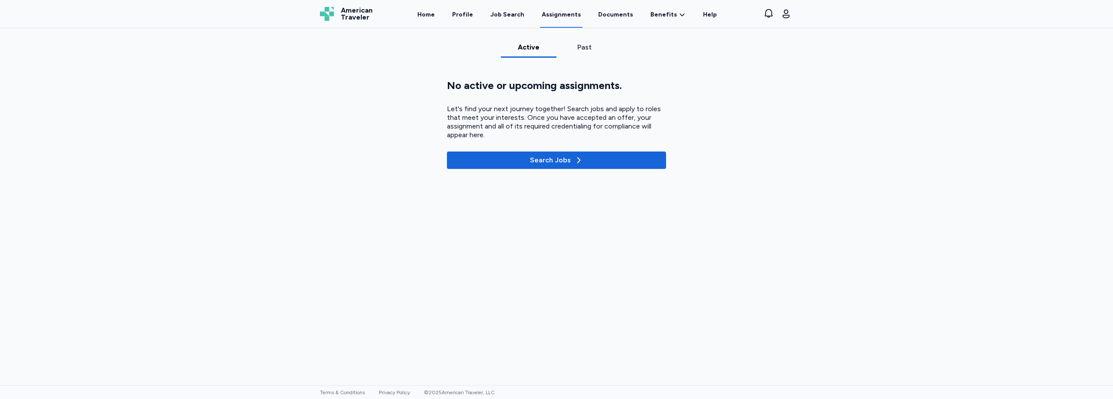
click at [594, 17] on div "Home Profile Job Search Assignments Documents Benefits Benefits Overview Referr…" at bounding box center [567, 14] width 368 height 28
click at [602, 16] on link "Documents" at bounding box center [615, 14] width 38 height 27
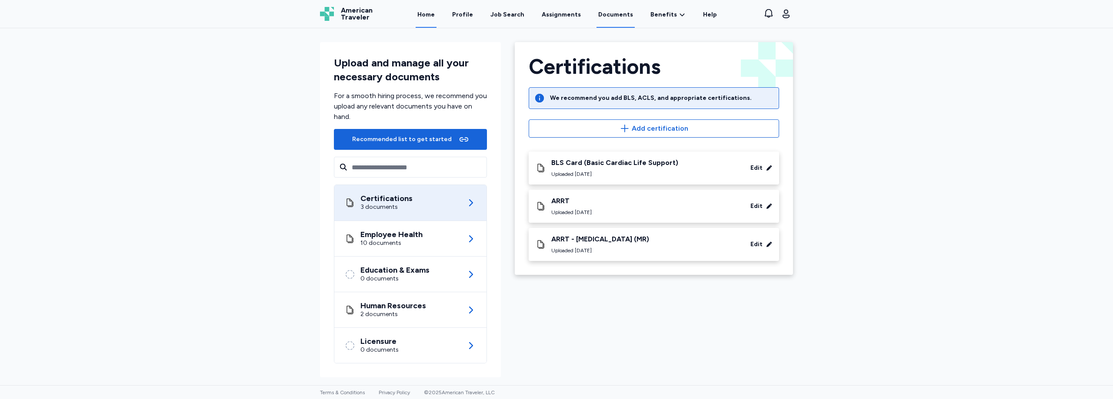
click at [432, 18] on link "Home" at bounding box center [426, 14] width 21 height 27
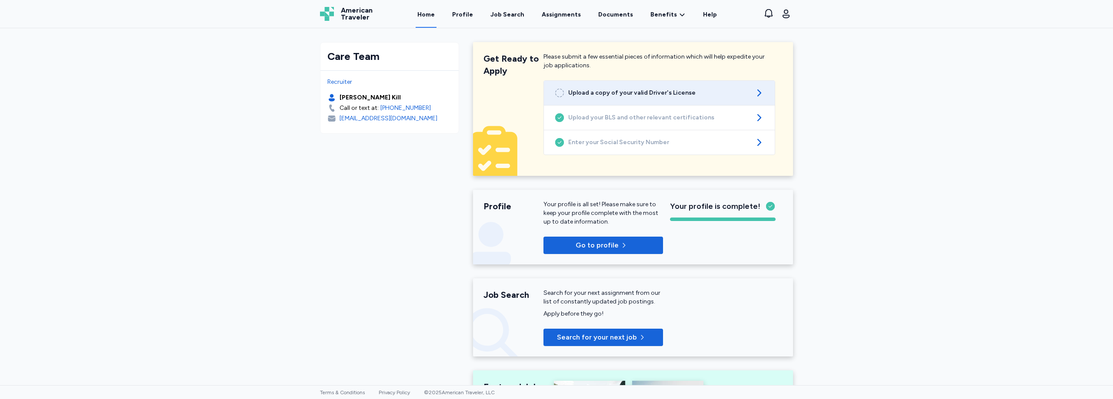
click at [667, 98] on link "Upload a copy of your valid Driver's License" at bounding box center [659, 93] width 231 height 24
click at [628, 91] on span "Upload a copy of your valid Driver's License" at bounding box center [659, 93] width 182 height 9
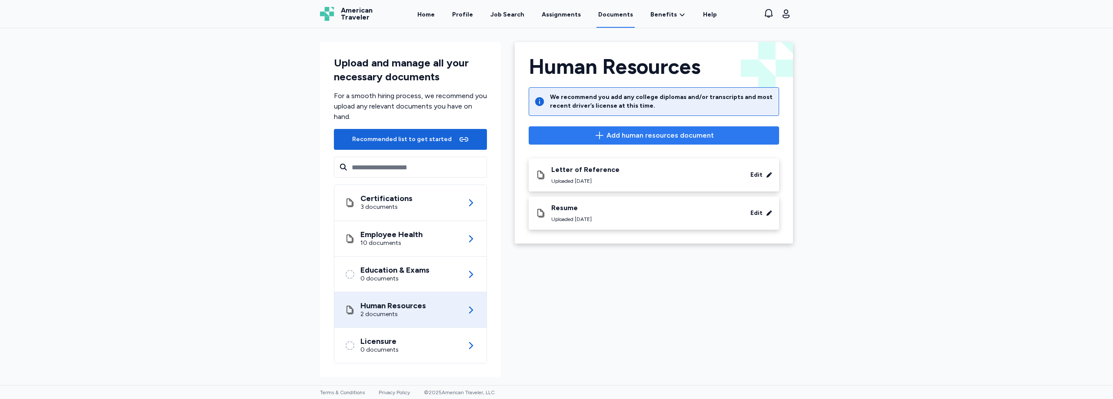
click at [669, 135] on span "Add human resources document" at bounding box center [659, 135] width 107 height 10
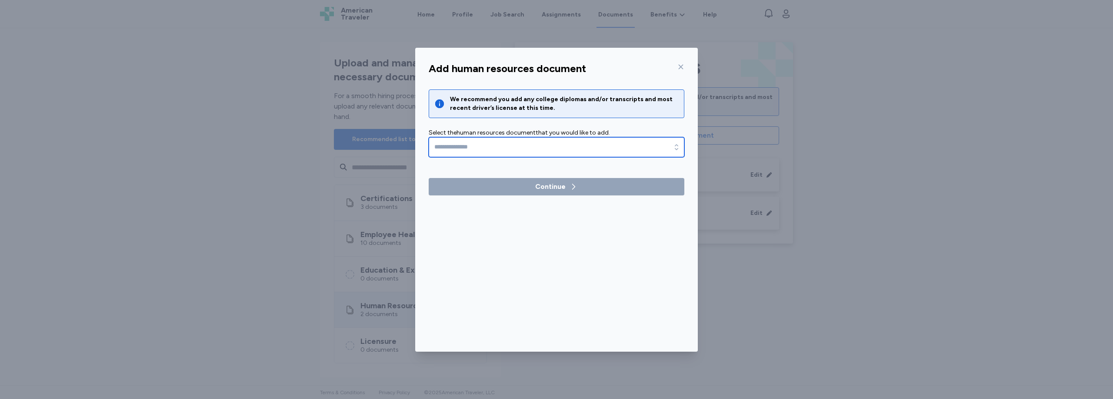
click at [576, 150] on input "text" at bounding box center [557, 147] width 256 height 20
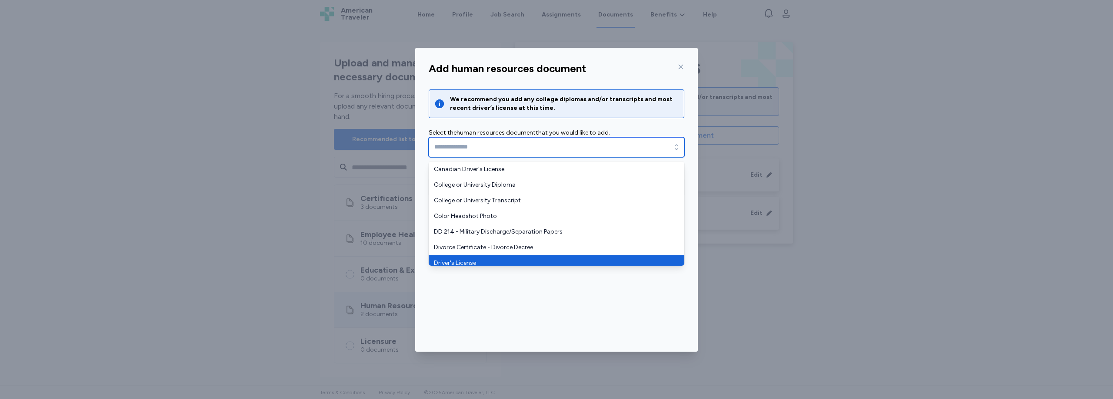
type input "**********"
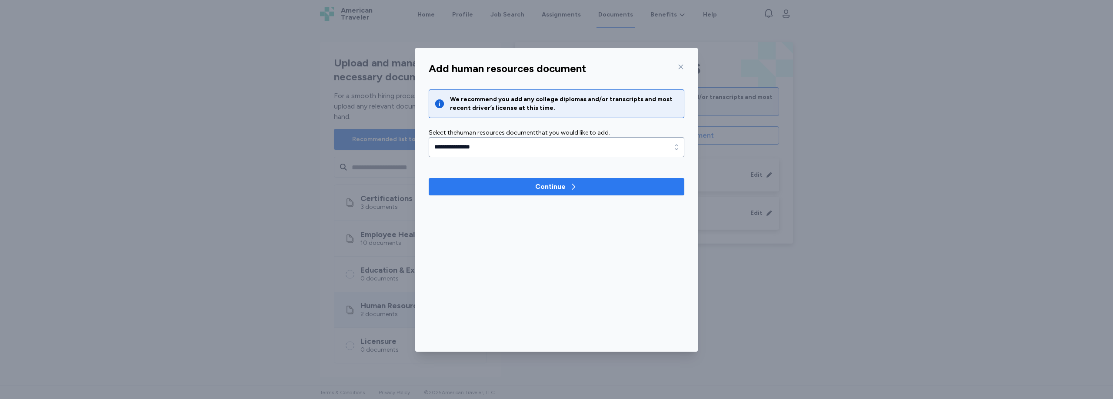
click at [535, 187] on div "Continue" at bounding box center [550, 187] width 30 height 10
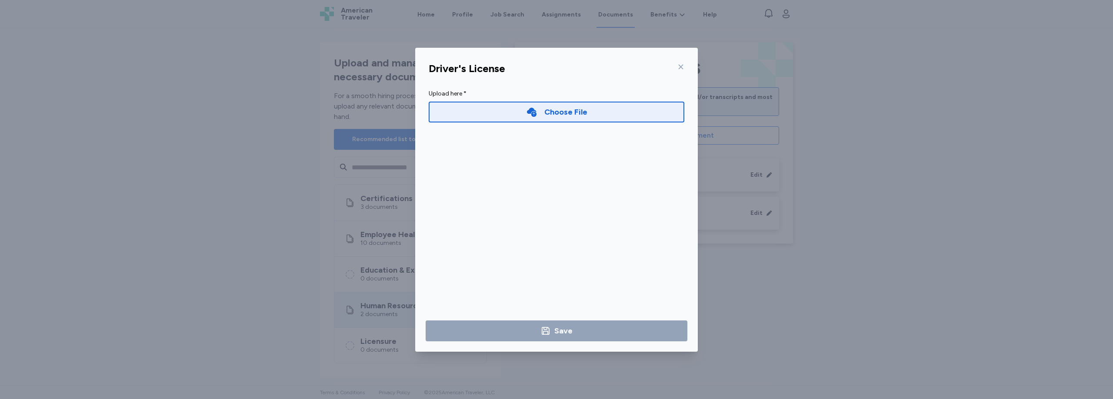
click at [558, 108] on div "Choose File" at bounding box center [565, 112] width 43 height 12
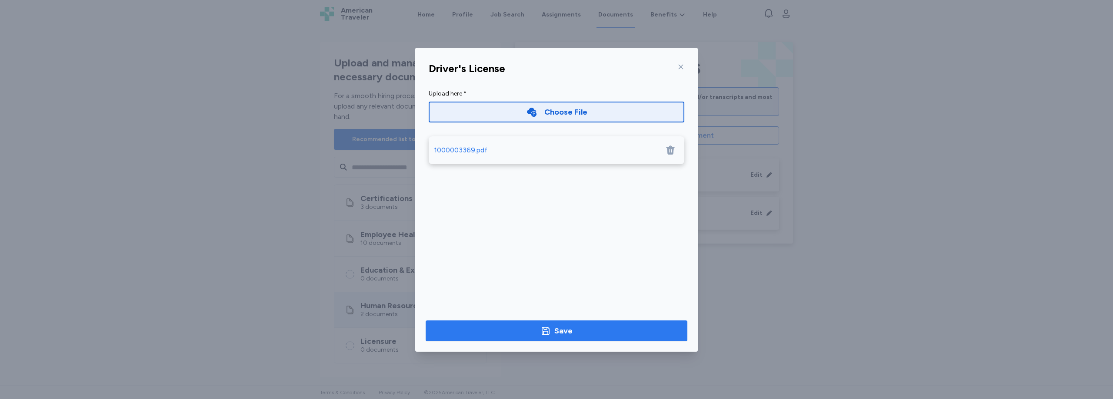
click at [604, 332] on span "Save" at bounding box center [556, 331] width 248 height 12
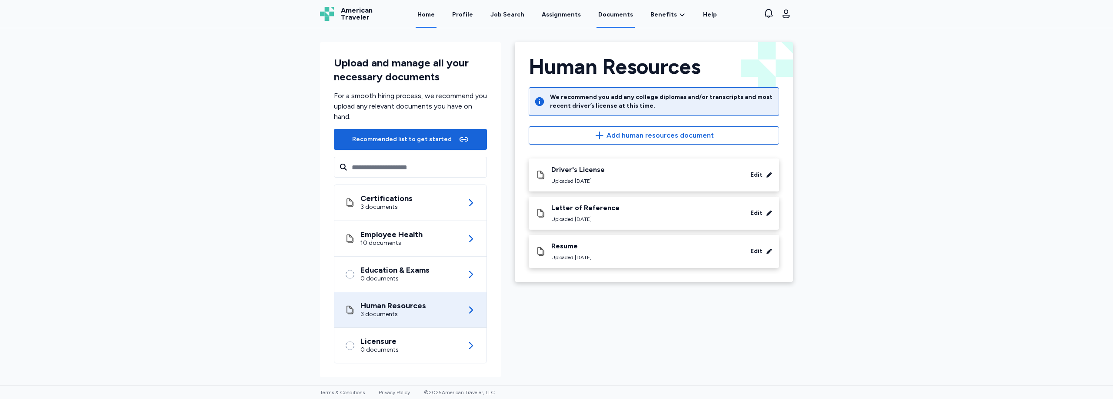
click at [428, 15] on link "Home" at bounding box center [426, 14] width 21 height 27
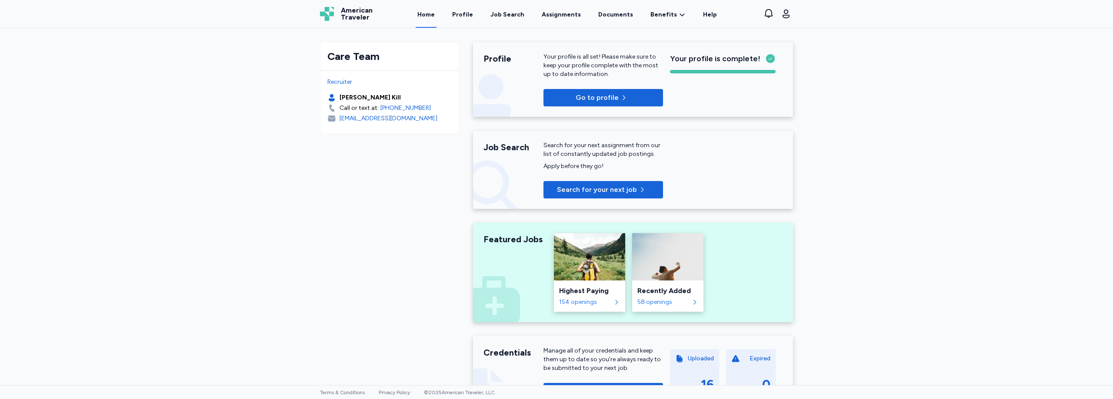
click at [407, 159] on div "Care Team Recruiter Dena Kill Call or text at: +1 (561) 210 6232 dkill@american…" at bounding box center [556, 311] width 487 height 566
click at [792, 14] on button "Open user menu" at bounding box center [786, 14] width 14 height 14
click at [705, 57] on span "Settings" at bounding box center [716, 55] width 28 height 10
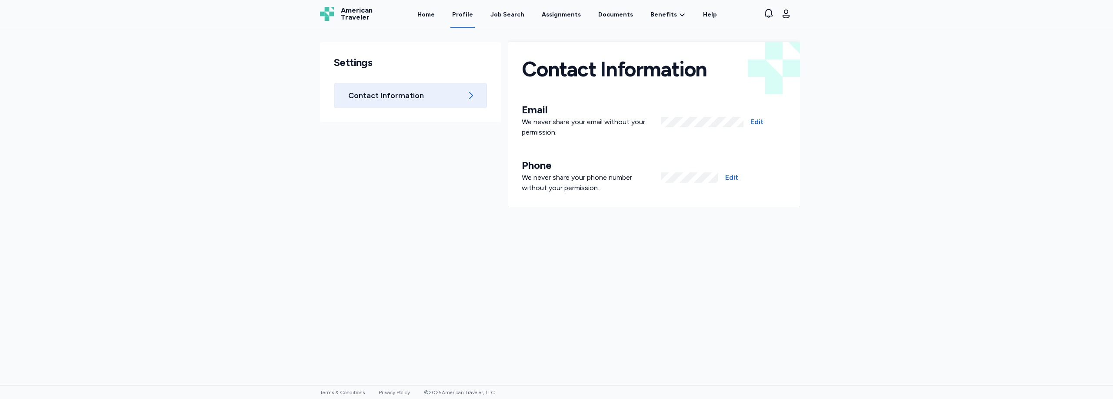
click at [468, 13] on link "Profile" at bounding box center [462, 14] width 24 height 27
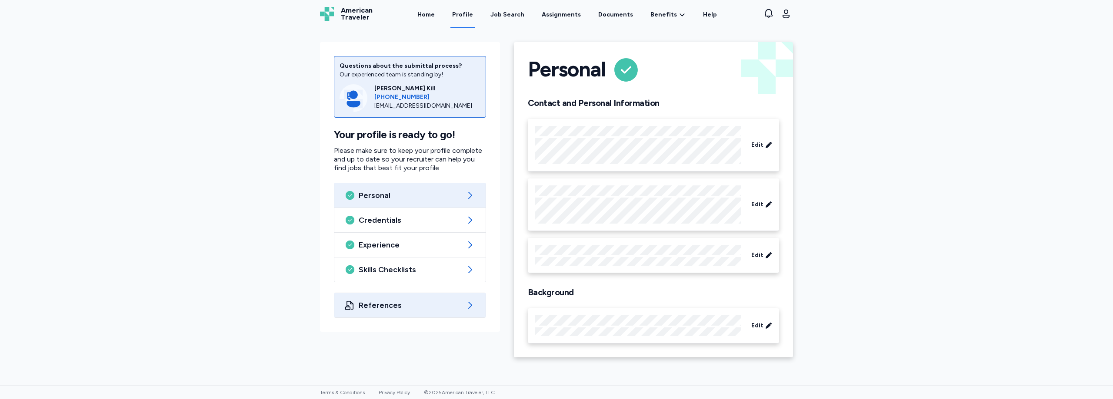
click at [385, 312] on div "References" at bounding box center [409, 305] width 151 height 24
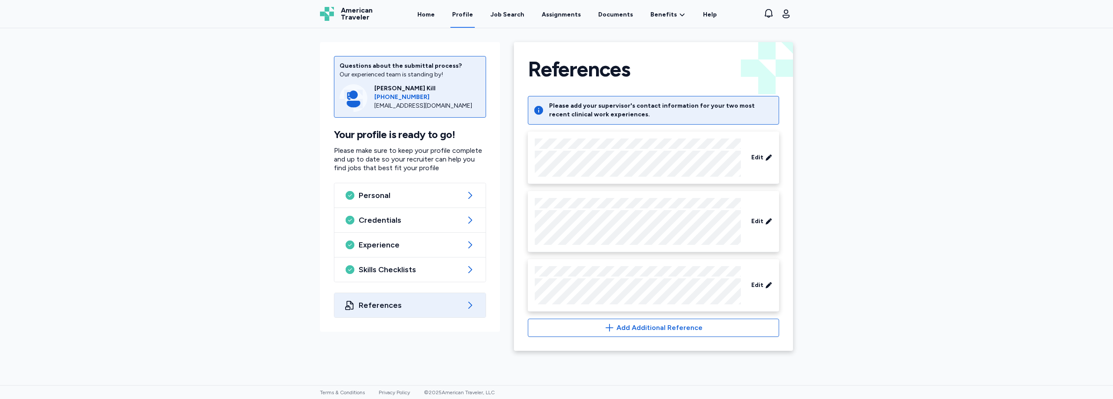
click at [183, 287] on div "Questions about the submittal process? Our experienced team is standing by! Den…" at bounding box center [556, 206] width 1113 height 357
